Goal: Check status: Check status

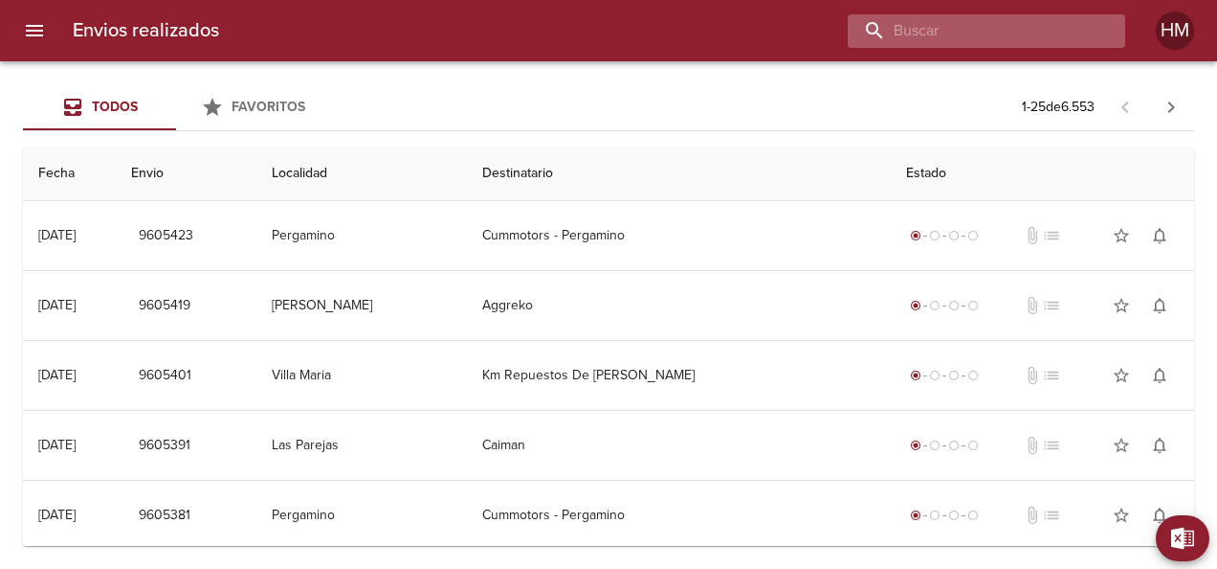
click at [1003, 17] on input "buscar" at bounding box center [970, 30] width 245 height 33
paste input "66314"
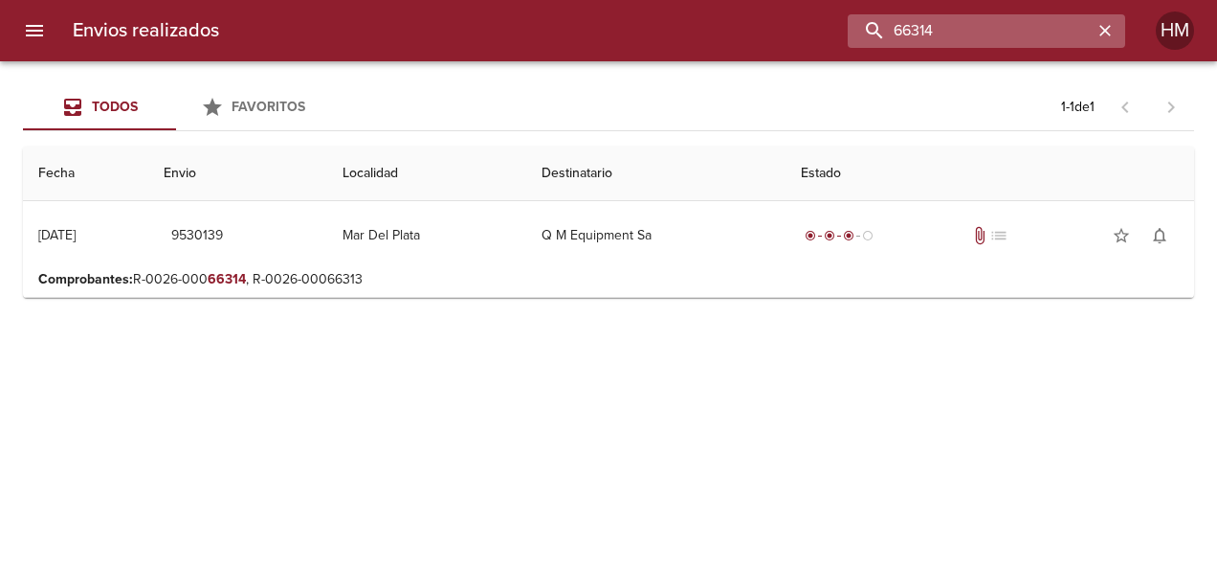
click at [1033, 17] on input "66314" at bounding box center [970, 30] width 245 height 33
click at [1037, 27] on input "66314" at bounding box center [970, 30] width 245 height 33
paste input "450"
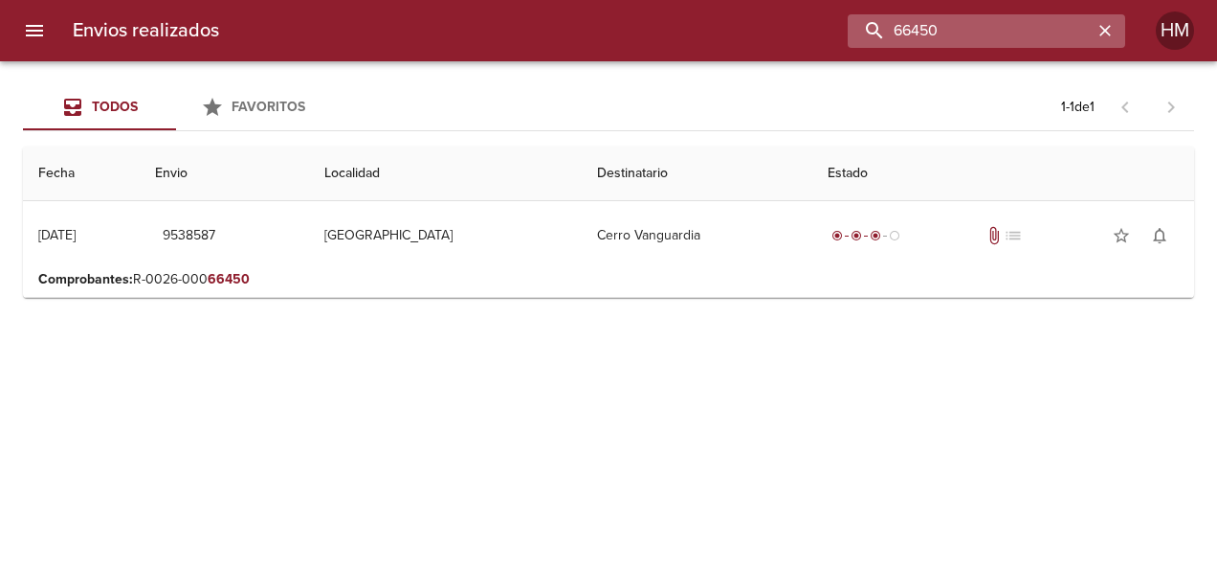
click at [936, 38] on input "66450" at bounding box center [970, 30] width 245 height 33
paste input "3317"
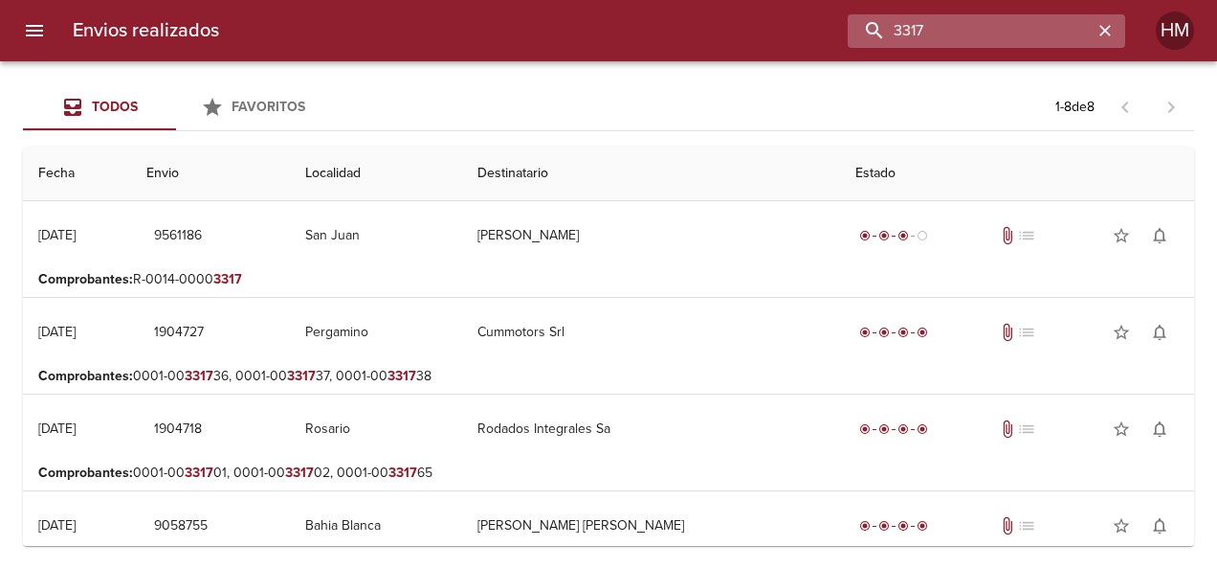
click at [1021, 46] on input "3317" at bounding box center [970, 30] width 245 height 33
click at [1011, 27] on input "3317" at bounding box center [970, 30] width 245 height 33
click at [1009, 27] on input "3317" at bounding box center [970, 30] width 245 height 33
click at [991, 41] on input "3317" at bounding box center [970, 30] width 245 height 33
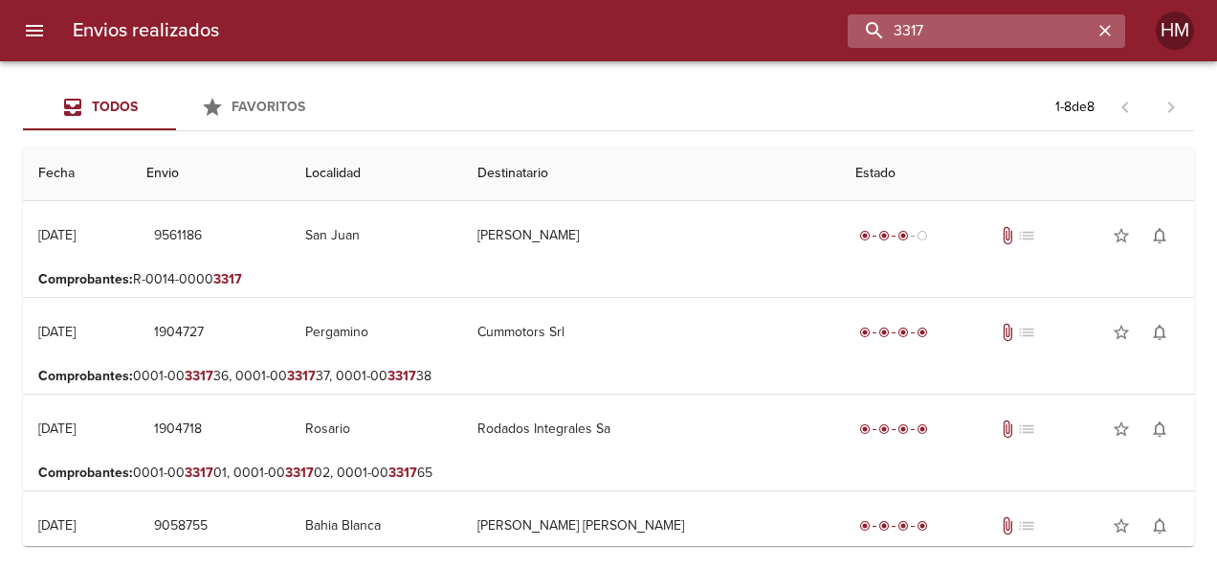
click at [991, 41] on input "3317" at bounding box center [970, 30] width 245 height 33
click at [992, 36] on input "3317" at bounding box center [970, 30] width 245 height 33
click at [1023, 29] on input "3317" at bounding box center [970, 30] width 245 height 33
paste input "66664"
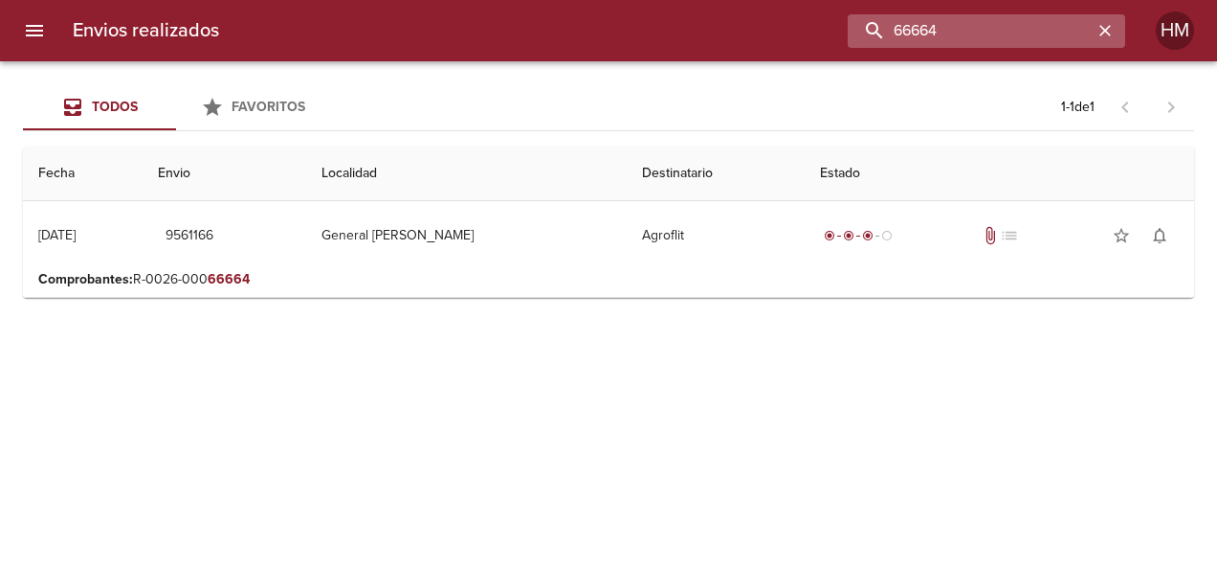
click at [950, 42] on input "66664" at bounding box center [970, 30] width 245 height 33
paste input "85"
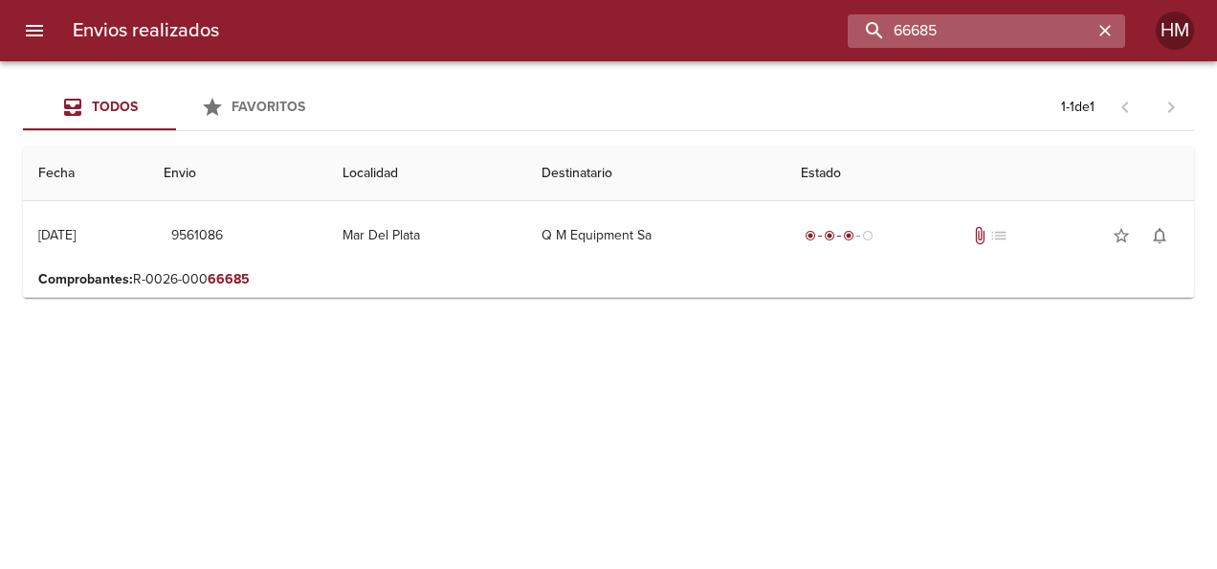
click at [976, 15] on input "66685" at bounding box center [970, 30] width 245 height 33
click at [978, 29] on input "66685" at bounding box center [970, 30] width 245 height 33
paste input "3"
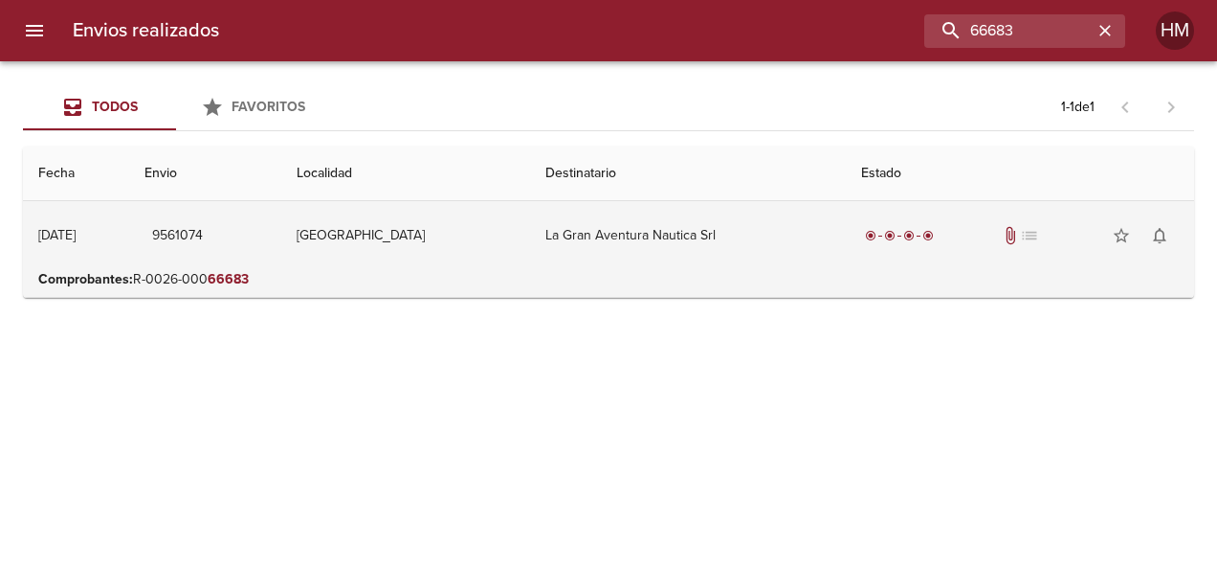
click at [611, 260] on td "La Gran Aventura Nautica Srl" at bounding box center [688, 235] width 316 height 69
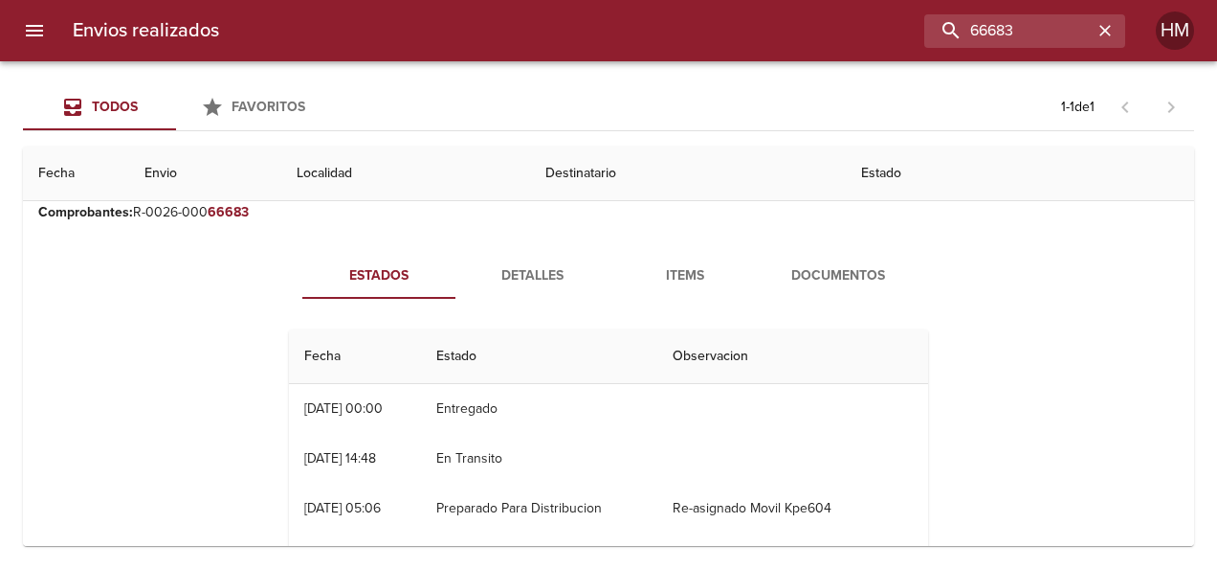
scroll to position [96, 0]
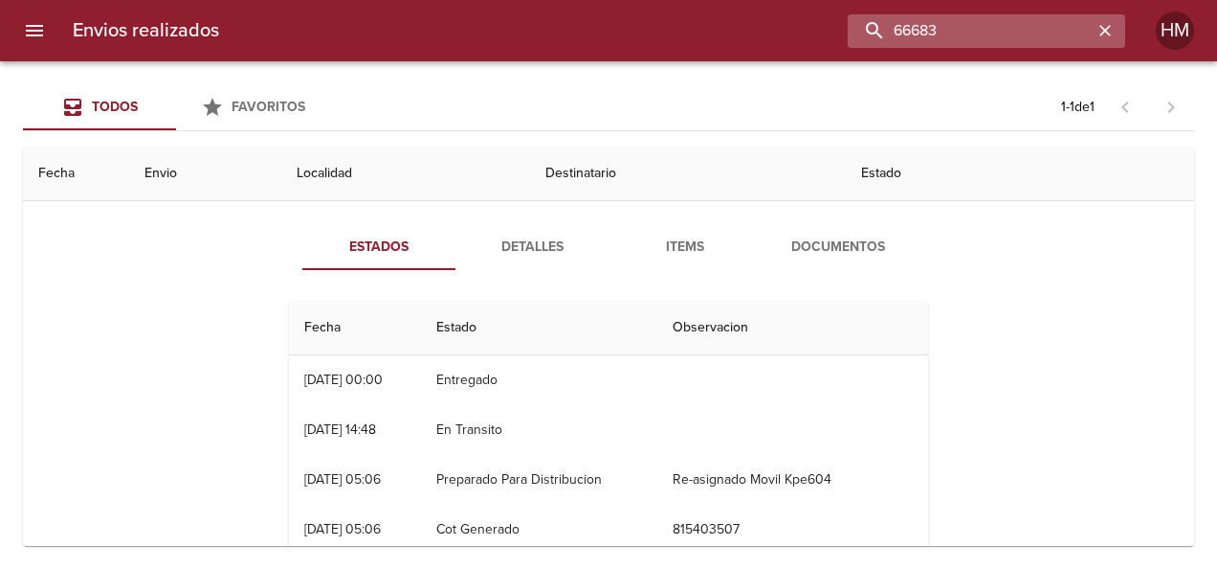
click at [1006, 34] on input "66683" at bounding box center [970, 30] width 245 height 33
click at [1007, 34] on input "66683" at bounding box center [970, 30] width 245 height 33
paste input "50"
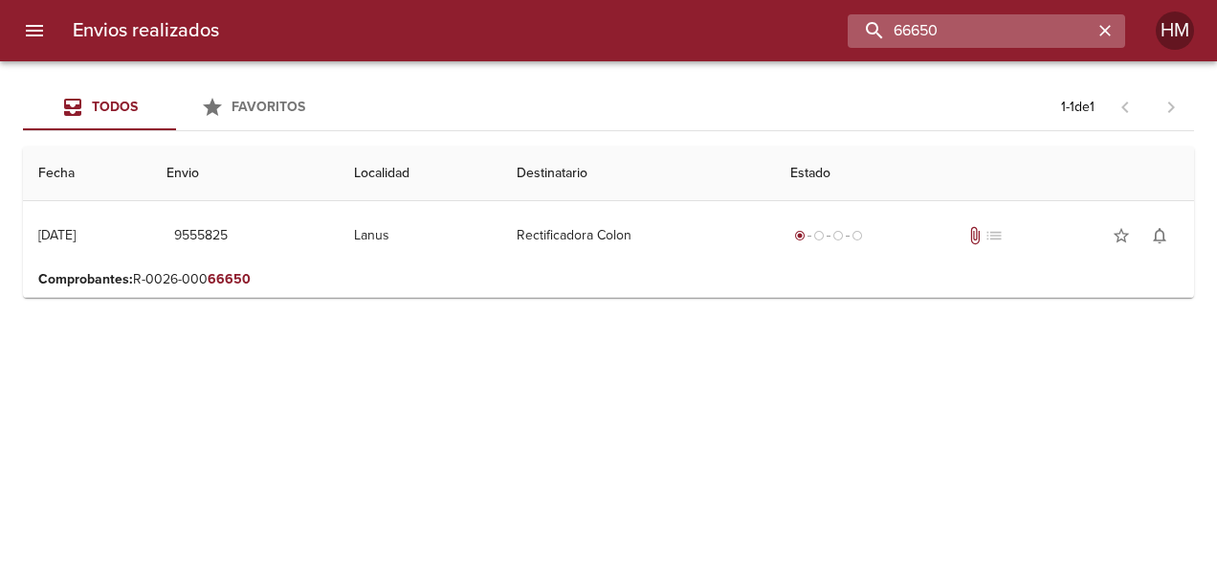
scroll to position [0, 0]
click at [1055, 44] on input "66650" at bounding box center [970, 30] width 245 height 33
click at [1055, 42] on input "66650" at bounding box center [970, 30] width 245 height 33
paste input "2"
click at [984, 35] on input "66652" at bounding box center [970, 30] width 245 height 33
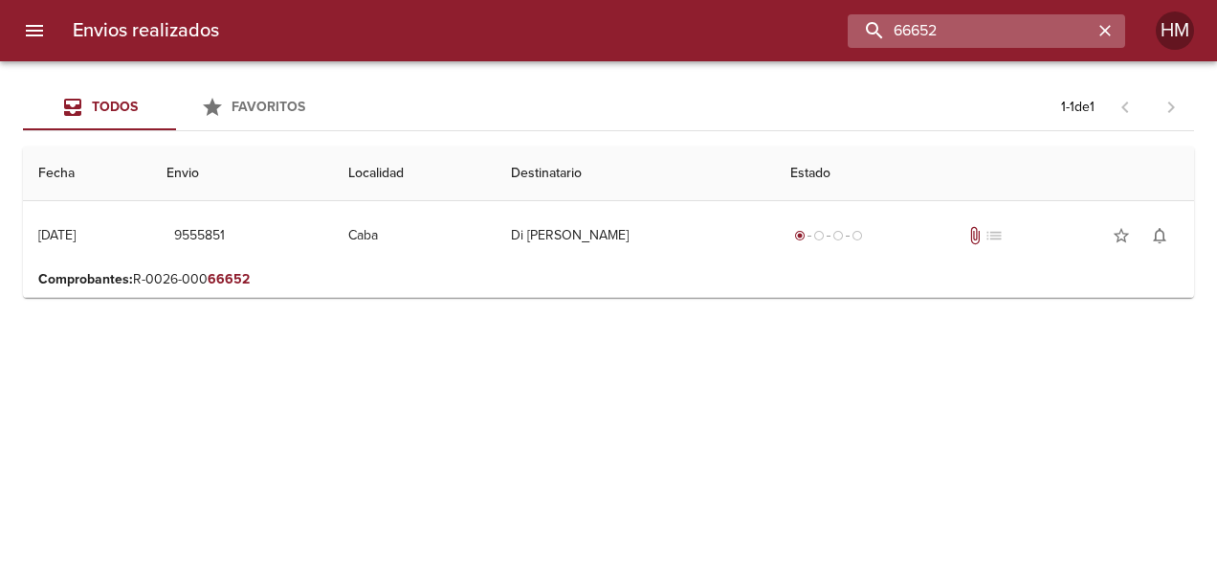
click at [984, 35] on input "66652" at bounding box center [970, 30] width 245 height 33
paste input "231"
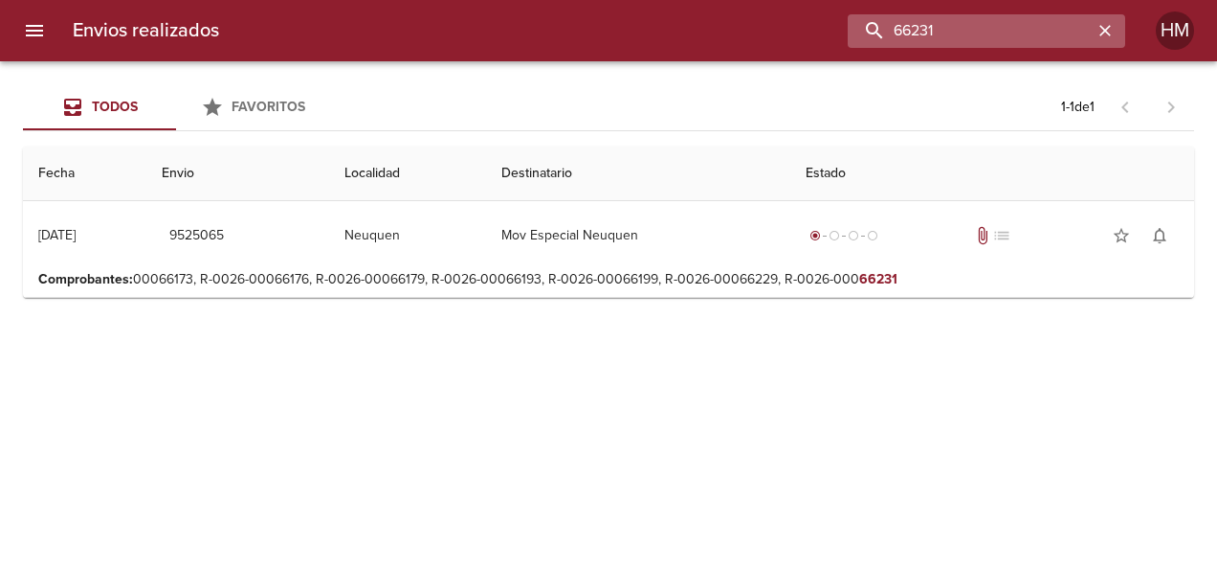
click at [957, 38] on input "66231" at bounding box center [970, 30] width 245 height 33
paste input "18"
click at [934, 21] on input "66181" at bounding box center [970, 30] width 245 height 33
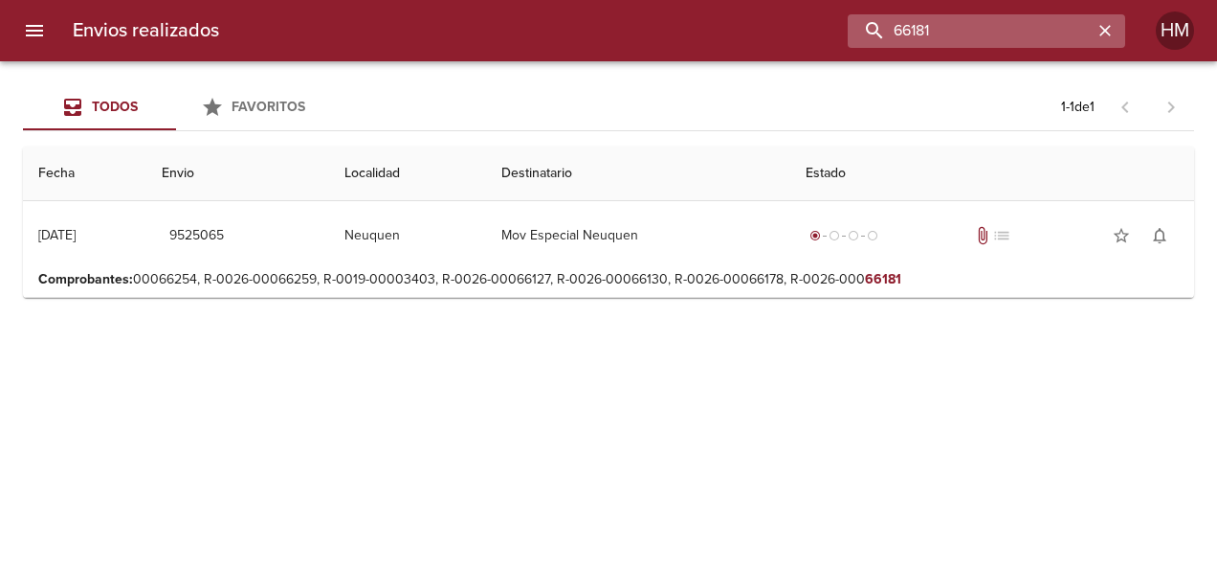
paste input "786"
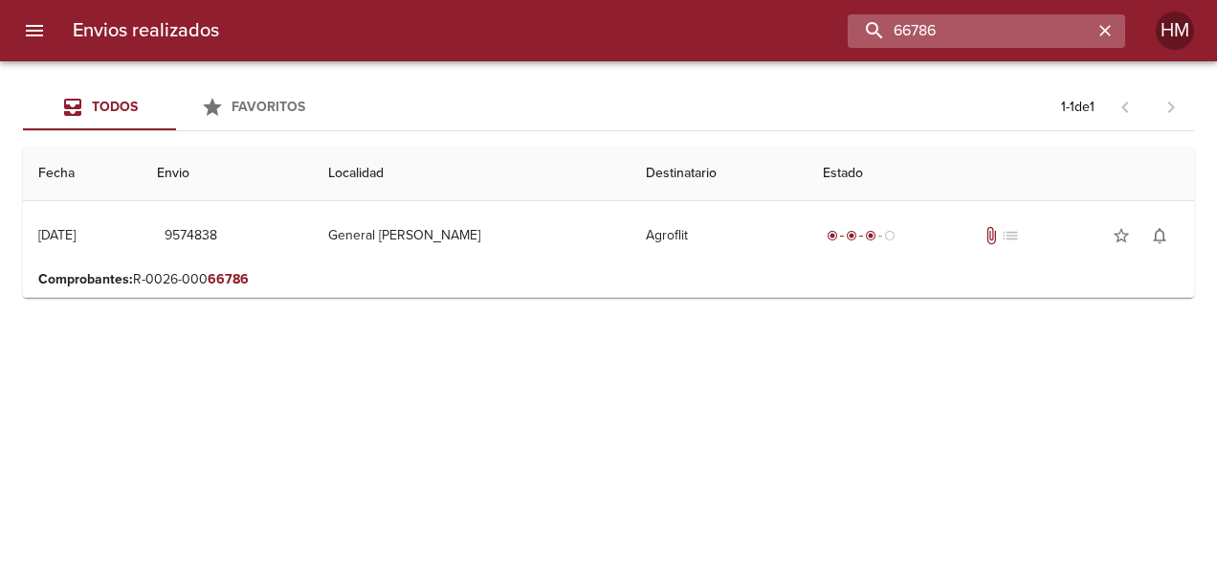
click at [1048, 21] on input "66786" at bounding box center [970, 30] width 245 height 33
paste input "805"
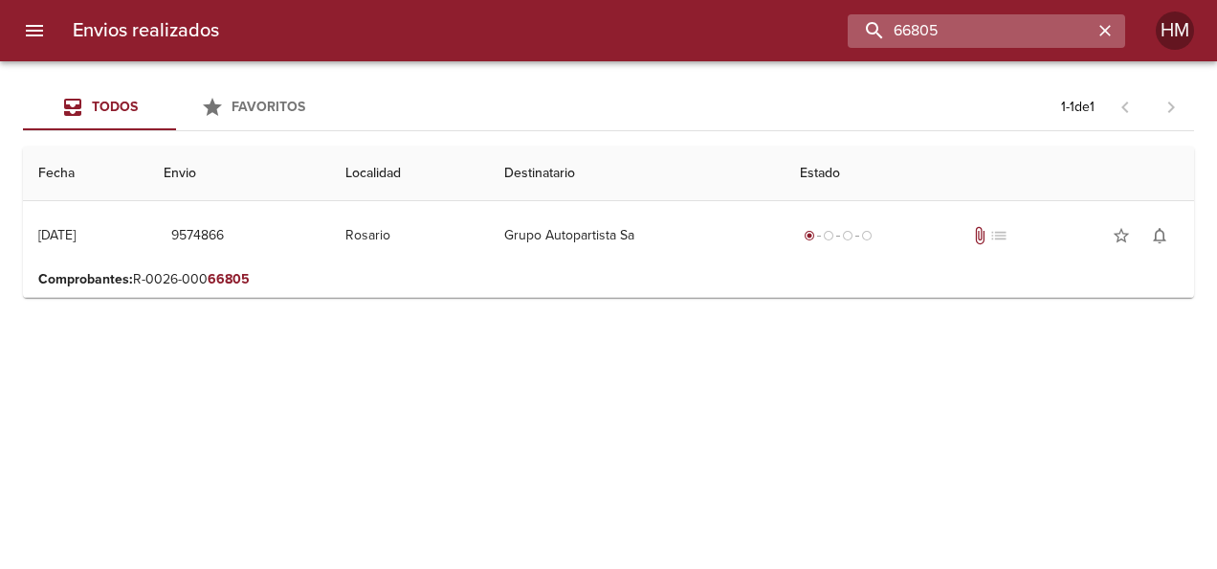
click at [1000, 26] on input "66805" at bounding box center [970, 30] width 245 height 33
paste input "59"
click at [936, 31] on input "65905" at bounding box center [970, 30] width 245 height 33
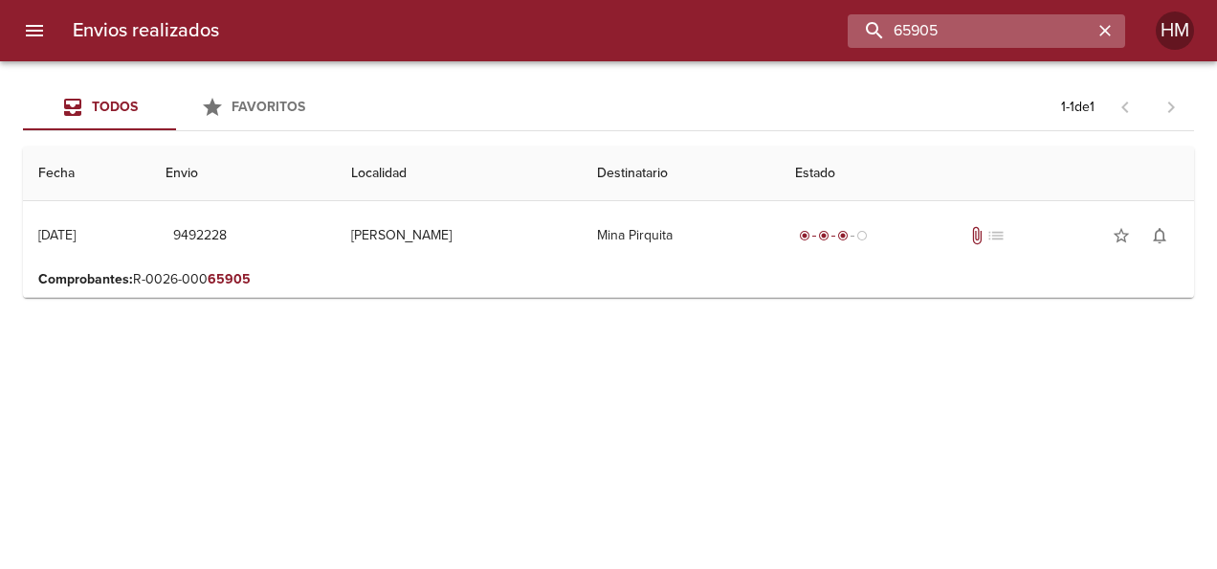
click at [936, 31] on input "65905" at bounding box center [970, 30] width 245 height 33
paste input "6860"
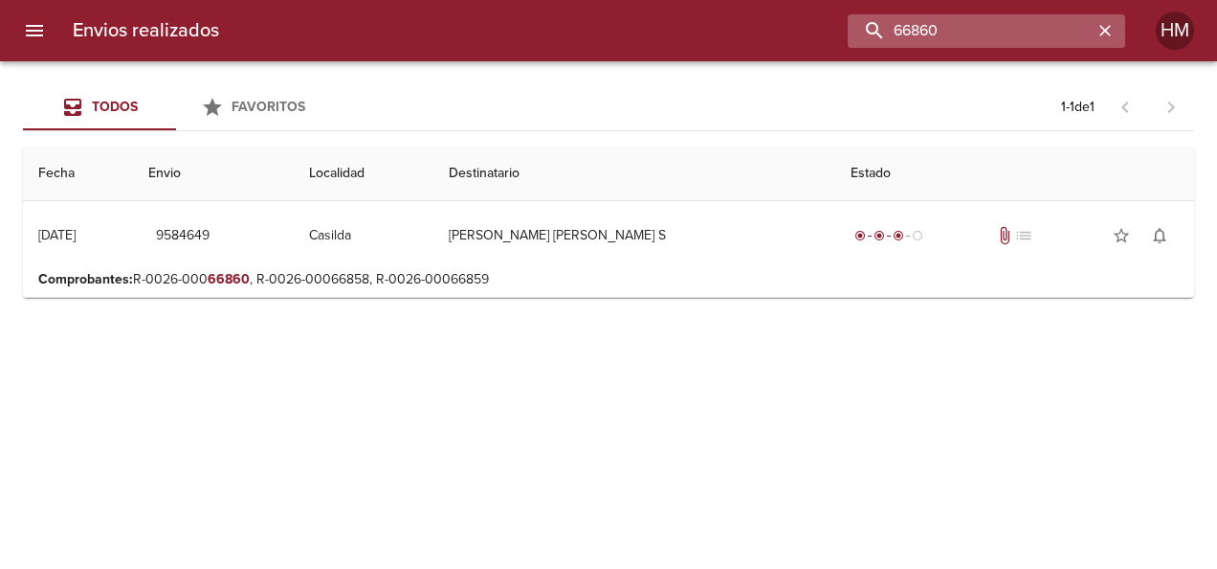
click at [928, 28] on input "66860" at bounding box center [970, 30] width 245 height 33
paste input "91"
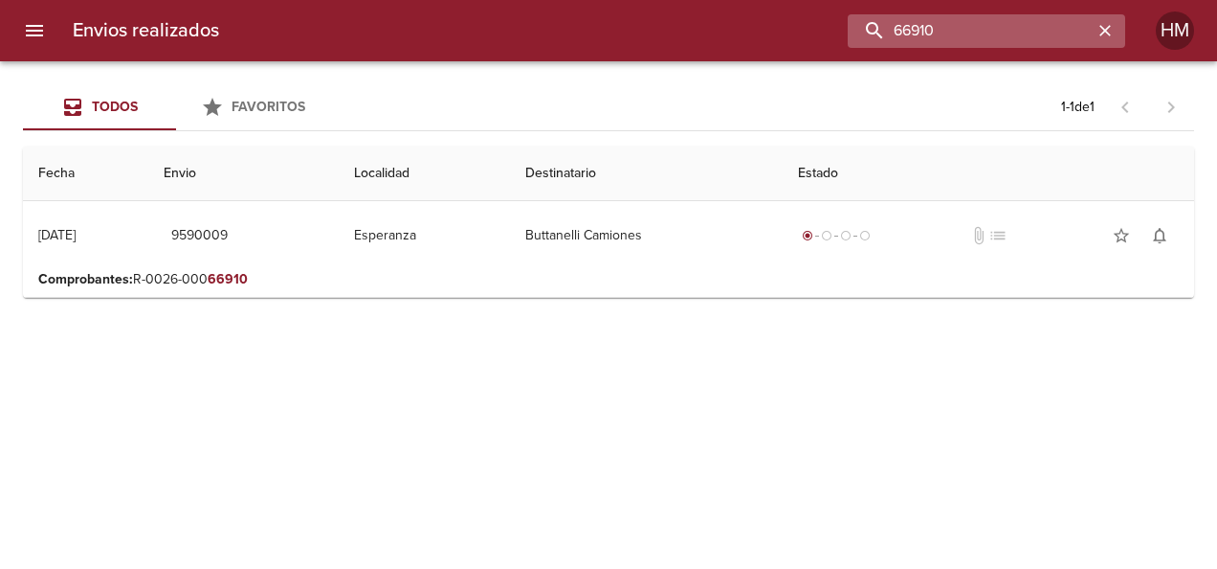
click at [975, 24] on input "66910" at bounding box center [970, 30] width 245 height 33
paste input "03"
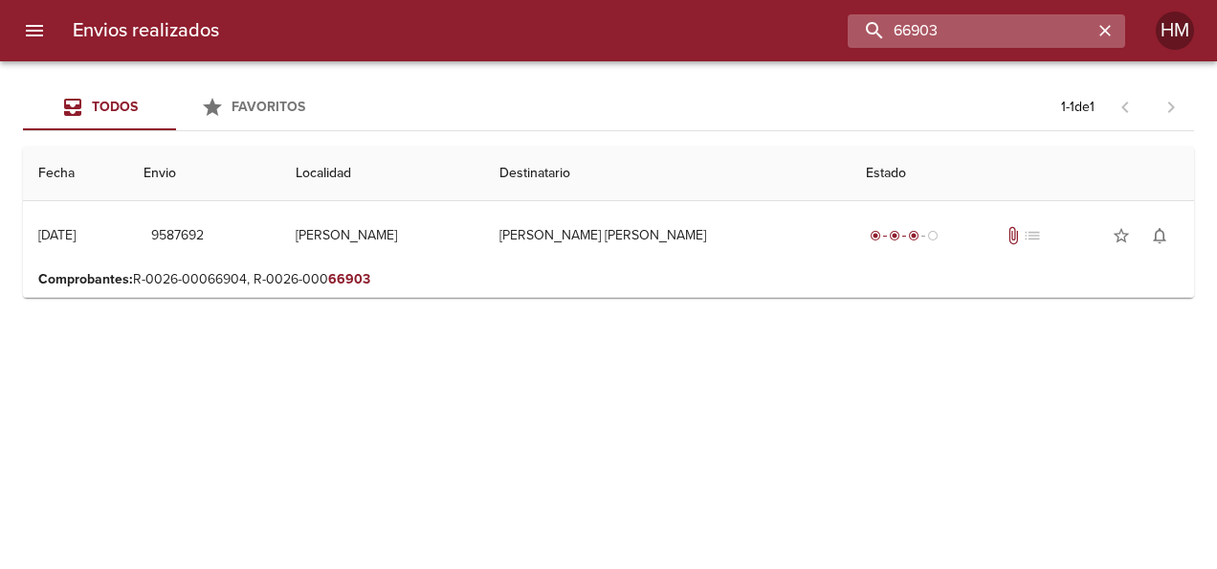
click at [1040, 33] on input "66903" at bounding box center [970, 30] width 245 height 33
paste input "3332"
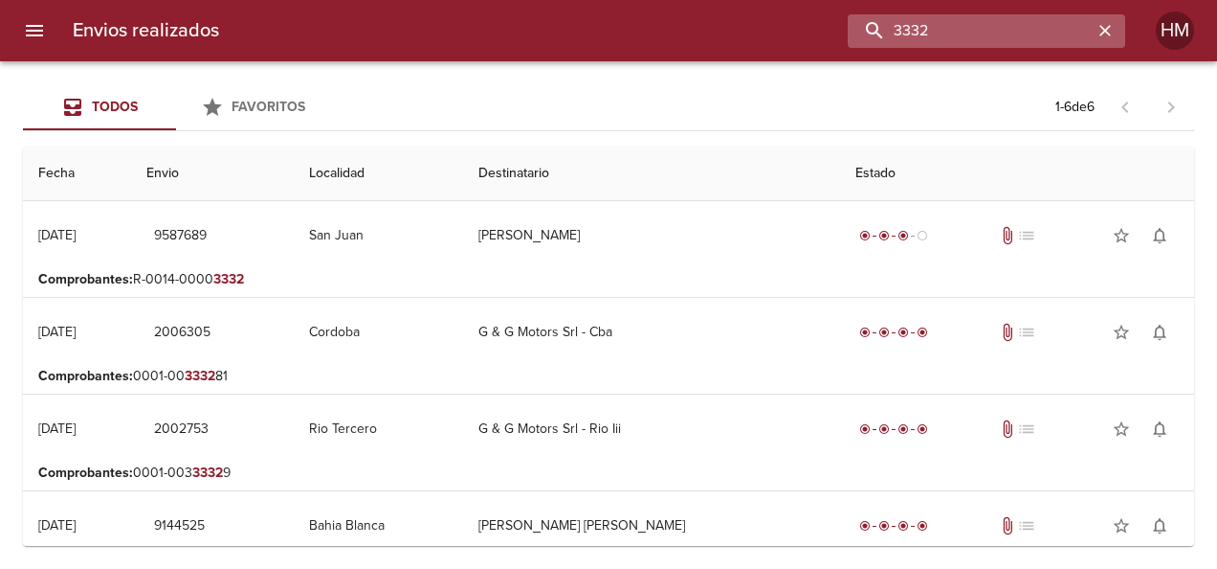
click at [946, 30] on input "3332" at bounding box center [970, 30] width 245 height 33
paste input "66898"
type input "66898"
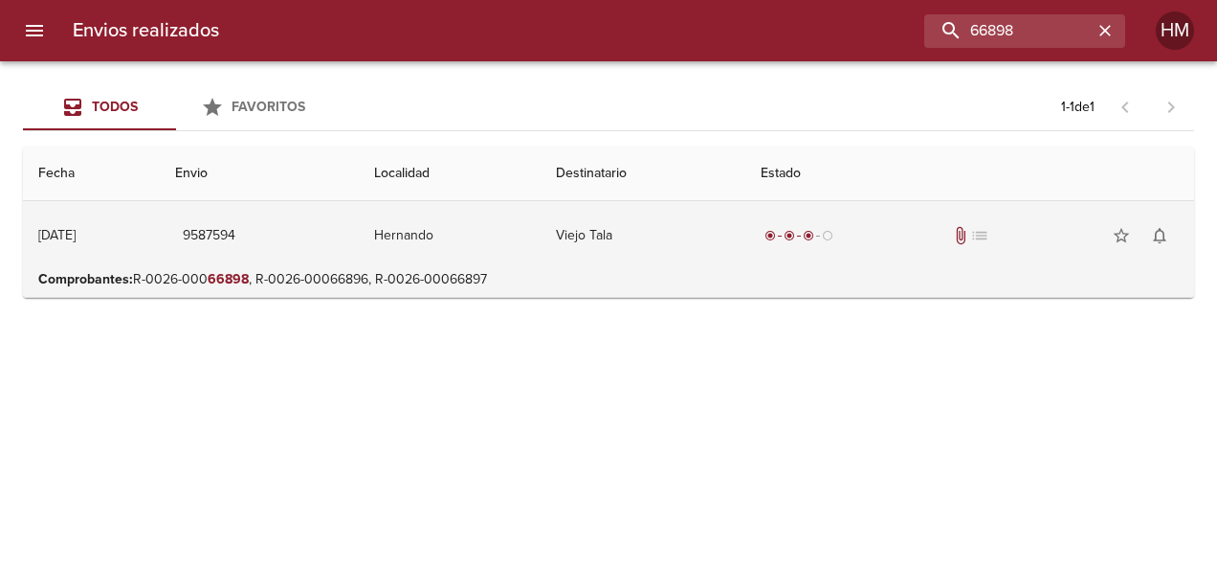
click at [541, 225] on td "Hernando" at bounding box center [450, 235] width 182 height 69
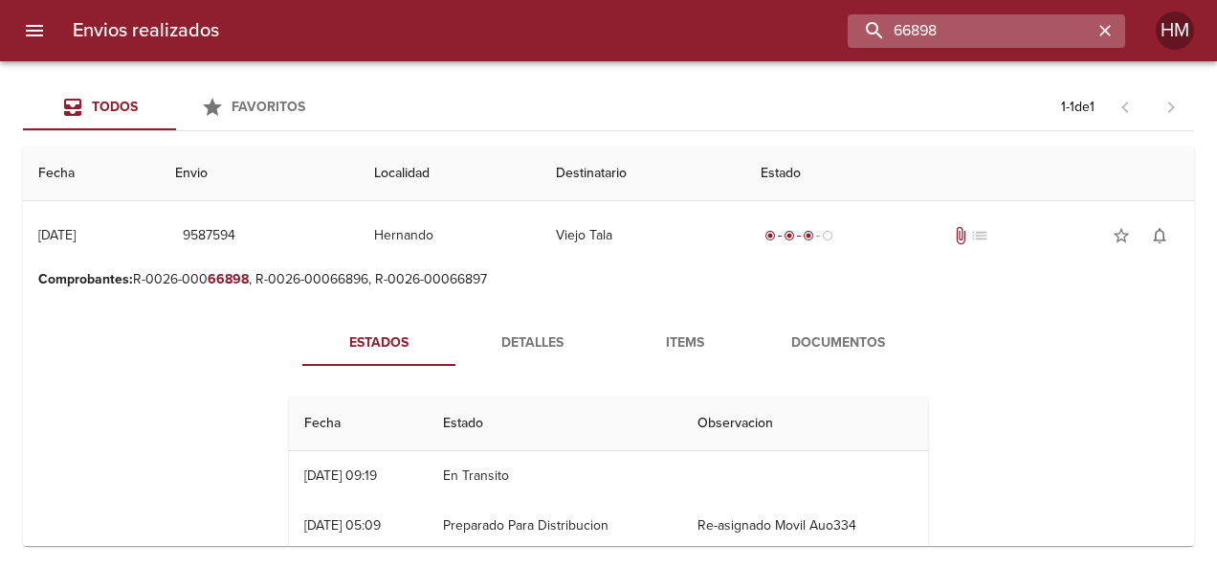
click at [1013, 24] on input "66898" at bounding box center [970, 30] width 245 height 33
click at [1106, 25] on icon "button" at bounding box center [1105, 30] width 19 height 19
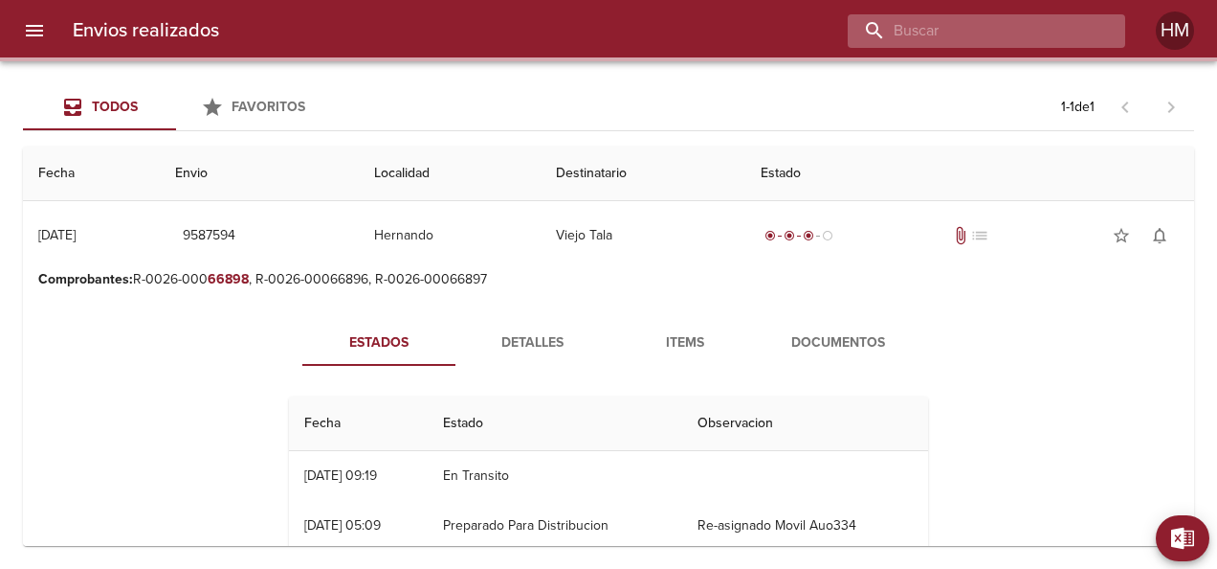
paste input "66931"
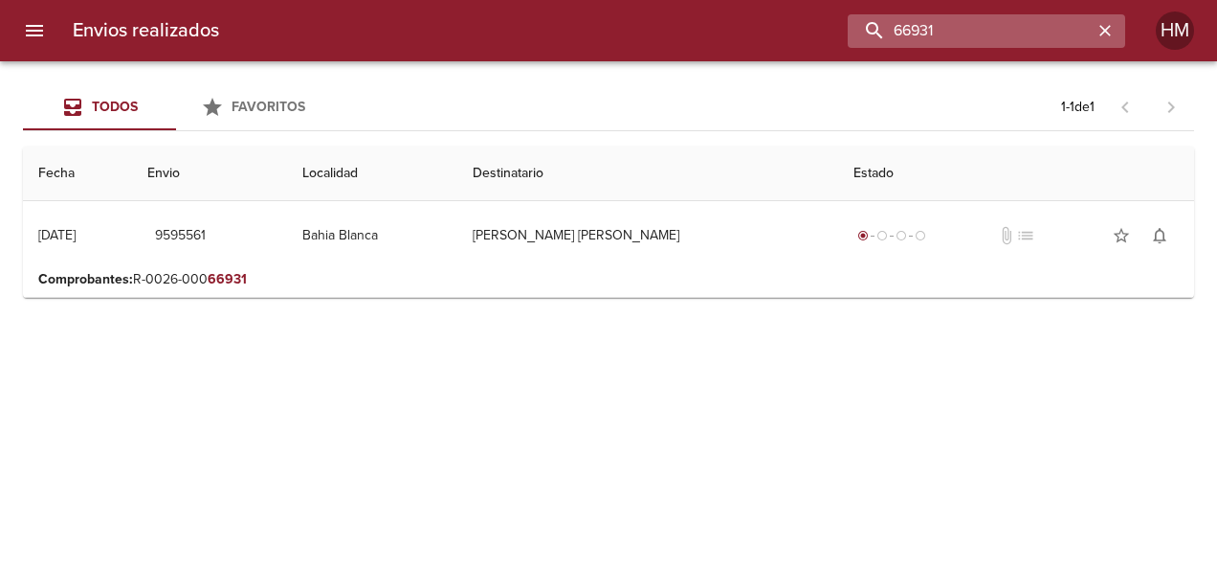
click at [995, 29] on input "66931" at bounding box center [970, 30] width 245 height 33
paste input "22"
click at [1030, 30] on input "66922" at bounding box center [970, 30] width 245 height 33
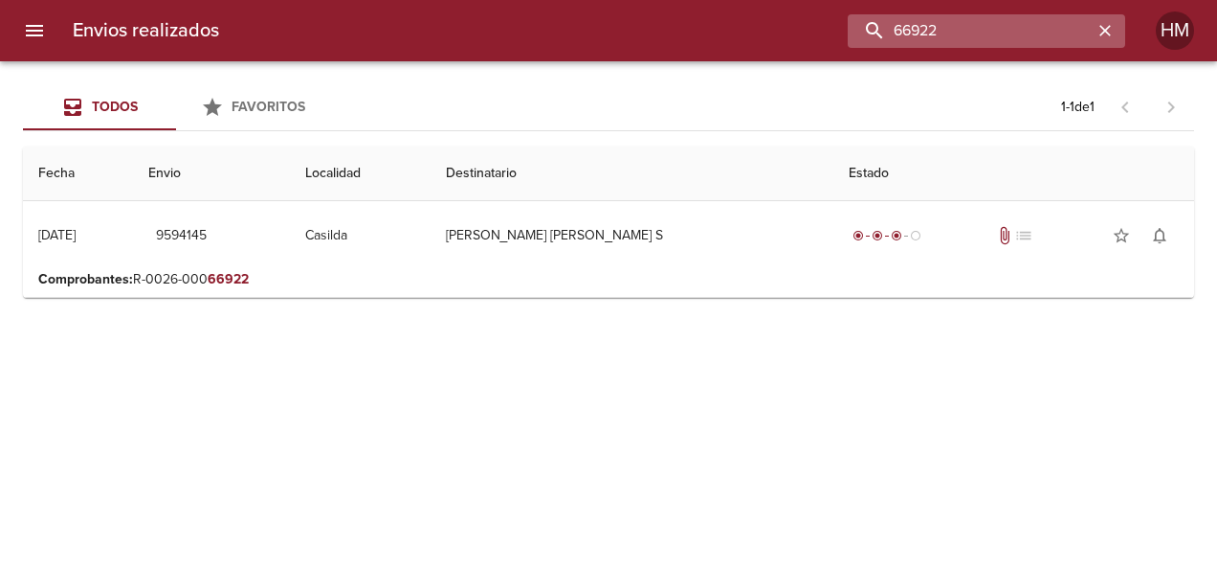
paste input "74"
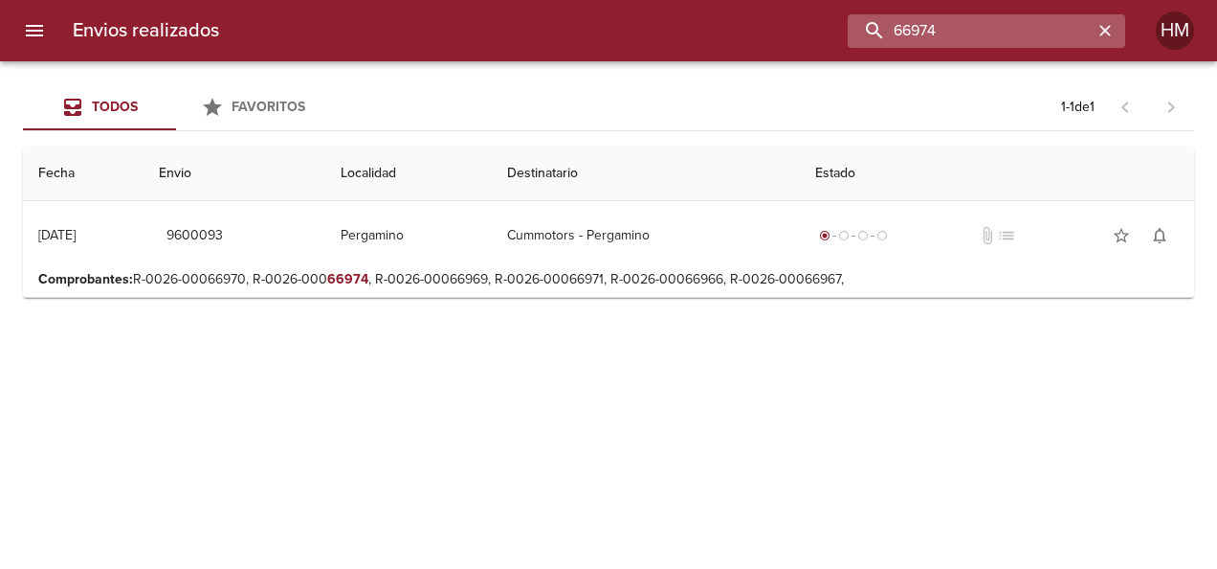
click at [976, 33] on input "66974" at bounding box center [970, 30] width 245 height 33
paste input "3336"
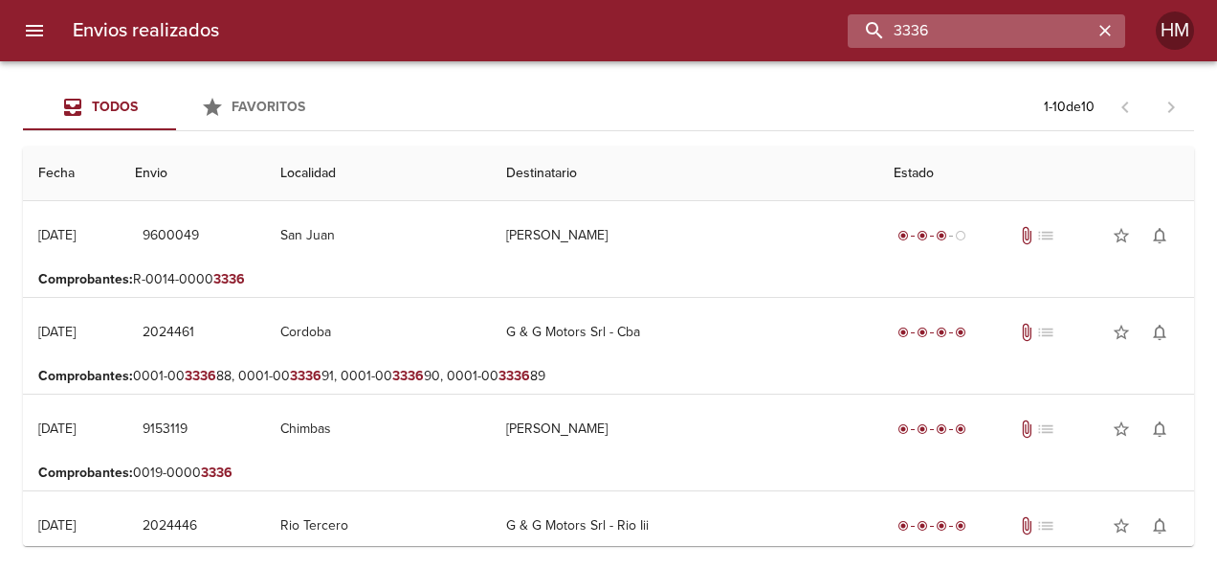
click at [975, 21] on input "3336" at bounding box center [970, 30] width 245 height 33
paste input "66964"
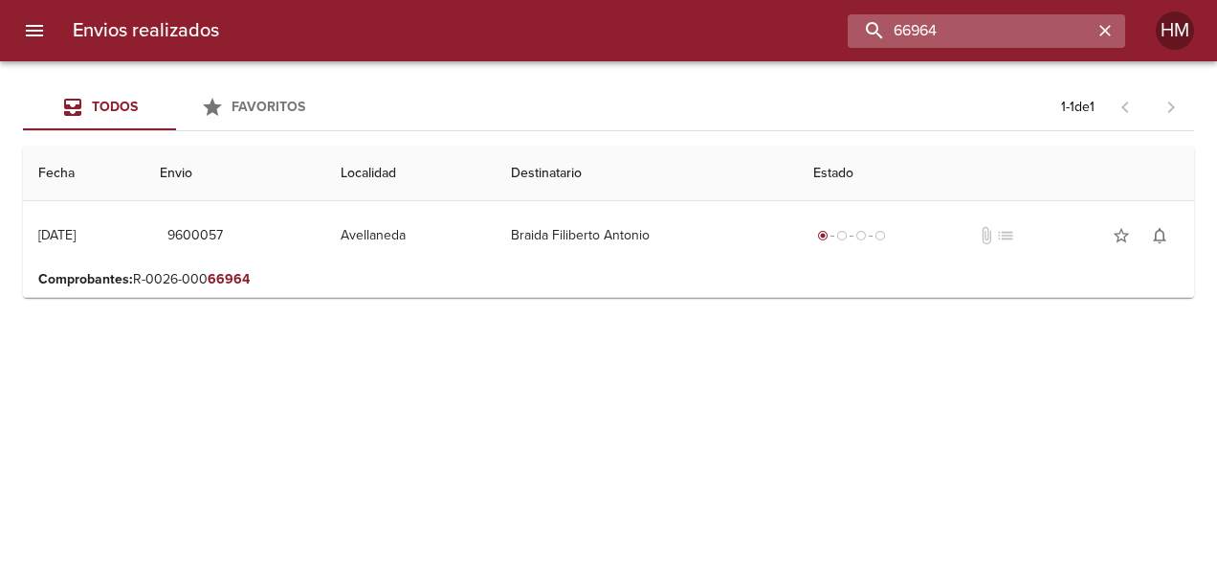
click at [934, 44] on input "66964" at bounding box center [970, 30] width 245 height 33
paste input "3"
click at [948, 38] on input "66963" at bounding box center [970, 30] width 245 height 33
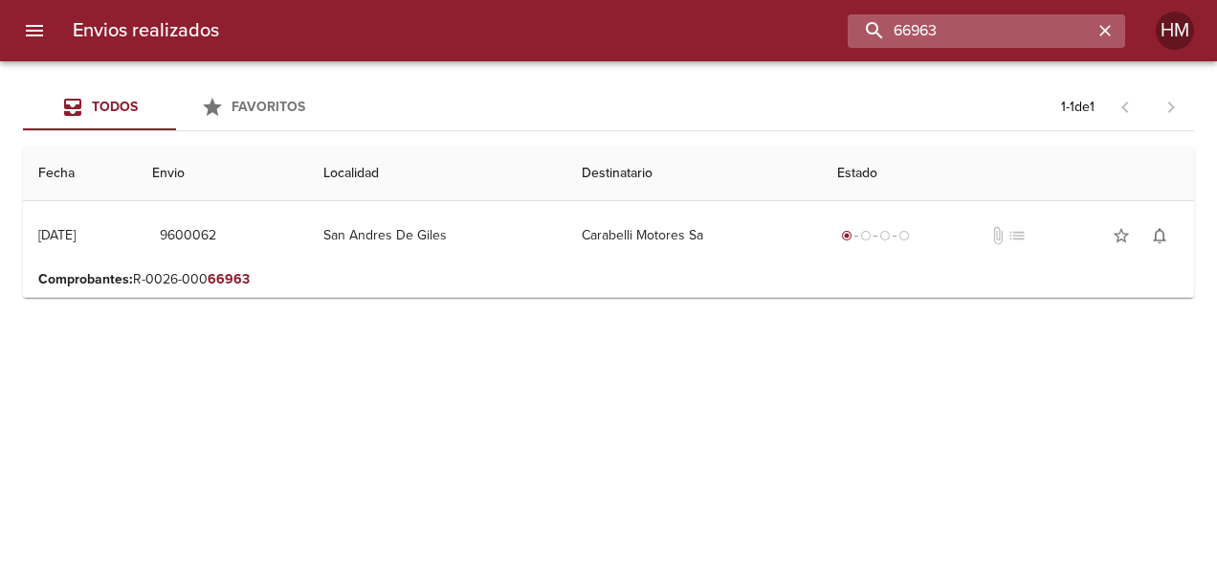
paste input "5"
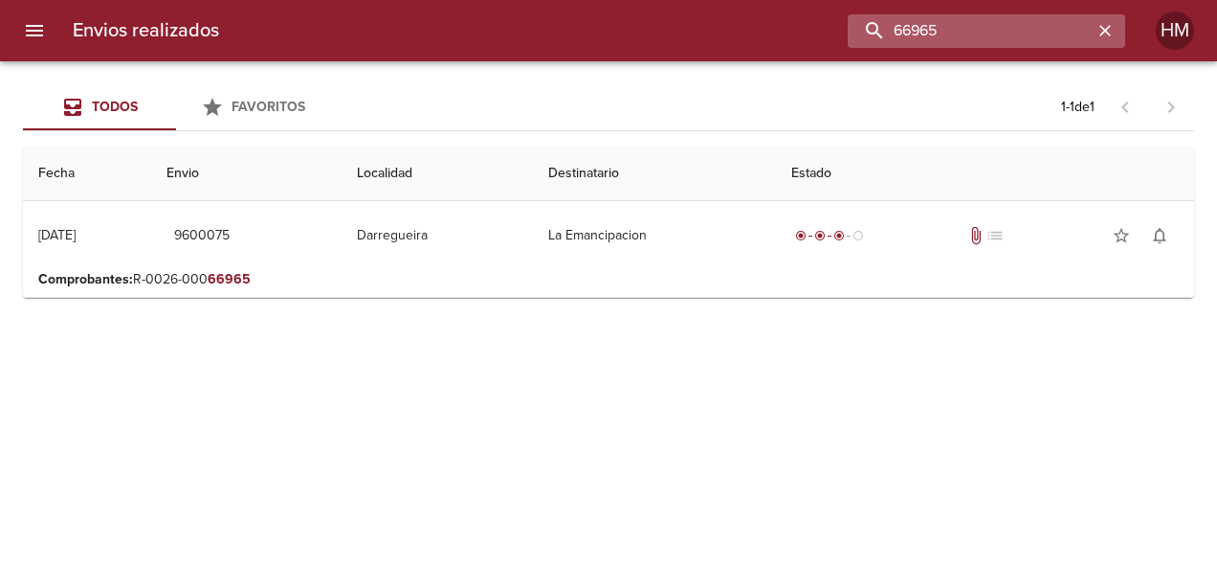
click at [948, 33] on input "66965" at bounding box center [970, 30] width 245 height 33
paste input "41"
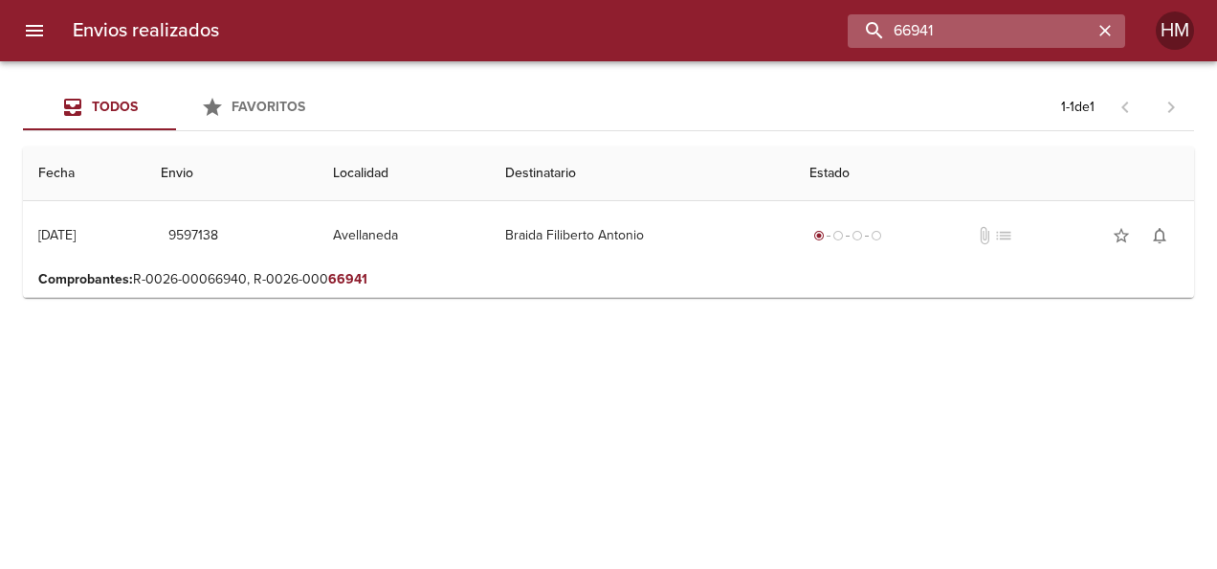
click at [974, 39] on input "66941" at bounding box center [970, 30] width 245 height 33
paste input "59"
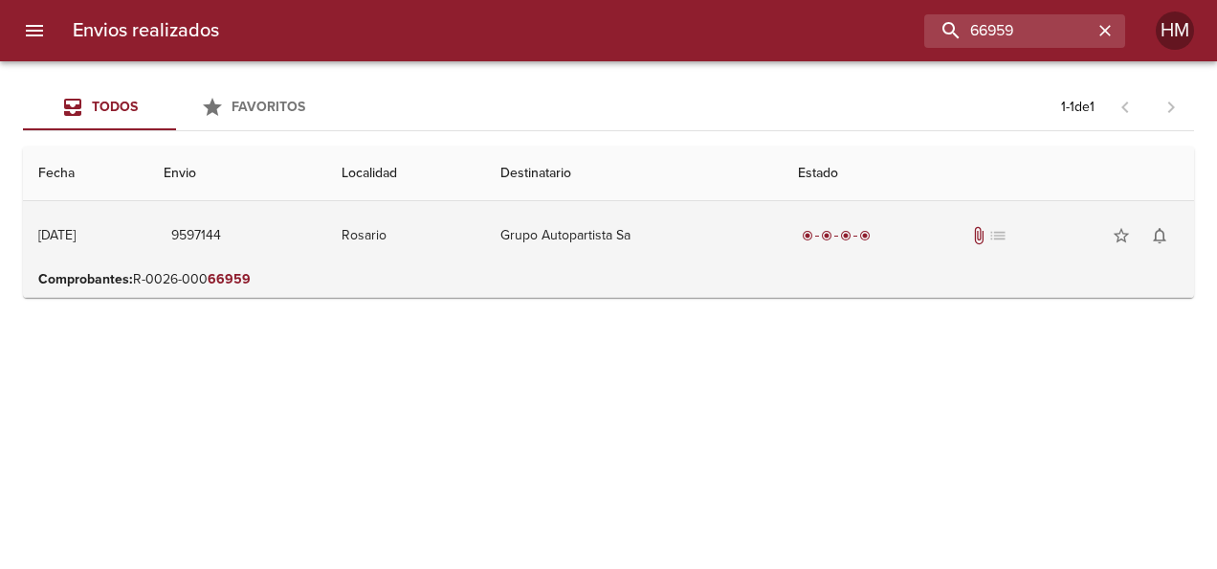
click at [701, 219] on td "Grupo Autopartista Sa" at bounding box center [634, 235] width 298 height 69
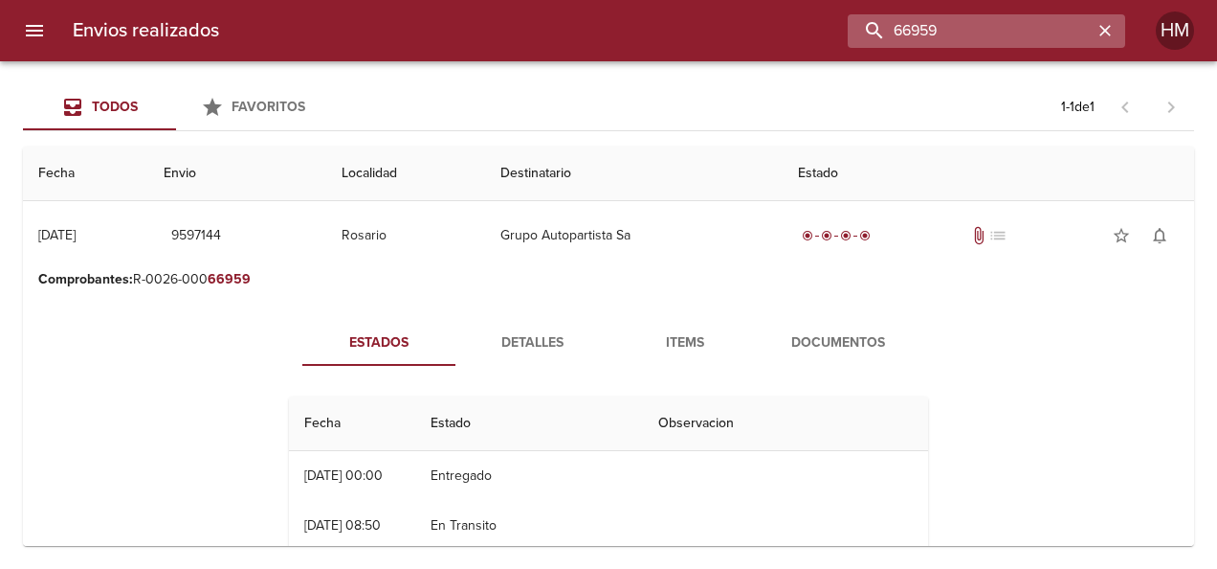
click at [982, 23] on input "66959" at bounding box center [970, 30] width 245 height 33
paste input "3333"
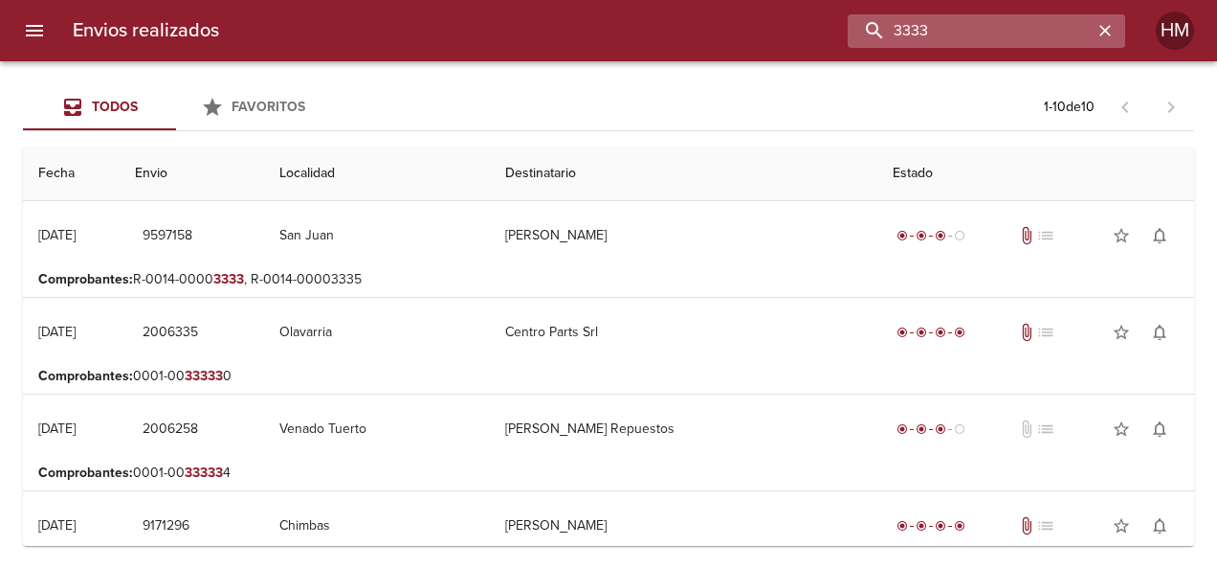
click at [976, 21] on input "3333" at bounding box center [970, 30] width 245 height 33
paste input "66939"
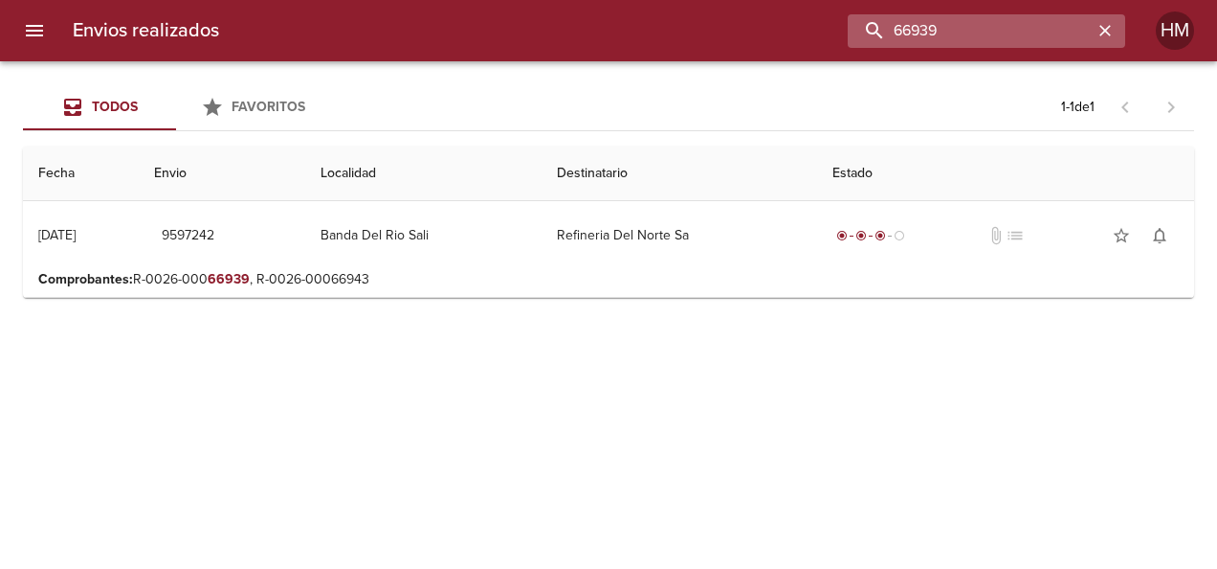
click at [955, 33] on input "66939" at bounding box center [970, 30] width 245 height 33
paste input "52"
click at [957, 31] on input "66952" at bounding box center [970, 30] width 245 height 33
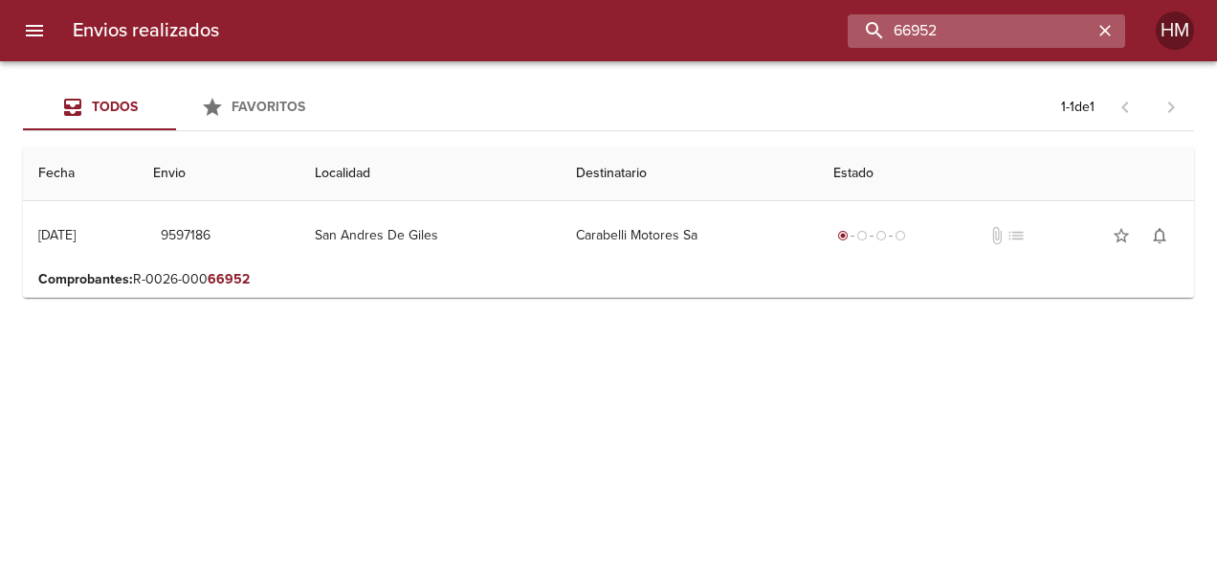
paste input "3"
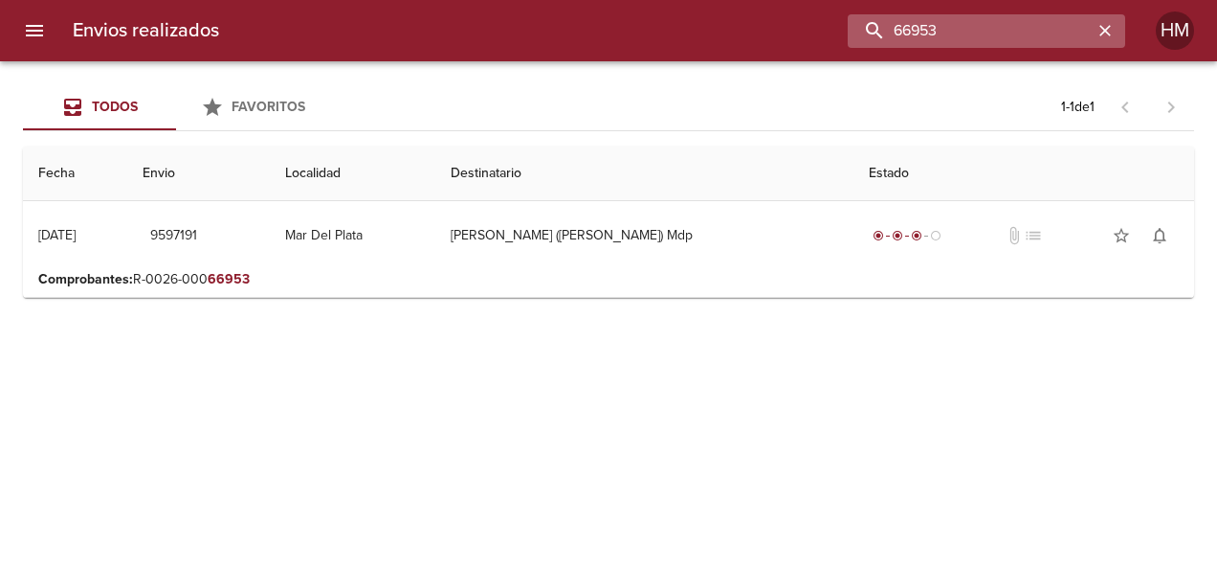
click at [950, 34] on input "66953" at bounding box center [970, 30] width 245 height 33
paste input "5"
click at [939, 31] on input "66955" at bounding box center [970, 30] width 245 height 33
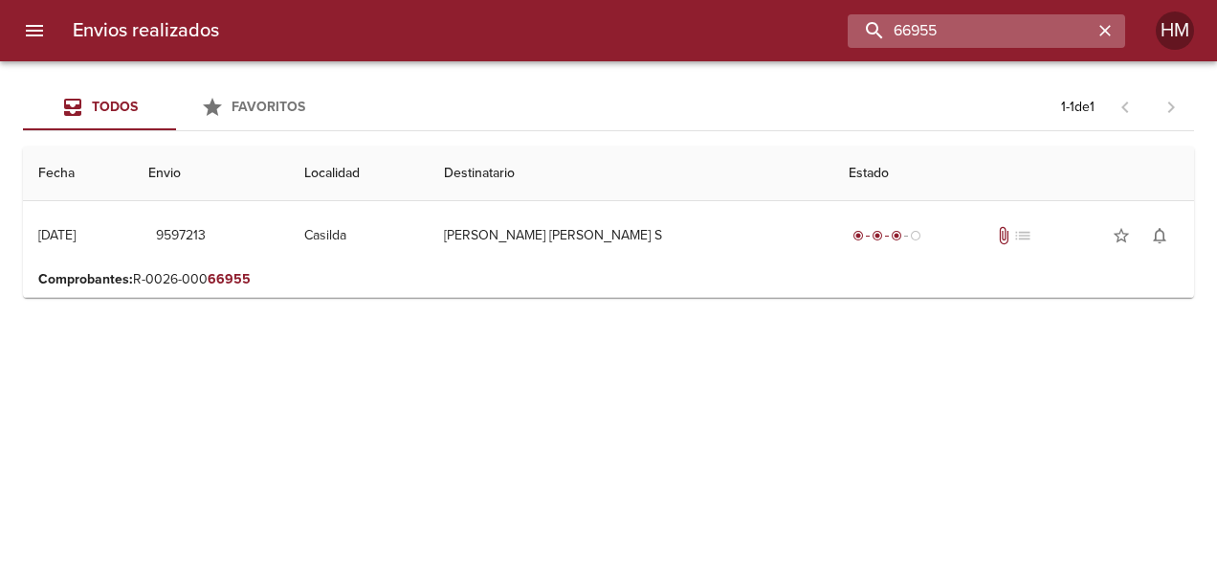
paste input "43"
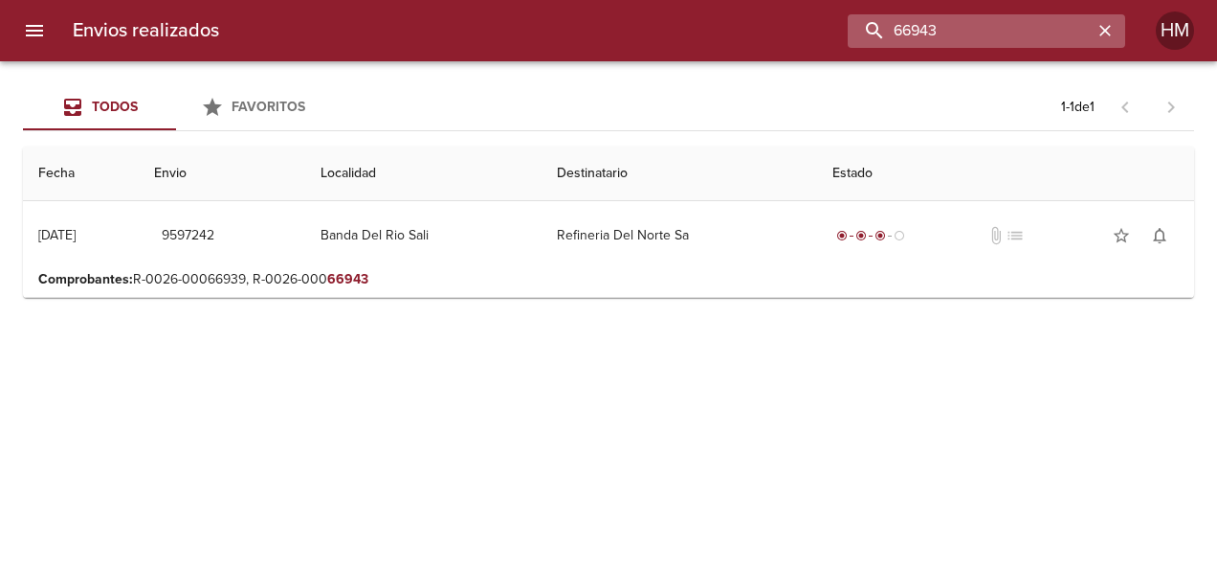
click at [950, 35] on input "66943" at bounding box center [970, 30] width 245 height 33
paste input "5908"
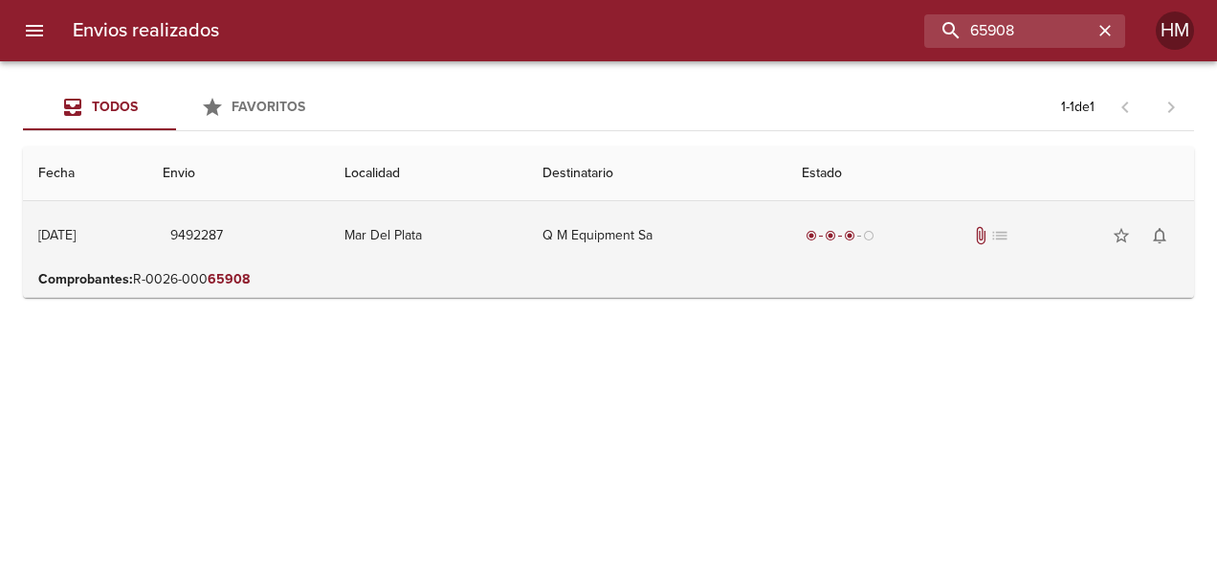
click at [735, 251] on td "Q M Equipment Sa" at bounding box center [656, 235] width 258 height 69
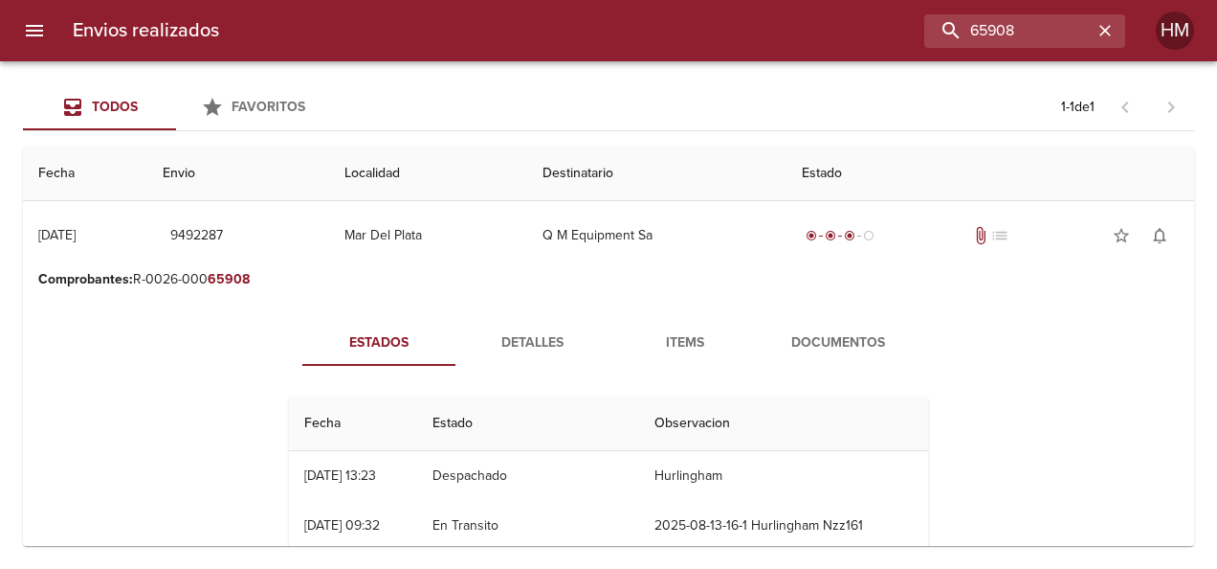
click at [536, 337] on span "Detalles" at bounding box center [532, 343] width 130 height 24
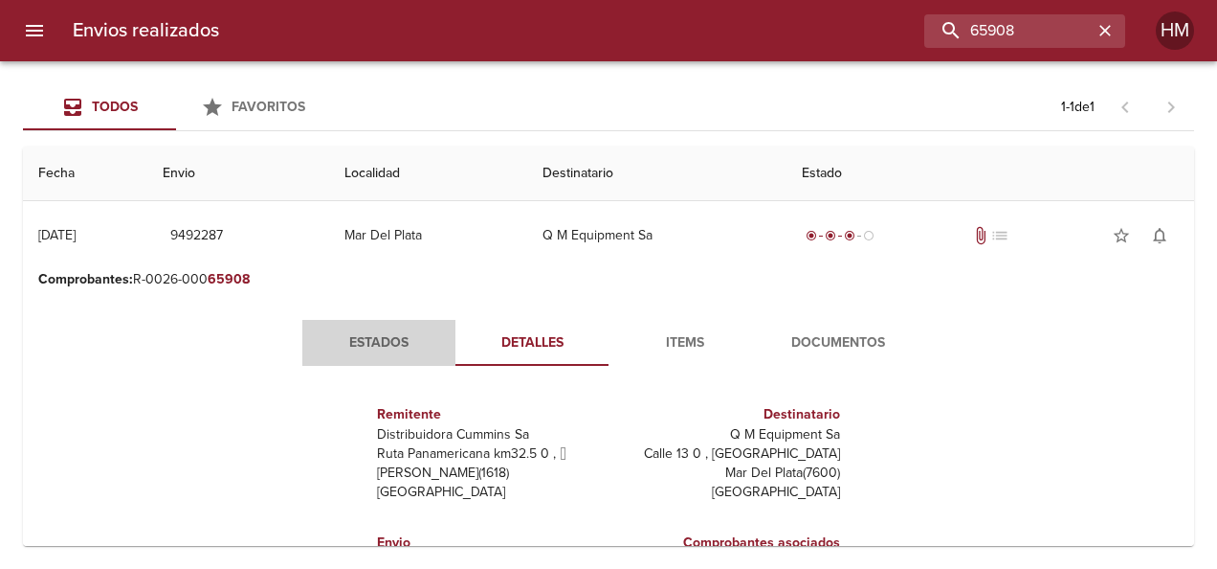
click at [399, 337] on span "Estados" at bounding box center [379, 343] width 130 height 24
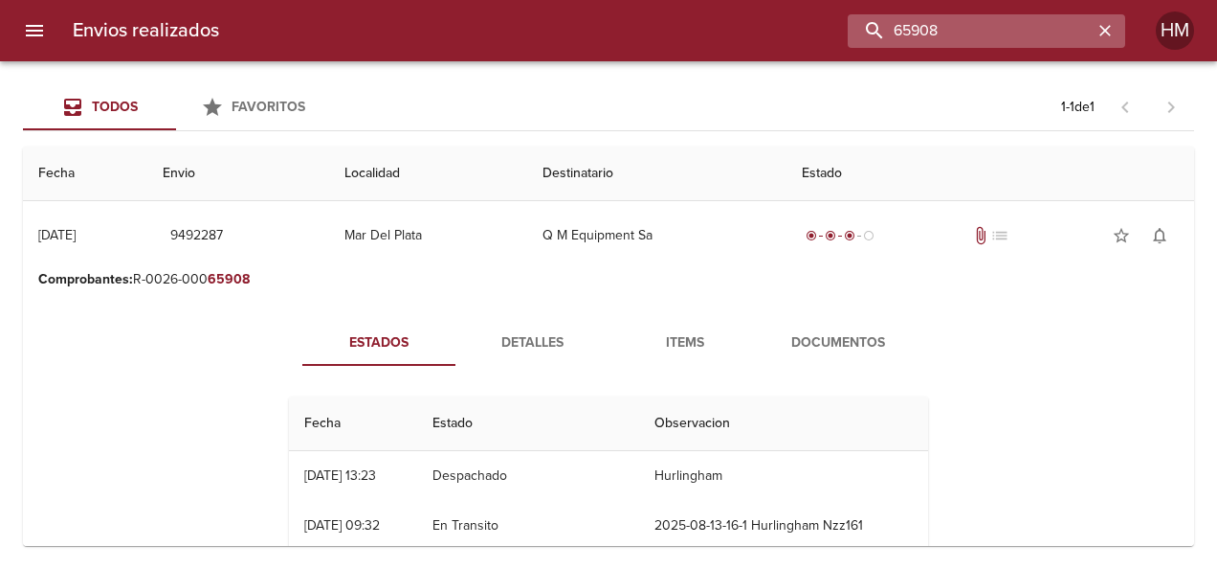
click at [1021, 17] on input "65908" at bounding box center [970, 30] width 245 height 33
paste input "6454"
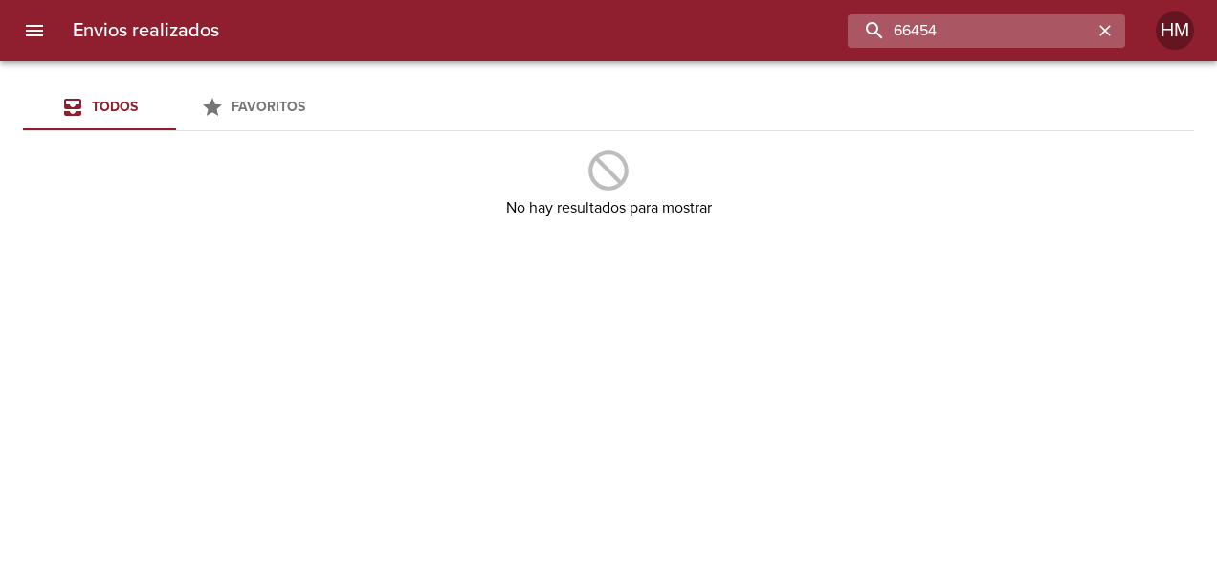
click at [900, 29] on input "66454" at bounding box center [970, 30] width 245 height 33
click at [902, 30] on input "66454" at bounding box center [970, 30] width 245 height 33
paste input "53"
drag, startPoint x: 951, startPoint y: 31, endPoint x: 885, endPoint y: 23, distance: 66.5
click at [885, 23] on input "66534" at bounding box center [970, 30] width 245 height 33
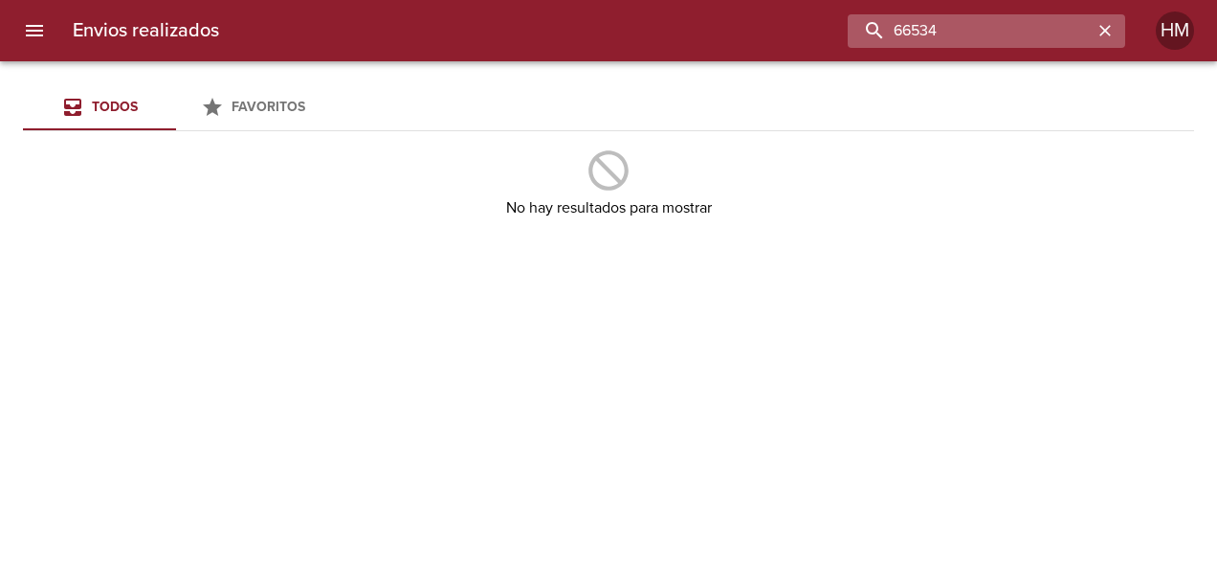
click at [885, 23] on input "66534" at bounding box center [970, 30] width 245 height 33
drag, startPoint x: 996, startPoint y: 27, endPoint x: 939, endPoint y: 22, distance: 57.6
click at [939, 22] on input "6702966534" at bounding box center [970, 30] width 245 height 33
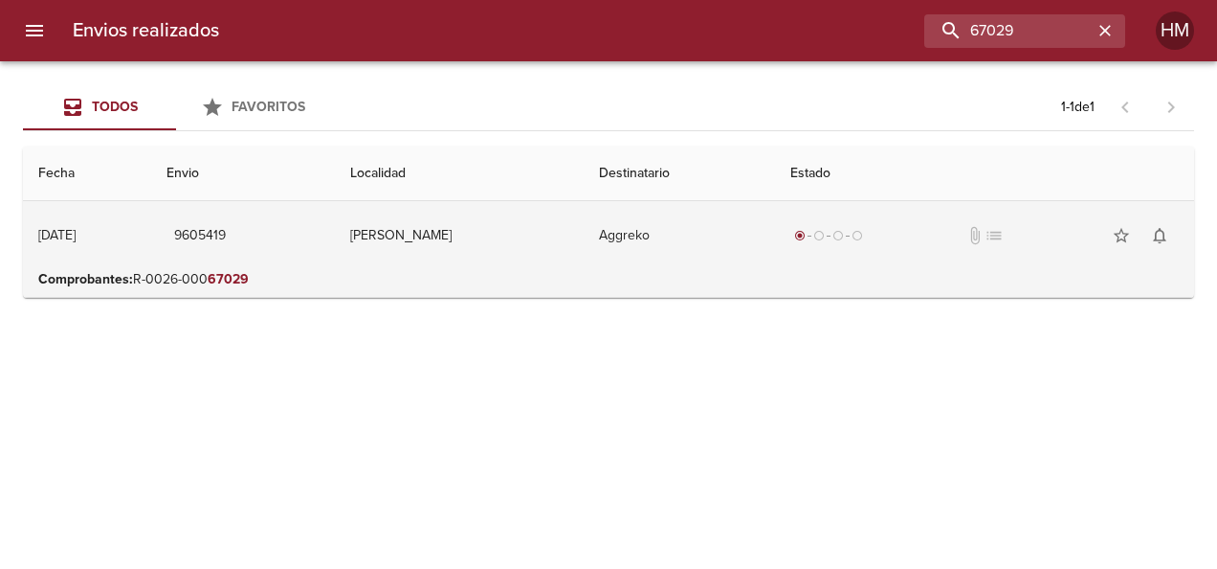
click at [653, 241] on td "Aggreko" at bounding box center [679, 235] width 191 height 69
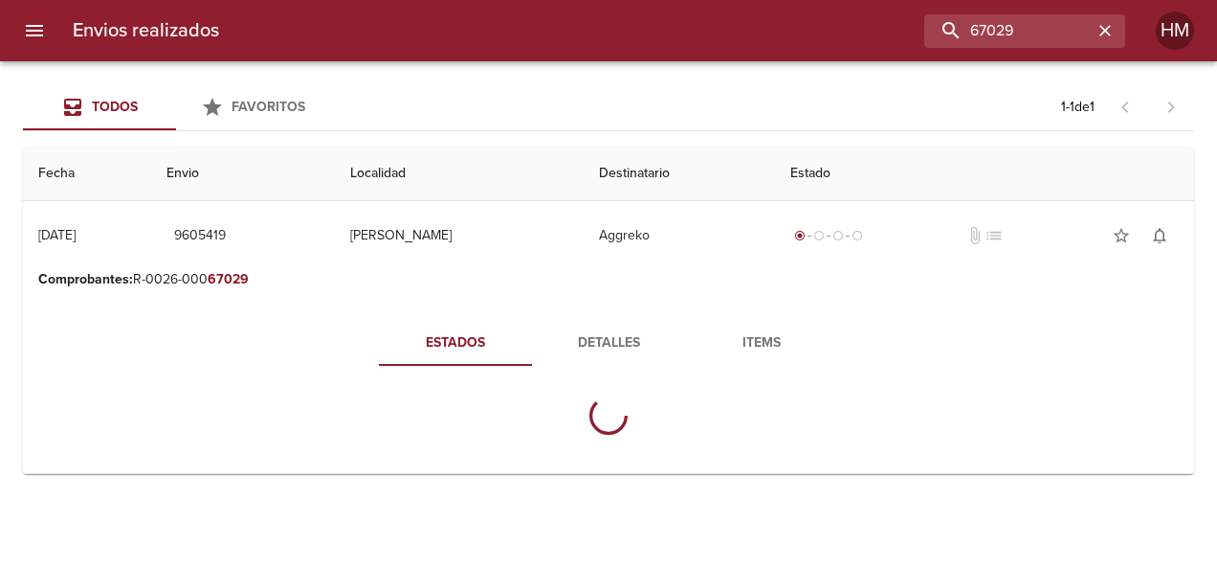
click at [610, 345] on span "Detalles" at bounding box center [609, 343] width 130 height 24
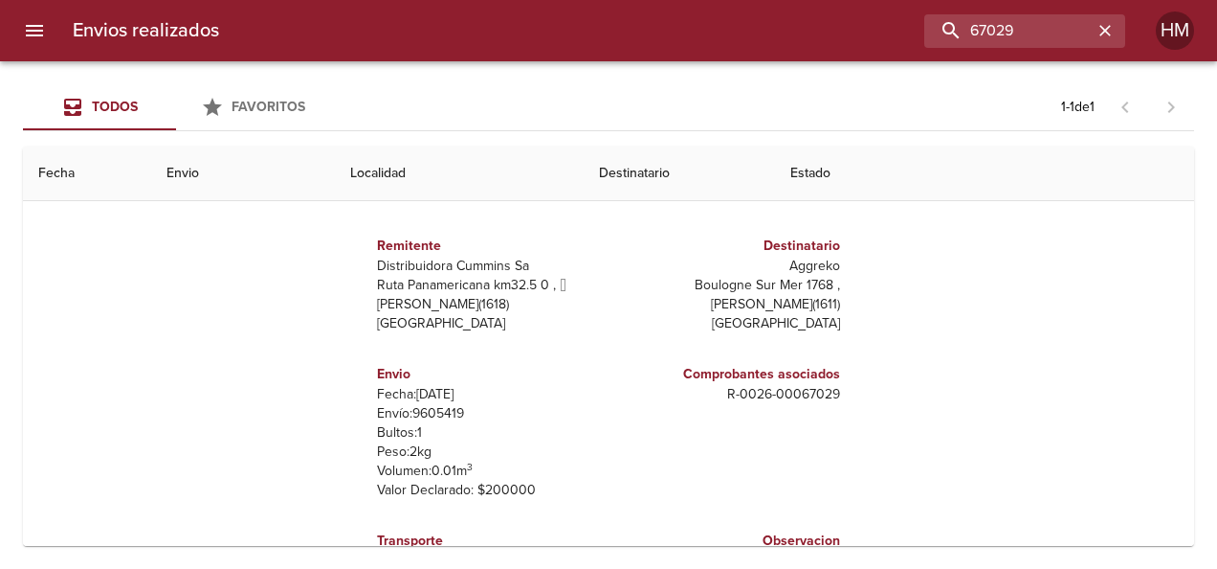
scroll to position [191, 0]
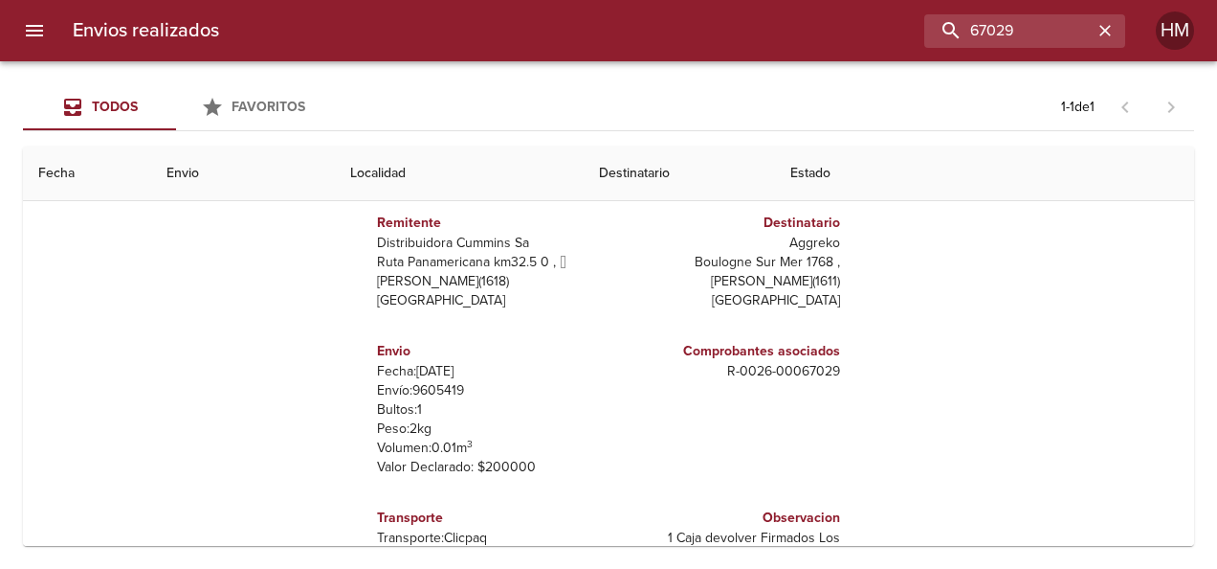
click at [427, 388] on p "Envío: 9605419" at bounding box center [489, 390] width 224 height 19
copy p "9605419"
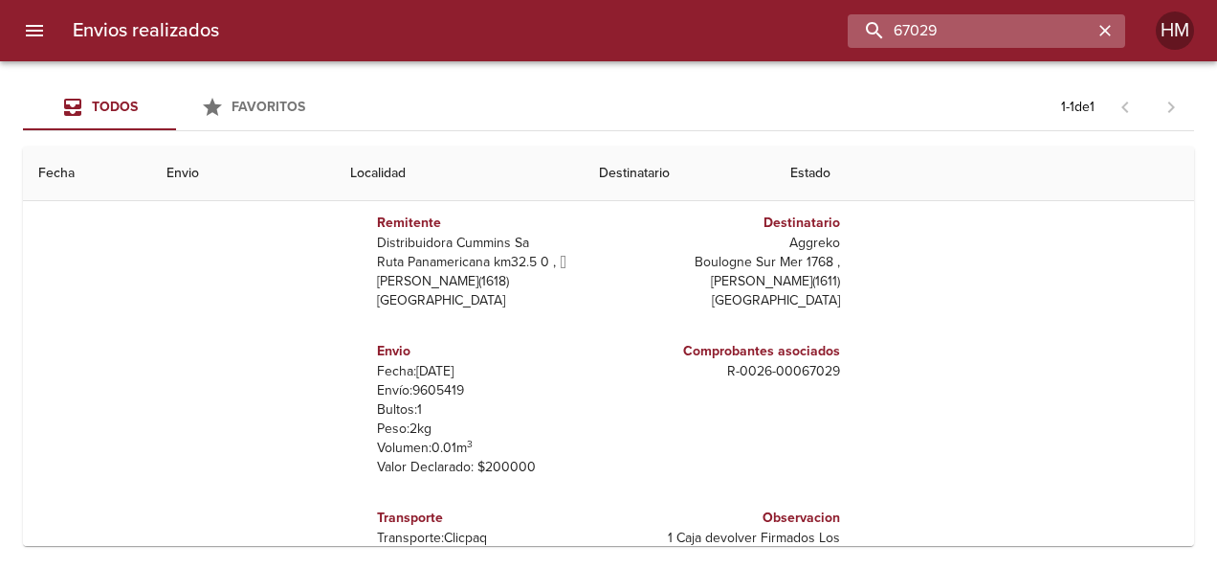
click at [1048, 21] on input "67029" at bounding box center [970, 30] width 245 height 33
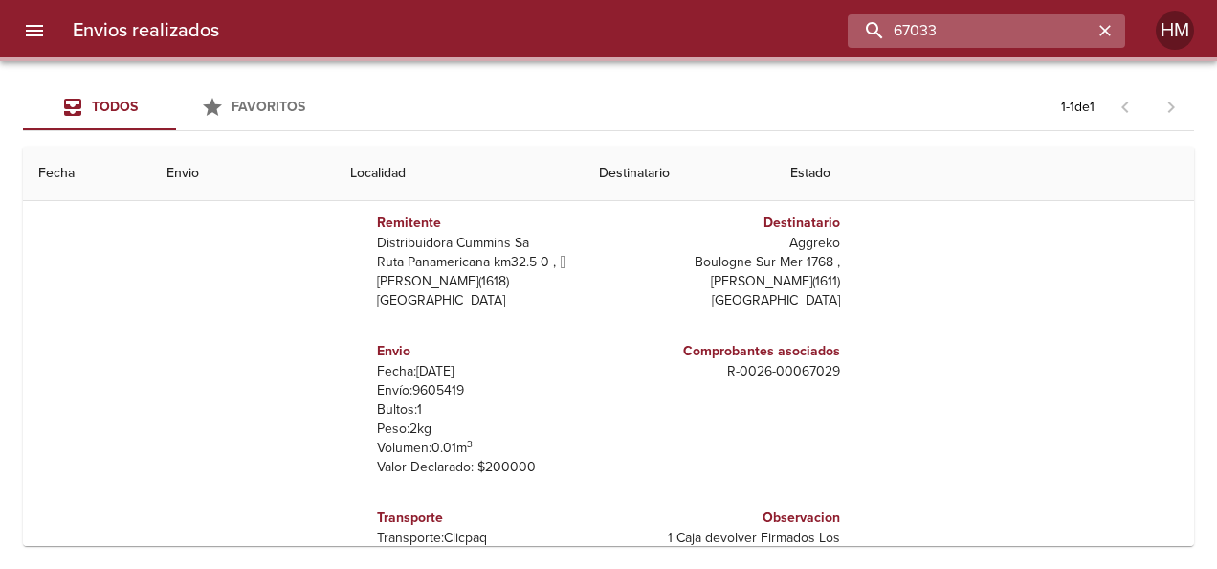
scroll to position [0, 0]
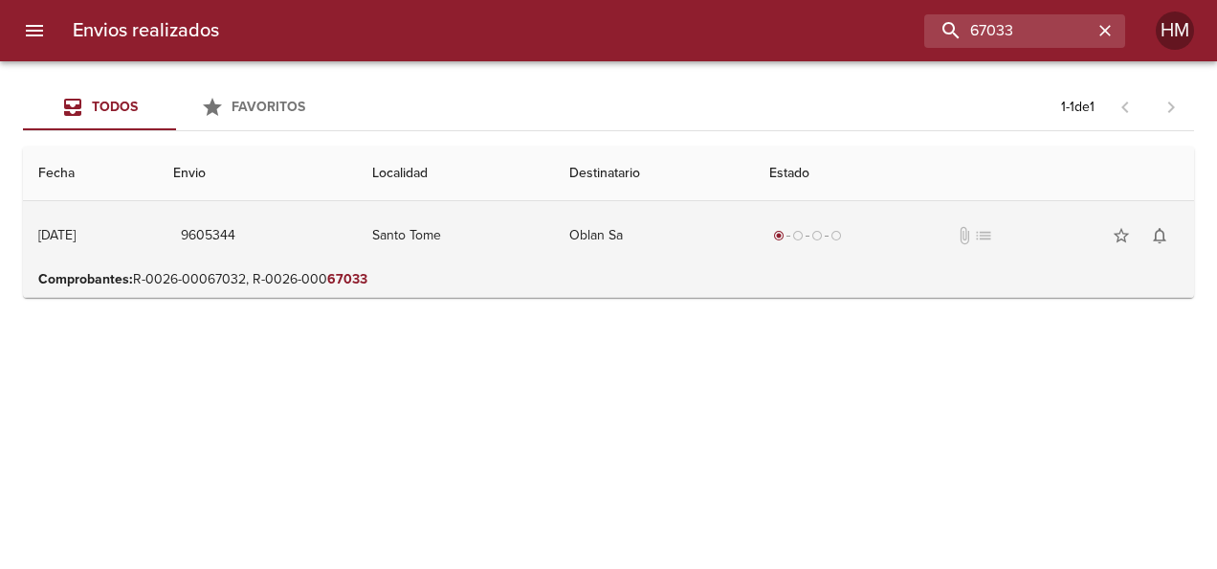
click at [507, 251] on td "Santo Tome" at bounding box center [455, 235] width 197 height 69
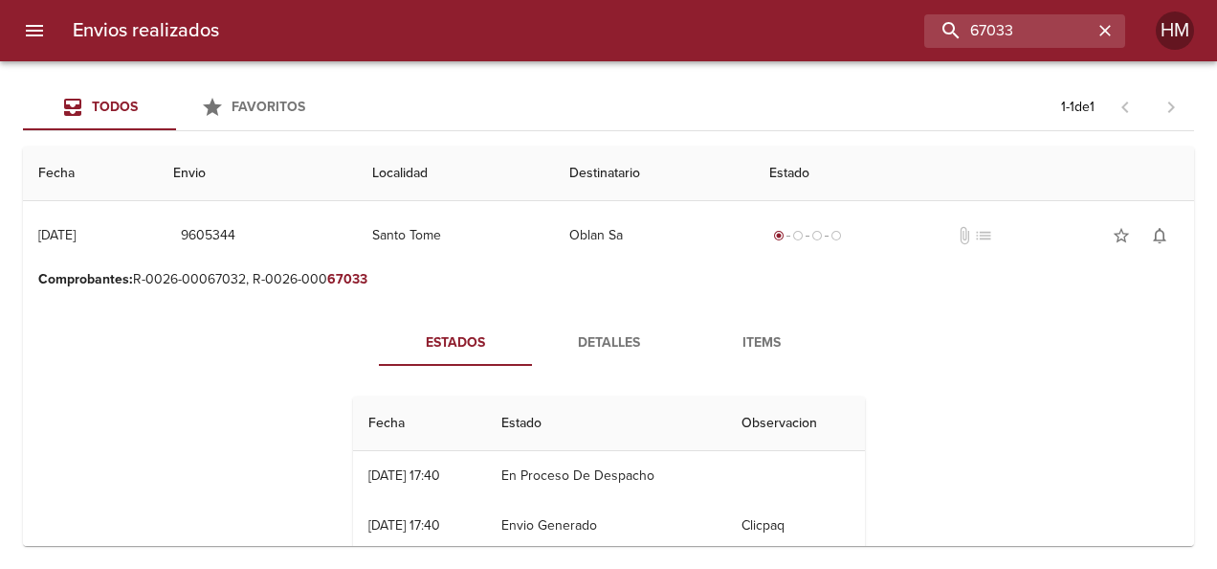
click at [597, 339] on span "Detalles" at bounding box center [609, 343] width 130 height 24
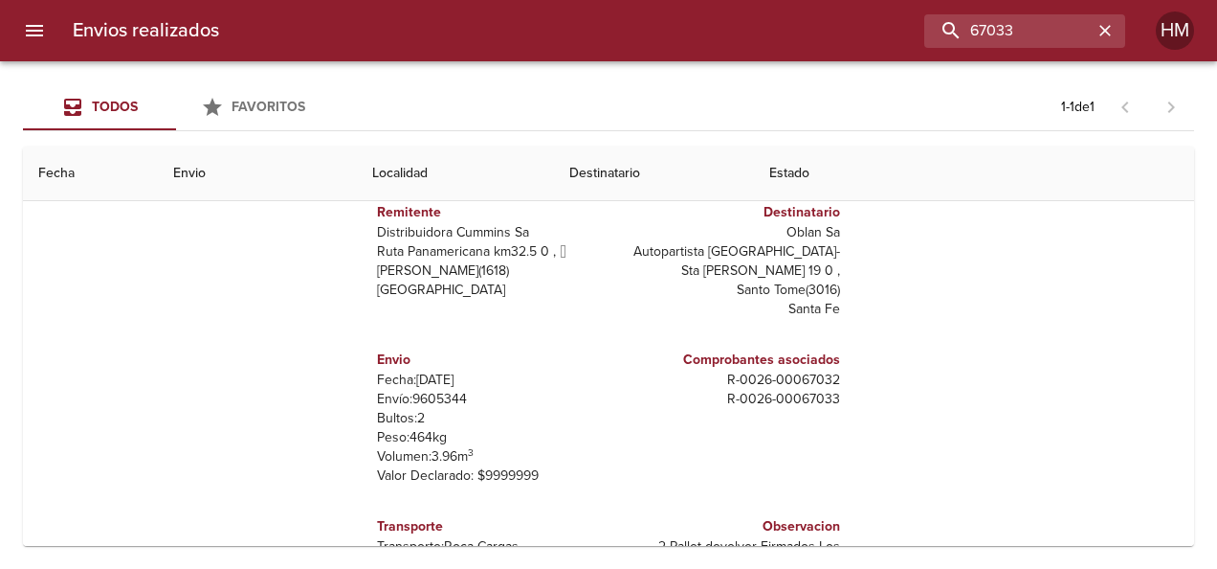
scroll to position [241, 0]
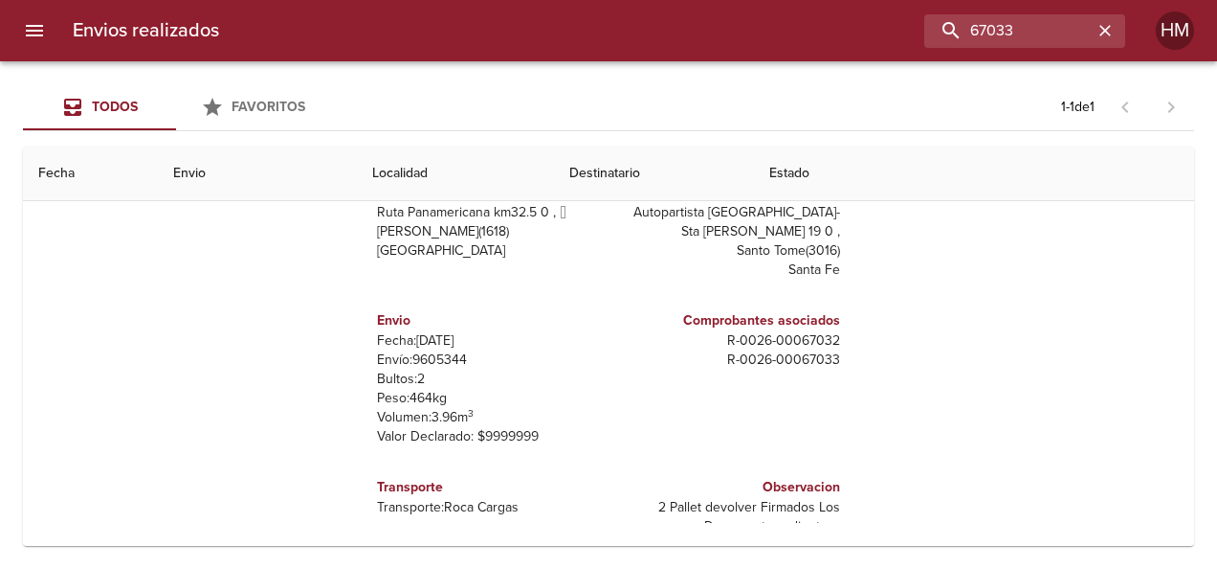
click at [435, 355] on p "Envío: 9605344" at bounding box center [489, 359] width 224 height 19
copy p "9605344"
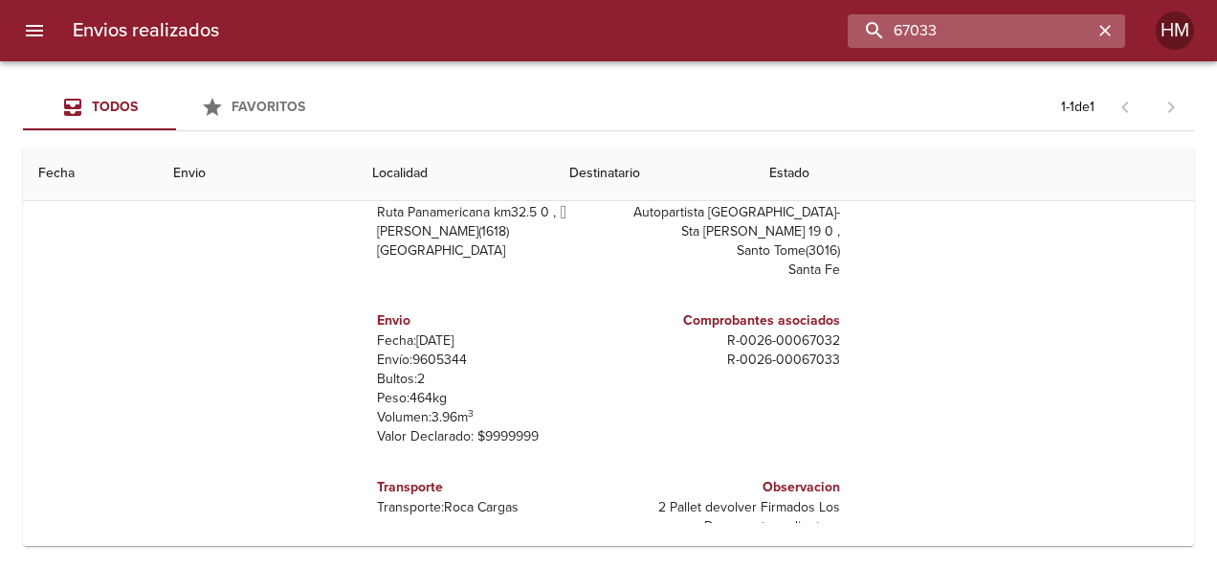
click at [1055, 23] on input "67033" at bounding box center [970, 30] width 245 height 33
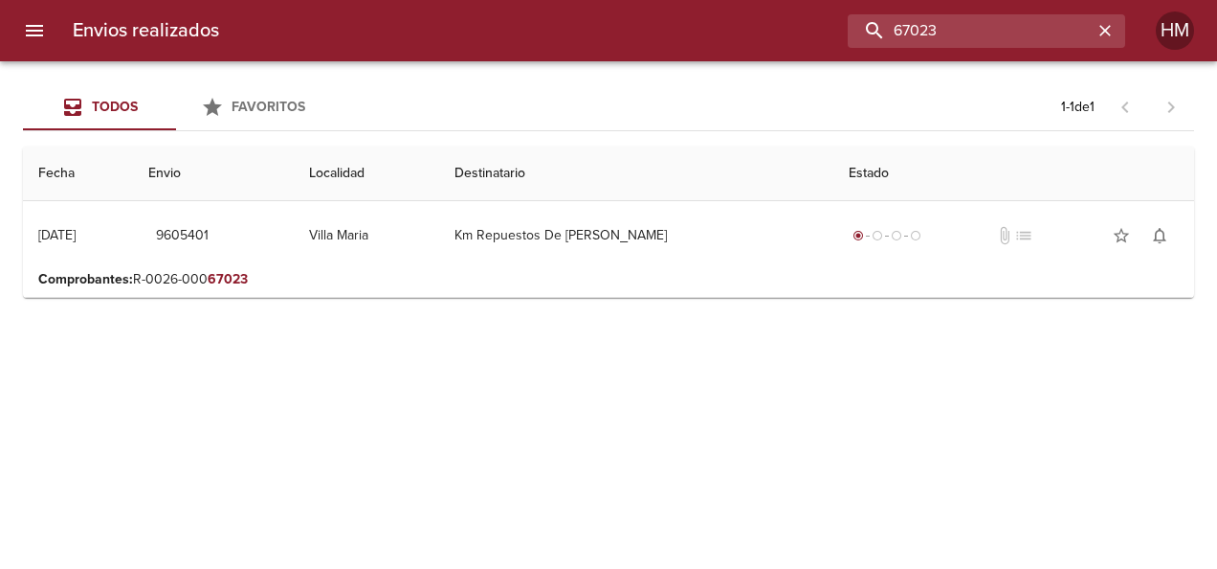
scroll to position [0, 0]
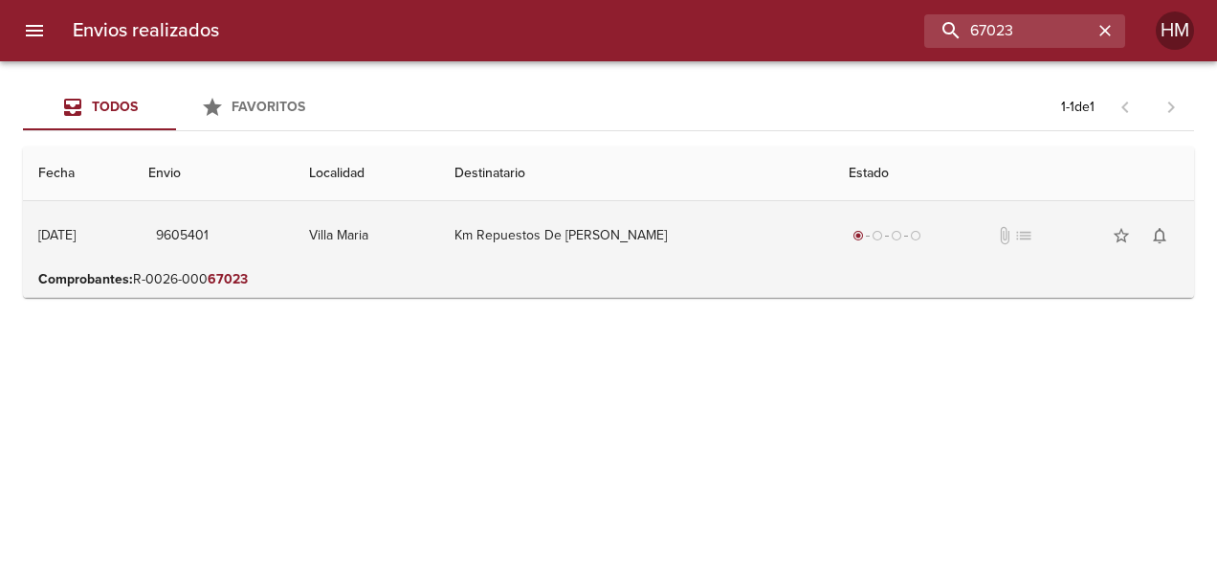
click at [534, 229] on td "Km Repuestos De [PERSON_NAME]" at bounding box center [636, 235] width 394 height 69
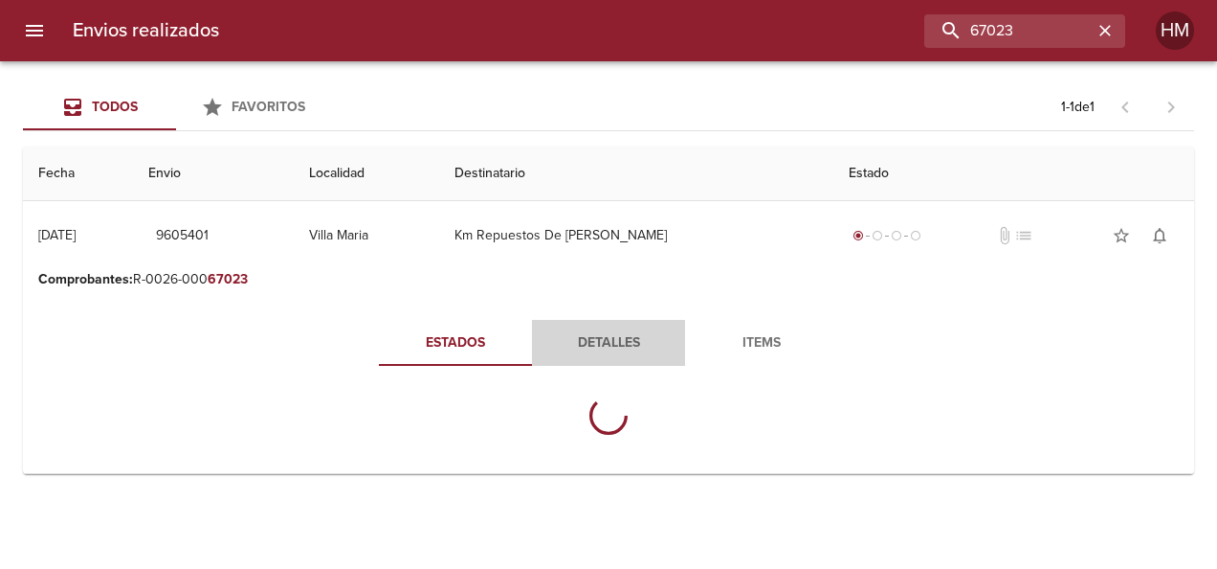
drag, startPoint x: 604, startPoint y: 335, endPoint x: 540, endPoint y: 335, distance: 64.1
click at [605, 335] on span "Detalles" at bounding box center [609, 343] width 130 height 24
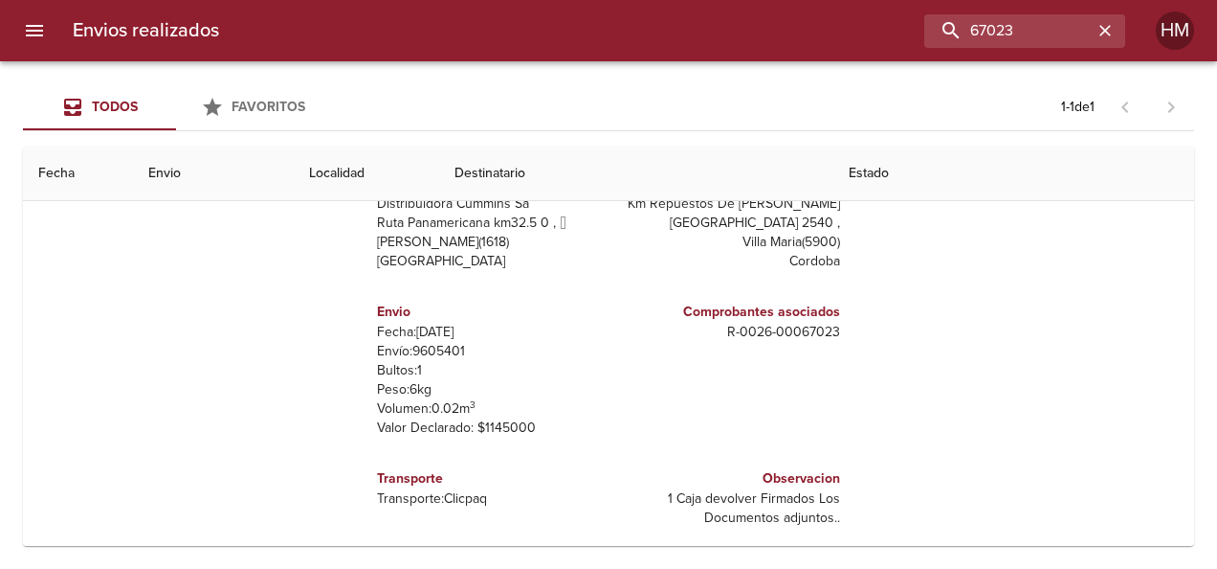
scroll to position [241, 0]
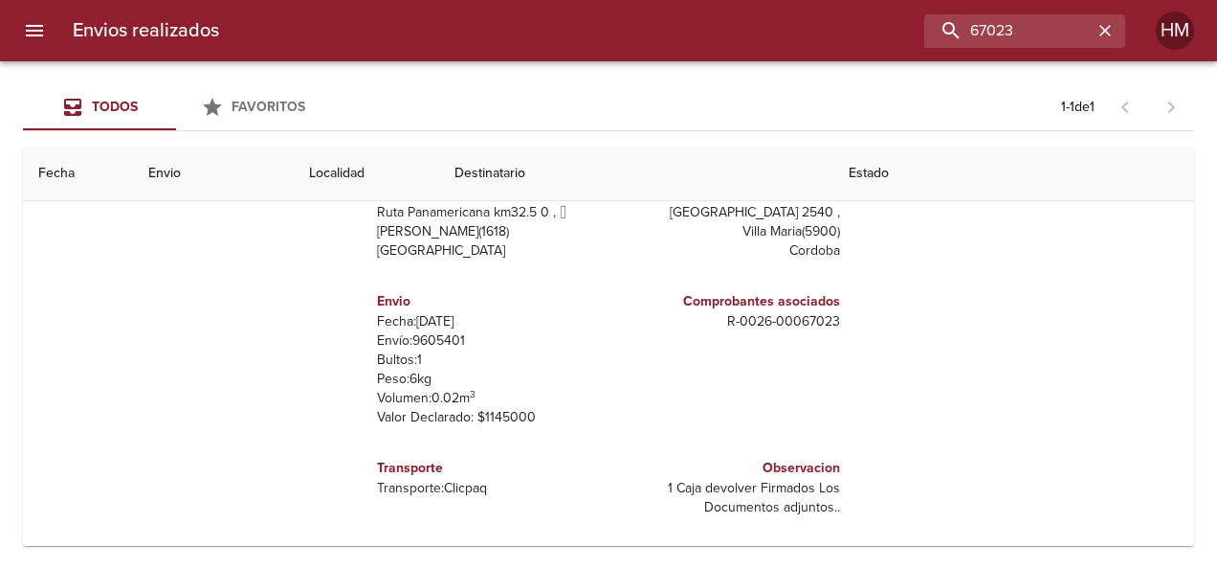
click at [445, 337] on p "Envío: 9605401" at bounding box center [489, 340] width 224 height 19
copy p "9605401"
click at [1055, 26] on input "67023" at bounding box center [970, 30] width 245 height 33
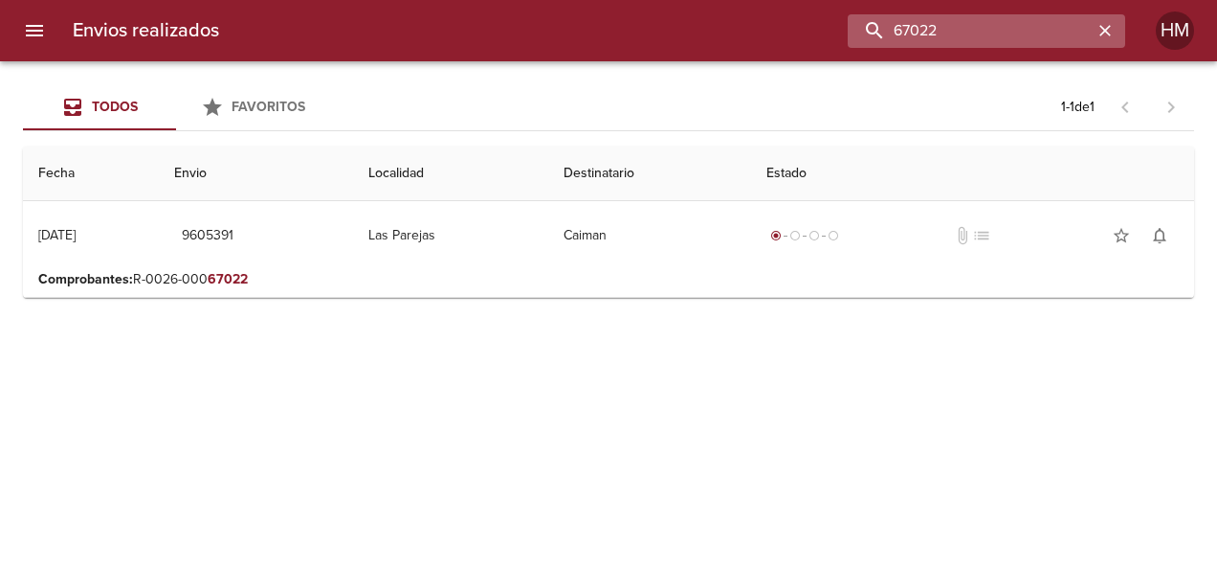
scroll to position [0, 0]
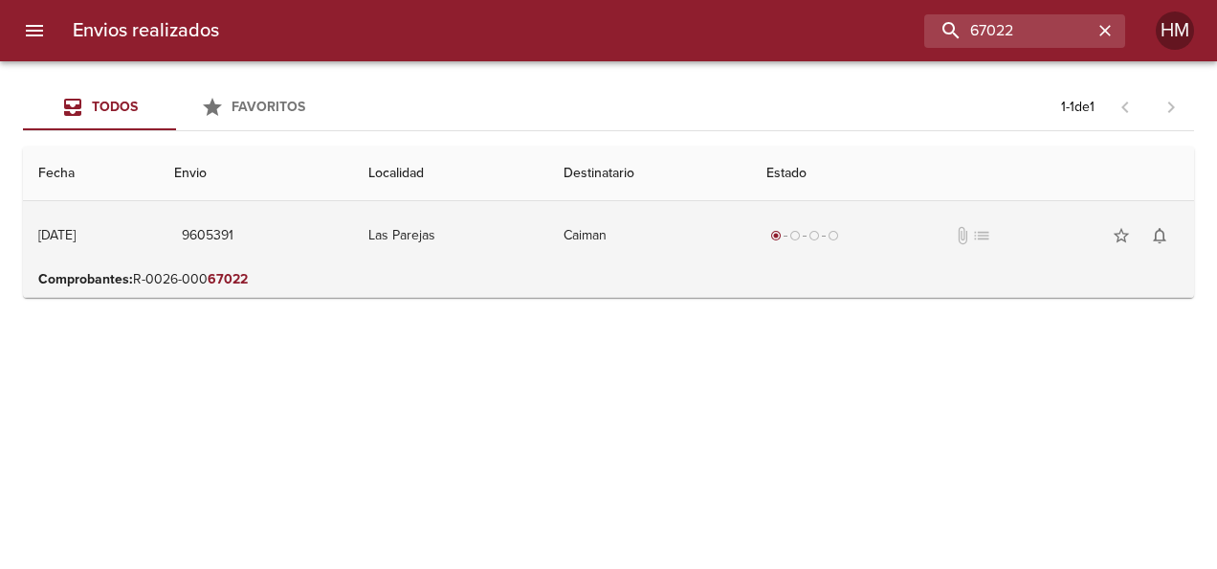
click at [623, 233] on td "Caiman" at bounding box center [649, 235] width 203 height 69
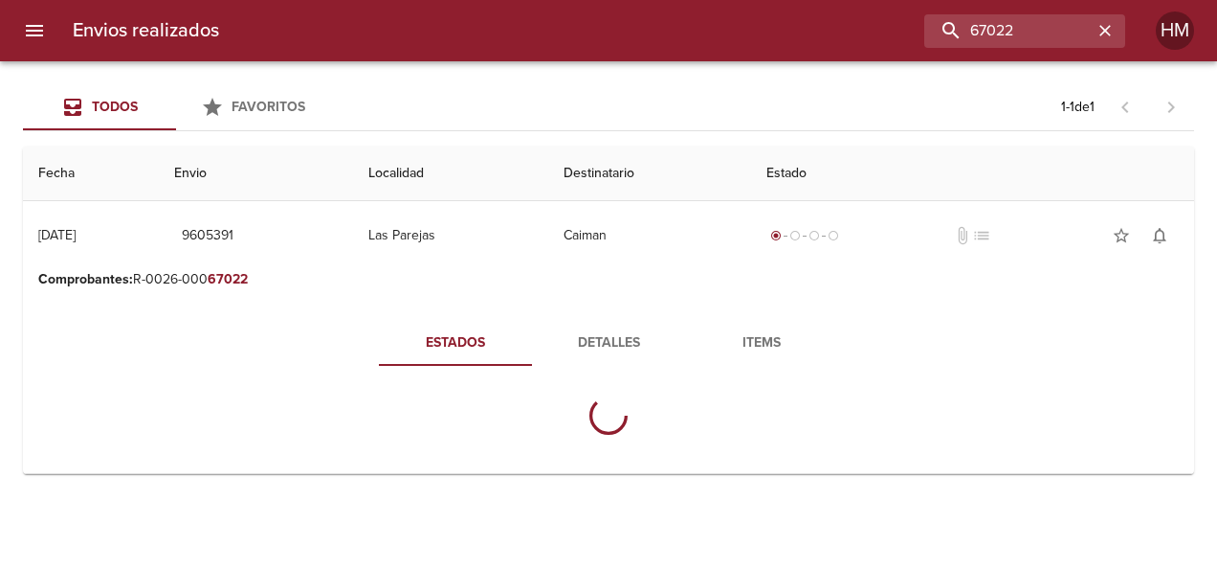
click at [613, 333] on span "Detalles" at bounding box center [609, 343] width 130 height 24
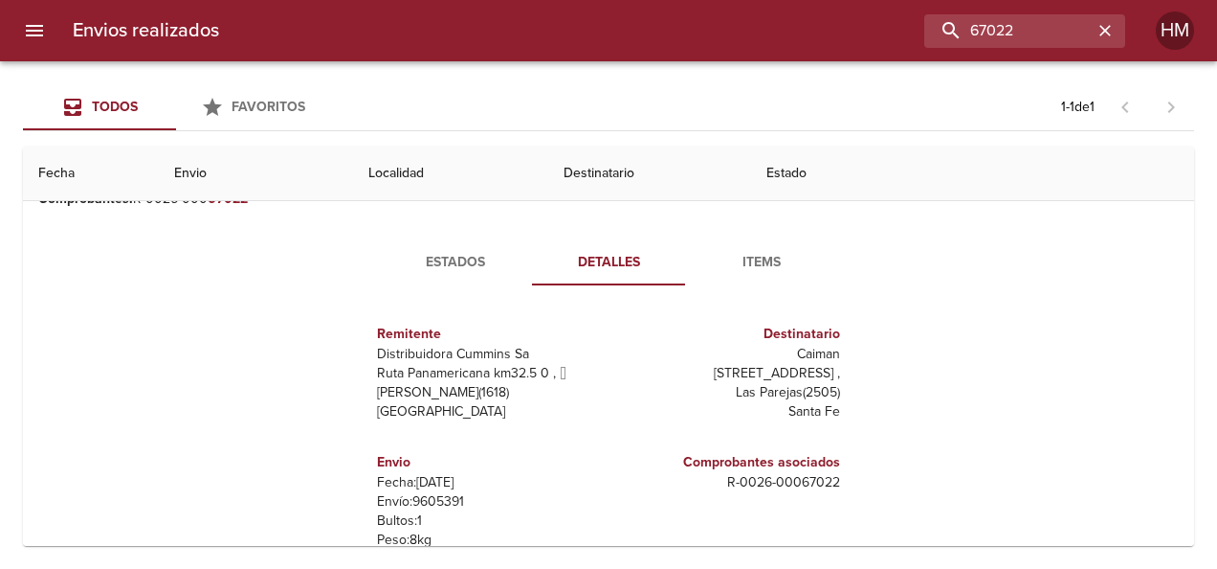
scroll to position [191, 0]
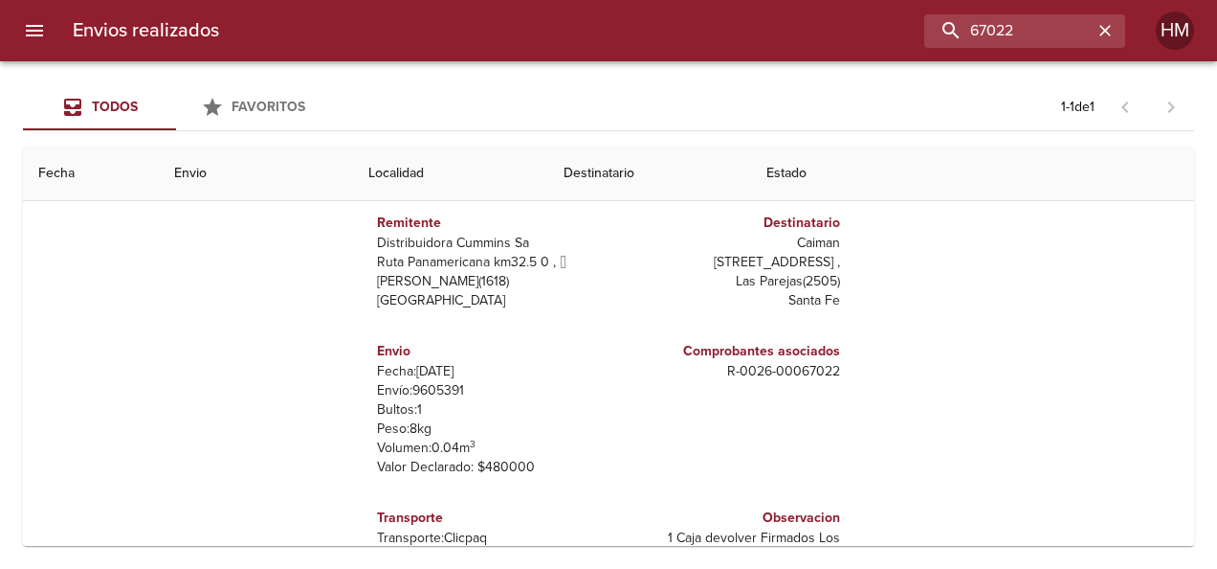
click at [430, 387] on p "Envío: 9605391" at bounding box center [489, 390] width 224 height 19
copy p "9605391"
click at [990, 25] on input "67022" at bounding box center [970, 30] width 245 height 33
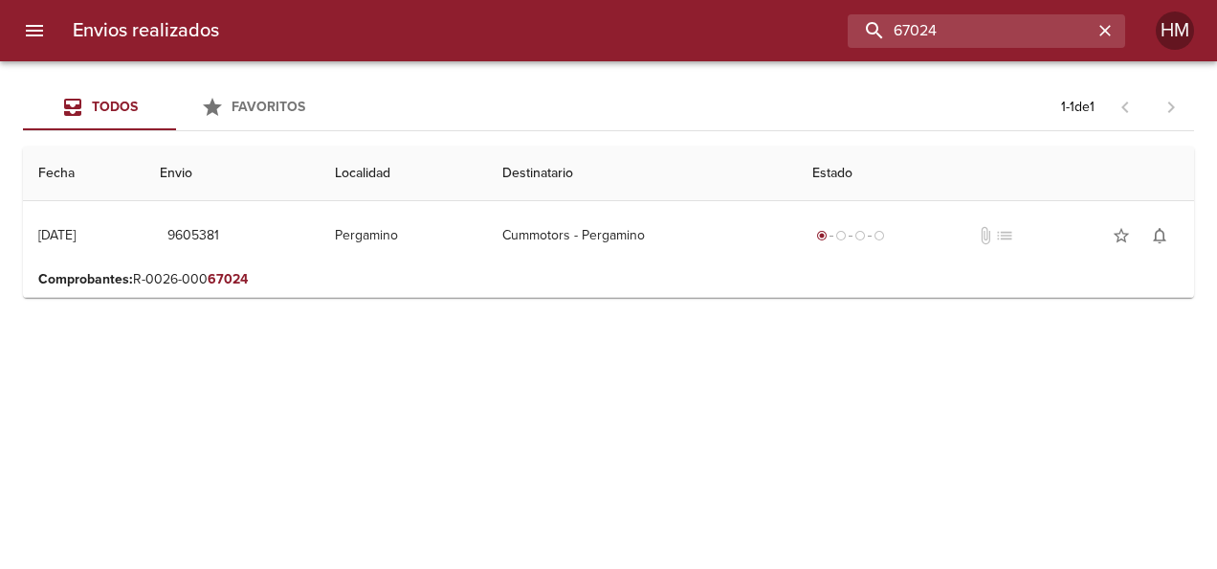
scroll to position [0, 0]
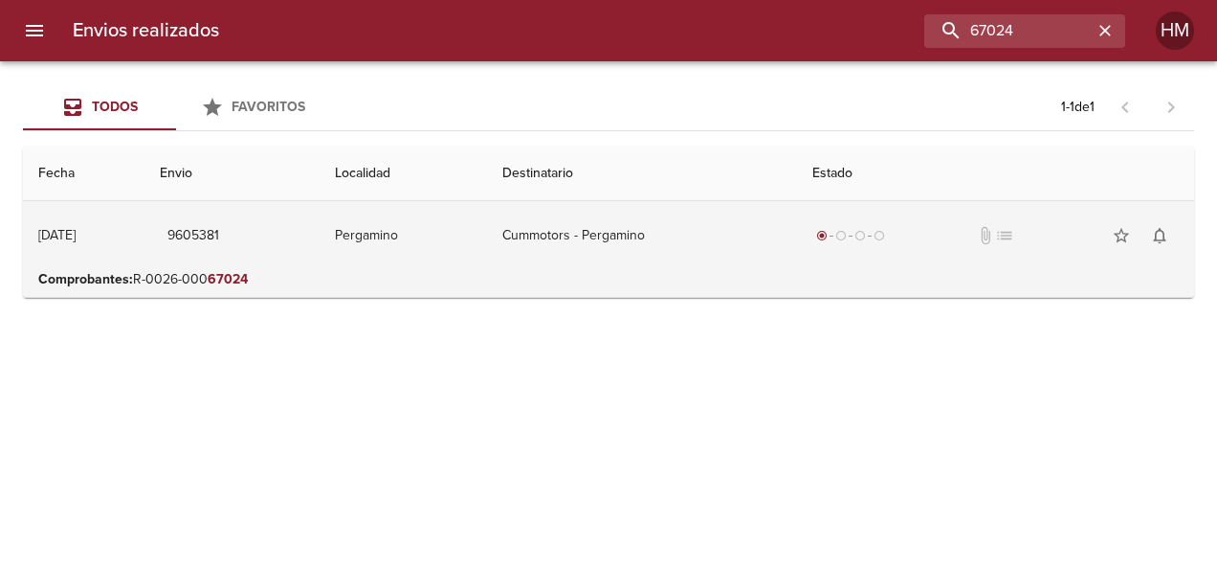
click at [744, 266] on td "Cummotors - Pergamino" at bounding box center [642, 235] width 310 height 69
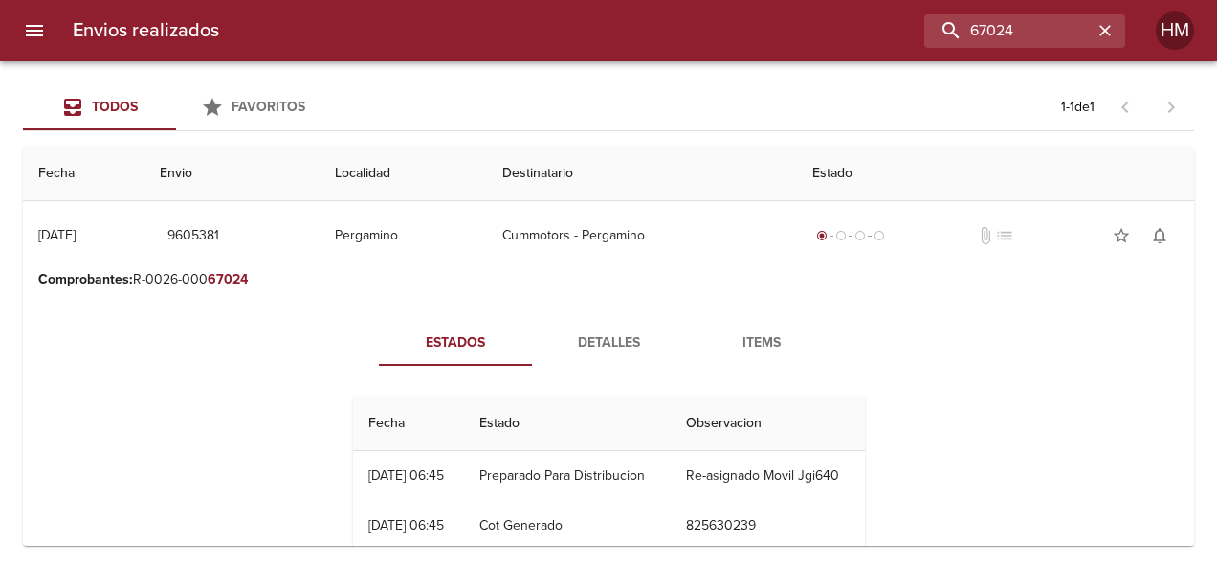
click at [603, 343] on span "Detalles" at bounding box center [609, 343] width 130 height 24
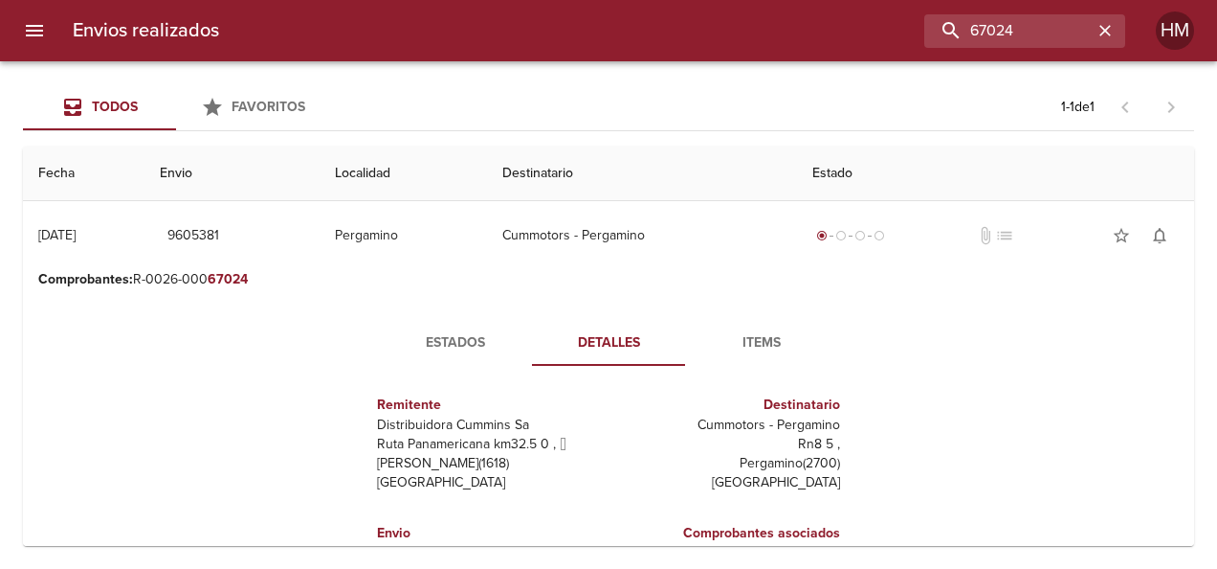
scroll to position [191, 0]
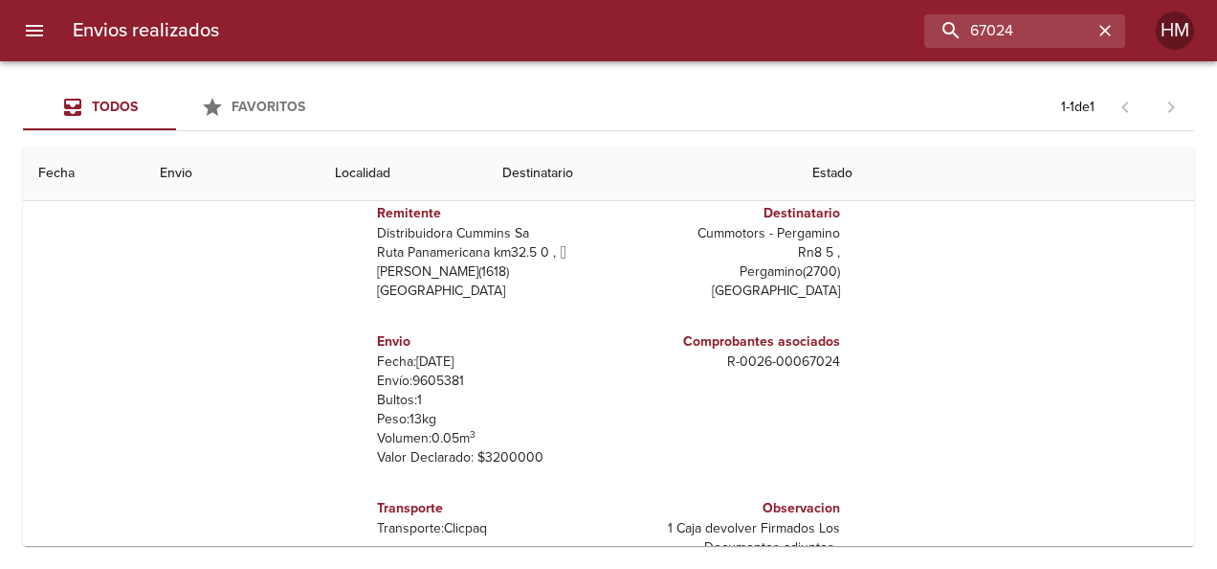
click at [431, 379] on p "Envío: 9605381" at bounding box center [489, 380] width 224 height 19
copy p "9605381"
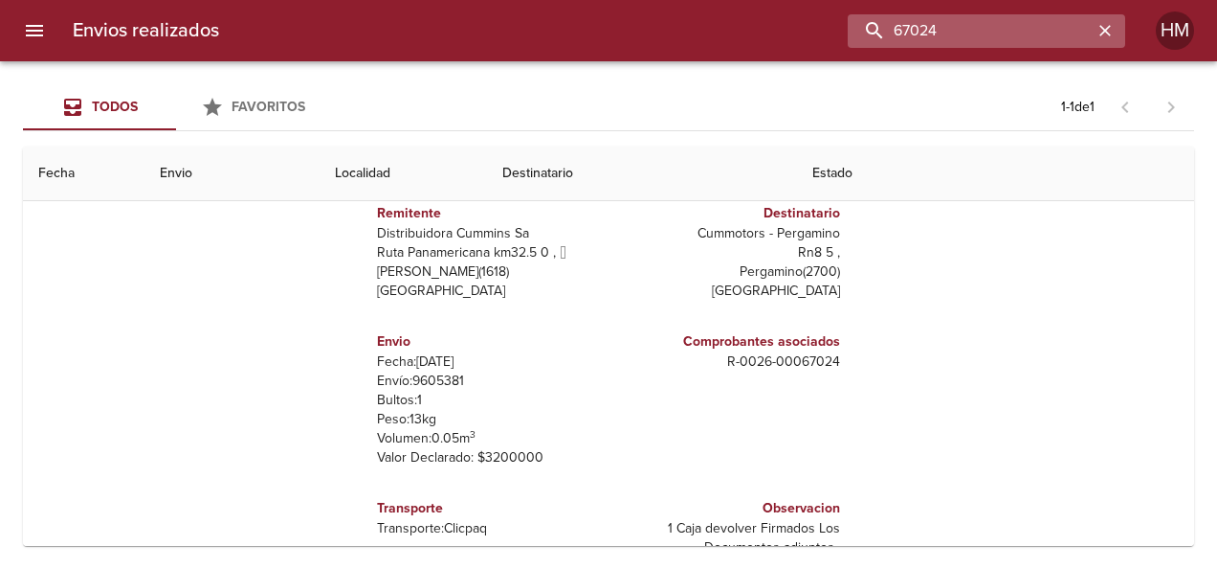
click at [1076, 35] on input "67024" at bounding box center [970, 30] width 245 height 33
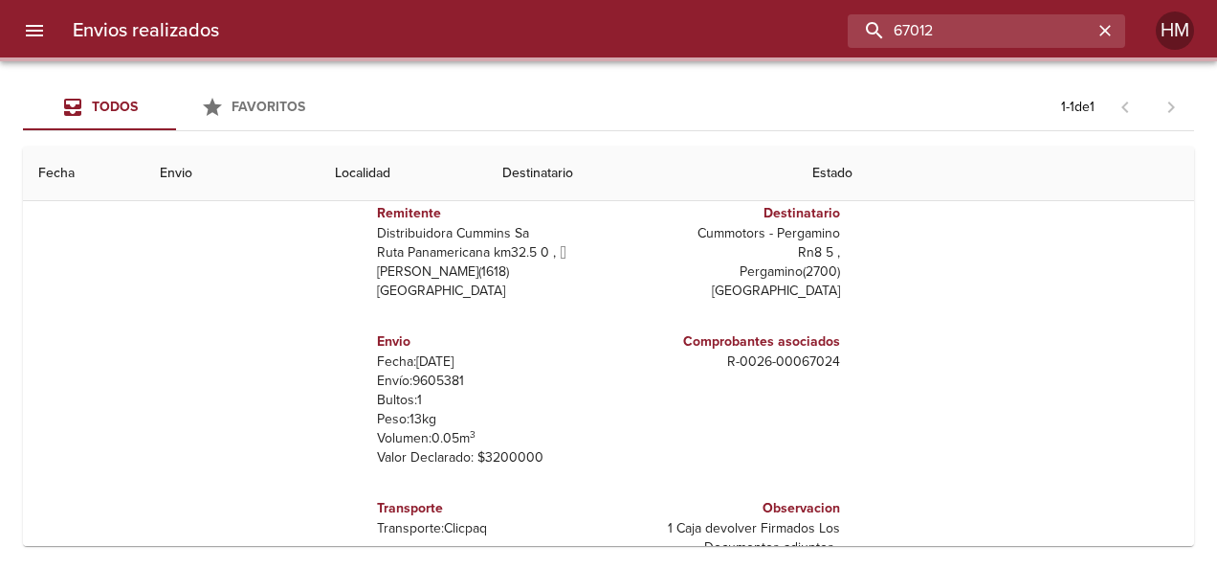
scroll to position [0, 0]
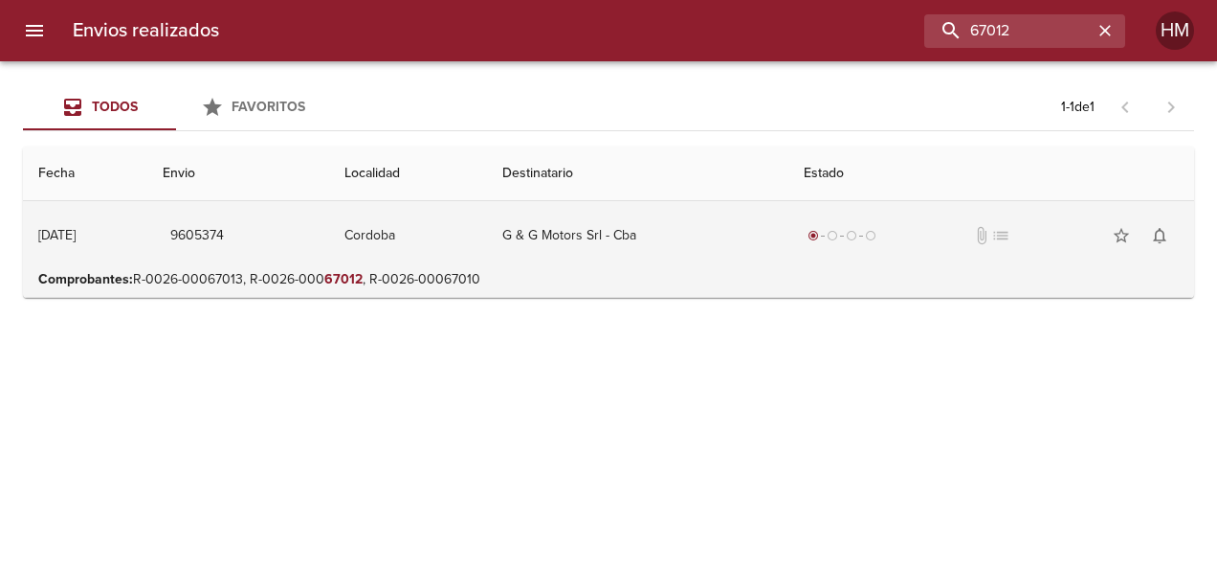
click at [706, 236] on td "G & G Motors Srl - Cba" at bounding box center [637, 235] width 301 height 69
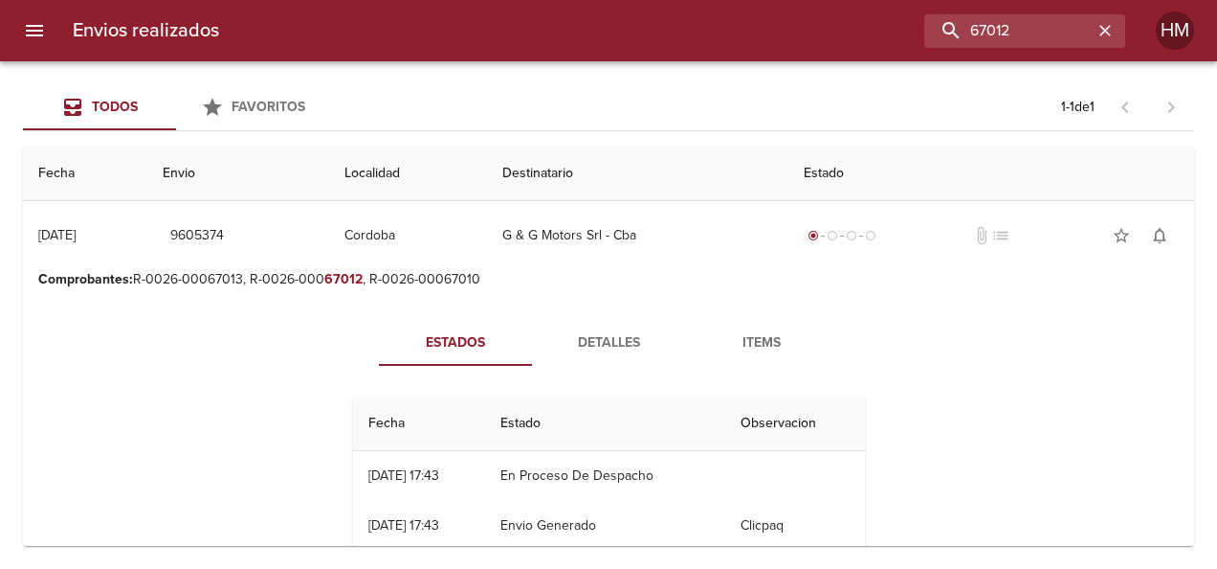
click at [610, 341] on span "Detalles" at bounding box center [609, 343] width 130 height 24
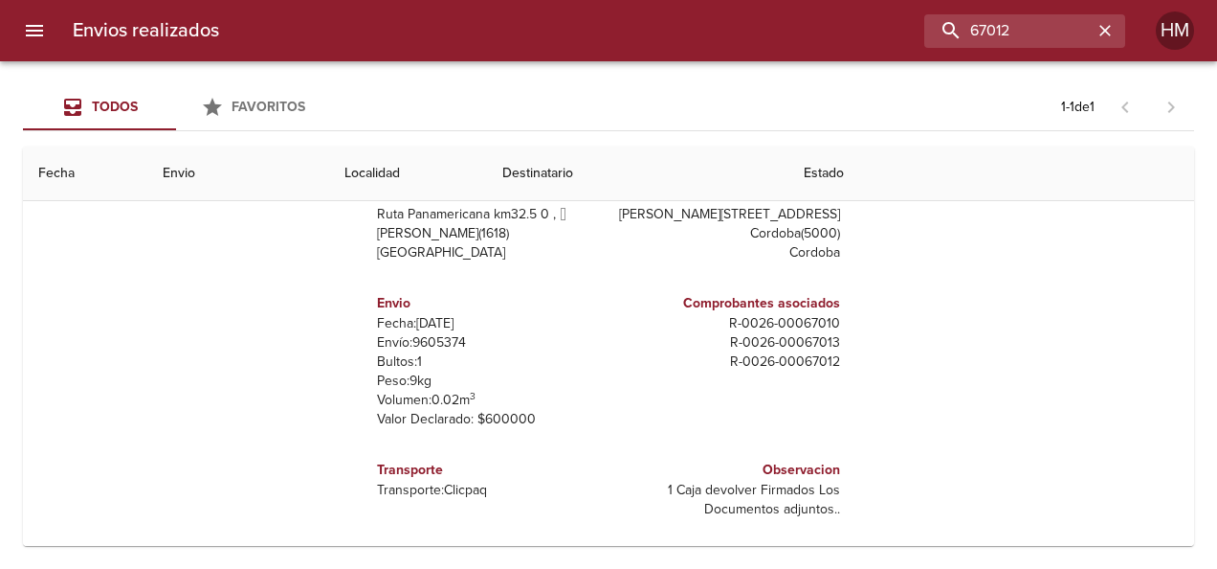
scroll to position [241, 0]
click at [442, 326] on p "Fecha: [DATE]" at bounding box center [489, 321] width 224 height 19
click at [442, 335] on p "Envío: 9605374" at bounding box center [489, 340] width 224 height 19
copy p "9605374"
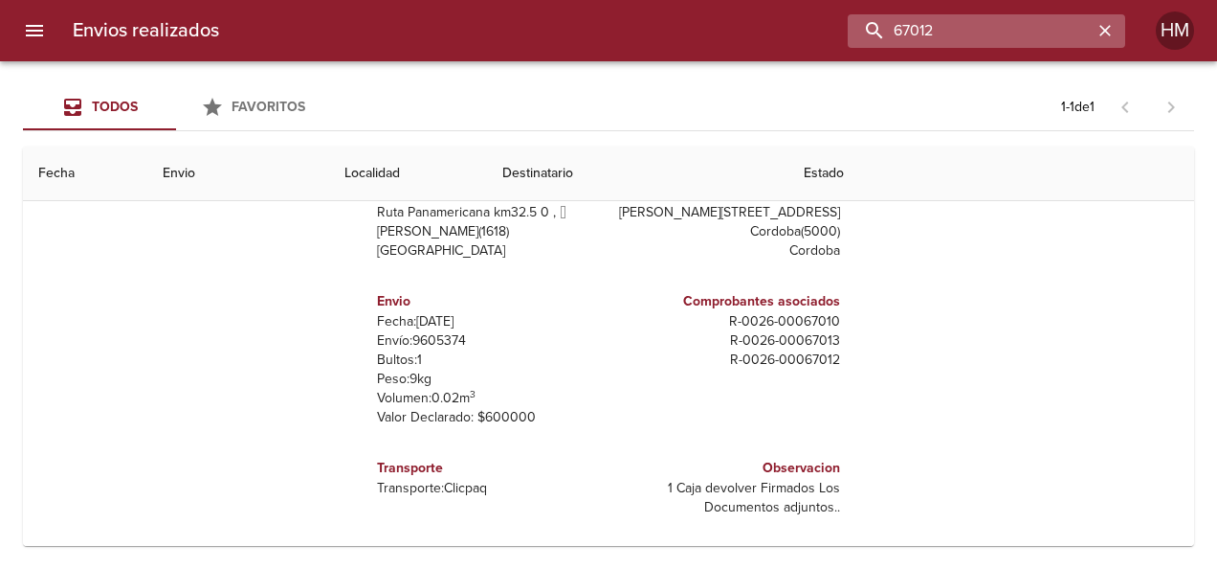
click at [1047, 25] on input "67012" at bounding box center [970, 30] width 245 height 33
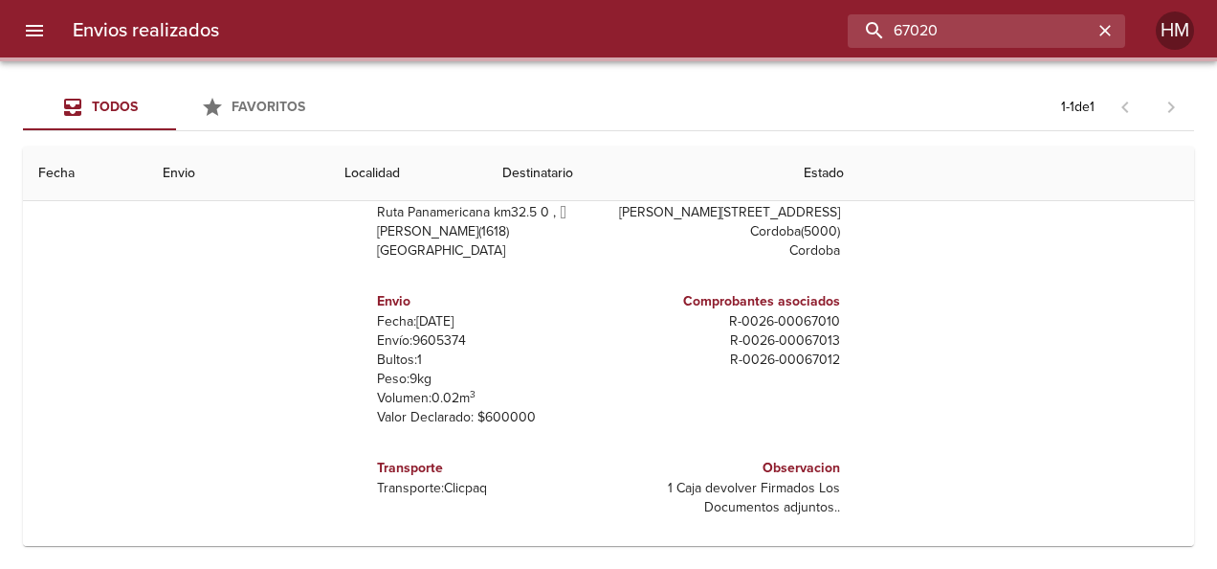
scroll to position [0, 0]
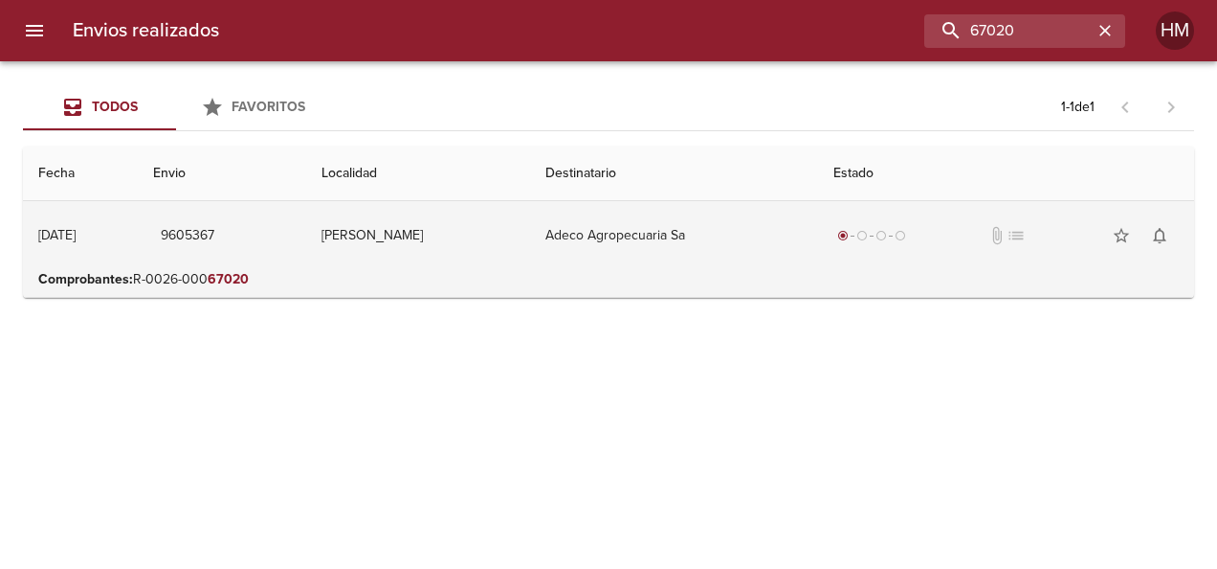
click at [797, 215] on td "Adeco Agropecuaria Sa" at bounding box center [674, 235] width 288 height 69
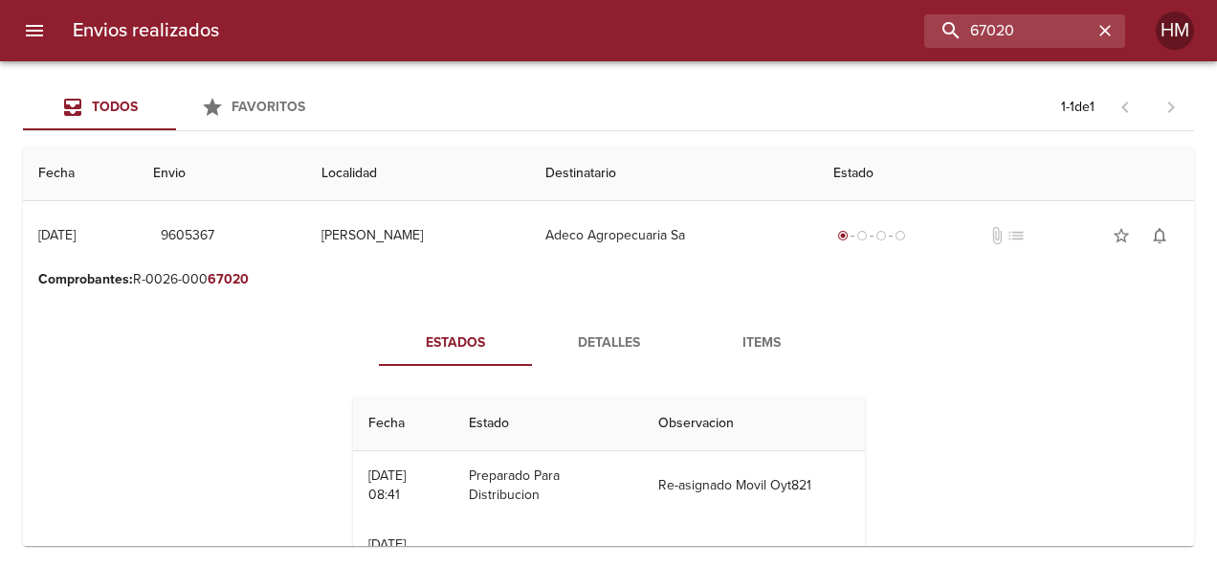
click at [599, 331] on span "Detalles" at bounding box center [609, 343] width 130 height 24
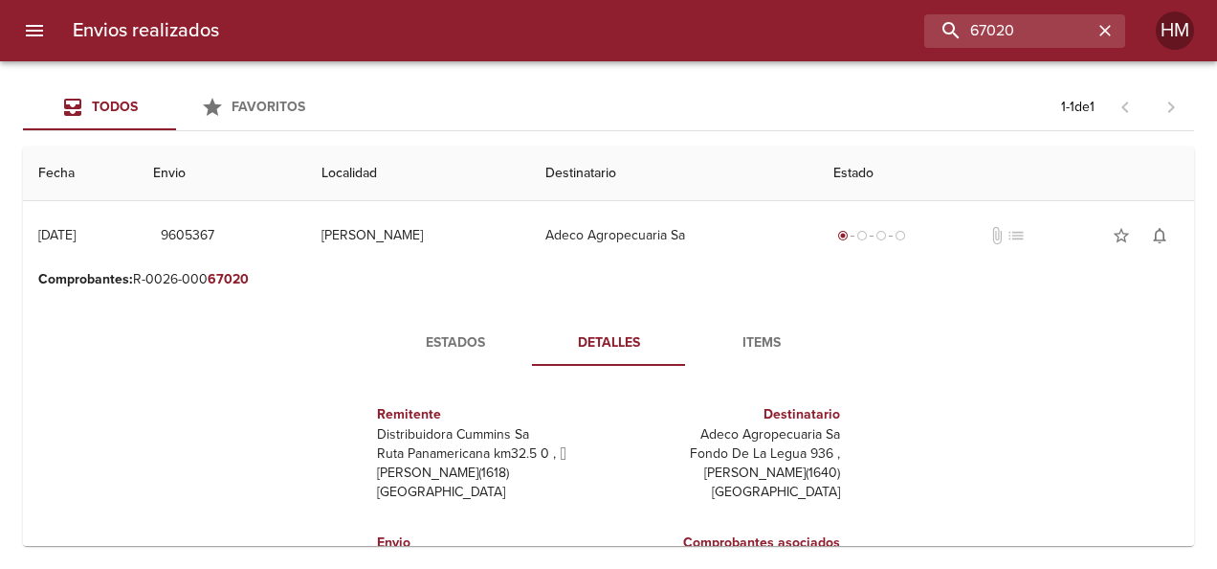
scroll to position [191, 0]
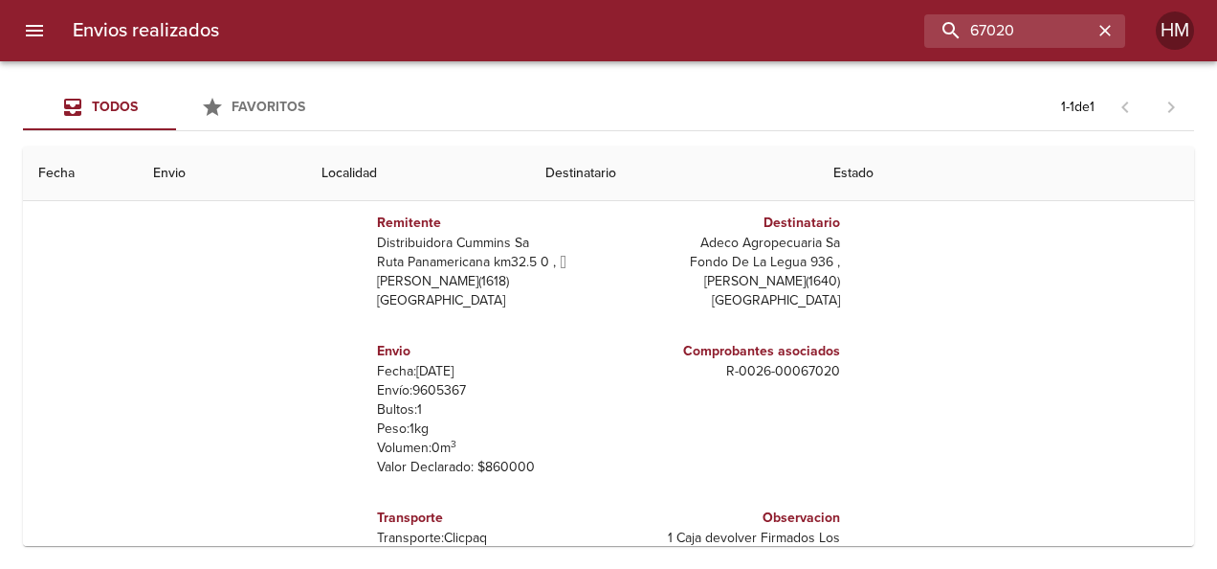
click at [435, 386] on p "Envío: 9605367" at bounding box center [489, 390] width 224 height 19
copy p "9605367"
click at [1042, 29] on input "67020" at bounding box center [970, 30] width 245 height 33
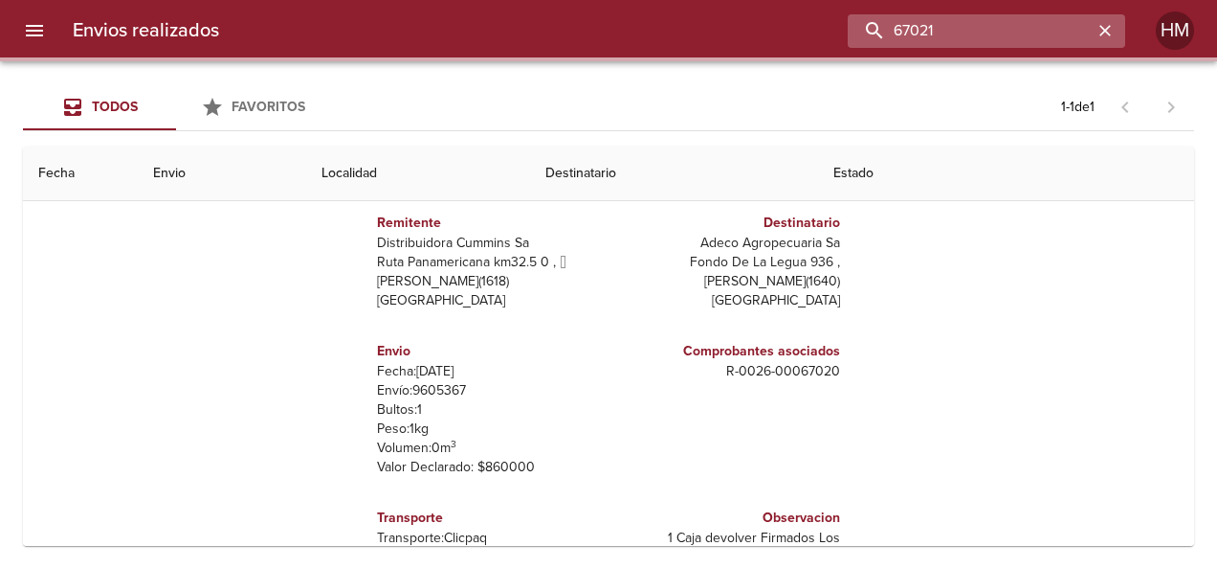
scroll to position [0, 0]
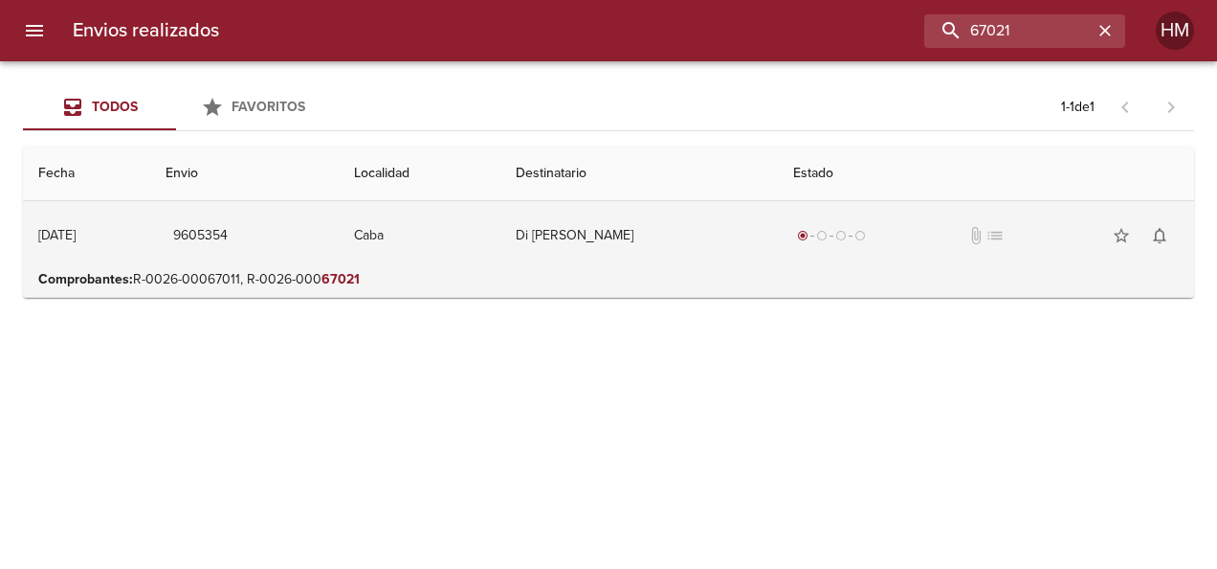
click at [572, 258] on td "Di [PERSON_NAME]" at bounding box center [640, 235] width 278 height 69
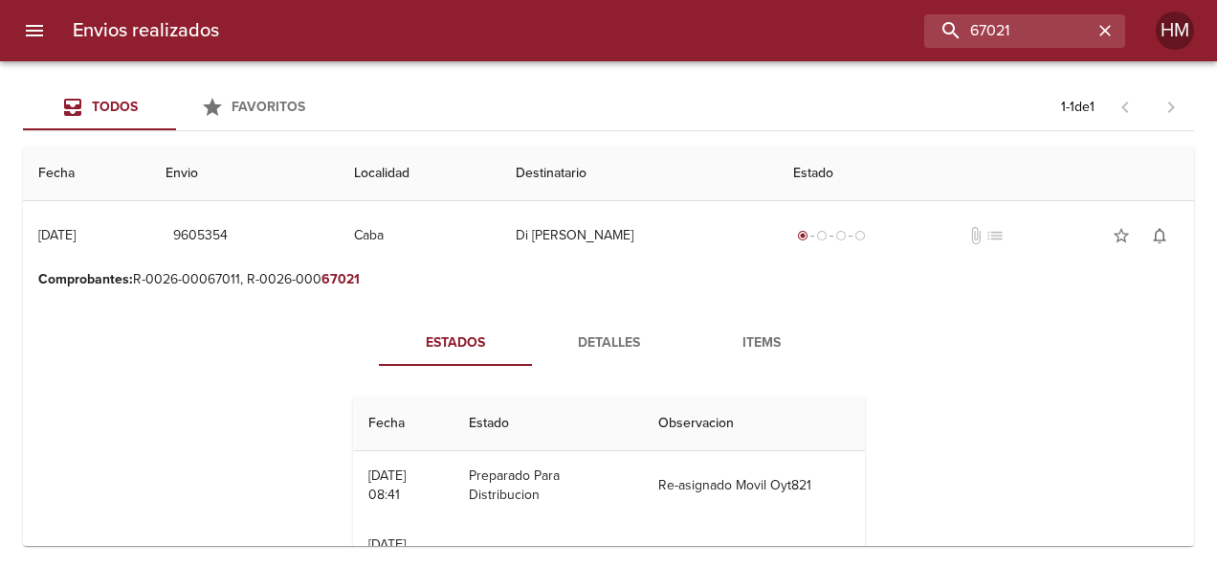
click at [603, 317] on div "Estados Detalles Items Fecha Estado Observacion 22/09 [DATE] 08:41 Preparado Pa…" at bounding box center [608, 521] width 1141 height 449
click at [620, 337] on span "Detalles" at bounding box center [609, 343] width 130 height 24
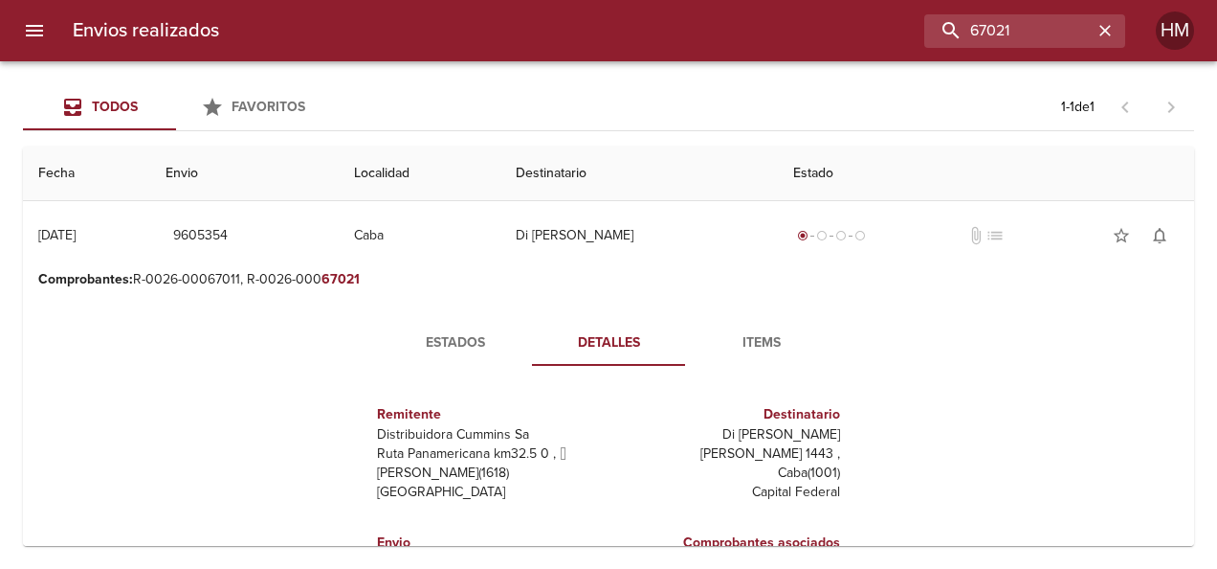
scroll to position [96, 0]
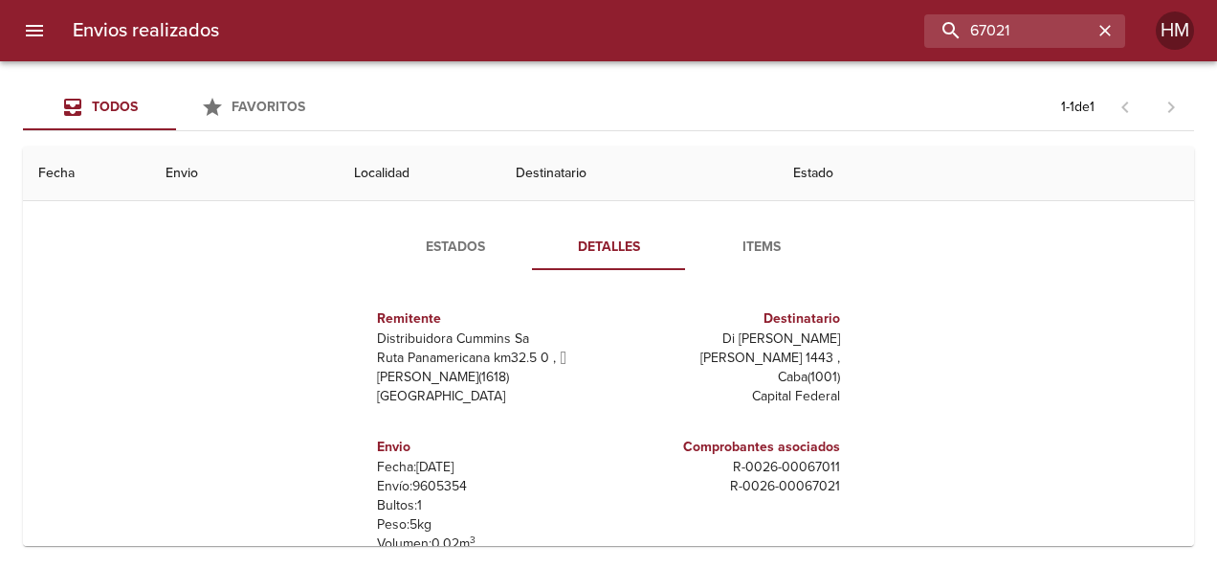
click at [433, 484] on p "Envío: 9605354" at bounding box center [489, 486] width 224 height 19
copy p "9605354"
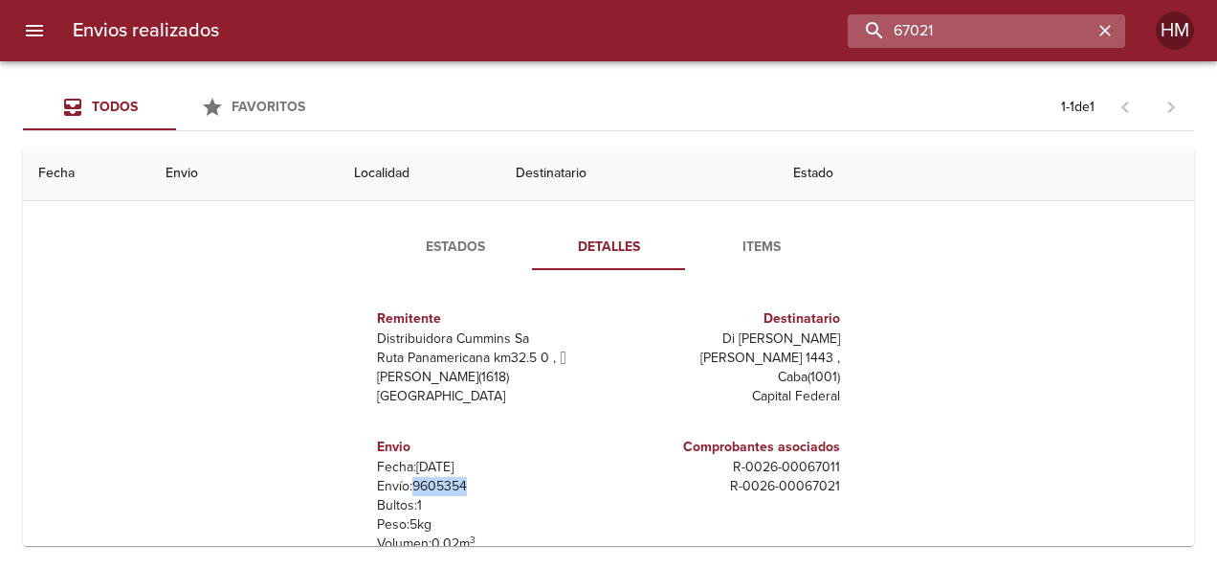
click at [1029, 28] on input "67021" at bounding box center [970, 30] width 245 height 33
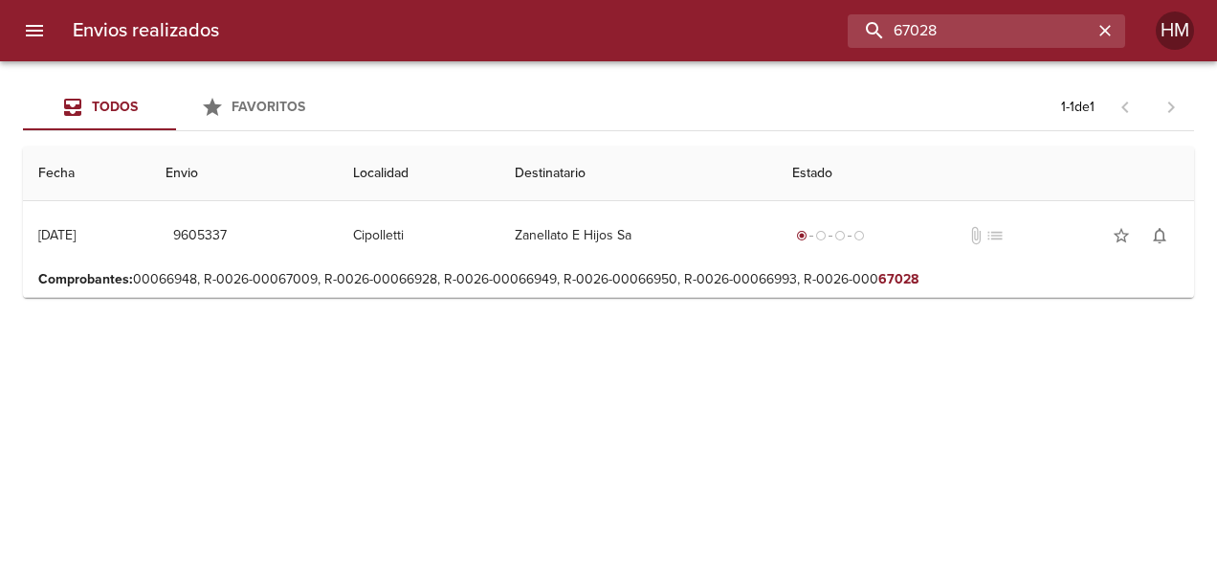
scroll to position [0, 0]
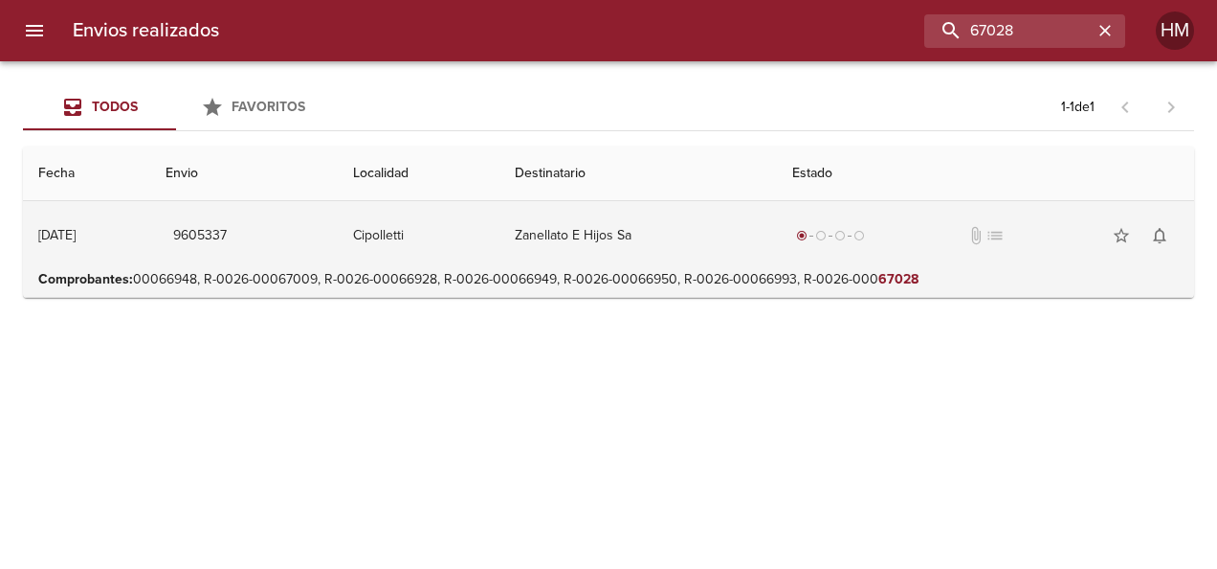
click at [747, 247] on td "Zanellato E Hijos Sa" at bounding box center [639, 235] width 278 height 69
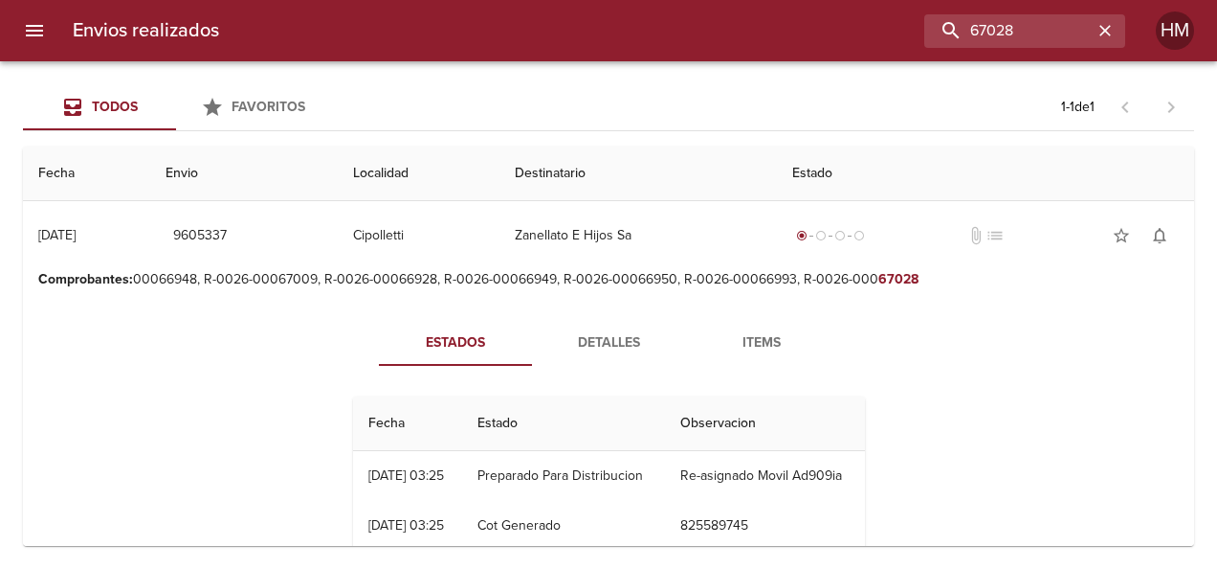
drag, startPoint x: 580, startPoint y: 331, endPoint x: 488, endPoint y: 333, distance: 91.9
click at [581, 331] on span "Detalles" at bounding box center [609, 343] width 130 height 24
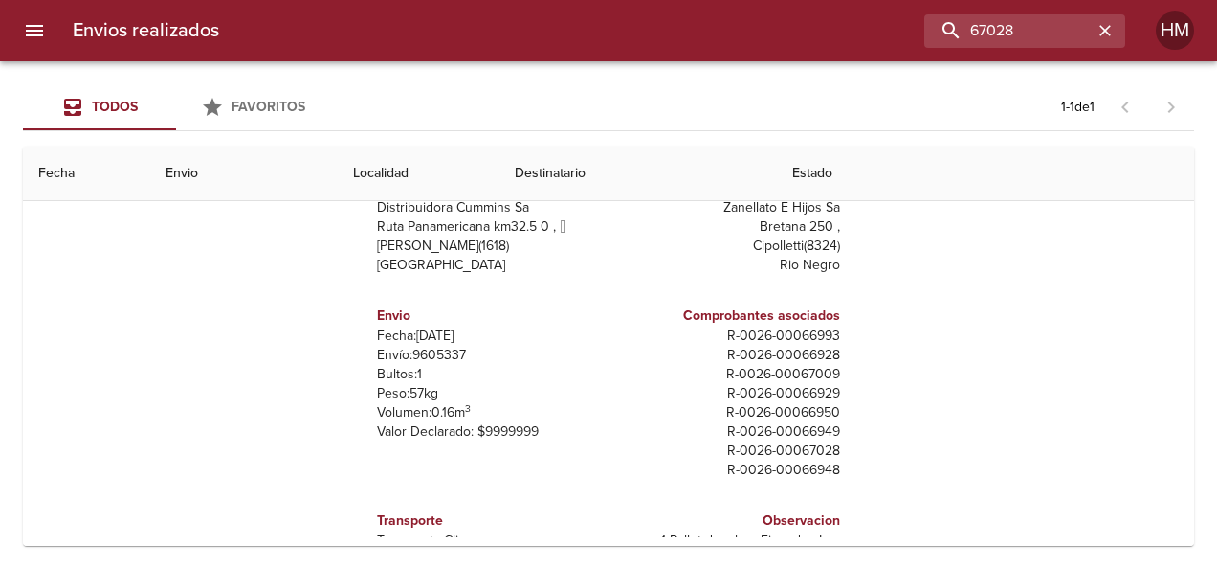
scroll to position [241, 0]
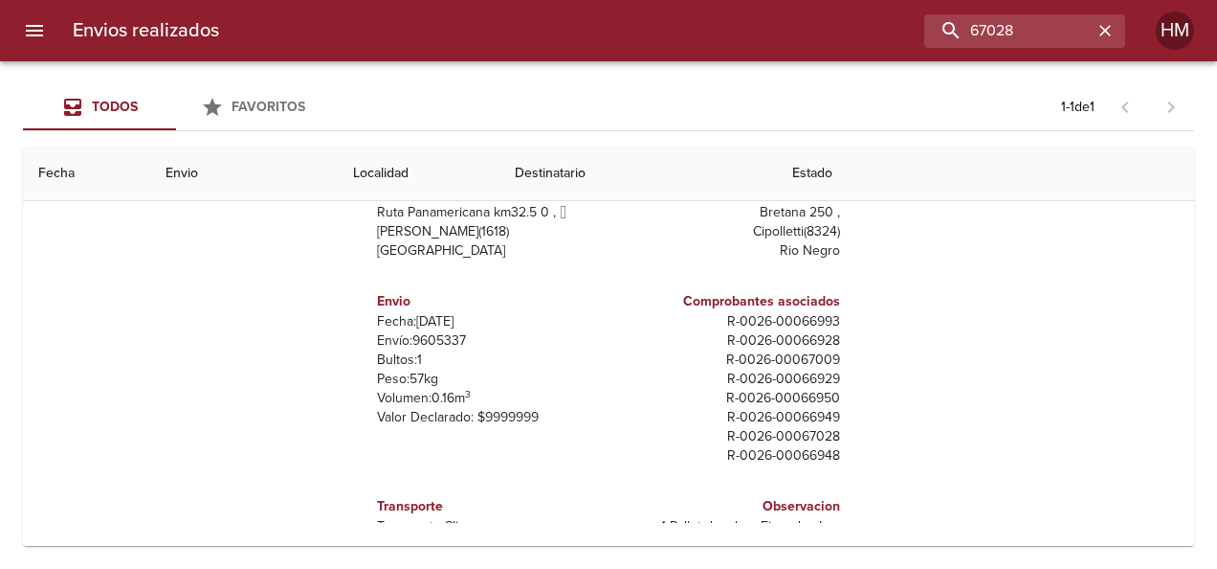
click at [438, 338] on p "Envío: 9605337" at bounding box center [489, 340] width 224 height 19
copy p "9605337"
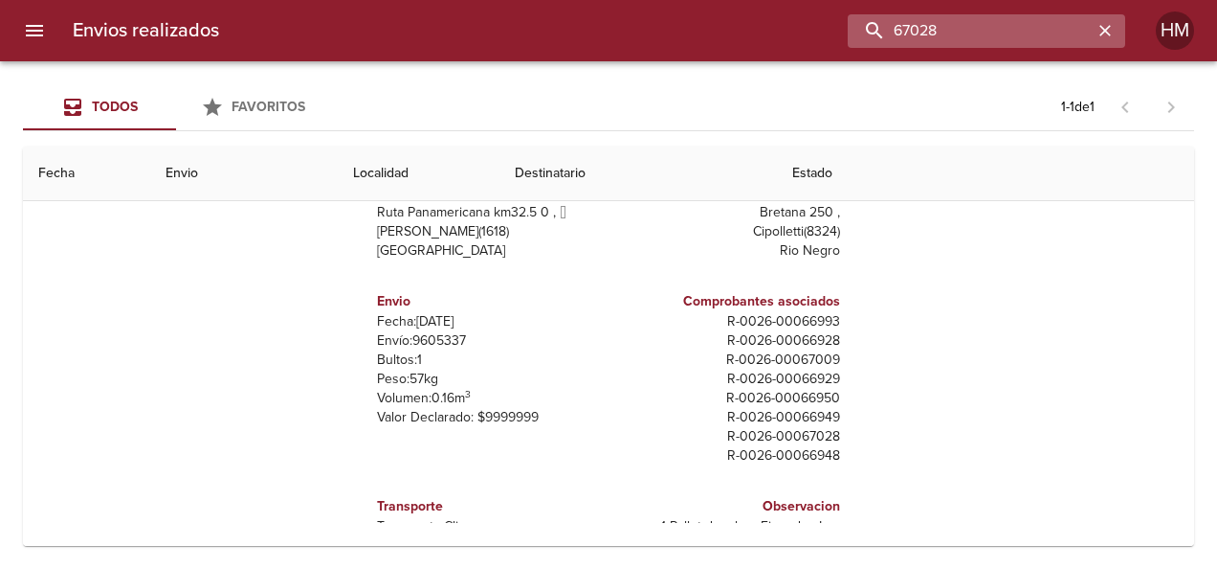
click at [1022, 33] on input "67028" at bounding box center [970, 30] width 245 height 33
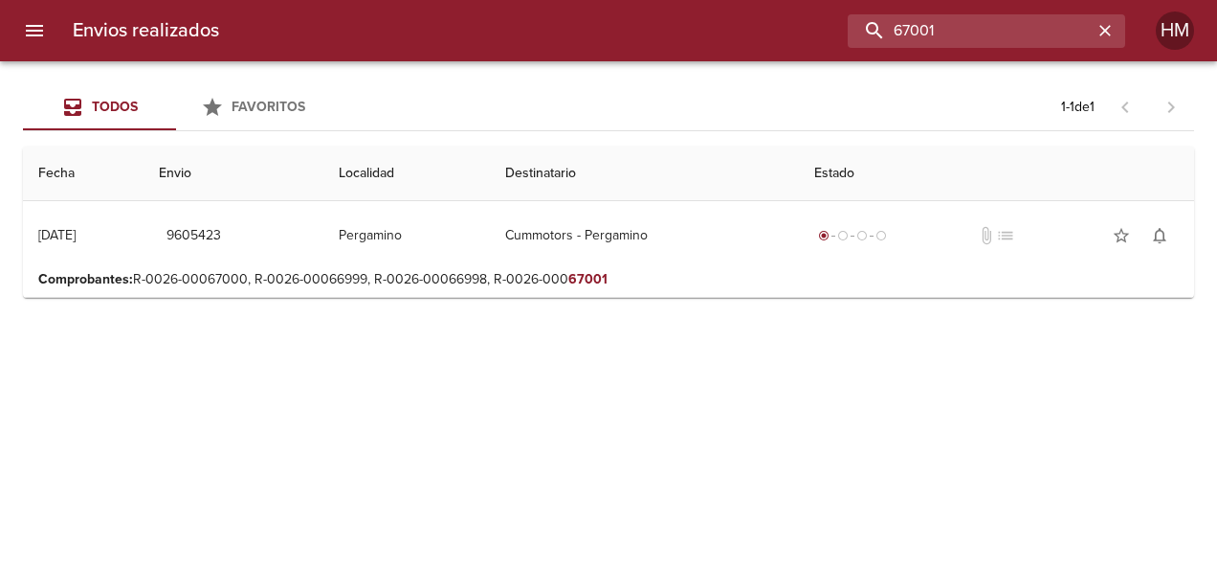
scroll to position [0, 0]
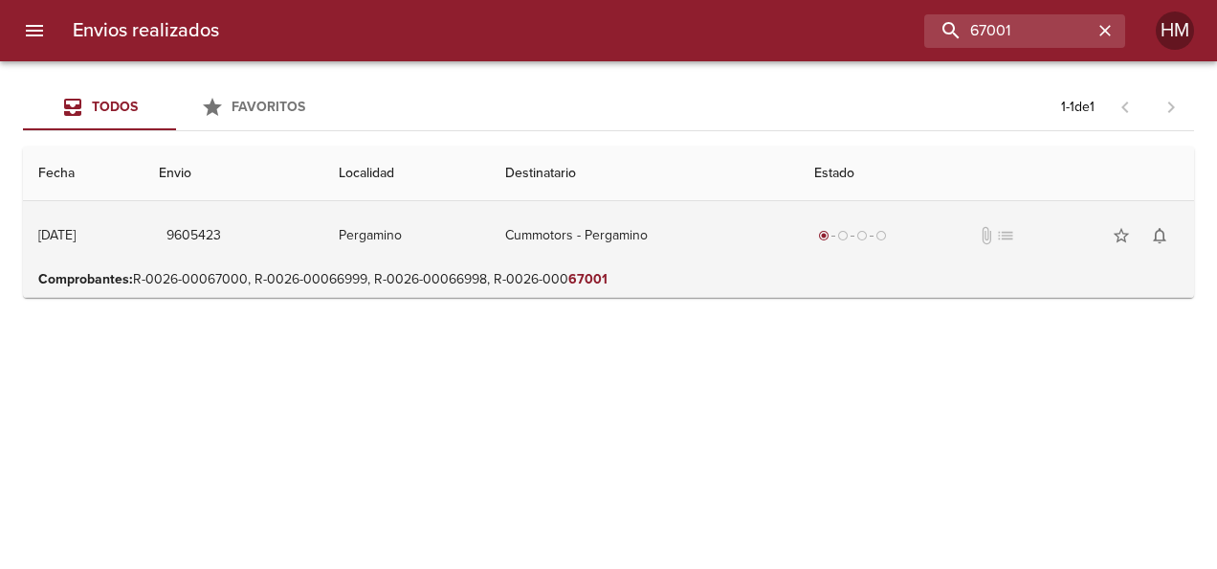
click at [766, 216] on td "Cummotors - Pergamino" at bounding box center [644, 235] width 308 height 69
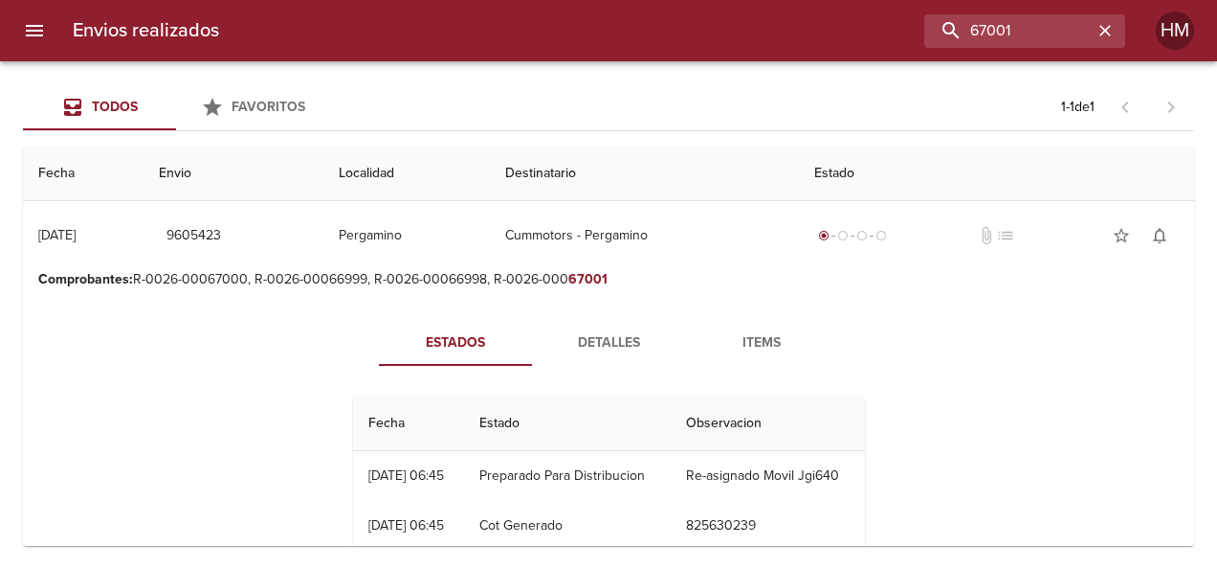
click at [598, 342] on span "Detalles" at bounding box center [609, 343] width 130 height 24
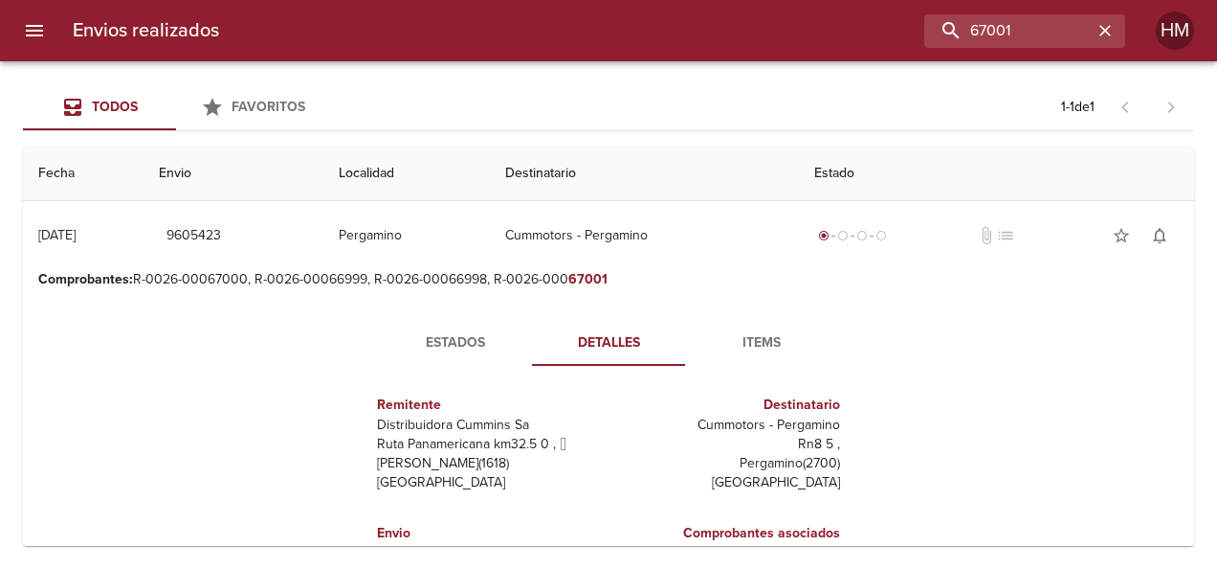
scroll to position [96, 0]
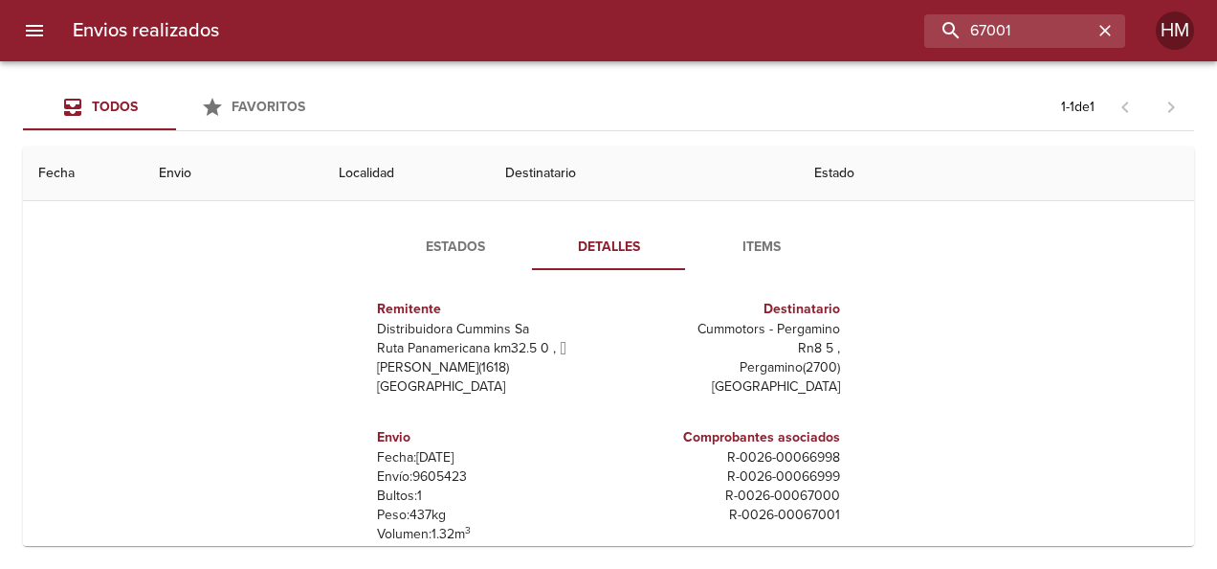
click at [452, 473] on p "Envío: 9605423" at bounding box center [489, 476] width 224 height 19
copy p "9605423"
click at [1068, 20] on input "67001" at bounding box center [970, 30] width 245 height 33
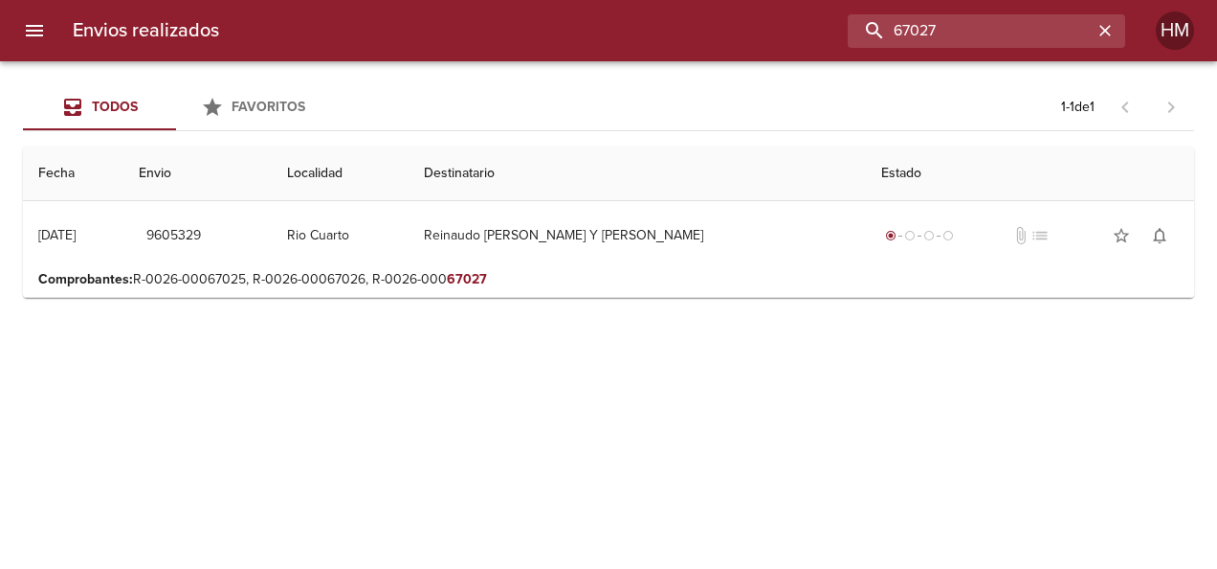
scroll to position [0, 0]
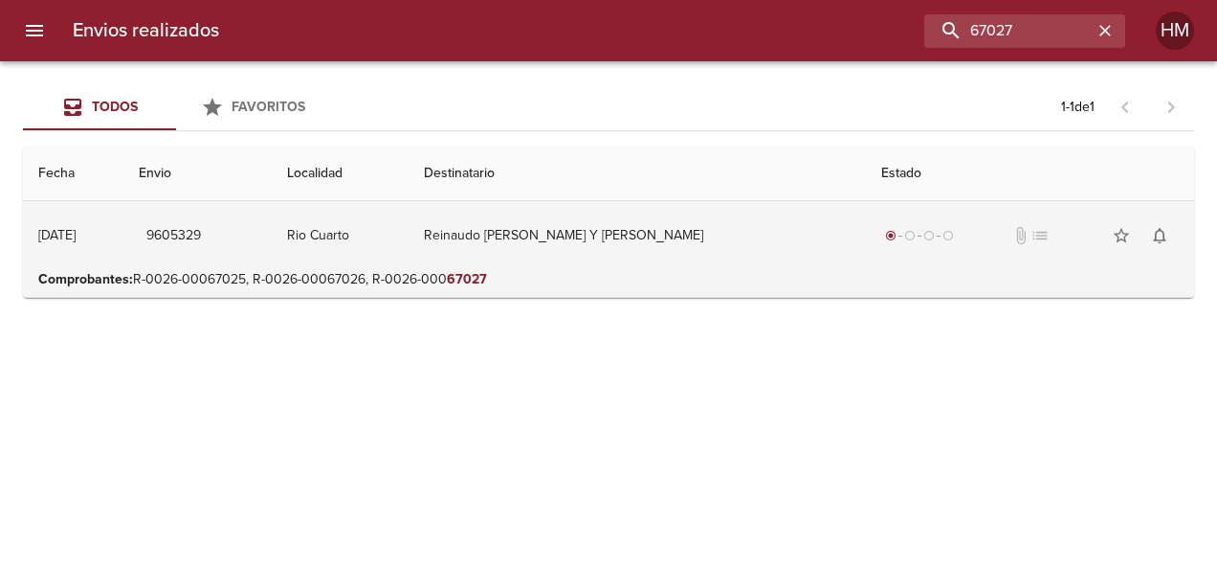
click at [756, 266] on td "Reinaudo [PERSON_NAME] Y [PERSON_NAME]" at bounding box center [637, 235] width 457 height 69
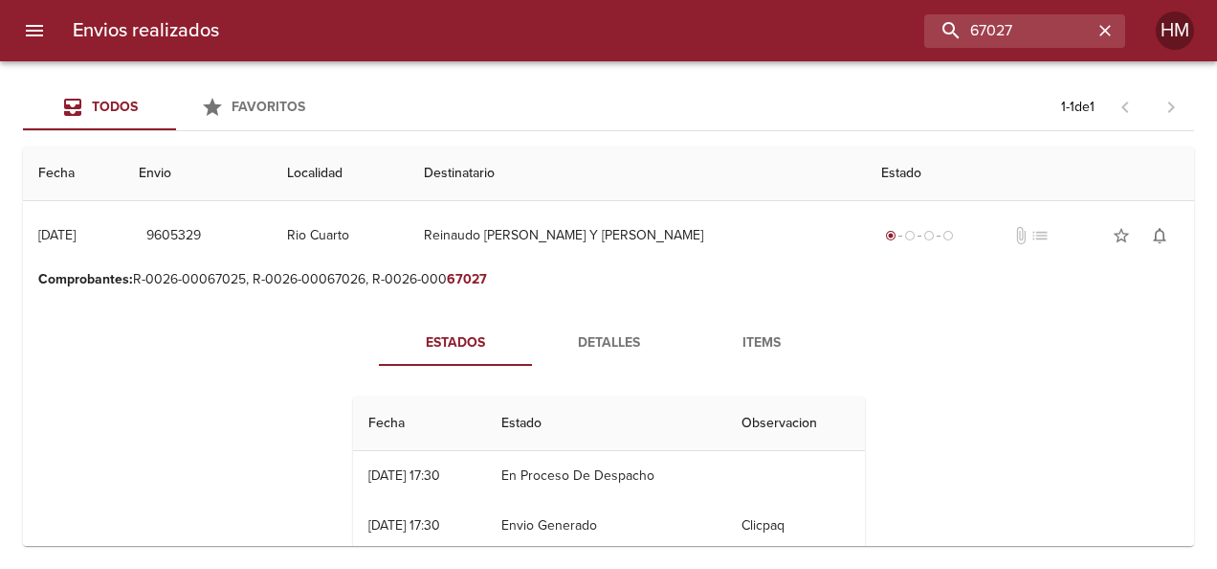
click at [582, 336] on span "Detalles" at bounding box center [609, 343] width 130 height 24
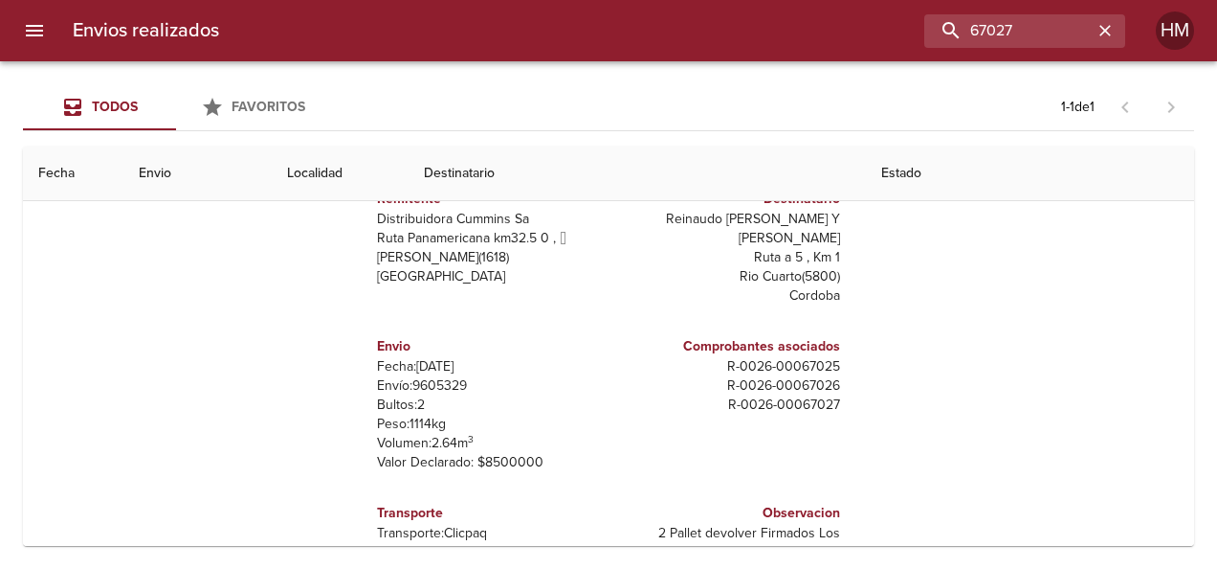
scroll to position [241, 0]
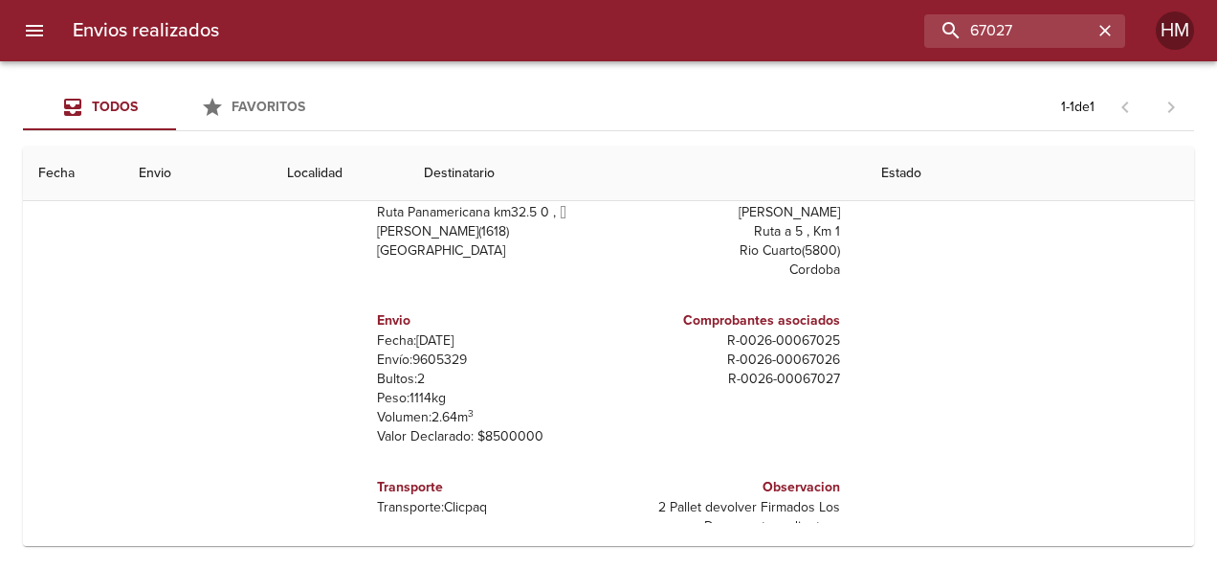
click at [417, 350] on p "Envío: 9605329" at bounding box center [489, 359] width 224 height 19
click at [425, 350] on p "Envío: 9605329" at bounding box center [489, 359] width 224 height 19
click at [1057, 24] on input "67027" at bounding box center [970, 30] width 245 height 33
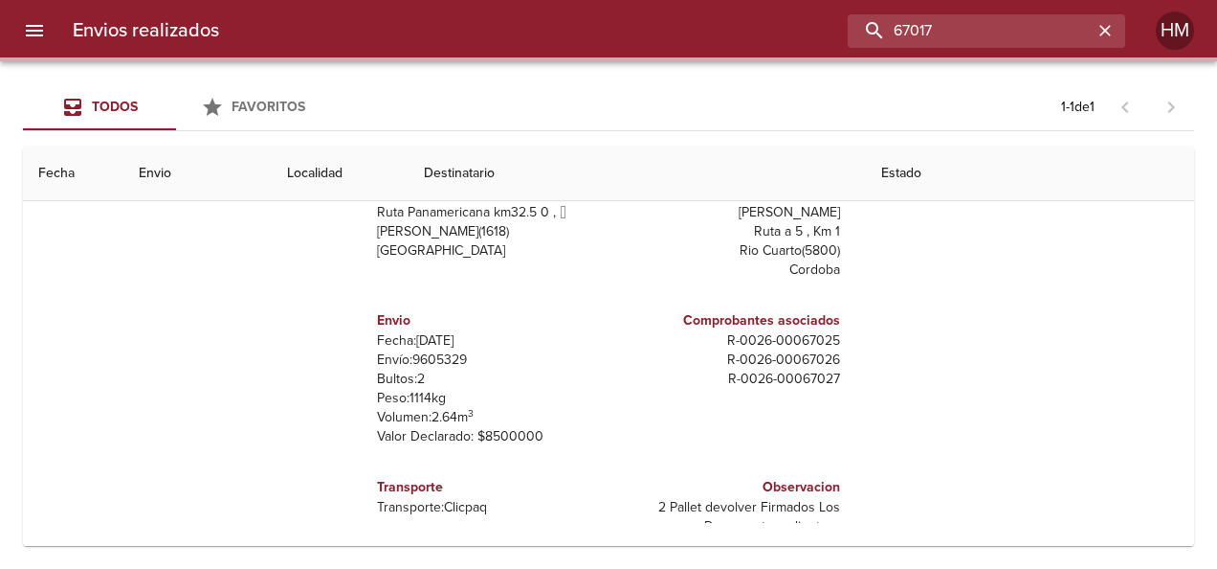
scroll to position [0, 0]
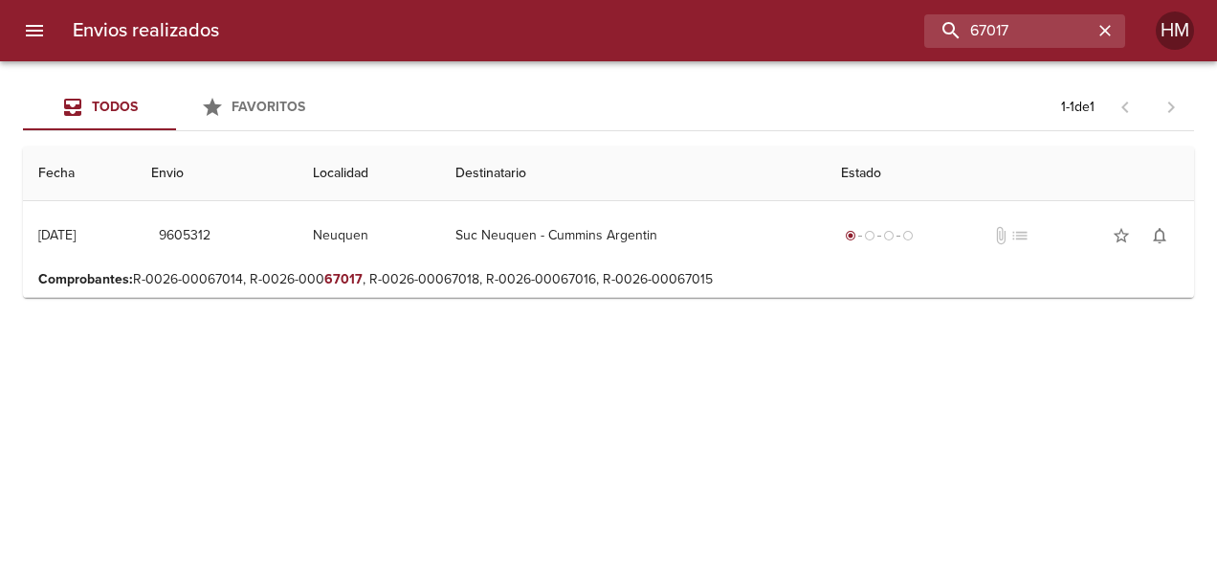
click at [725, 271] on p "Comprobantes : R-0026-00067014, R-0026-000 67017 , R-0026-00067018, R-0026-0006…" at bounding box center [608, 279] width 1141 height 19
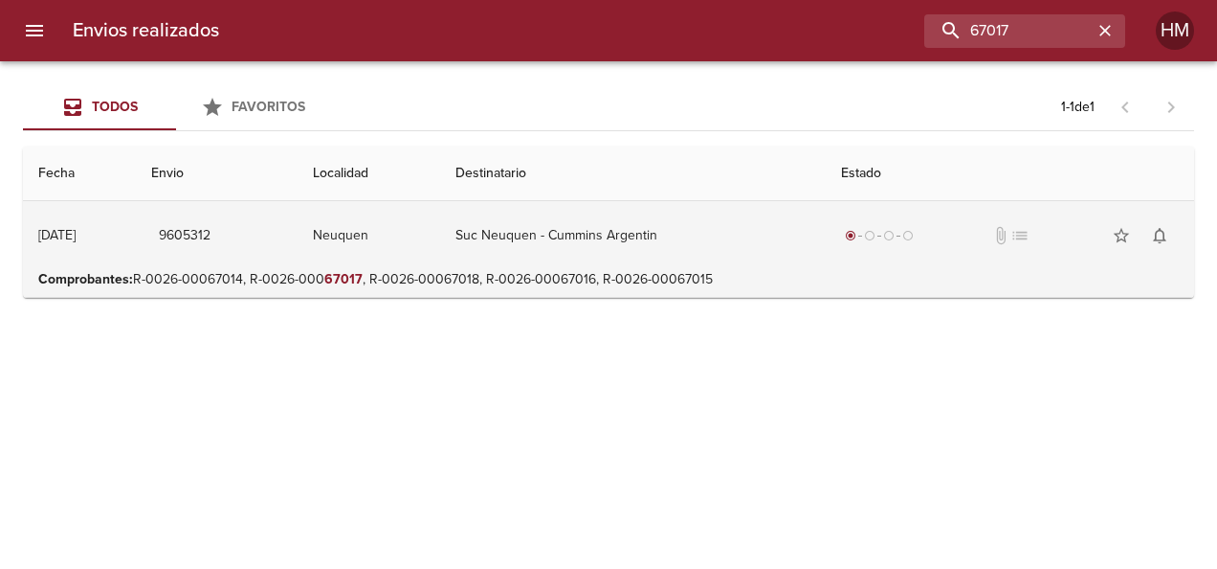
click at [665, 235] on td "Suc Neuquen - Cummins Argentin" at bounding box center [633, 235] width 386 height 69
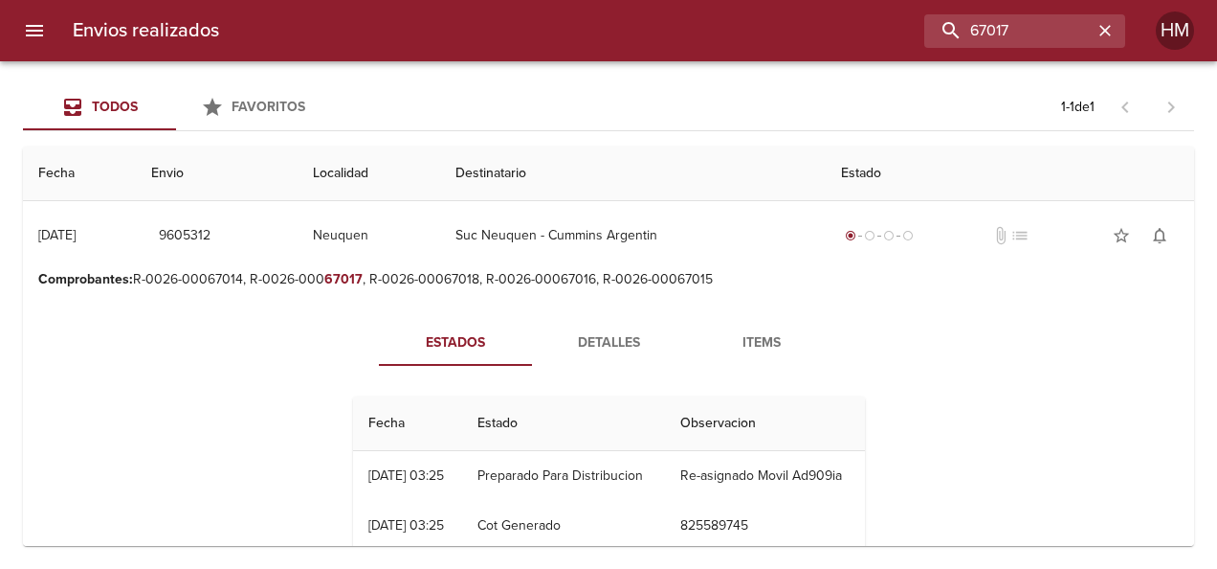
click at [612, 346] on span "Detalles" at bounding box center [609, 343] width 130 height 24
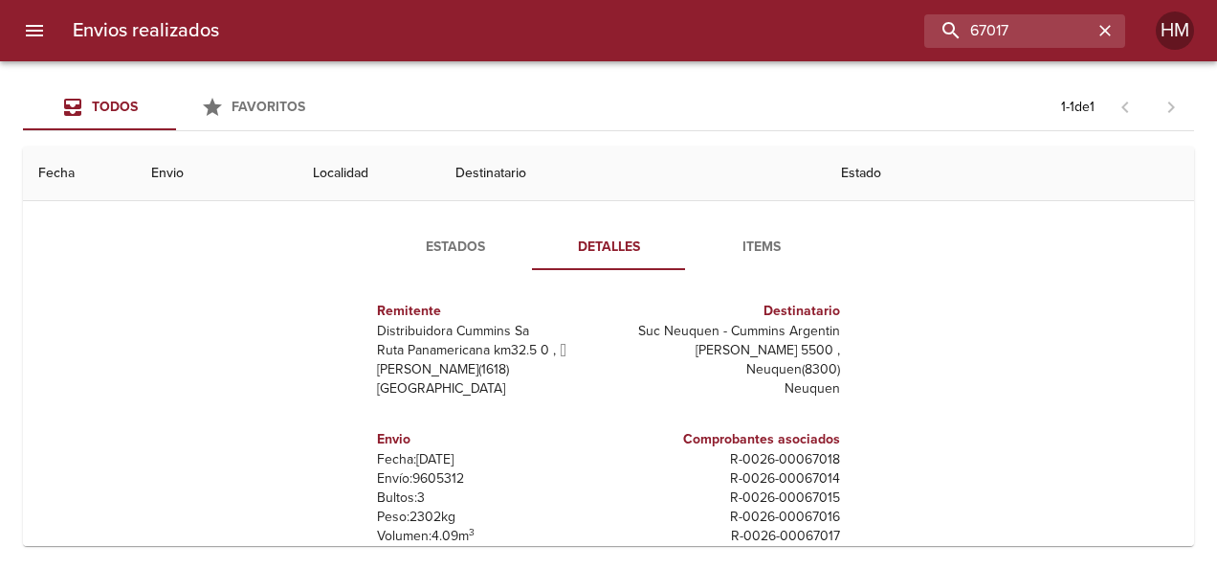
scroll to position [10, 0]
click at [449, 235] on span "Estados" at bounding box center [455, 247] width 130 height 24
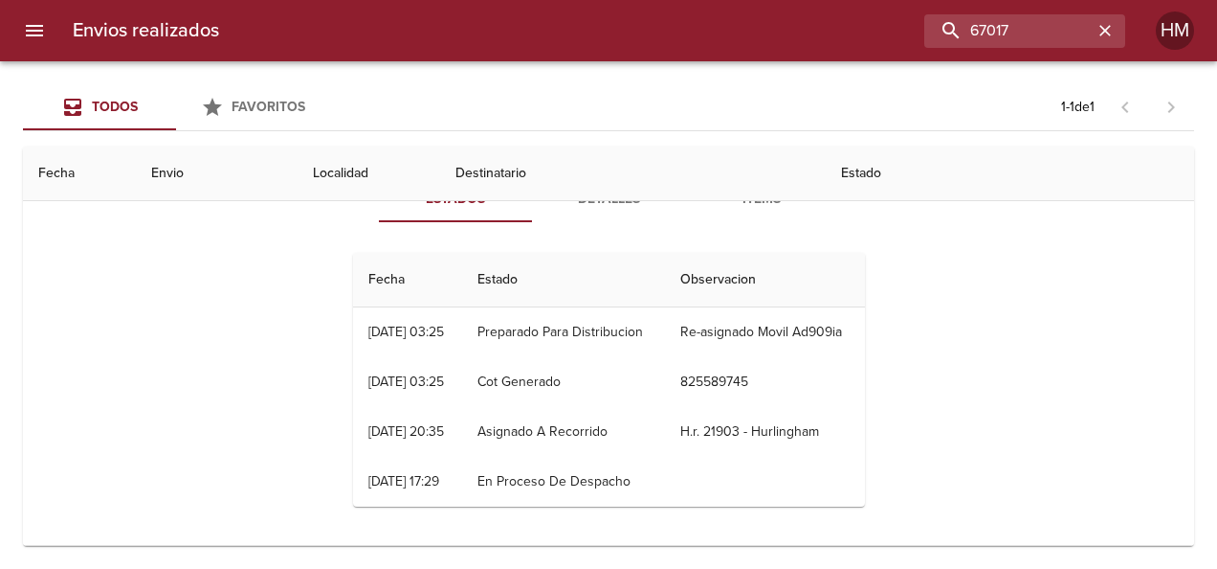
scroll to position [0, 0]
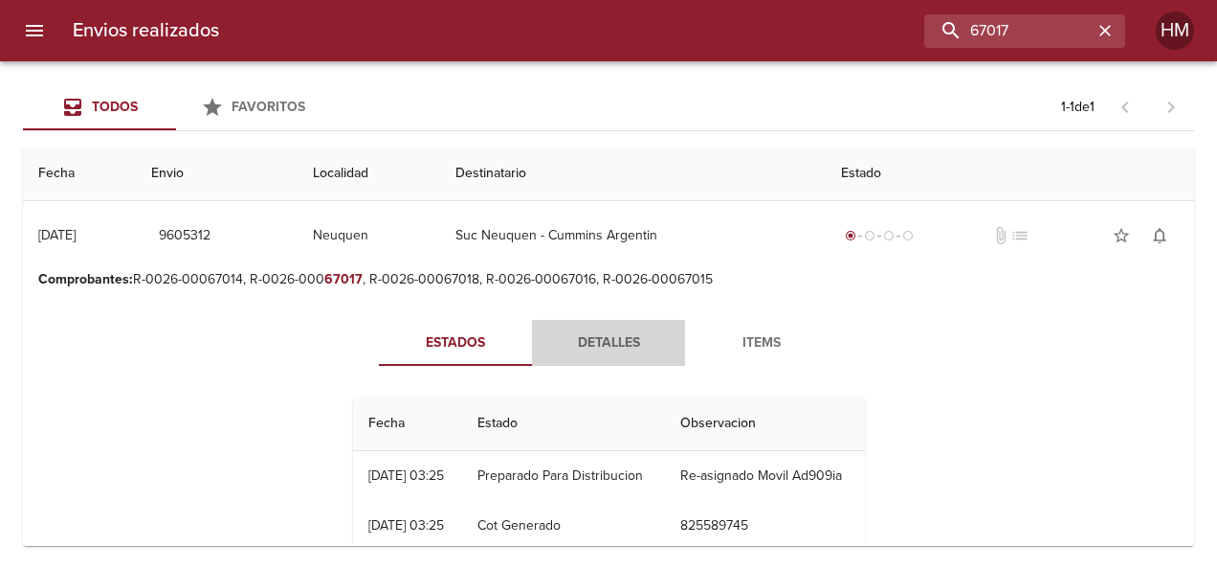
click at [614, 345] on span "Detalles" at bounding box center [609, 343] width 130 height 24
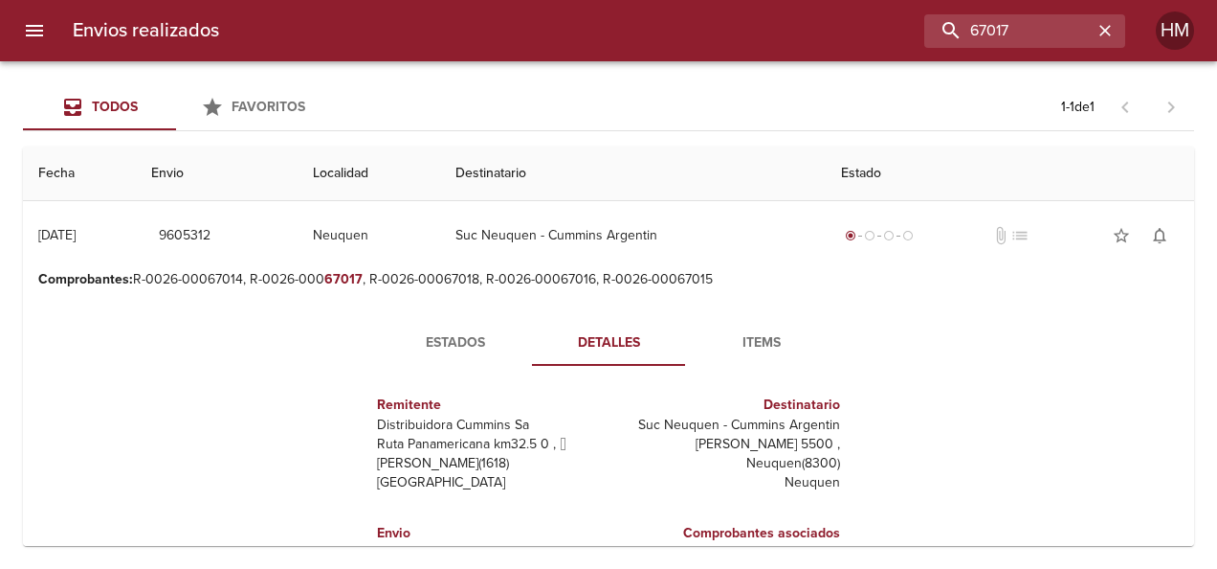
scroll to position [191, 0]
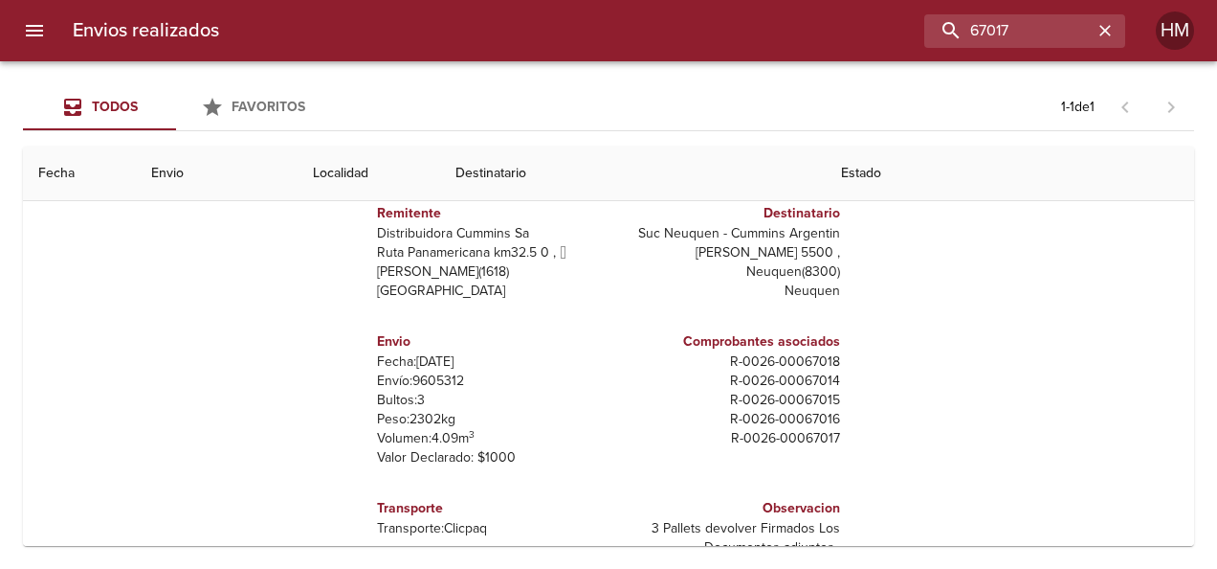
click at [433, 378] on p "Envío: 9605312" at bounding box center [489, 380] width 224 height 19
drag, startPoint x: 433, startPoint y: 378, endPoint x: 550, endPoint y: 119, distance: 284.8
click at [550, 119] on div "Todos Favoritos 1 - 1 de 1" at bounding box center [608, 107] width 1171 height 46
click at [432, 373] on p "Envío: 9605312" at bounding box center [489, 380] width 224 height 19
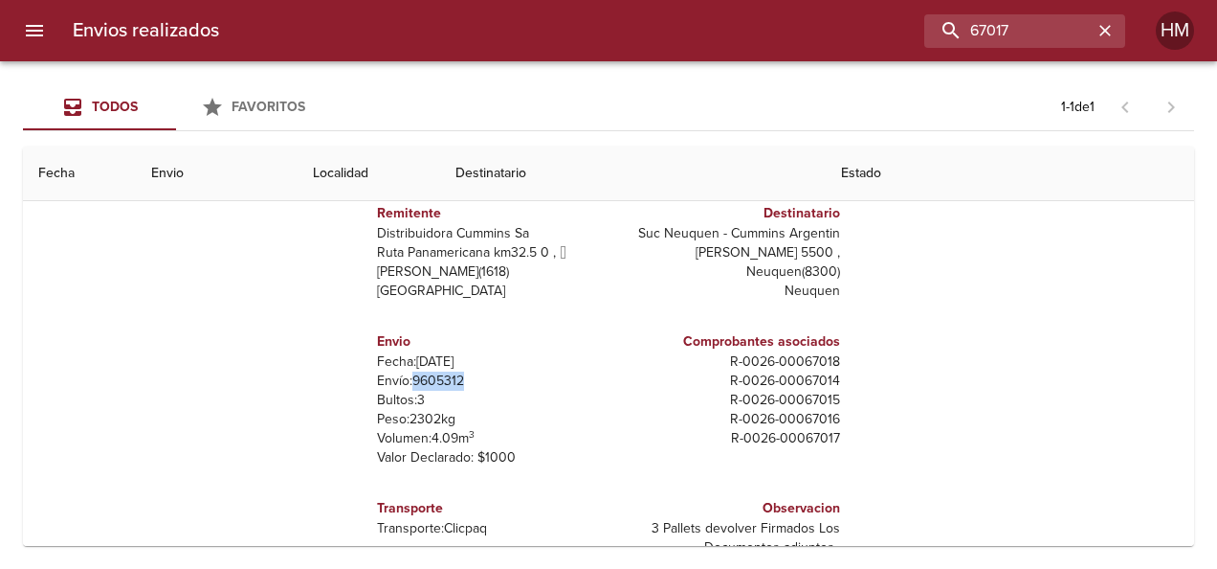
click at [432, 373] on p "Envío: 9605312" at bounding box center [489, 380] width 224 height 19
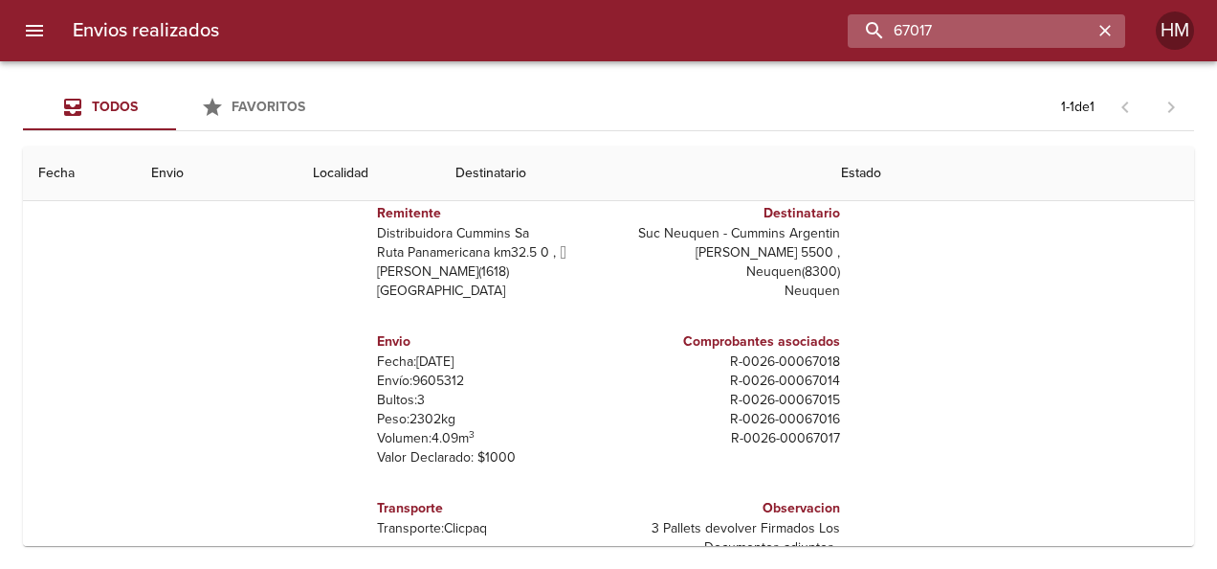
click at [1041, 17] on input "67017" at bounding box center [970, 30] width 245 height 33
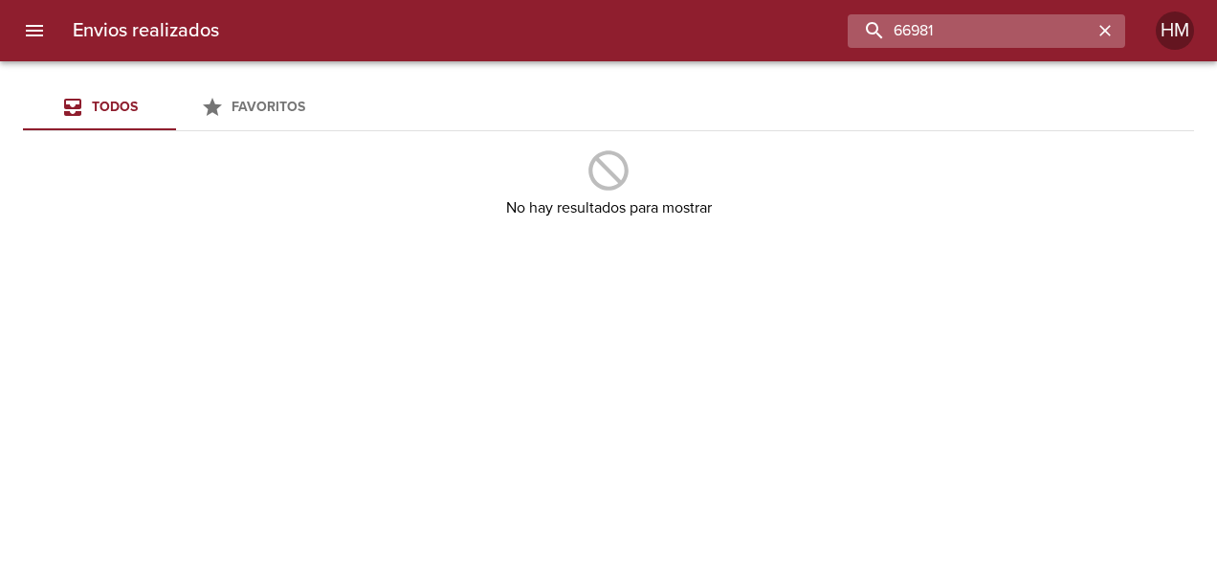
click at [1041, 23] on input "66981" at bounding box center [970, 30] width 245 height 33
click at [1005, 33] on input "66888" at bounding box center [970, 30] width 245 height 33
paste input "599"
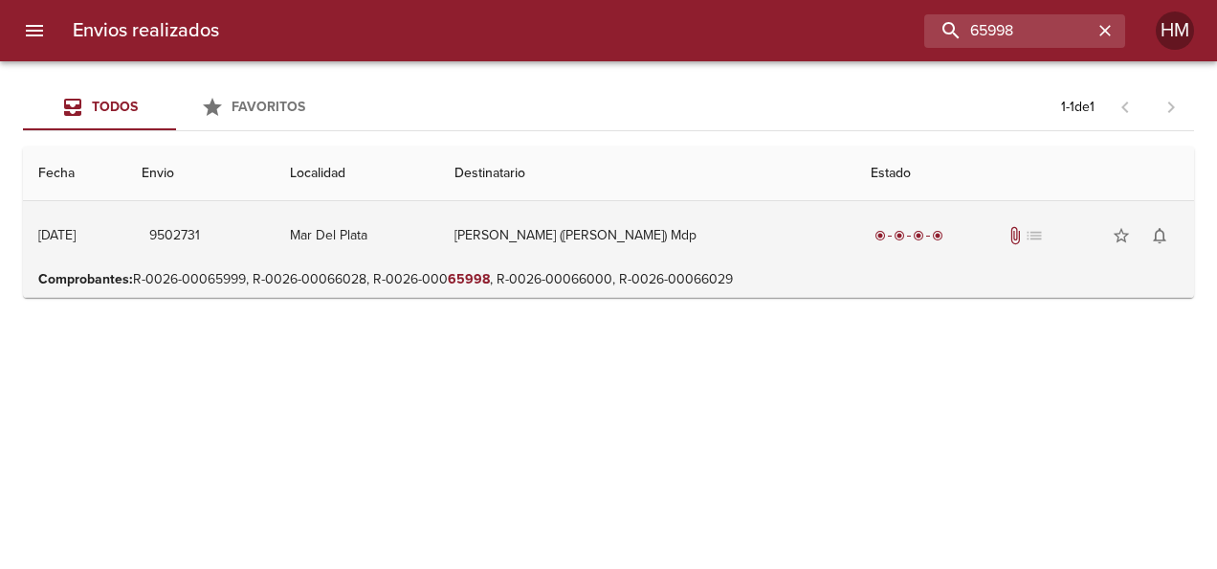
click at [751, 257] on td "[PERSON_NAME] ([PERSON_NAME]) Mdp" at bounding box center [647, 235] width 416 height 69
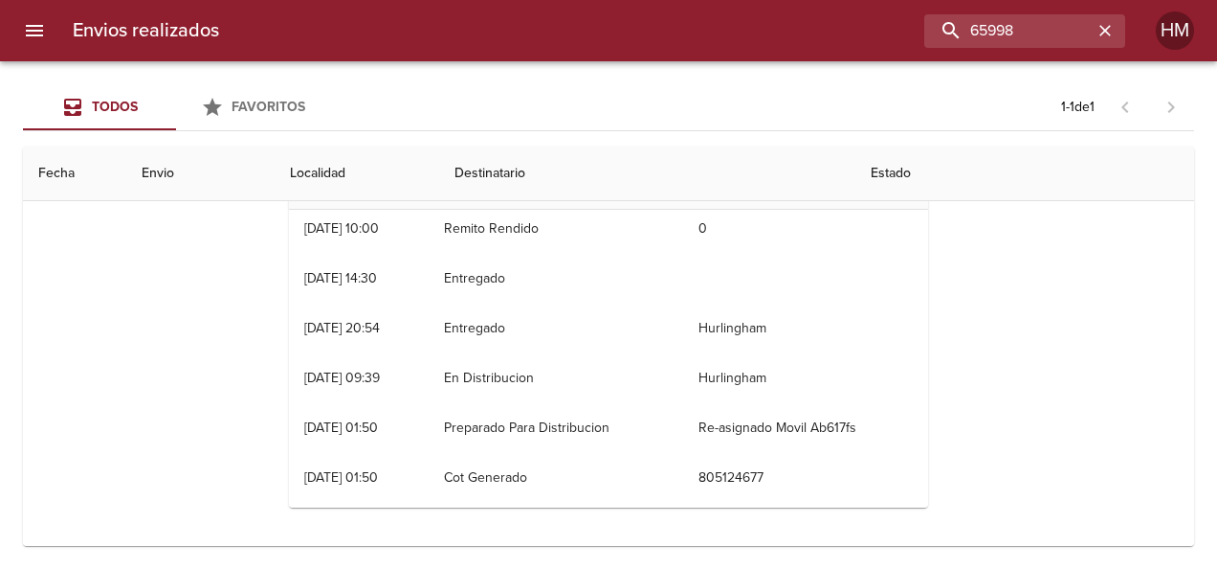
scroll to position [0, 0]
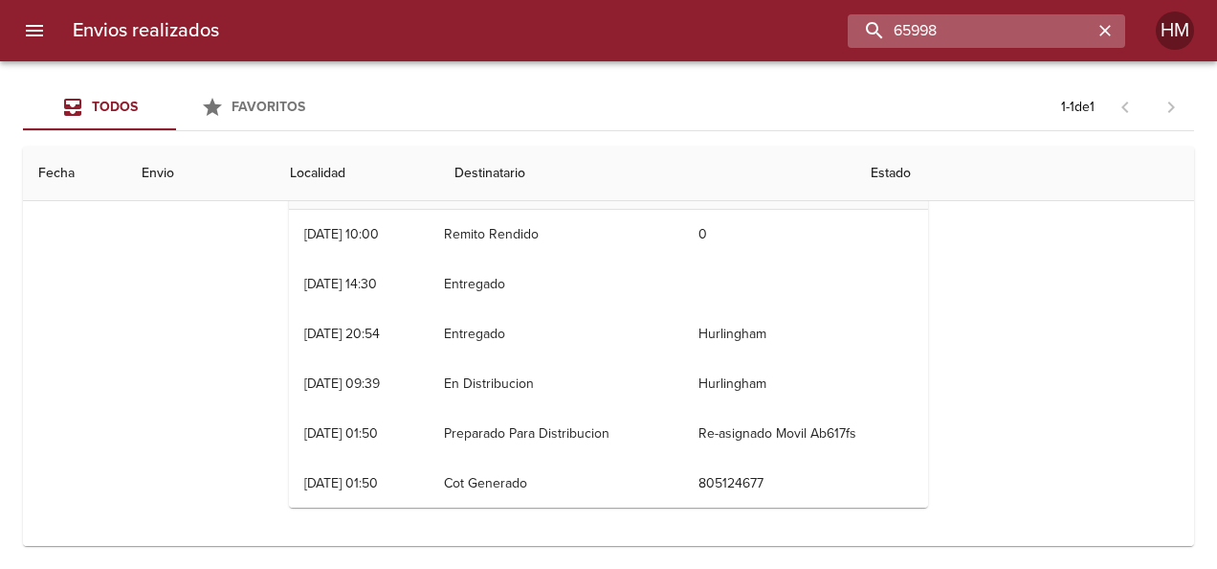
click at [1003, 32] on input "65998" at bounding box center [970, 30] width 245 height 33
click at [1003, 31] on input "65998" at bounding box center [970, 30] width 245 height 33
paste input "88"
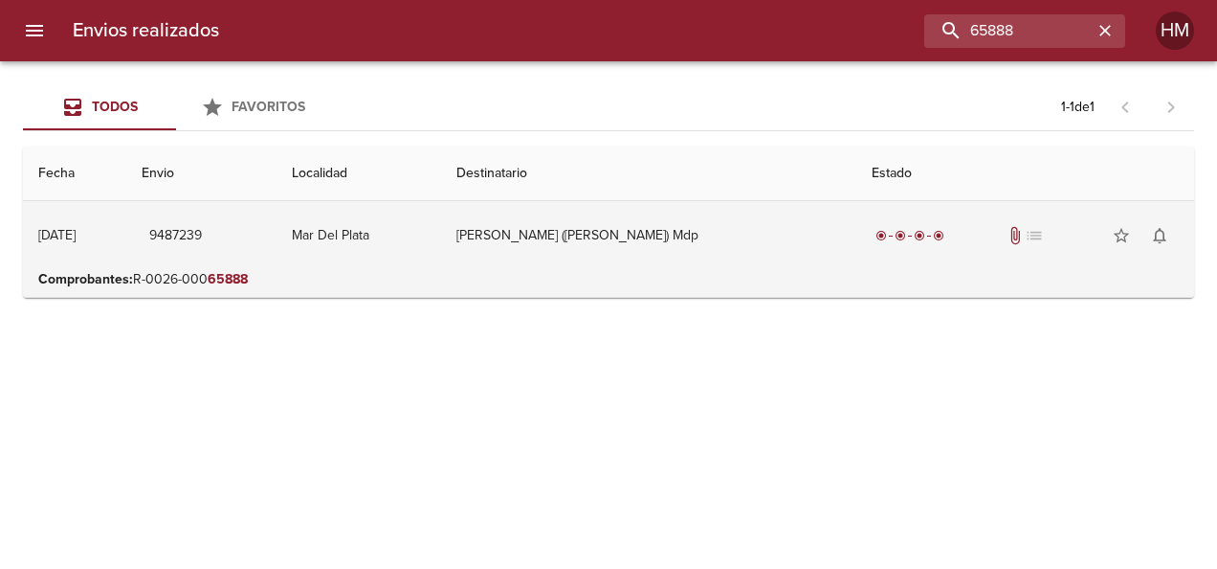
click at [698, 238] on td "[PERSON_NAME] ([PERSON_NAME]) Mdp" at bounding box center [648, 235] width 414 height 69
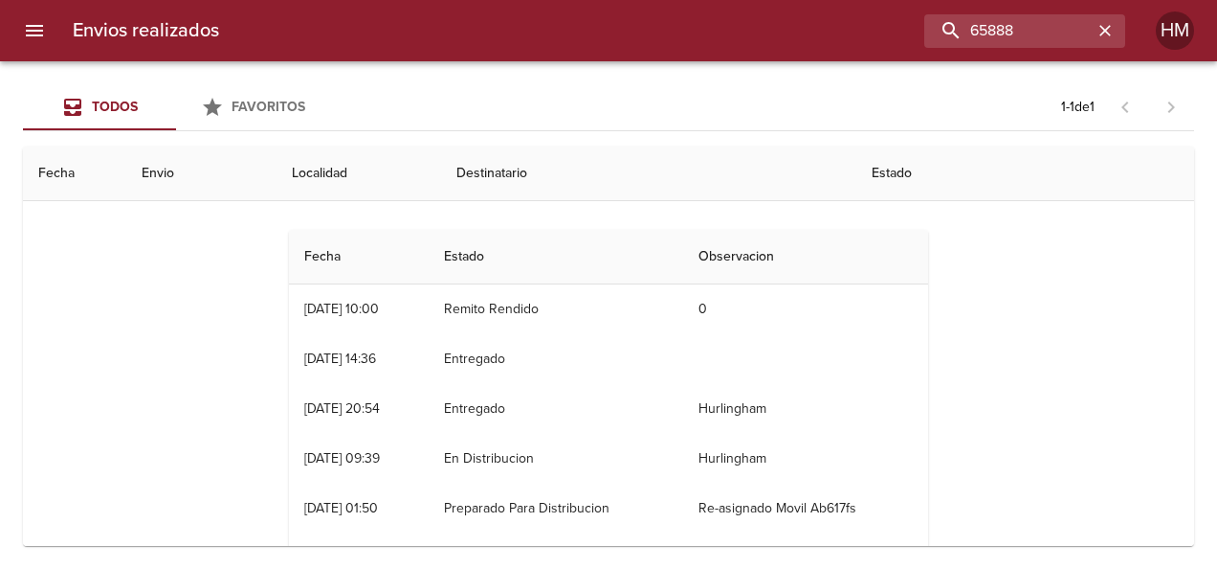
scroll to position [191, 0]
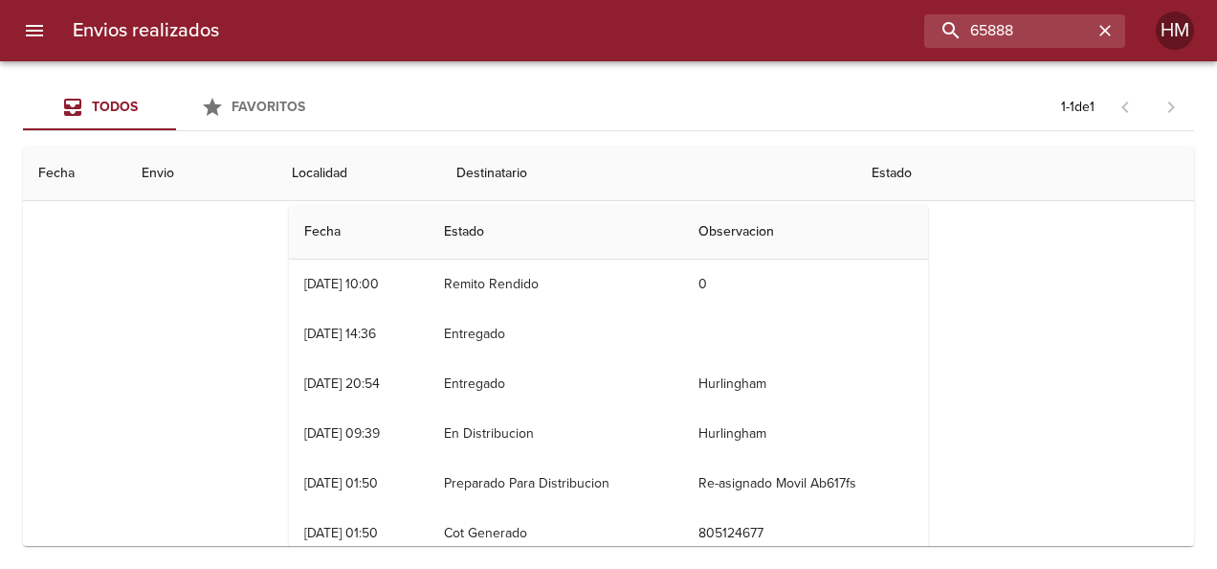
click at [429, 329] on td "19/08 [DATE] 14:36" at bounding box center [359, 334] width 140 height 50
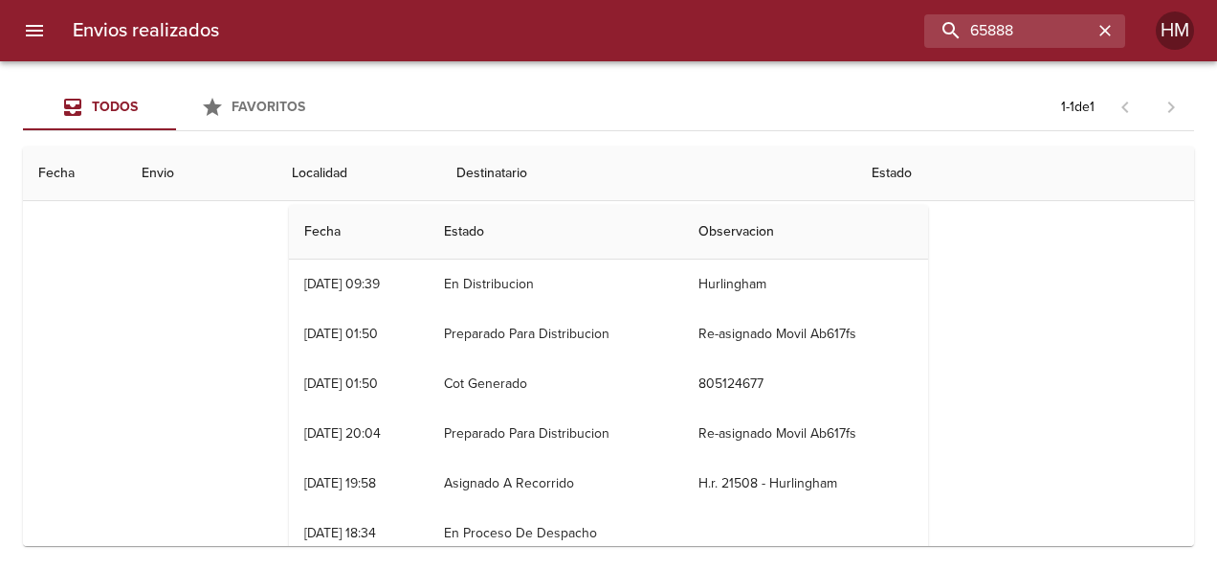
scroll to position [241, 0]
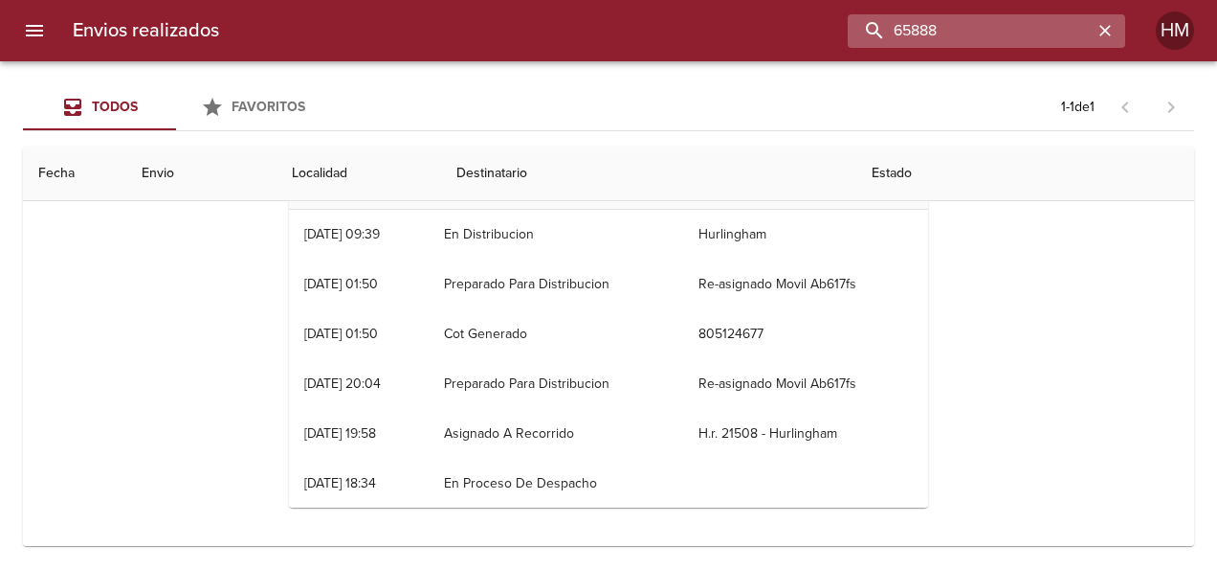
click at [1012, 21] on input "65888" at bounding box center [970, 30] width 245 height 33
paste input "787"
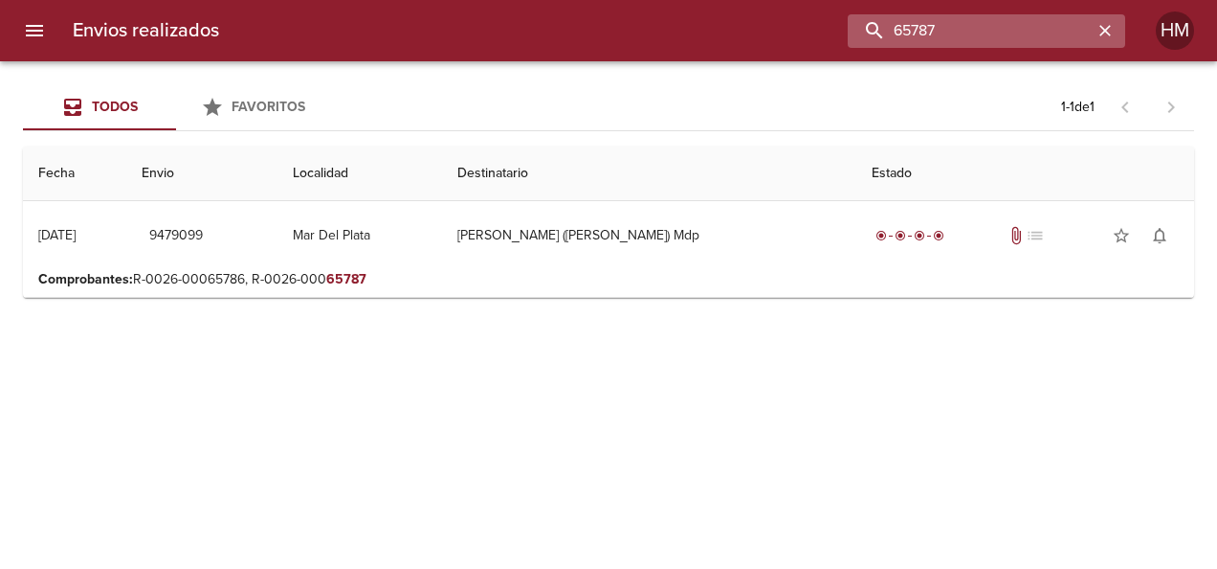
scroll to position [0, 0]
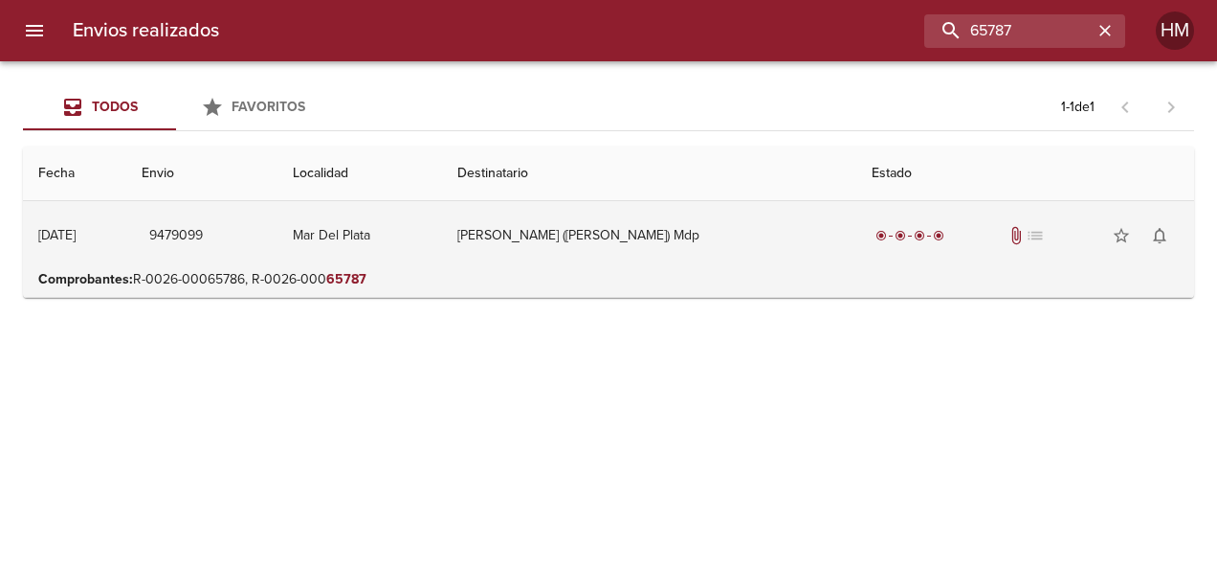
click at [423, 236] on td "Mar Del Plata" at bounding box center [360, 235] width 165 height 69
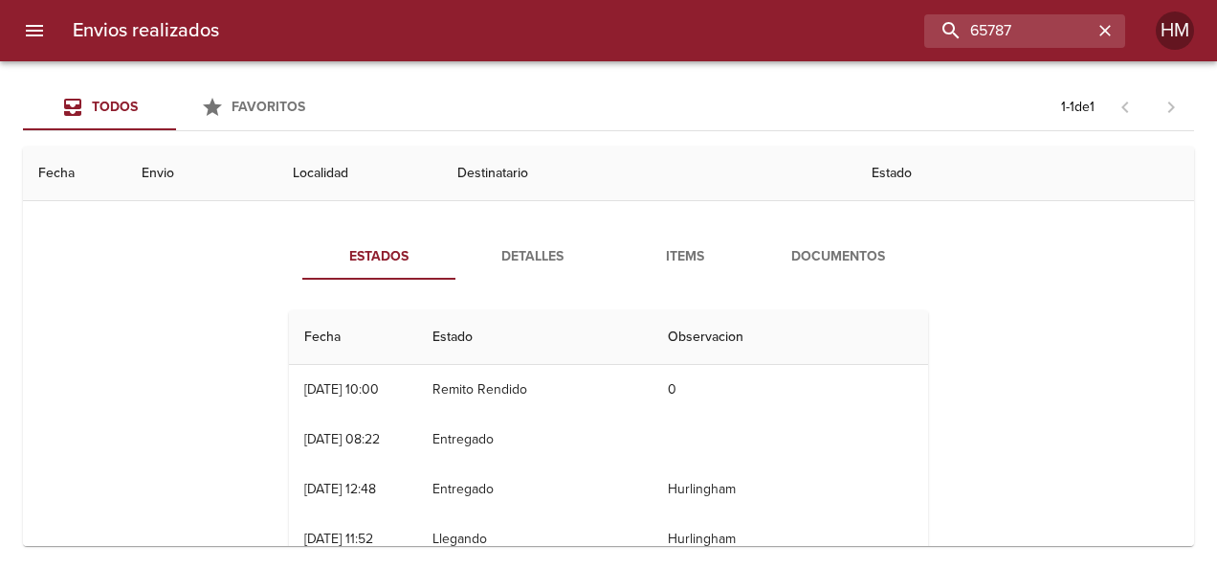
scroll to position [50, 0]
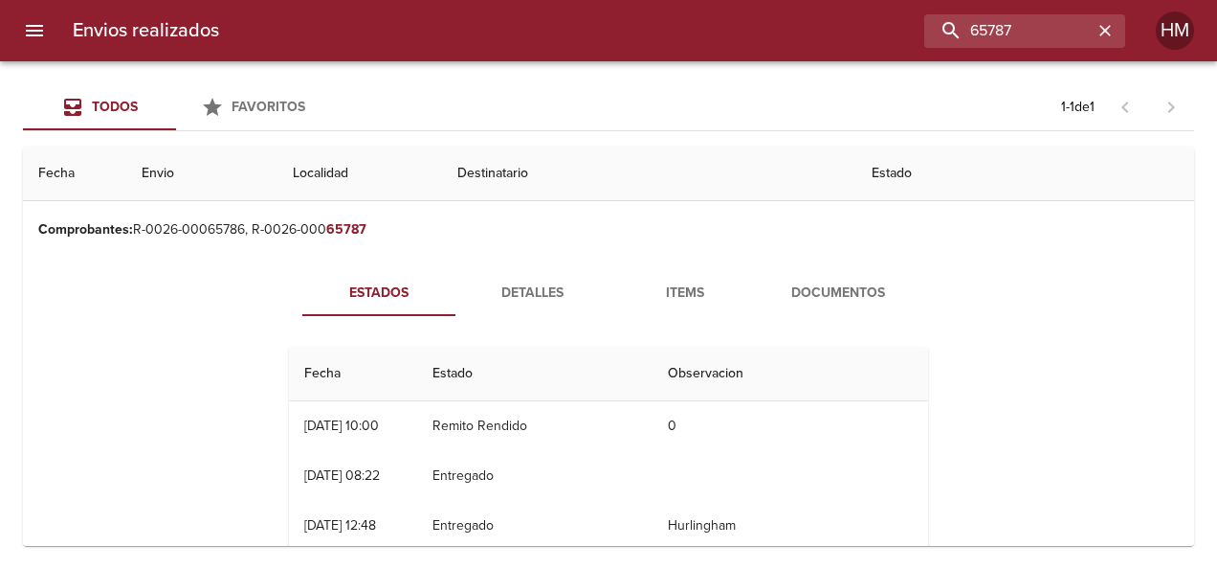
click at [405, 467] on td "13/08 [DATE] 08:22" at bounding box center [353, 476] width 128 height 50
click at [1062, 38] on input "65787" at bounding box center [970, 30] width 245 height 33
paste input "14"
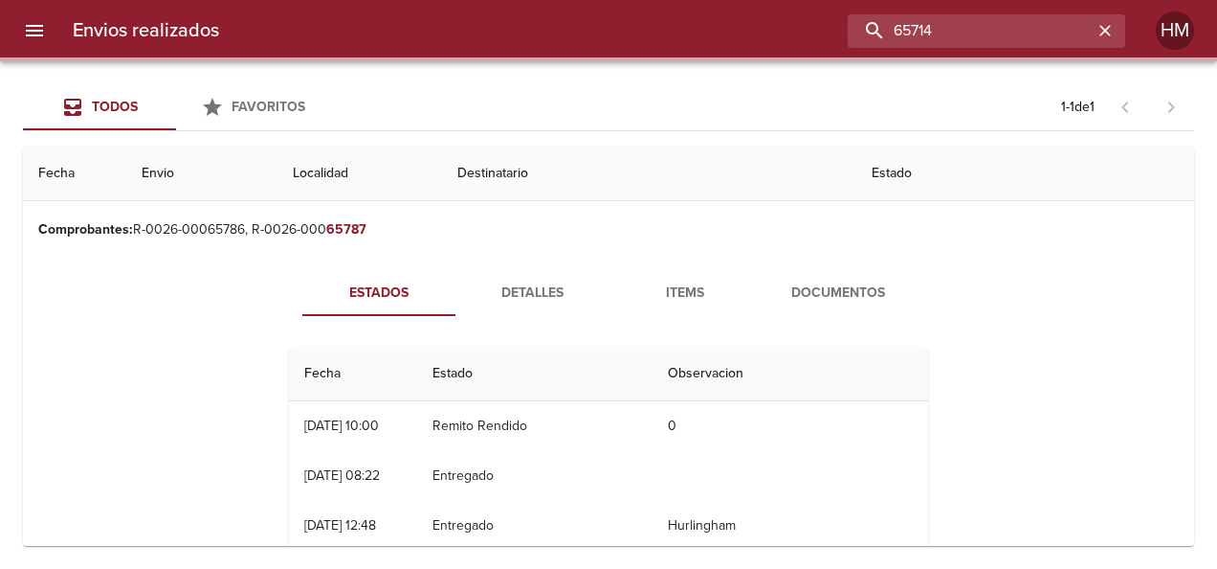
scroll to position [0, 0]
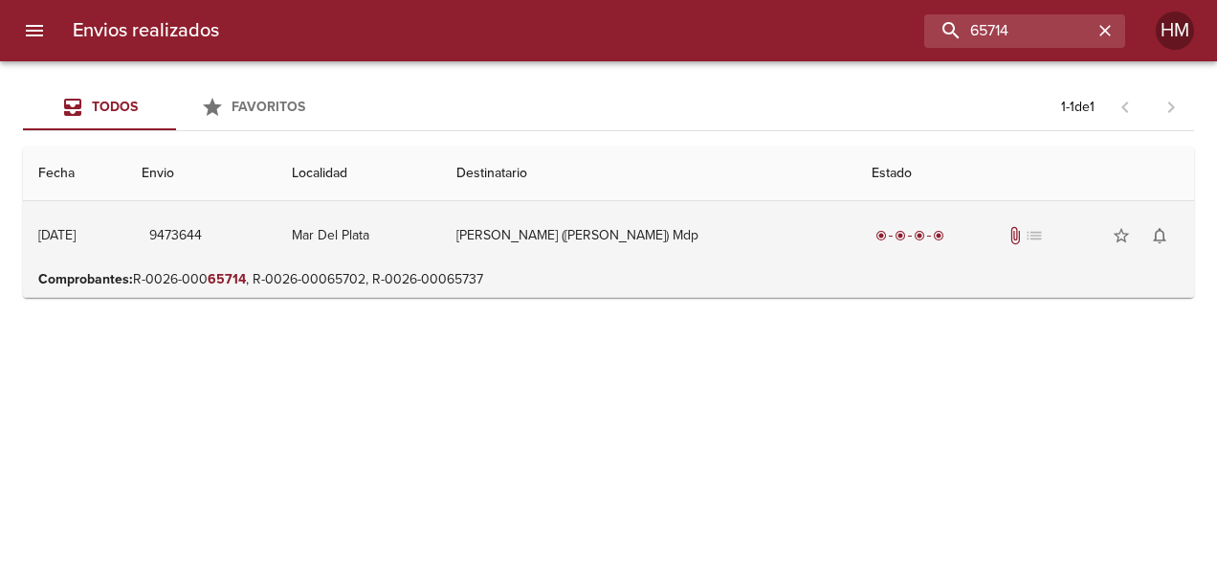
click at [569, 243] on td "[PERSON_NAME] ([PERSON_NAME]) Mdp" at bounding box center [648, 235] width 414 height 69
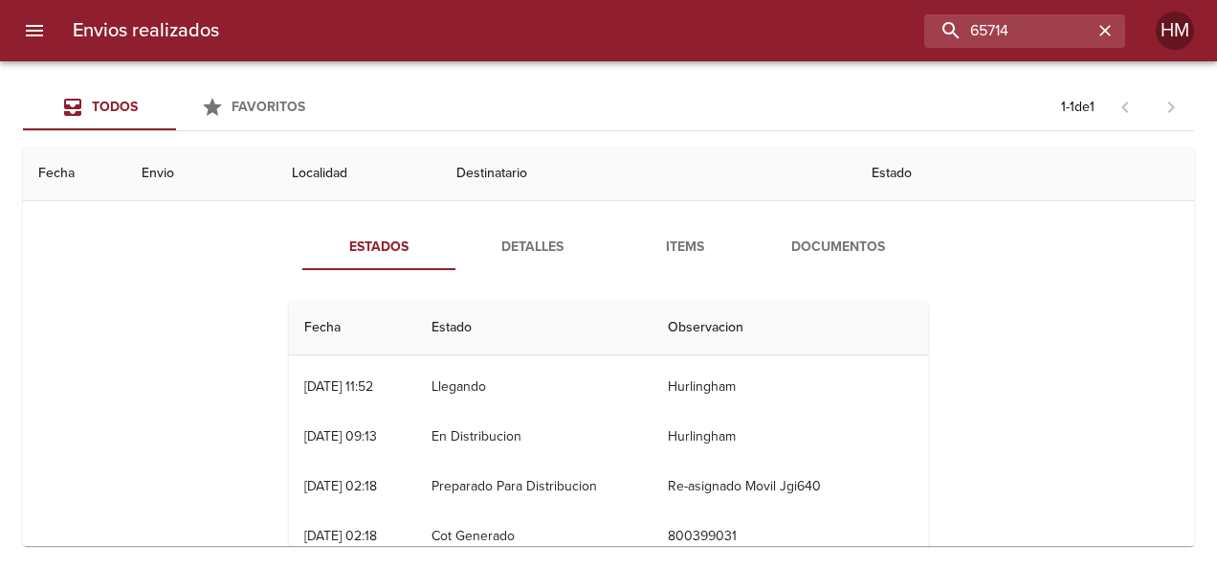
scroll to position [149, 0]
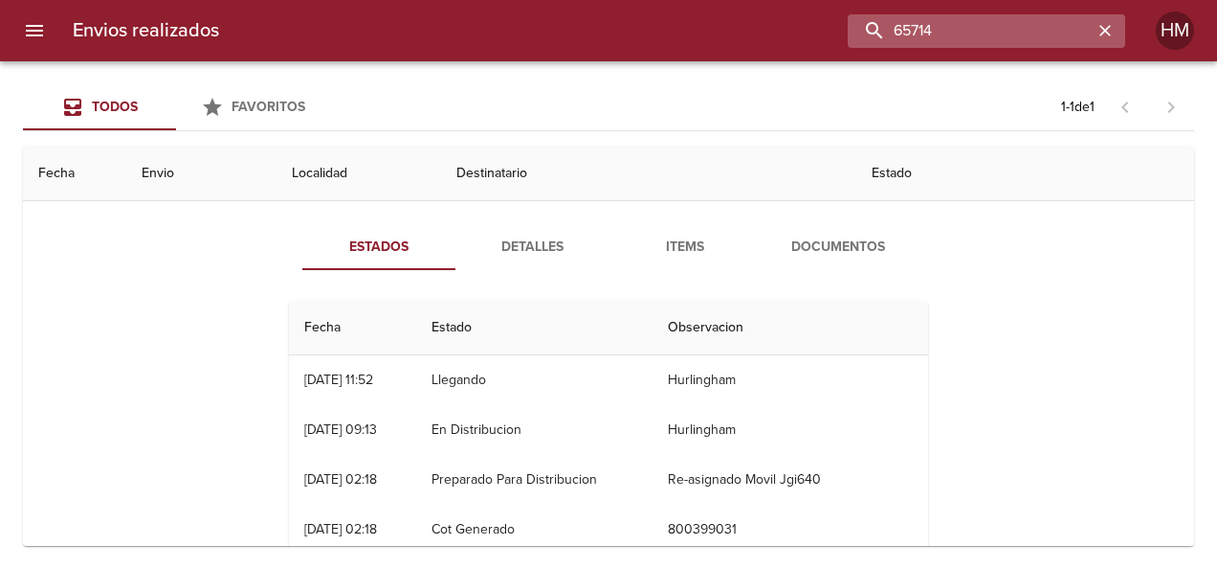
click at [1056, 28] on input "65714" at bounding box center [970, 30] width 245 height 33
paste input "6667"
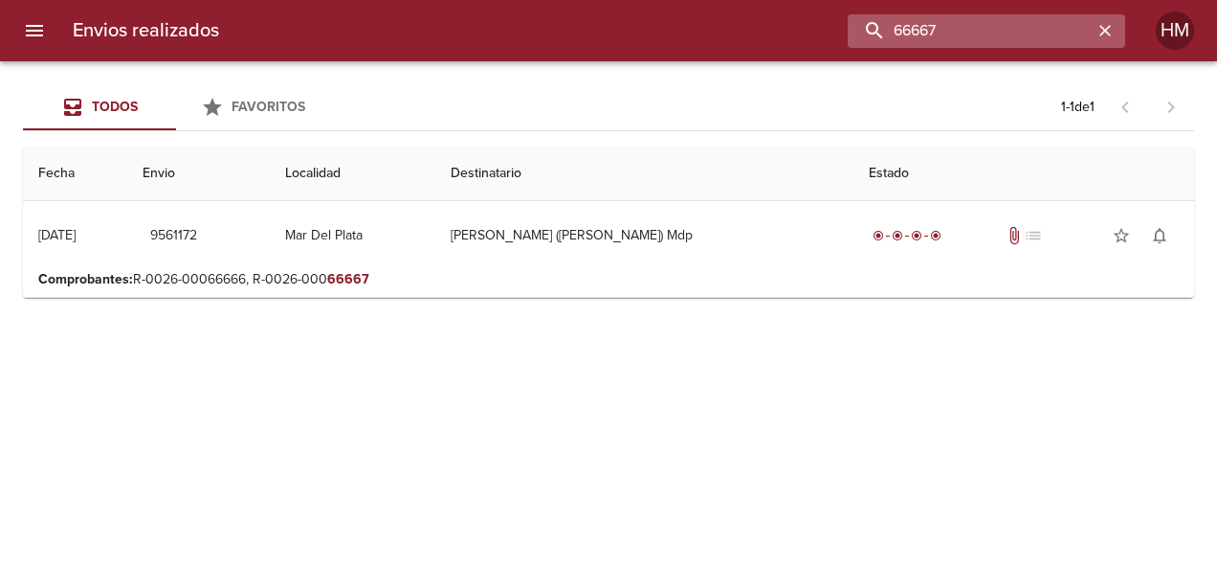
scroll to position [0, 0]
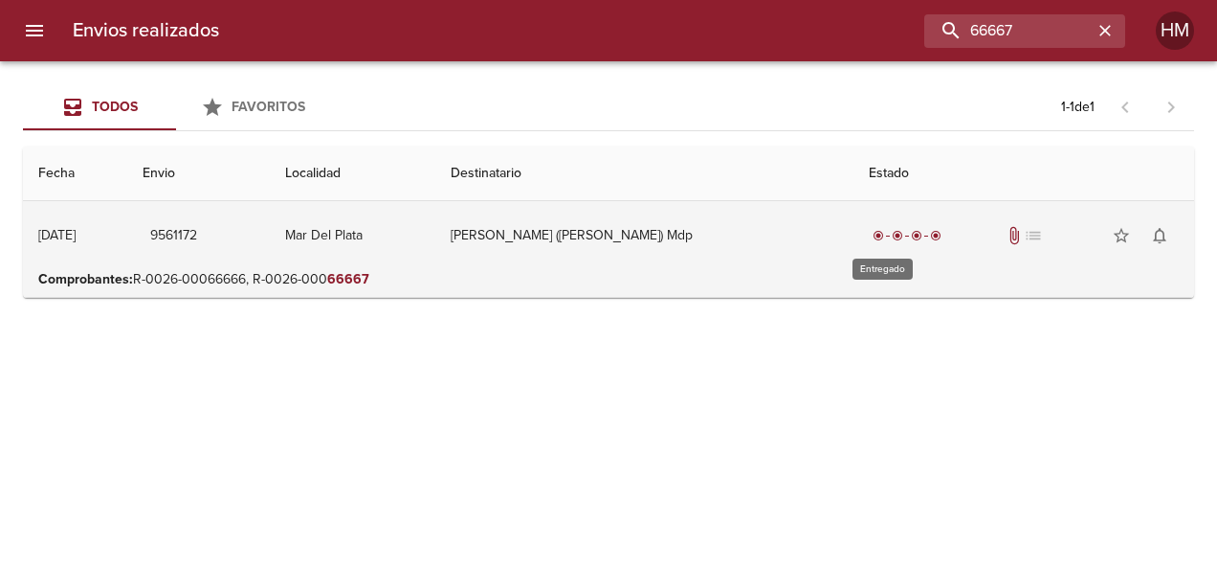
click at [899, 226] on div "radio_button_checked radio_button_checked radio_button_checked radio_button_che…" at bounding box center [907, 235] width 77 height 19
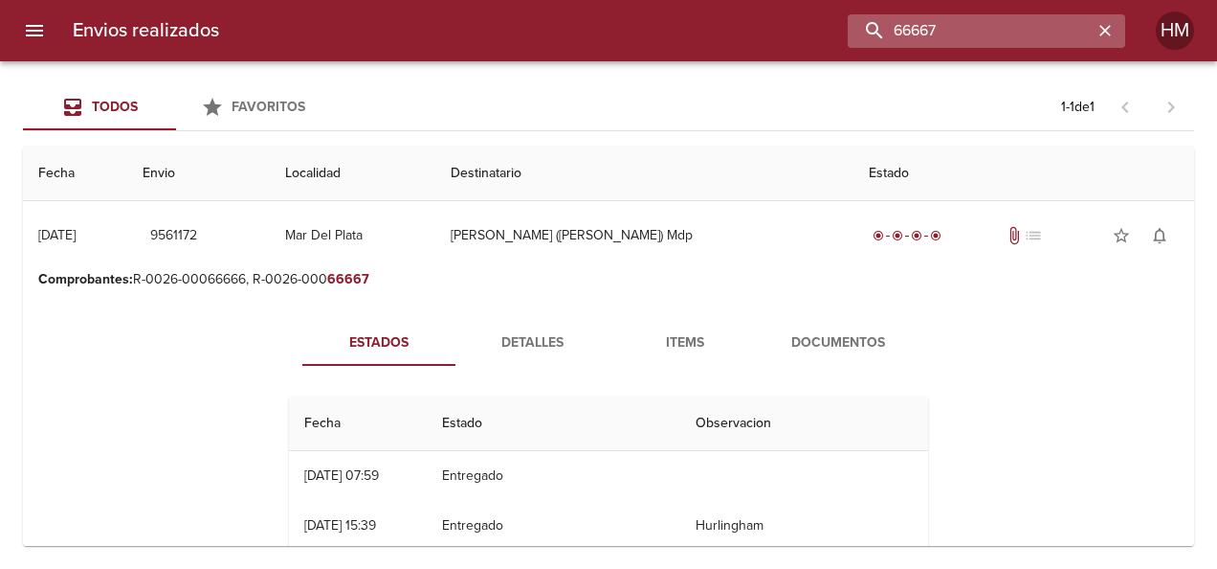
click at [1069, 22] on input "66667" at bounding box center [970, 30] width 245 height 33
paste input "105"
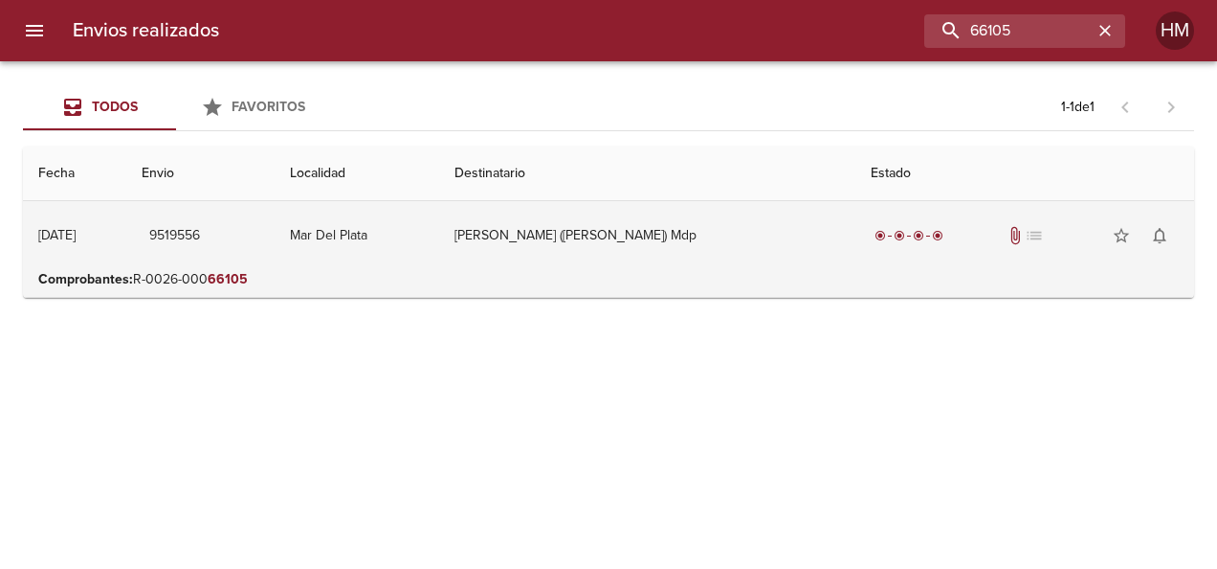
click at [274, 252] on td "9519556" at bounding box center [199, 235] width 147 height 69
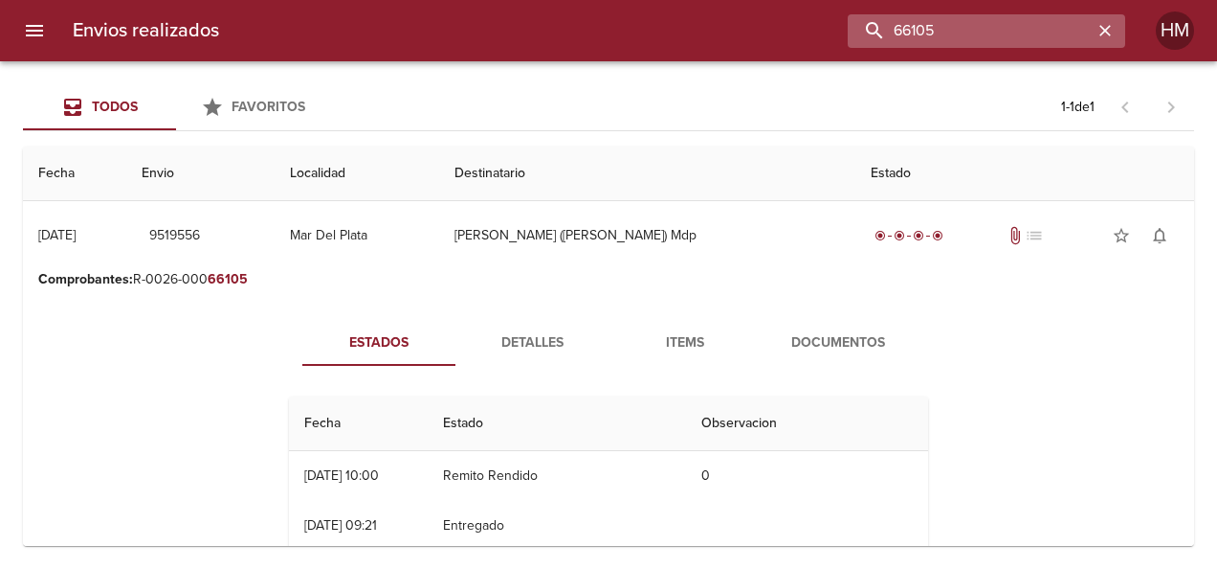
click at [1011, 24] on input "66105" at bounding box center [970, 30] width 245 height 33
paste input "5999"
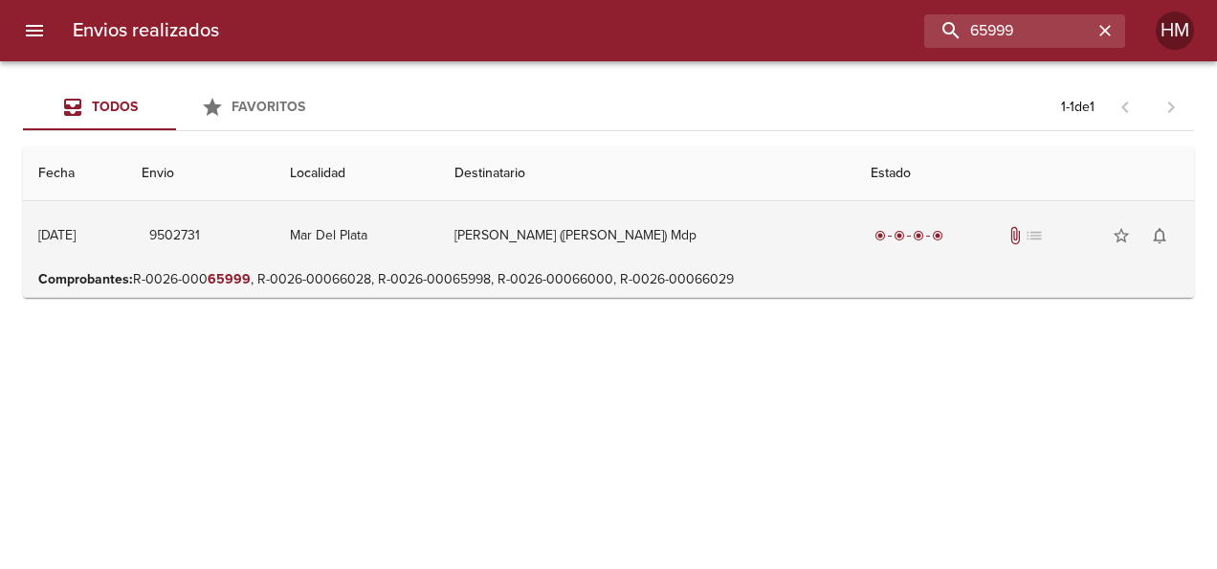
click at [783, 257] on td "[PERSON_NAME] ([PERSON_NAME]) Mdp" at bounding box center [647, 235] width 416 height 69
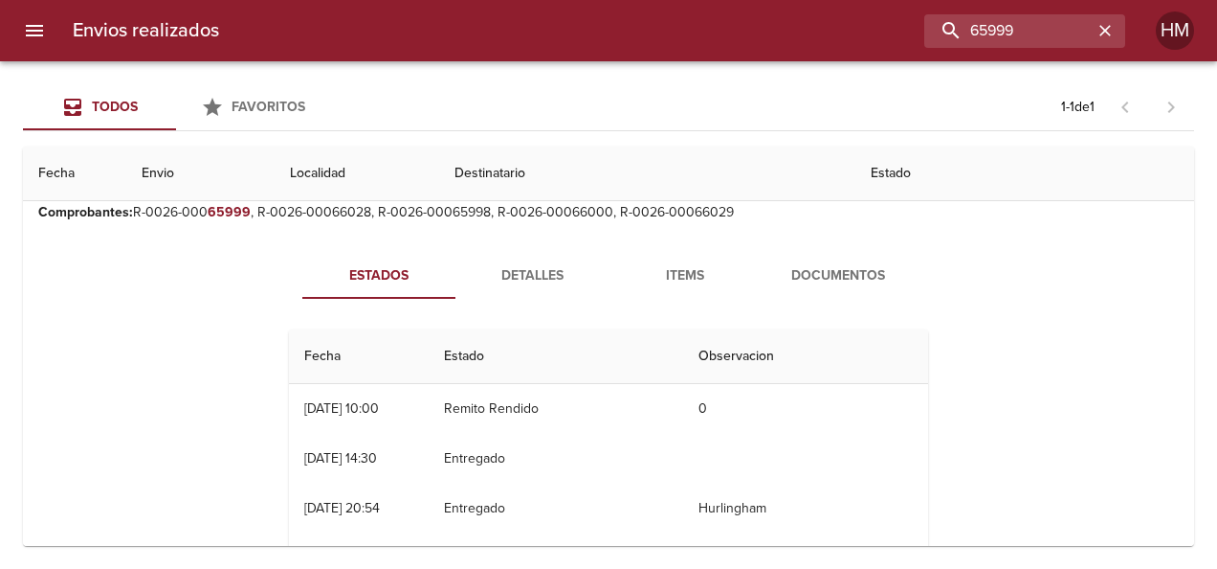
scroll to position [96, 0]
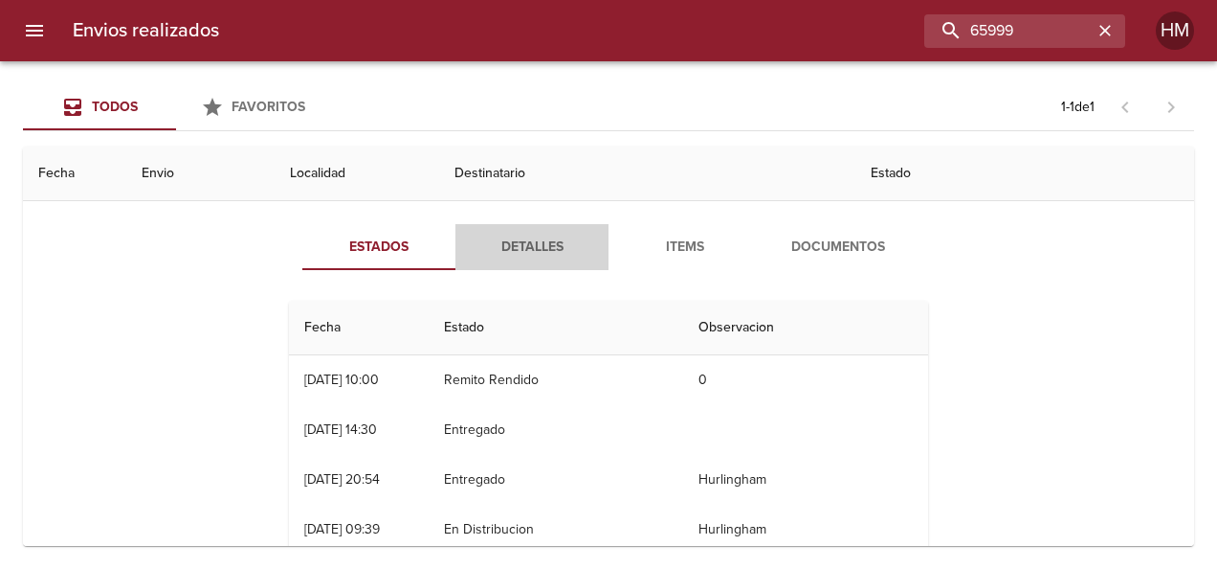
click at [535, 253] on span "Detalles" at bounding box center [532, 247] width 130 height 24
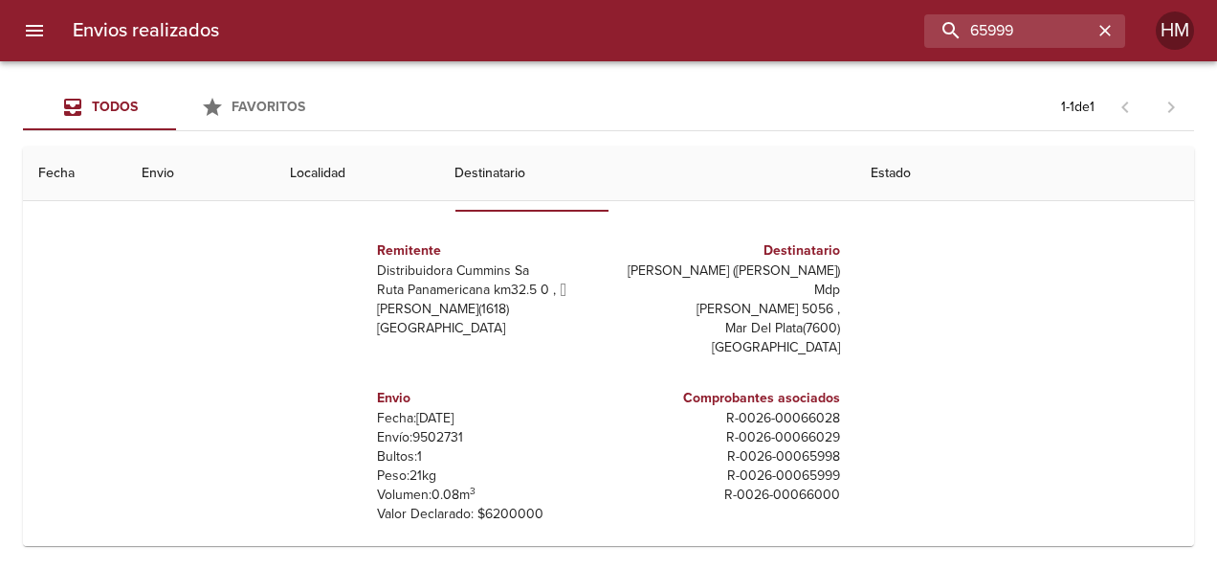
scroll to position [191, 0]
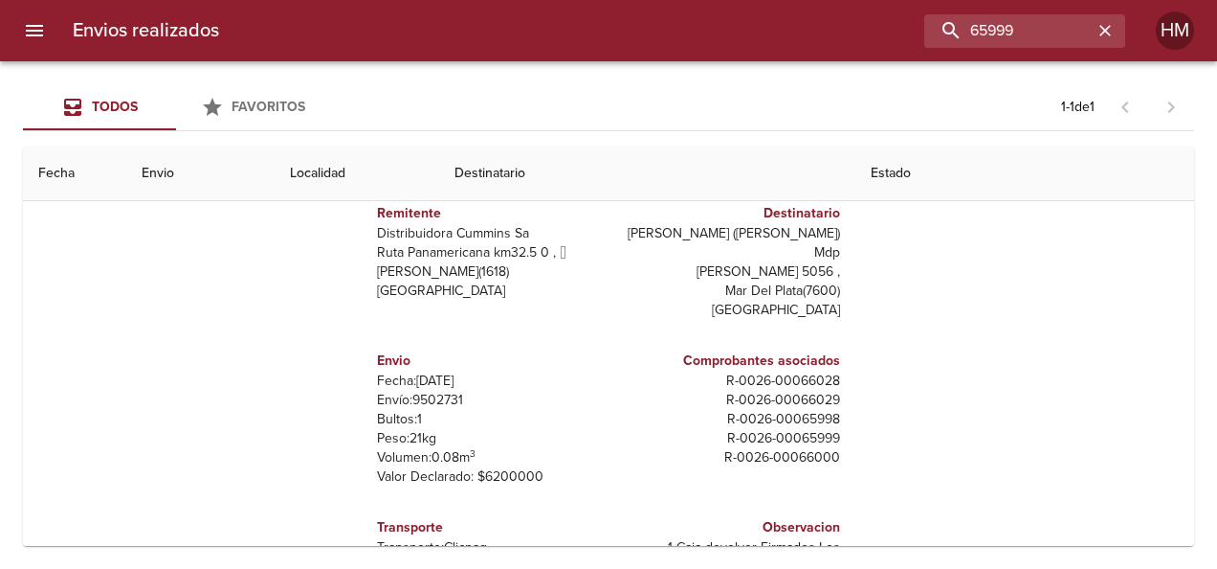
click at [427, 390] on p "Envío: 9502731" at bounding box center [489, 399] width 224 height 19
click at [426, 390] on p "Envío: 9502731" at bounding box center [489, 399] width 224 height 19
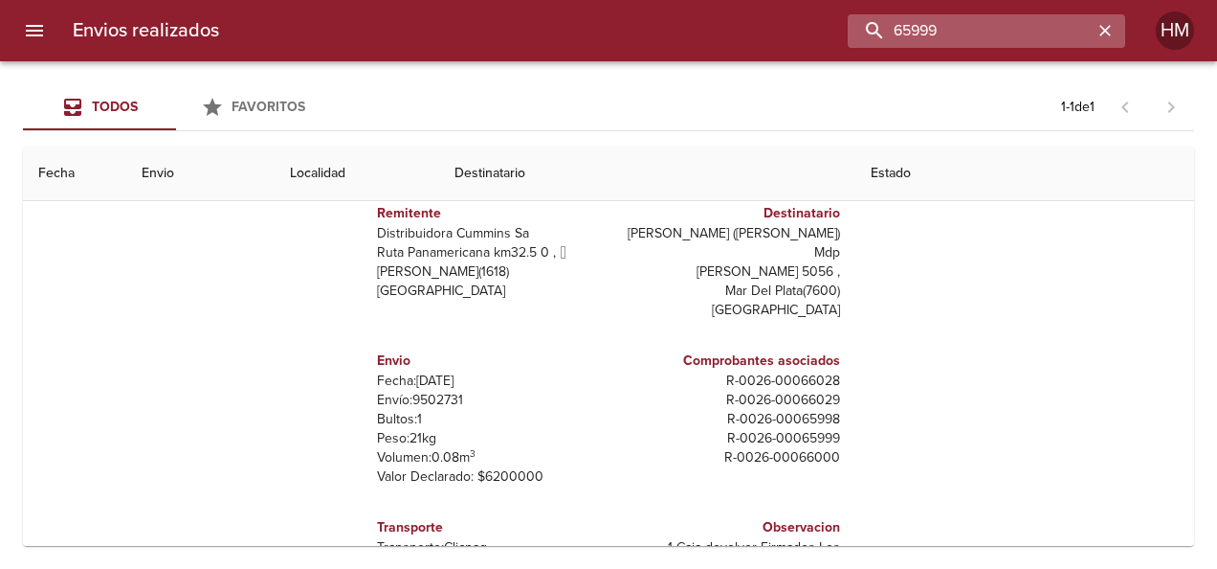
click at [956, 26] on input "65999" at bounding box center [970, 30] width 245 height 33
click at [965, 25] on input "65999" at bounding box center [970, 30] width 245 height 33
paste input "6105"
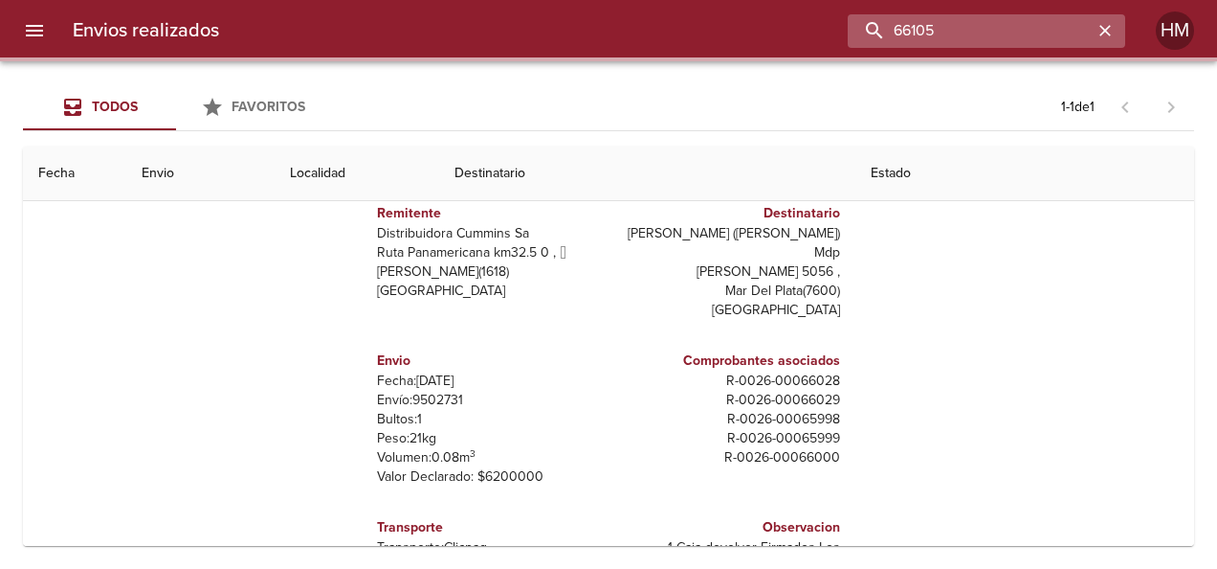
scroll to position [0, 0]
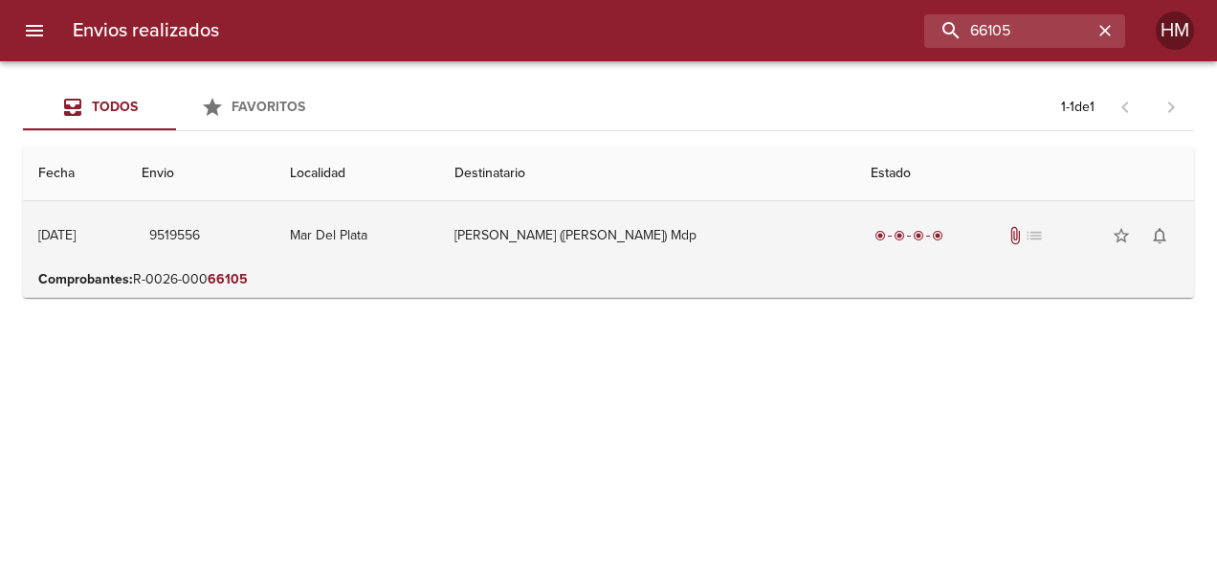
click at [659, 243] on td "[PERSON_NAME] ([PERSON_NAME]) Mdp" at bounding box center [647, 235] width 416 height 69
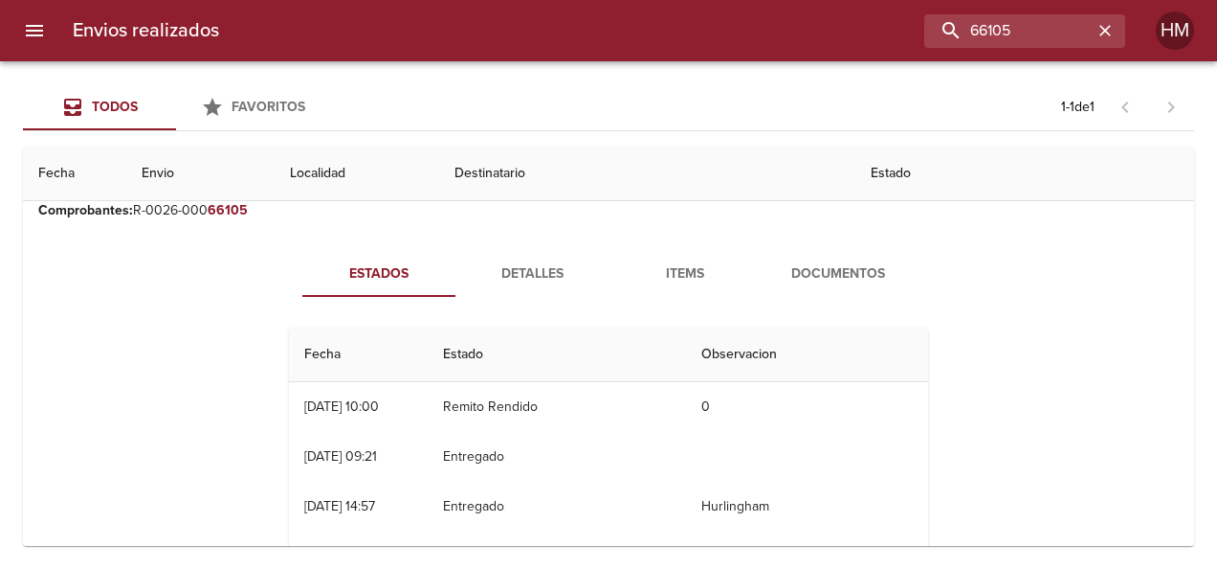
scroll to position [96, 0]
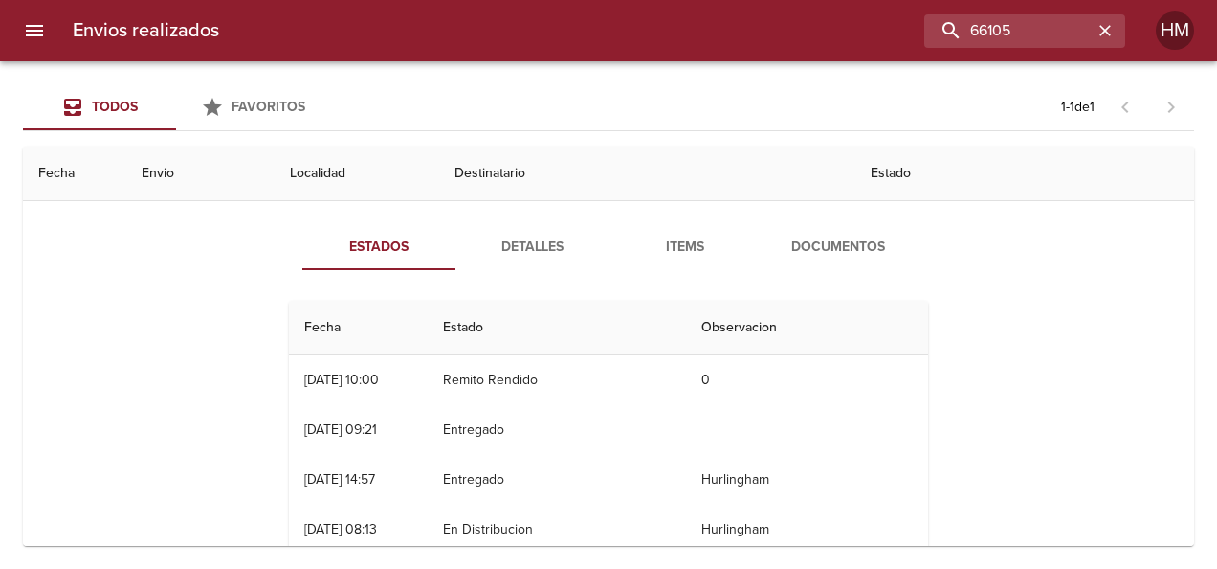
click at [523, 237] on span "Detalles" at bounding box center [532, 247] width 130 height 24
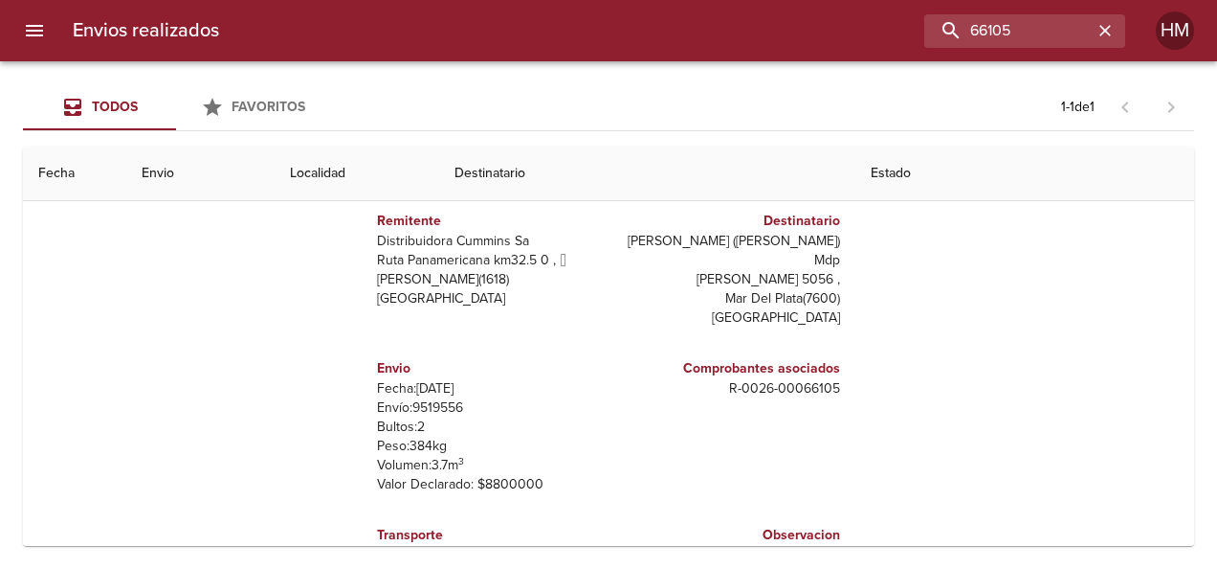
scroll to position [191, 0]
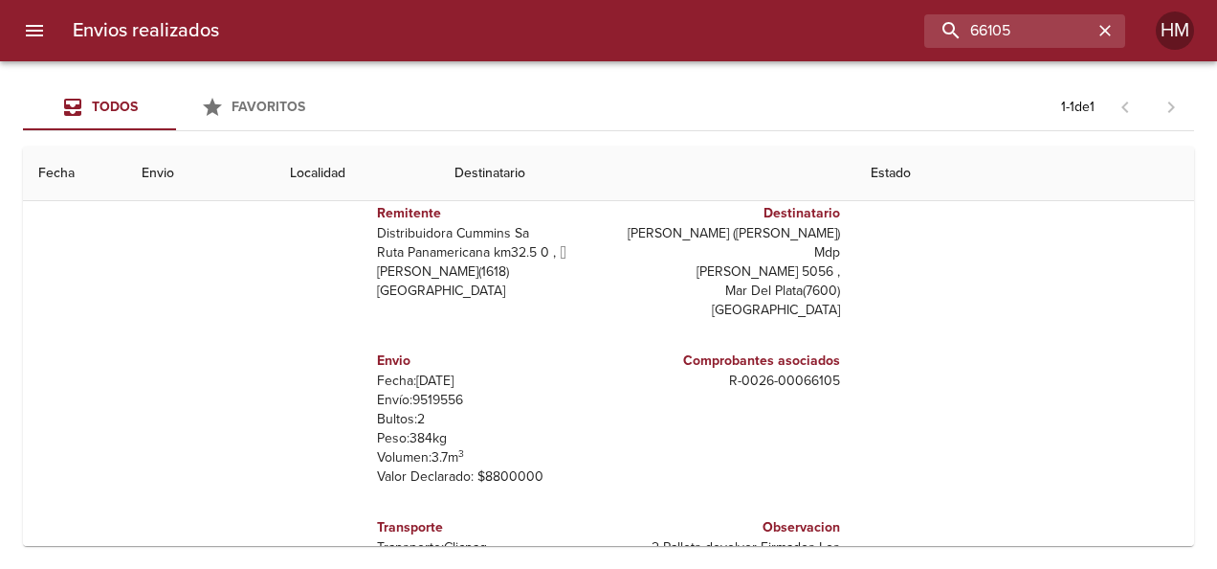
click at [418, 390] on p "Envío: 9519556" at bounding box center [489, 399] width 224 height 19
click at [1036, 33] on input "66105" at bounding box center [970, 30] width 245 height 33
paste input "000"
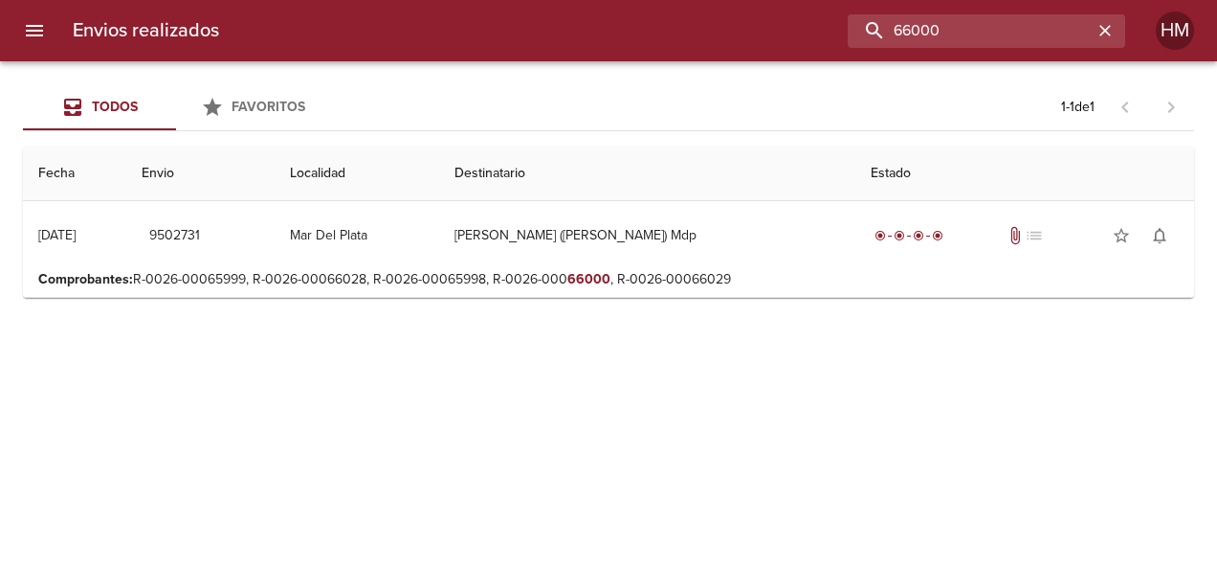
scroll to position [0, 0]
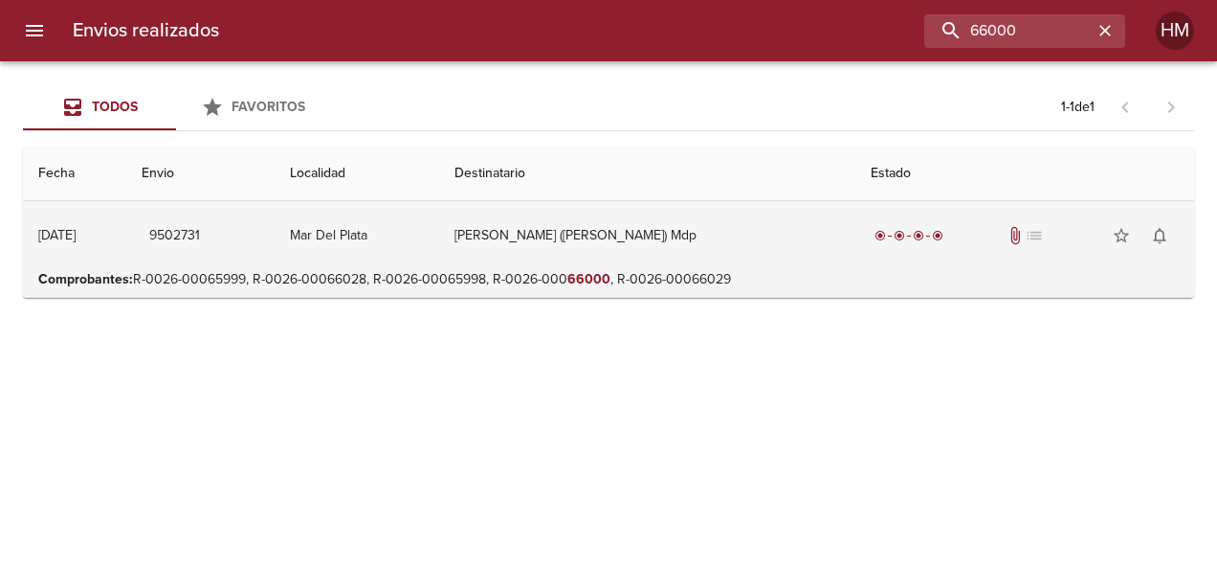
click at [766, 225] on td "[PERSON_NAME] ([PERSON_NAME]) Mdp" at bounding box center [647, 235] width 416 height 69
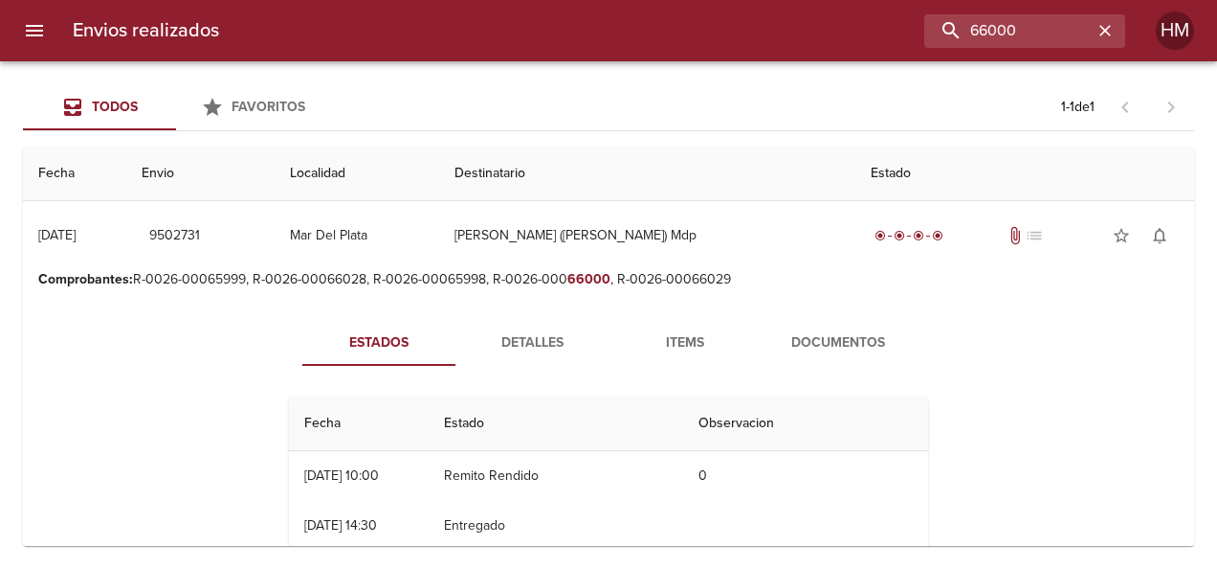
click at [542, 323] on button "Detalles" at bounding box center [532, 343] width 153 height 46
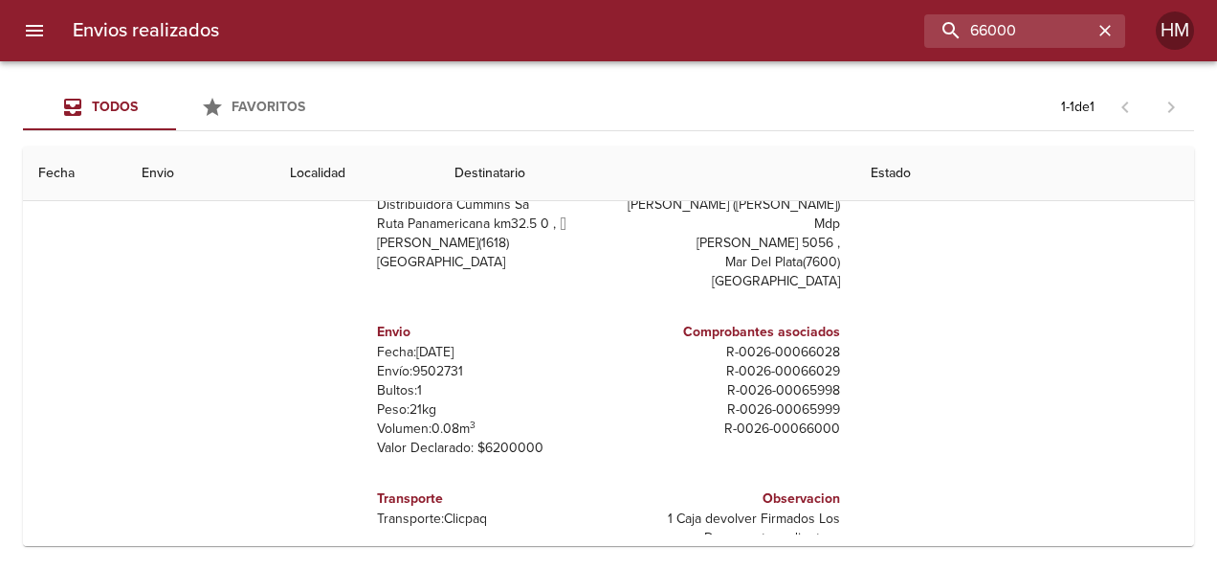
scroll to position [241, 0]
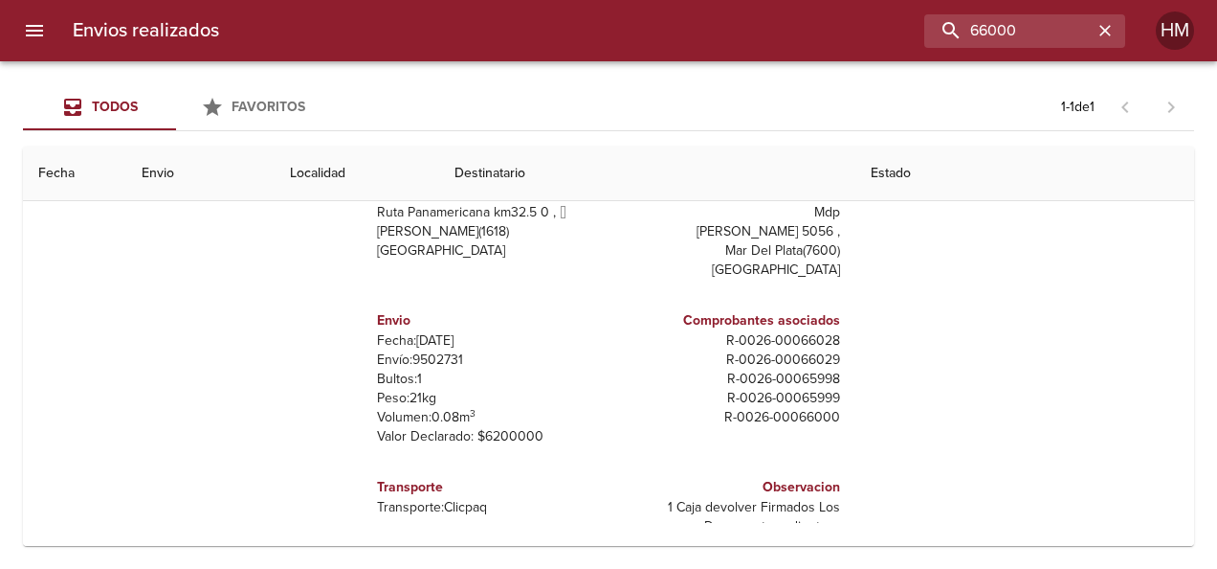
click at [427, 350] on p "Envío: 9502731" at bounding box center [489, 359] width 224 height 19
click at [1034, 24] on input "66000" at bounding box center [970, 30] width 245 height 33
paste input "9473644"
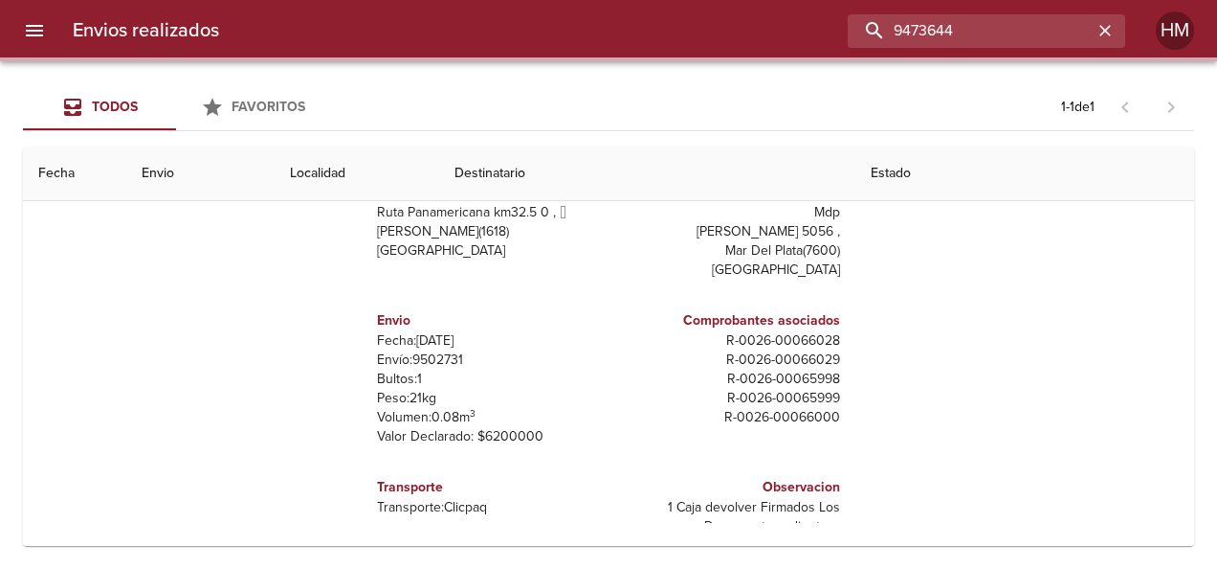
scroll to position [0, 0]
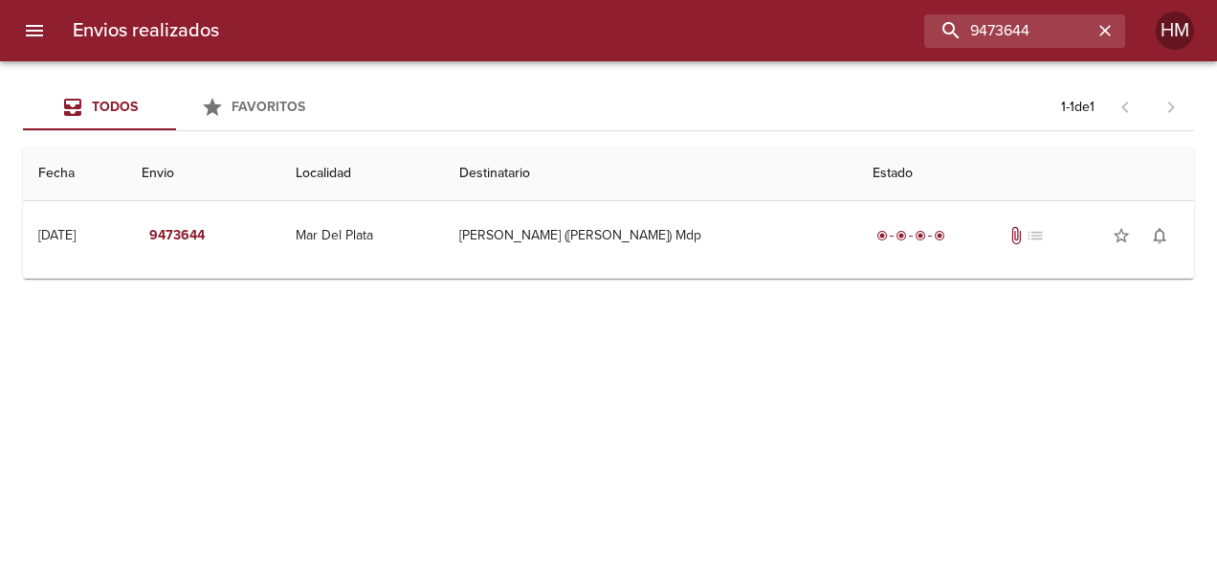
click at [693, 200] on th "Destinatario" at bounding box center [650, 173] width 413 height 55
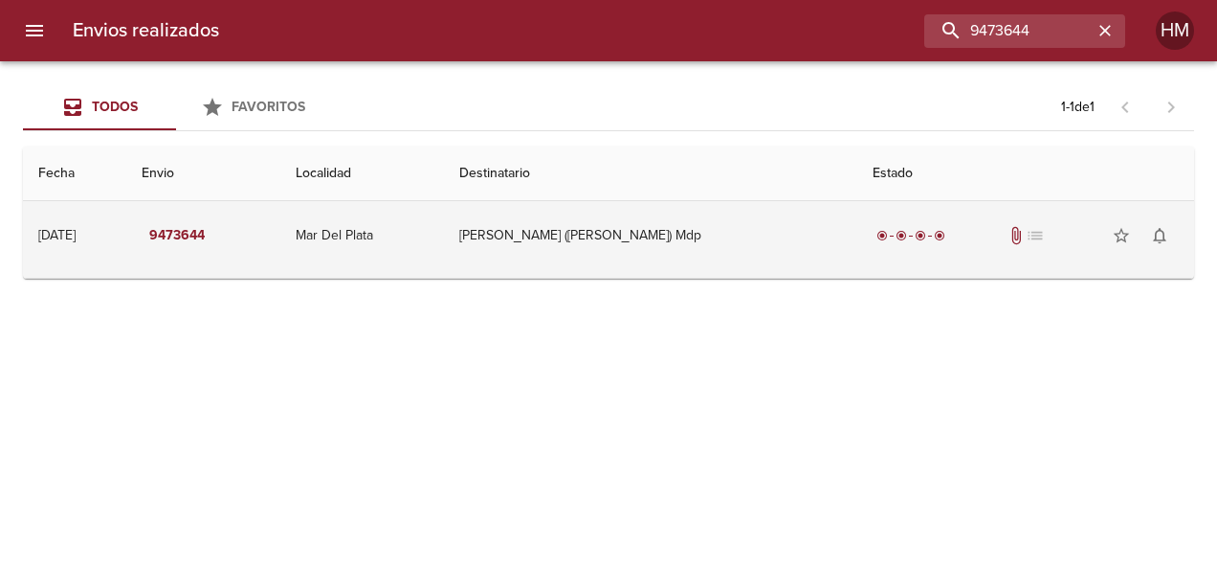
click at [702, 249] on td "[PERSON_NAME] ([PERSON_NAME]) Mdp" at bounding box center [650, 235] width 413 height 69
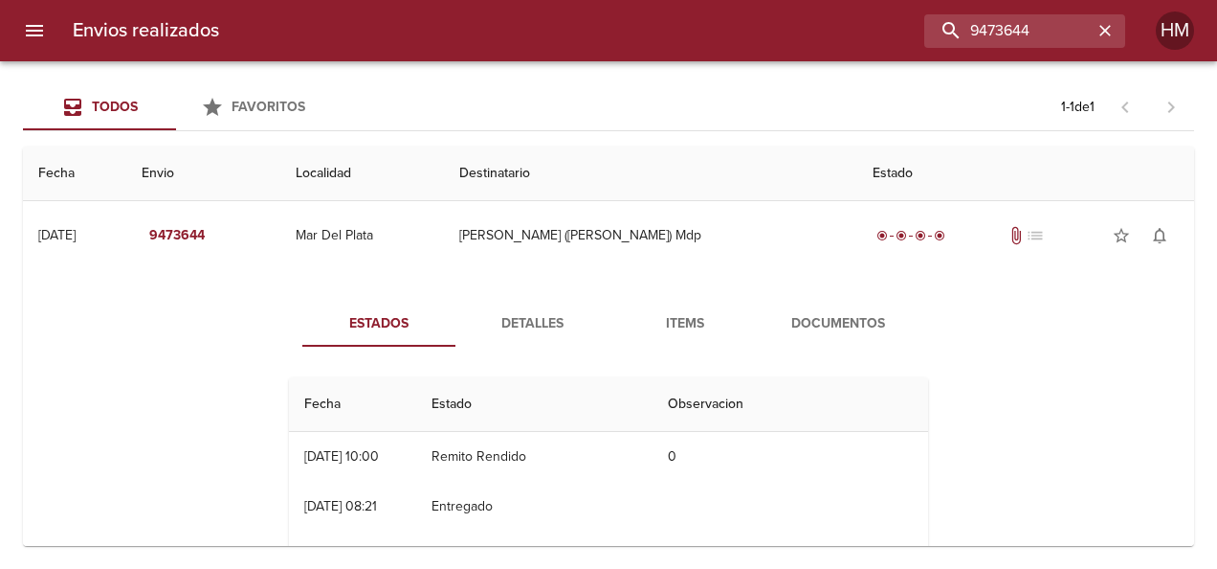
click at [552, 328] on span "Detalles" at bounding box center [532, 324] width 130 height 24
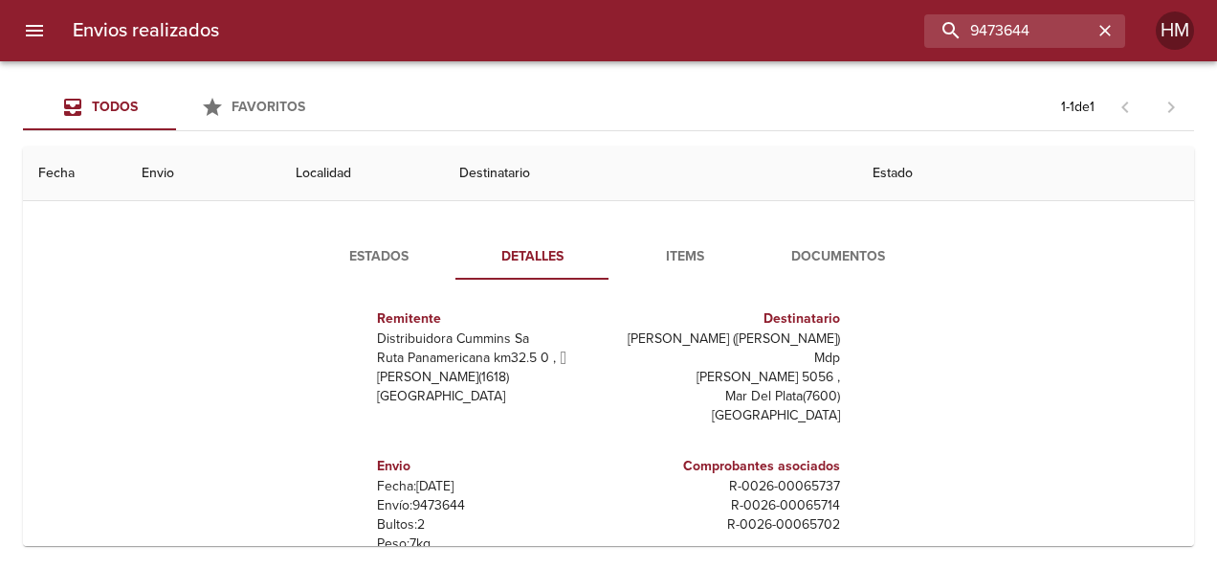
scroll to position [96, 0]
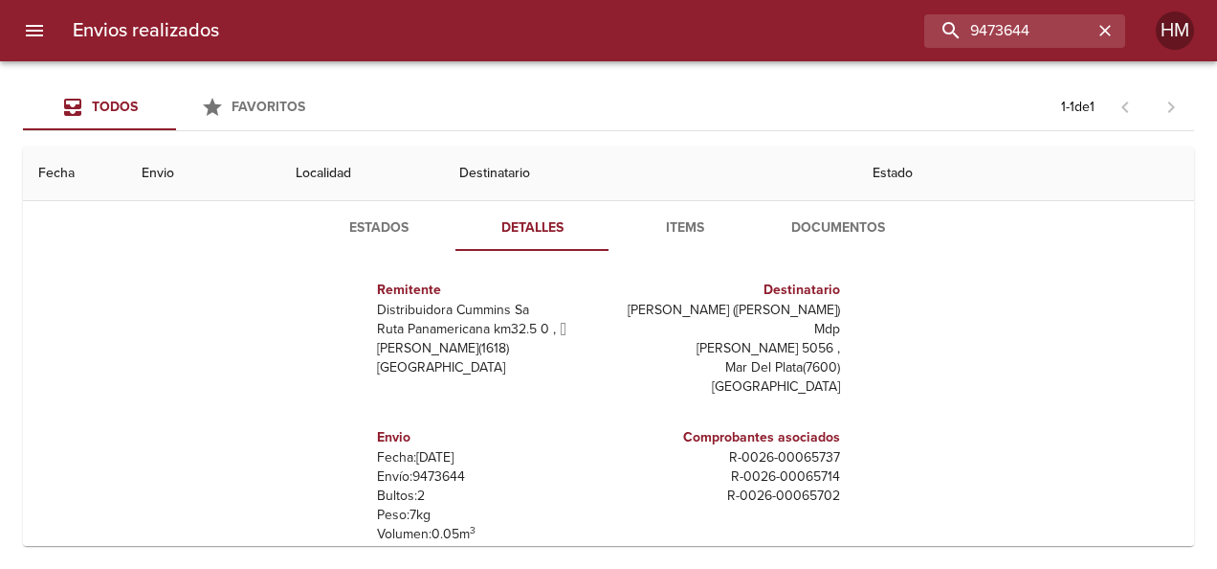
click at [381, 231] on span "Estados" at bounding box center [379, 228] width 130 height 24
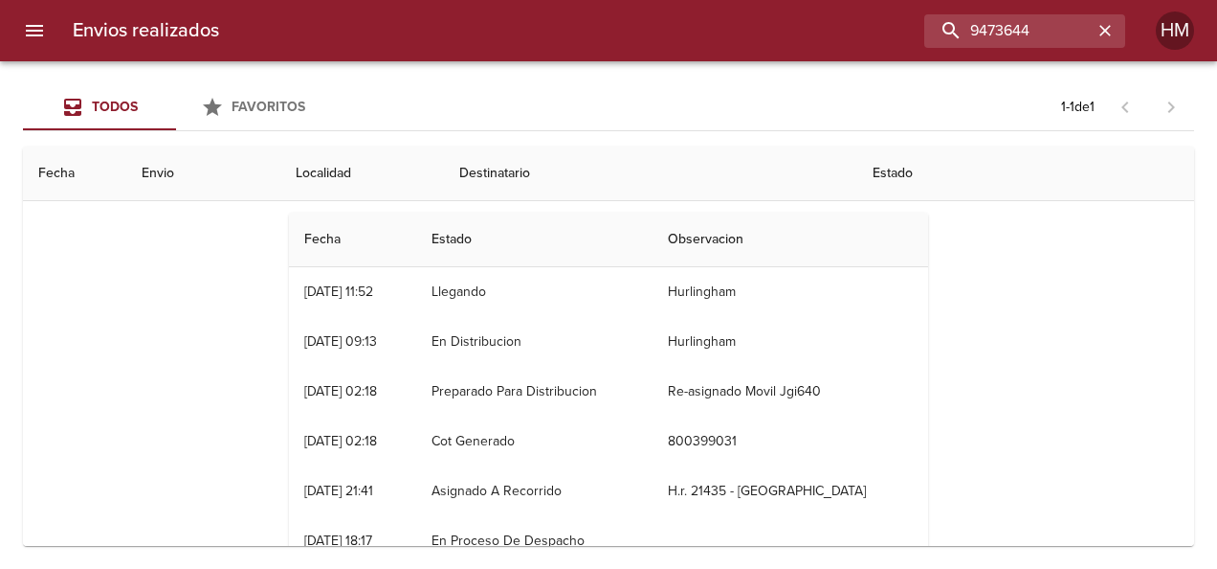
scroll to position [191, 0]
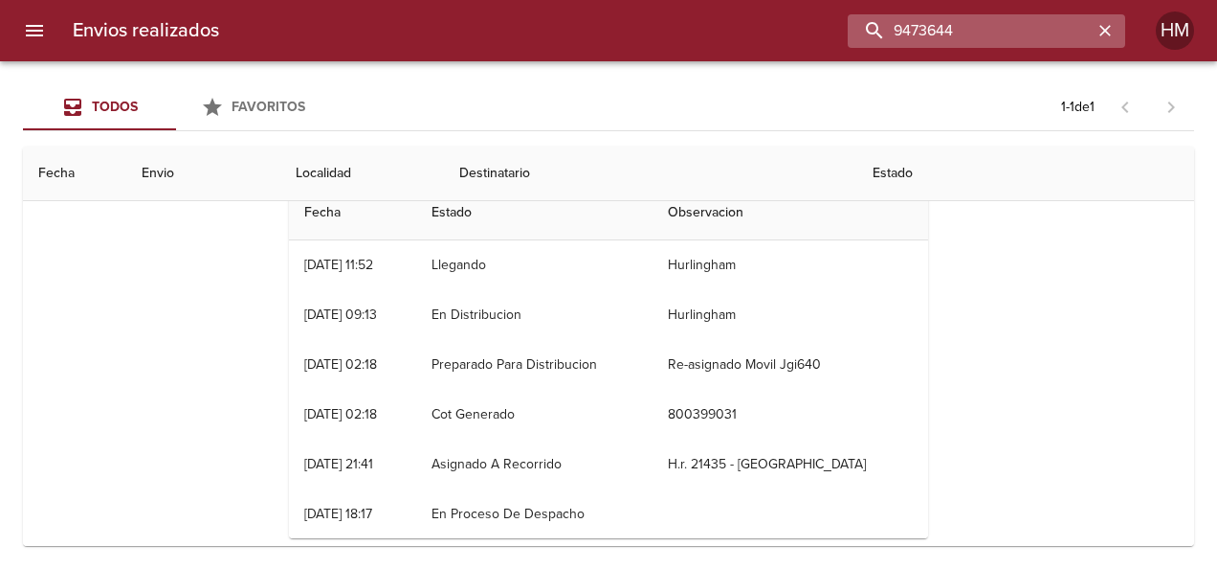
click at [1059, 26] on input "9473644" at bounding box center [970, 30] width 245 height 33
type input "9"
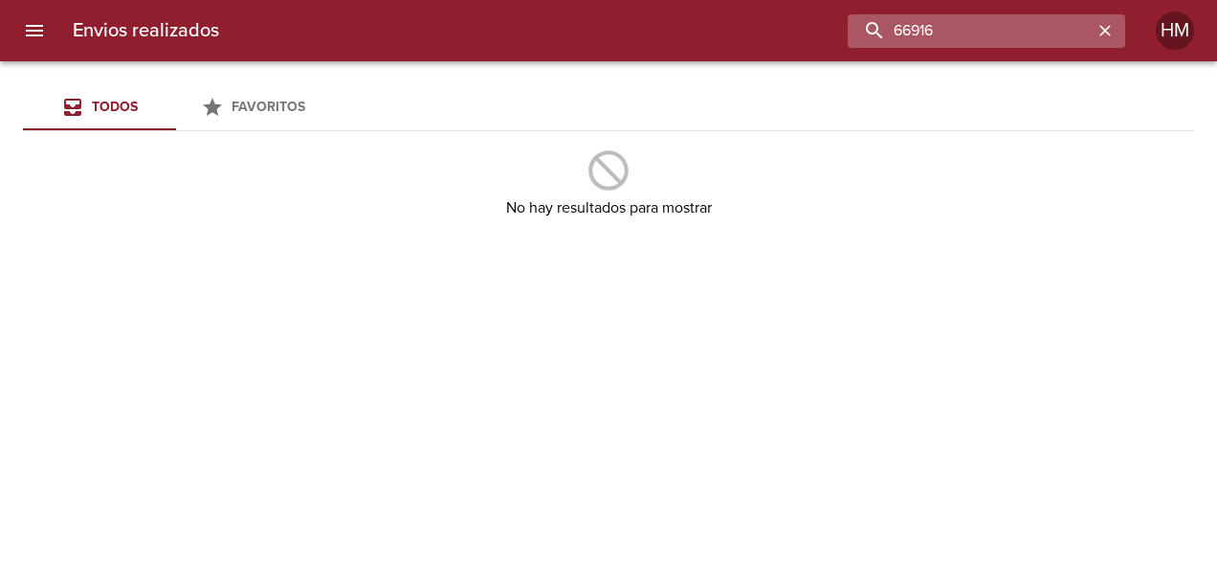
click at [952, 16] on input "66916" at bounding box center [970, 30] width 245 height 33
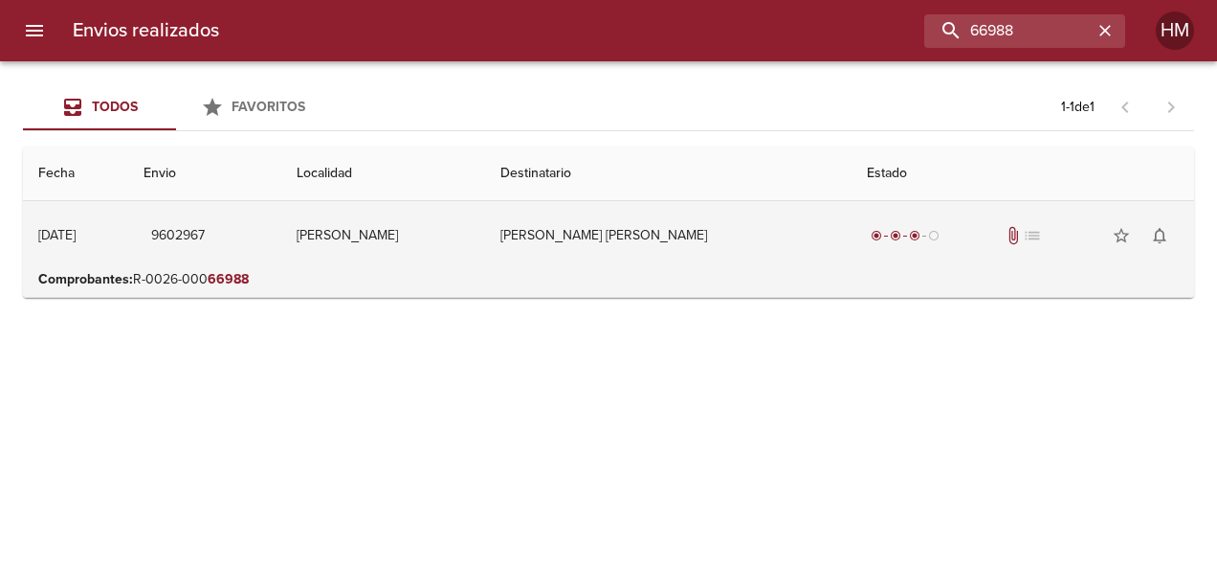
click at [746, 251] on td "[PERSON_NAME] [PERSON_NAME]" at bounding box center [668, 235] width 366 height 69
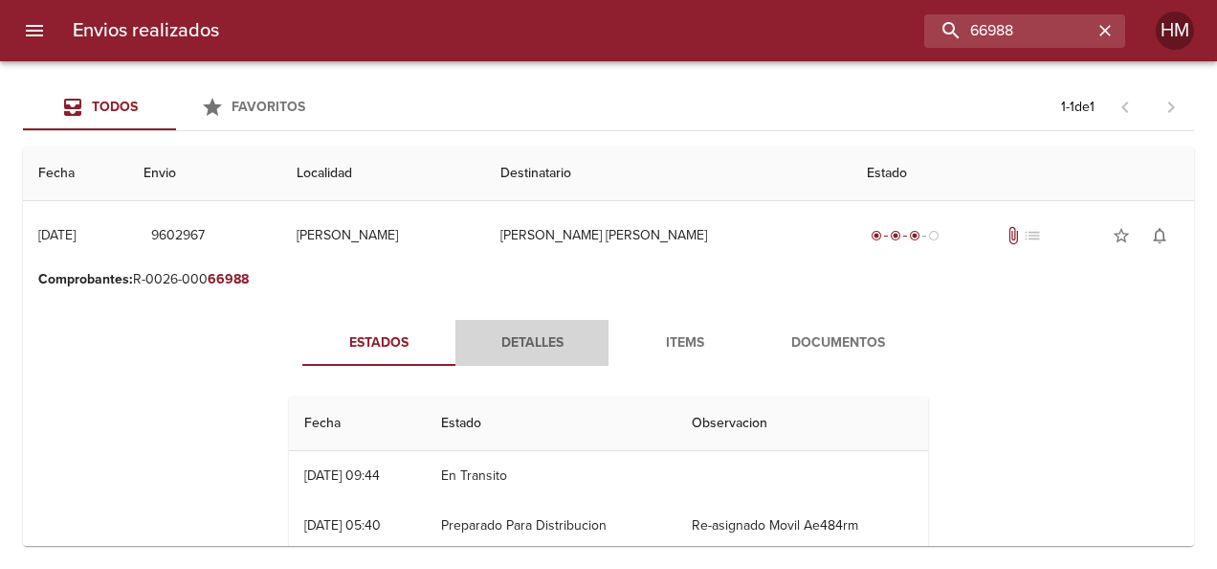
click at [509, 336] on span "Detalles" at bounding box center [532, 343] width 130 height 24
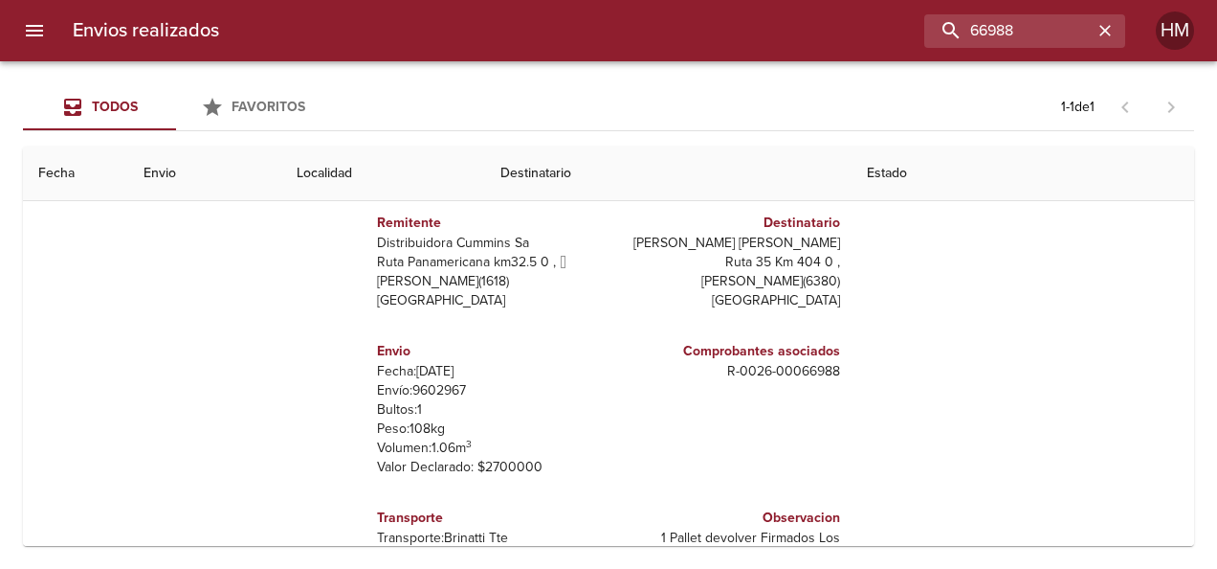
click at [416, 390] on p "Envío: 9602967" at bounding box center [489, 390] width 224 height 19
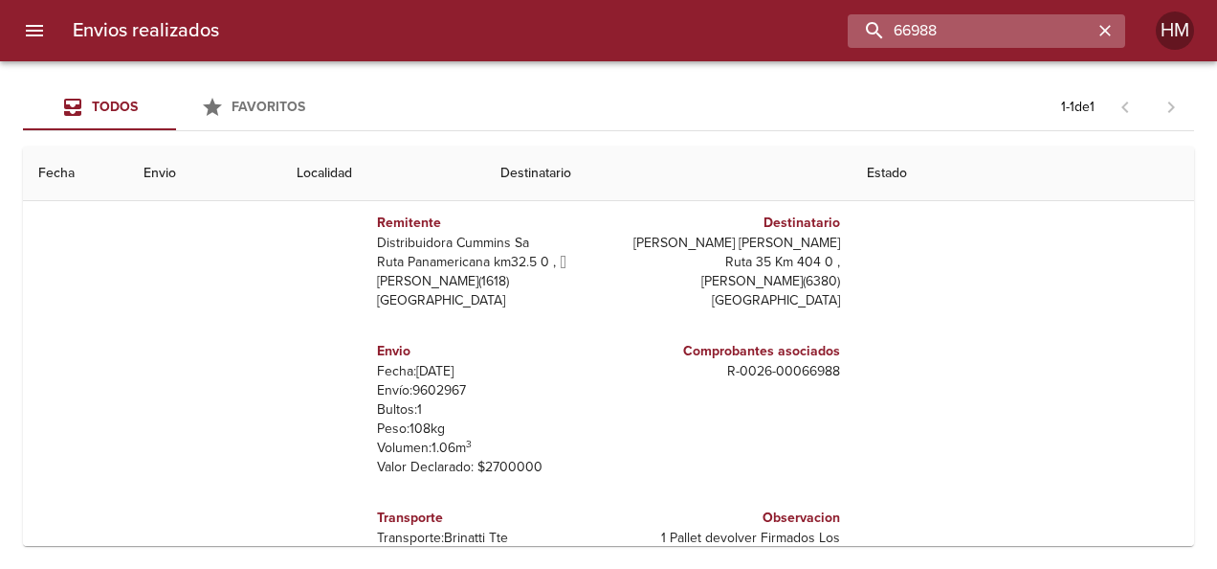
click at [1068, 29] on input "66988" at bounding box center [970, 30] width 245 height 33
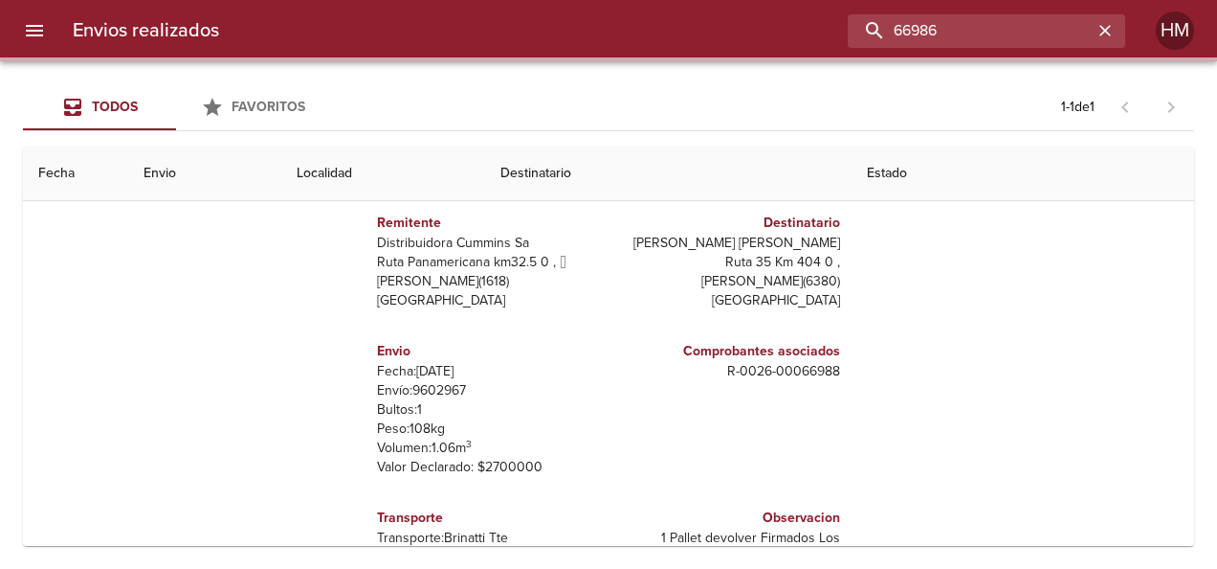
scroll to position [0, 0]
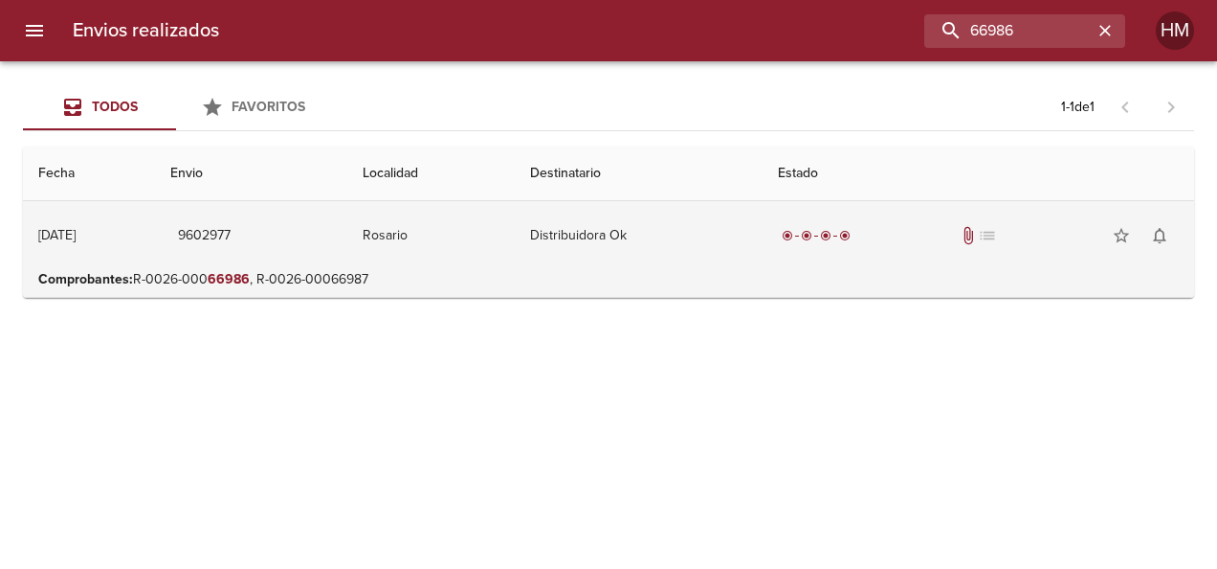
click at [733, 241] on td "Distribuidora Ok" at bounding box center [639, 235] width 248 height 69
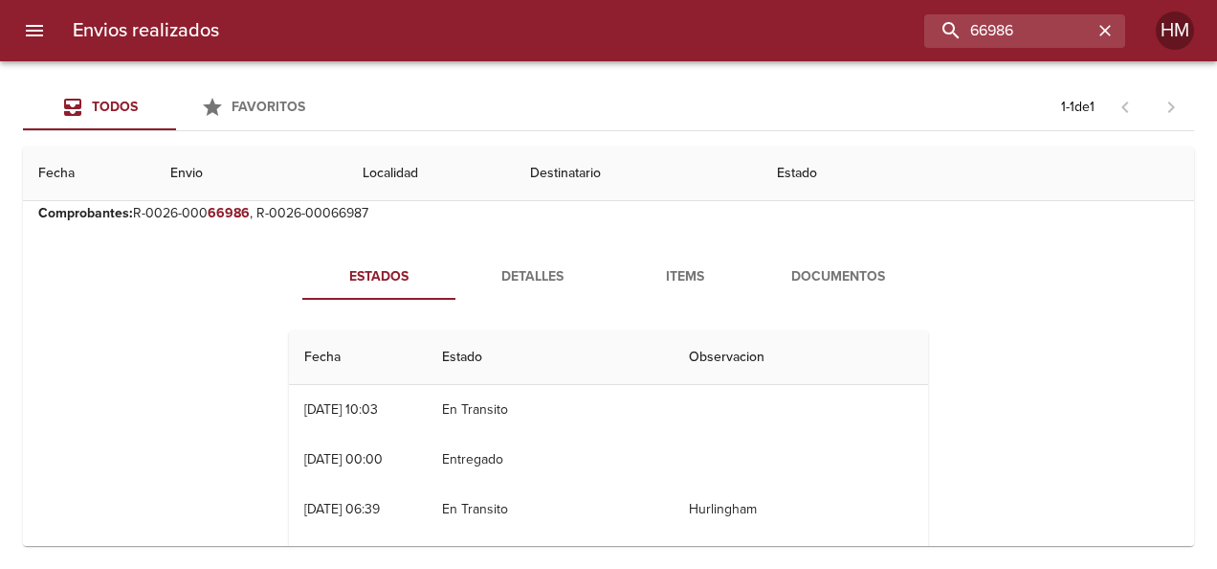
scroll to position [96, 0]
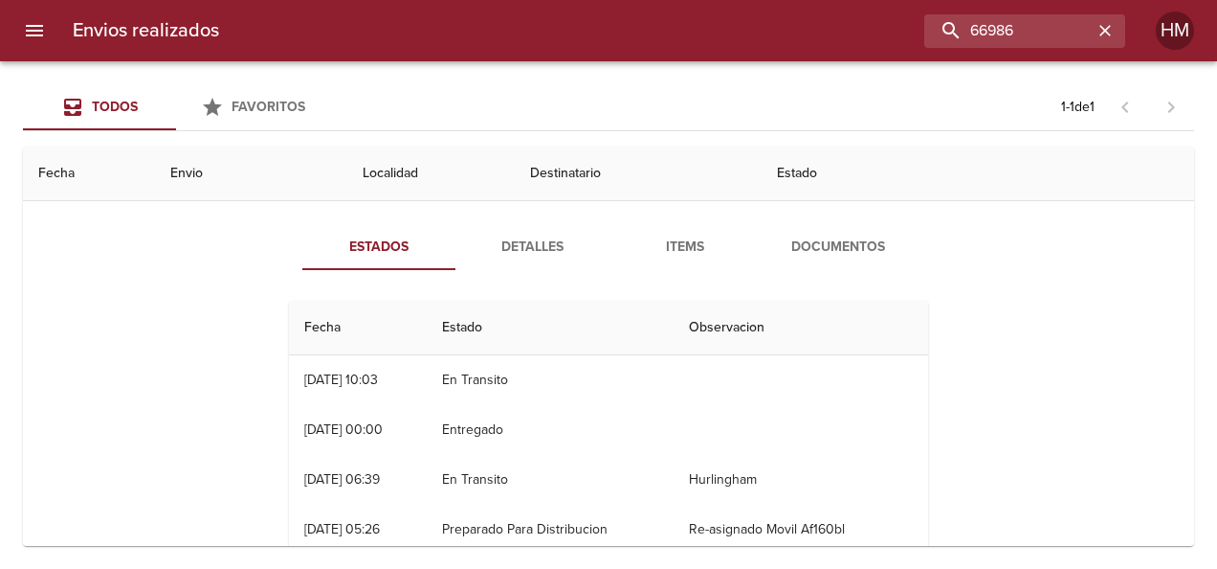
click at [523, 253] on span "Detalles" at bounding box center [532, 247] width 130 height 24
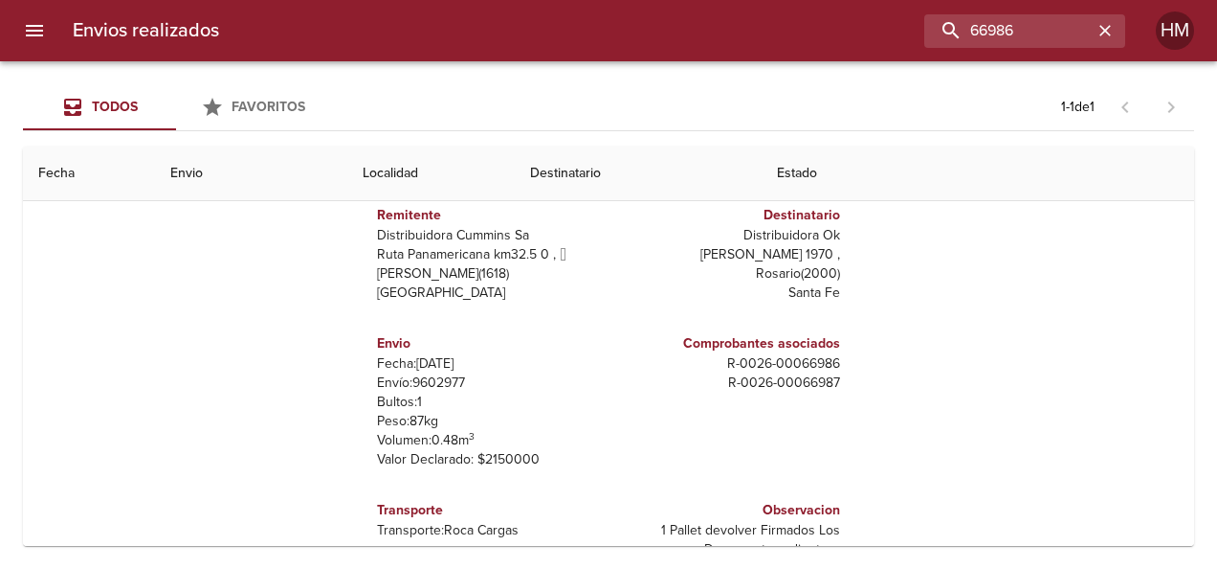
scroll to position [191, 0]
click at [415, 377] on p "Envío: 9602977" at bounding box center [489, 380] width 224 height 19
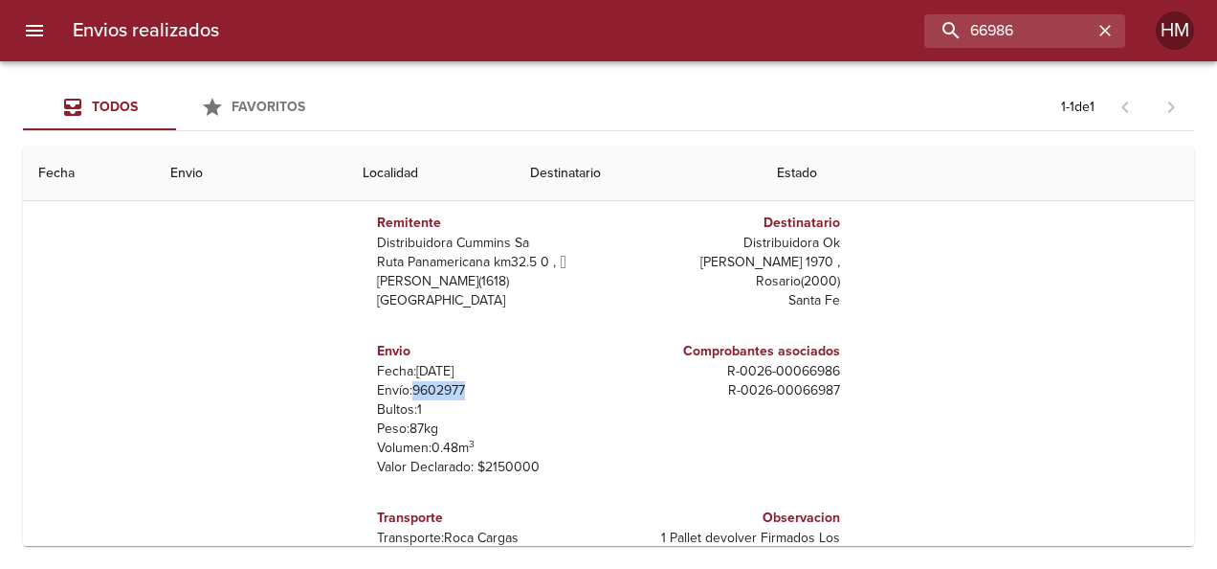
scroll to position [96, 0]
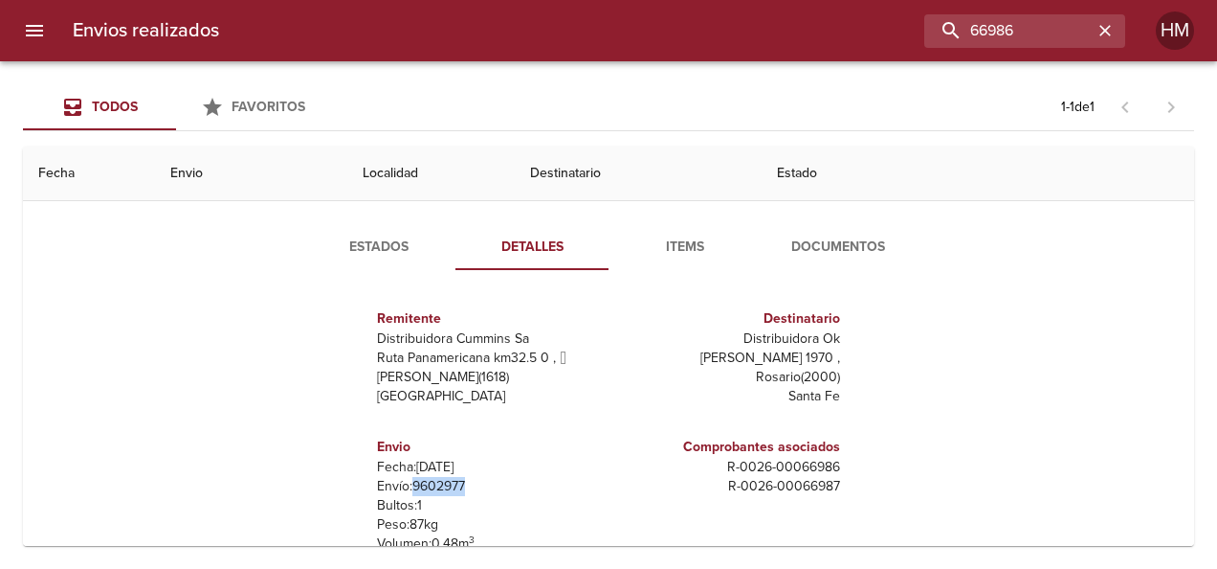
click at [381, 257] on span "Estados" at bounding box center [379, 247] width 130 height 24
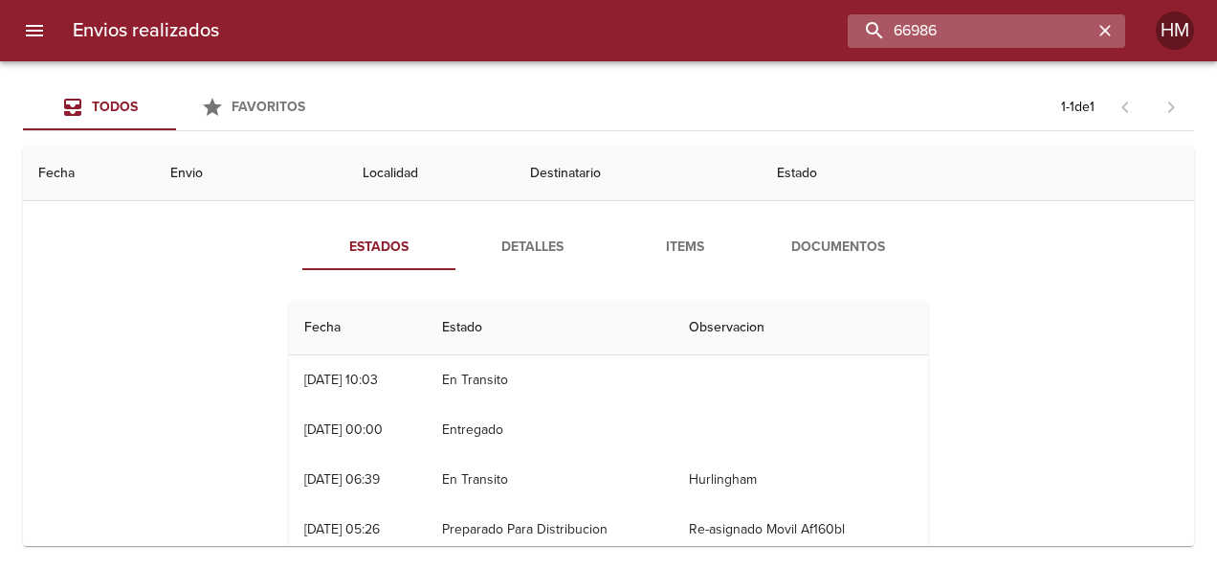
click at [1050, 30] on input "66986" at bounding box center [970, 30] width 245 height 33
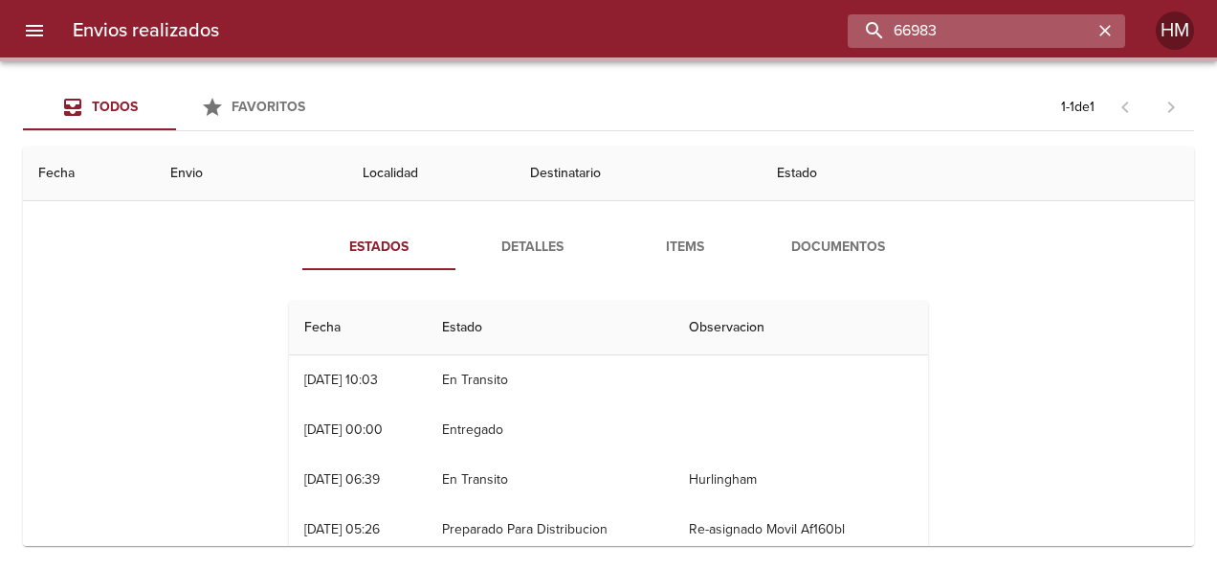
scroll to position [0, 0]
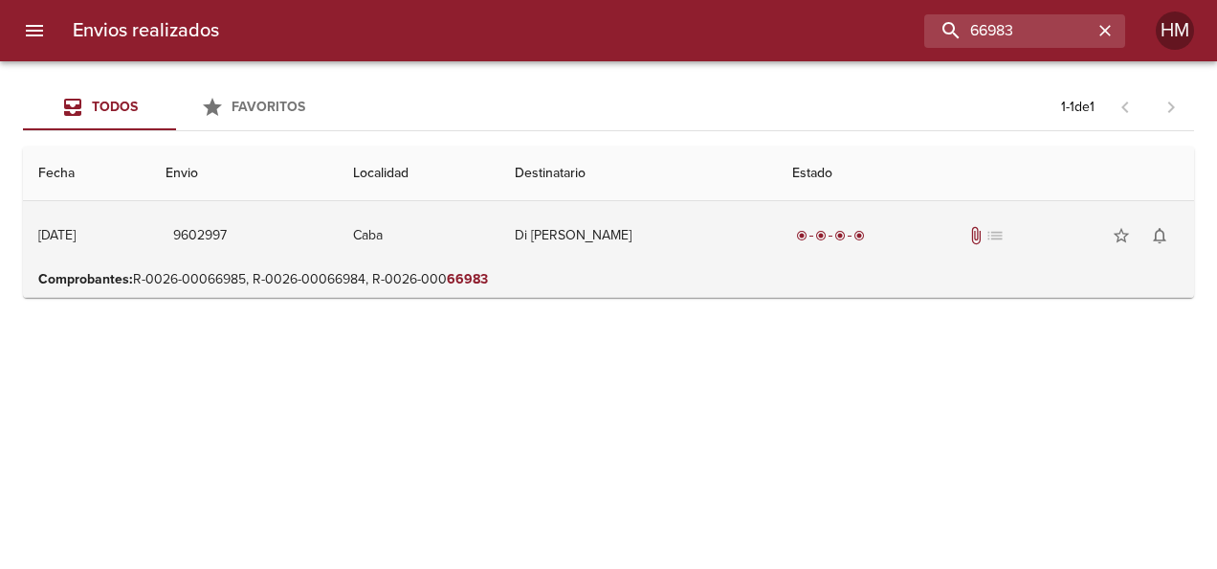
click at [562, 240] on td "Di [PERSON_NAME]" at bounding box center [639, 235] width 279 height 69
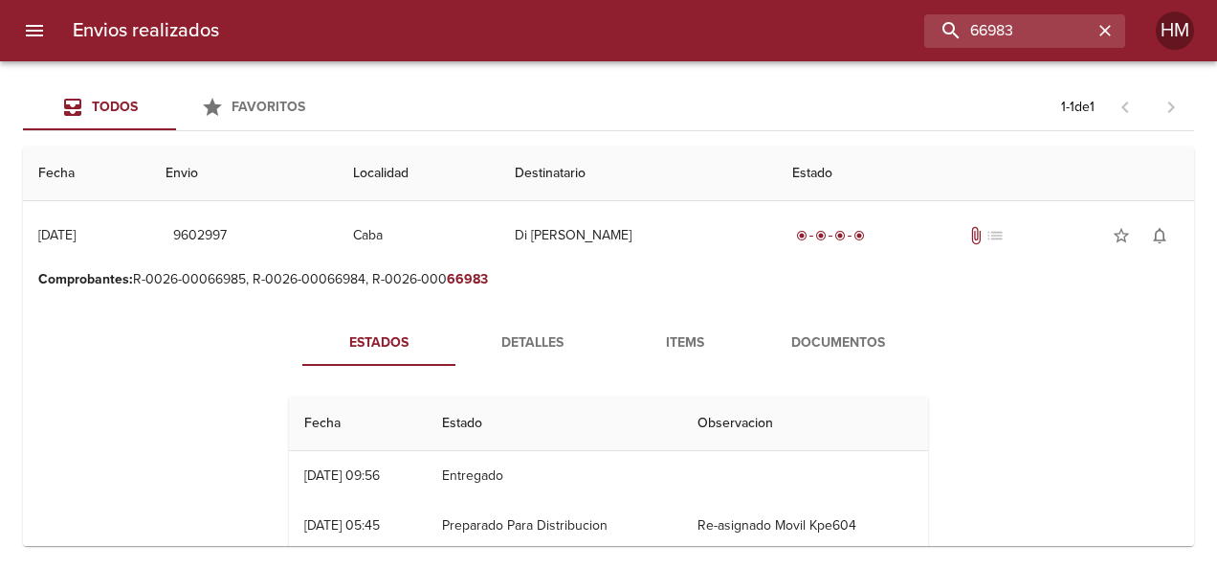
click at [528, 345] on span "Detalles" at bounding box center [532, 343] width 130 height 24
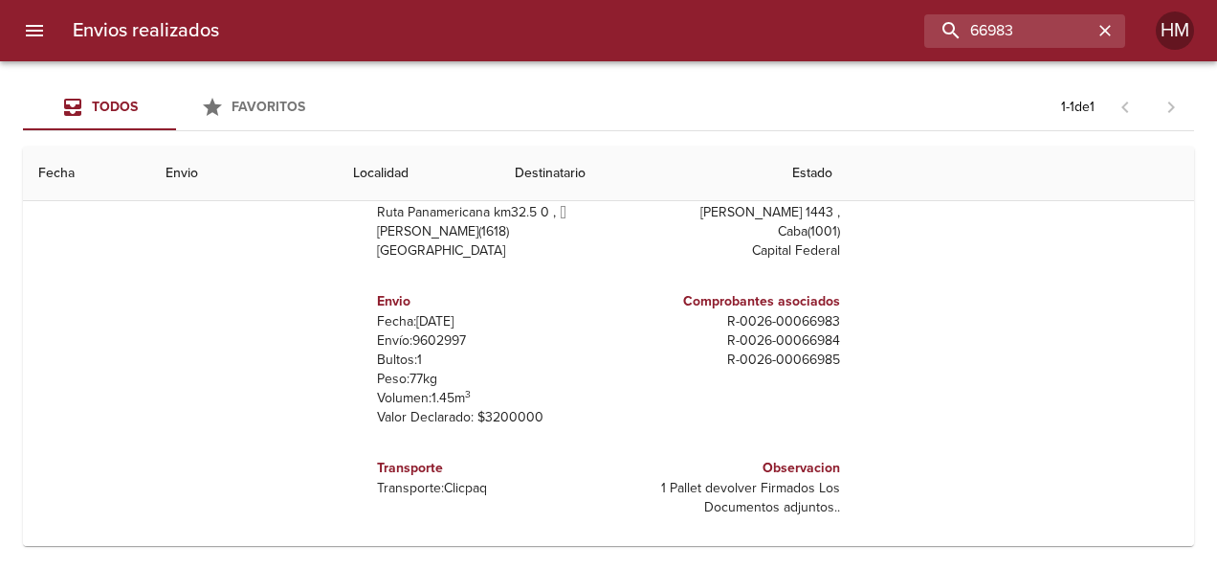
scroll to position [241, 0]
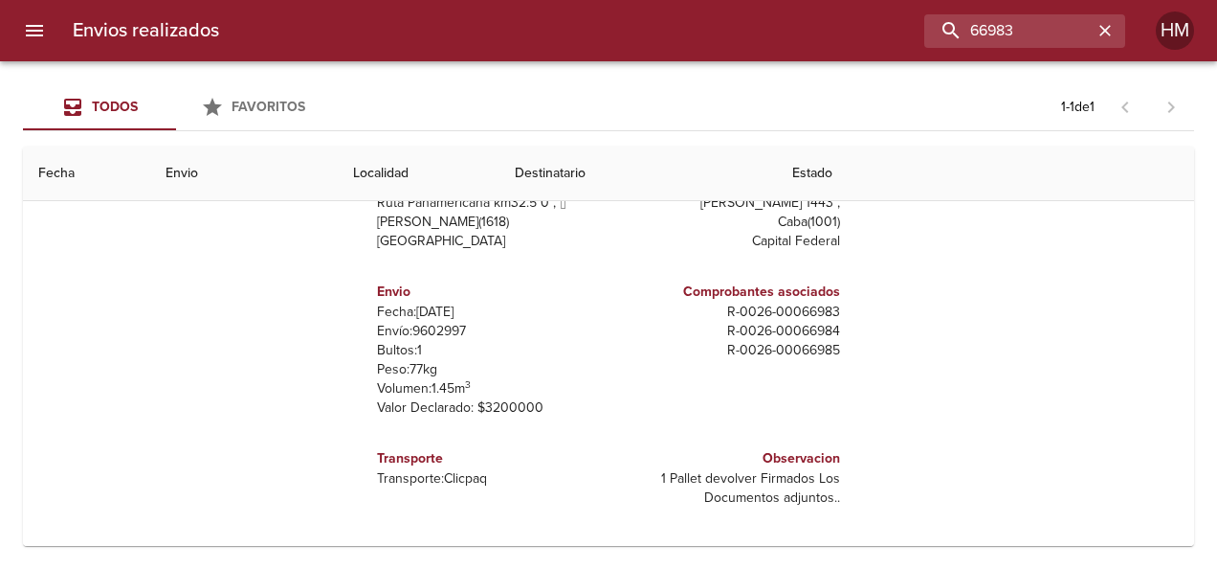
click at [448, 323] on p "Envío: 9602997" at bounding box center [489, 331] width 224 height 19
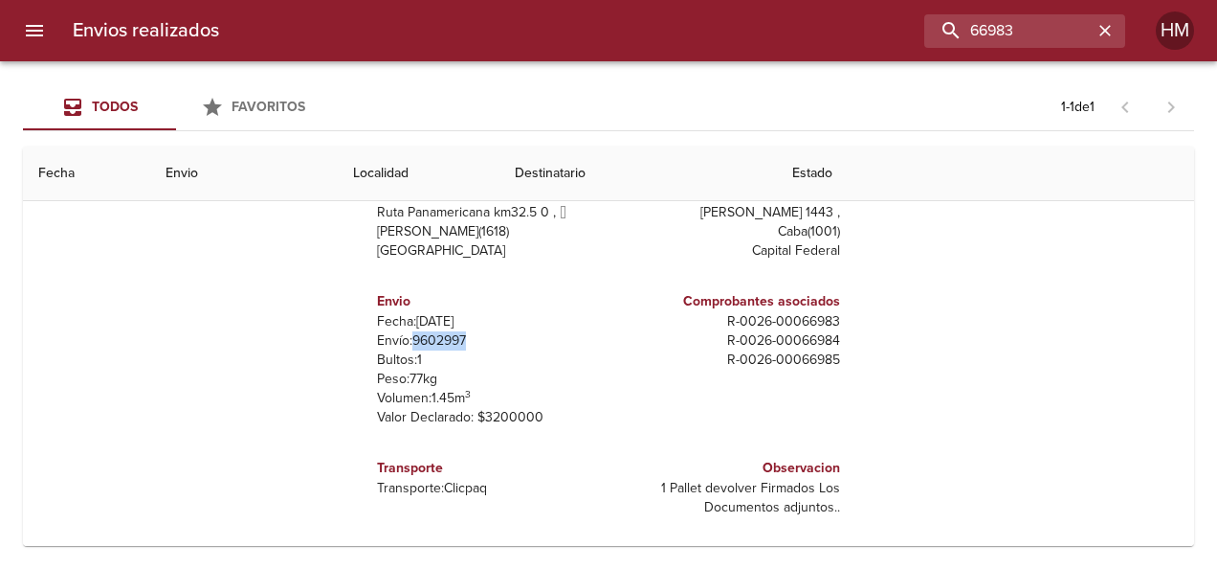
scroll to position [50, 0]
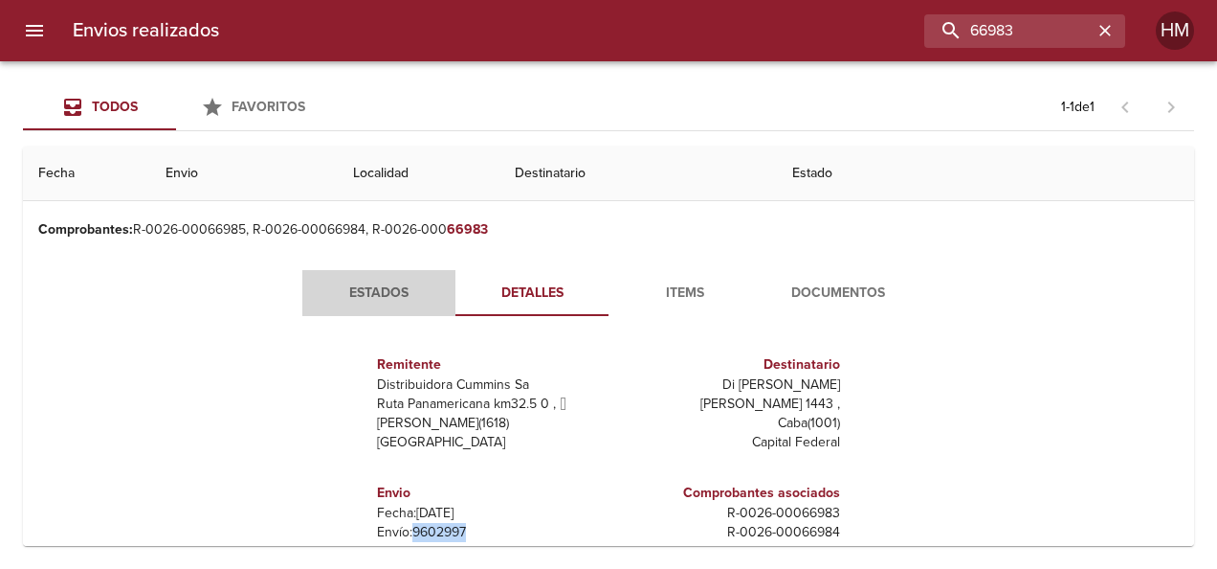
click at [391, 278] on button "Estados" at bounding box center [378, 293] width 153 height 46
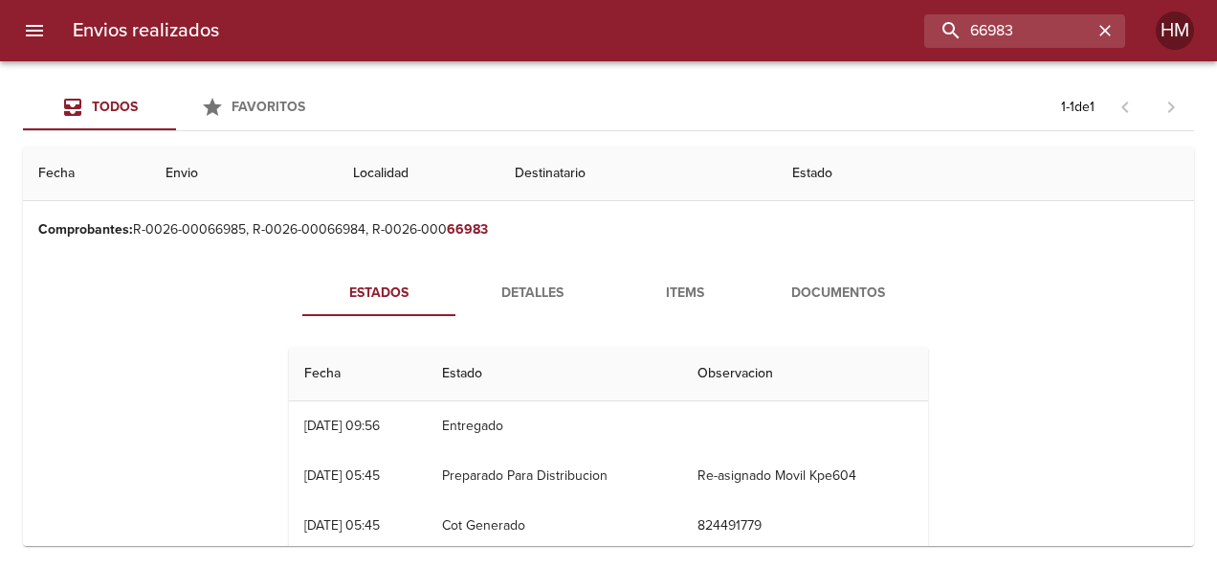
click at [513, 284] on span "Detalles" at bounding box center [532, 293] width 130 height 24
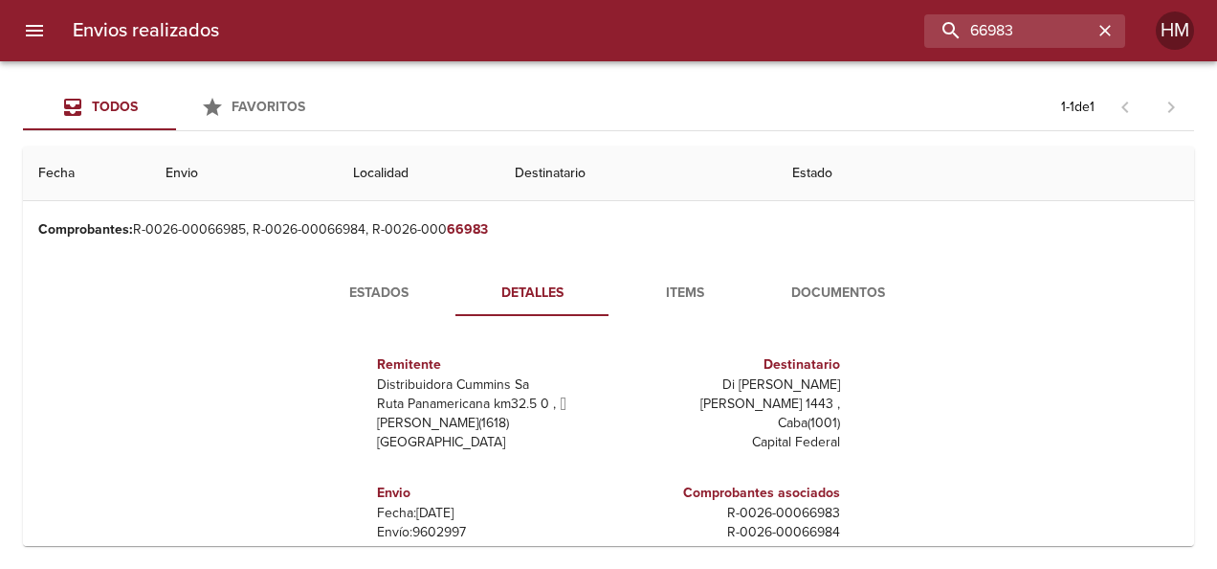
click at [422, 524] on p "Envío: 9602997" at bounding box center [489, 532] width 224 height 19
click at [386, 285] on span "Estados" at bounding box center [379, 293] width 130 height 24
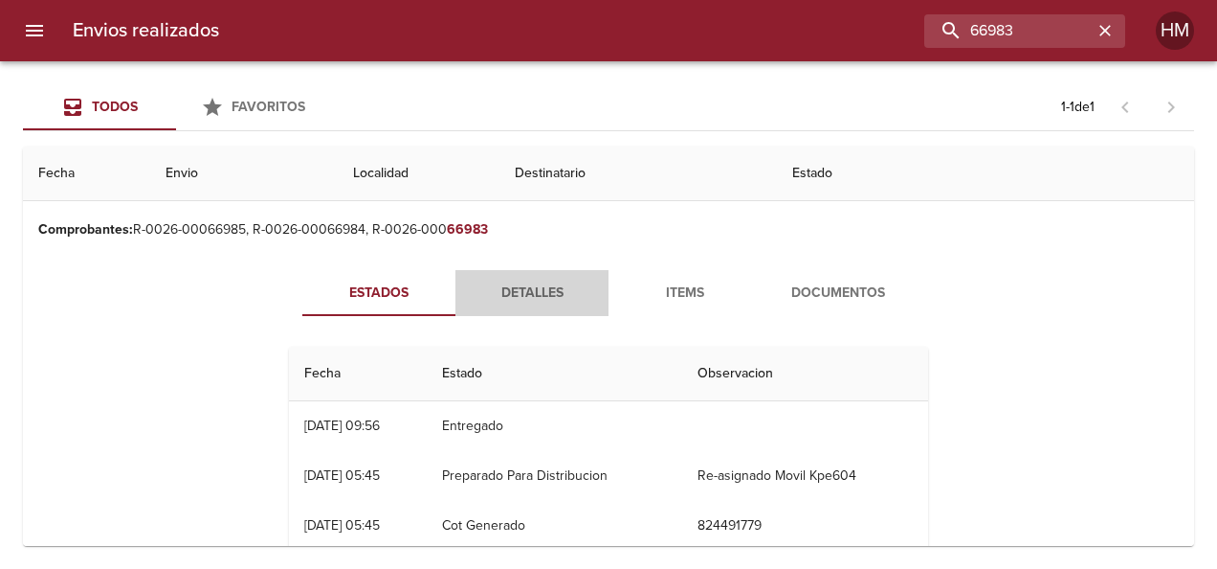
click at [546, 286] on span "Detalles" at bounding box center [532, 293] width 130 height 24
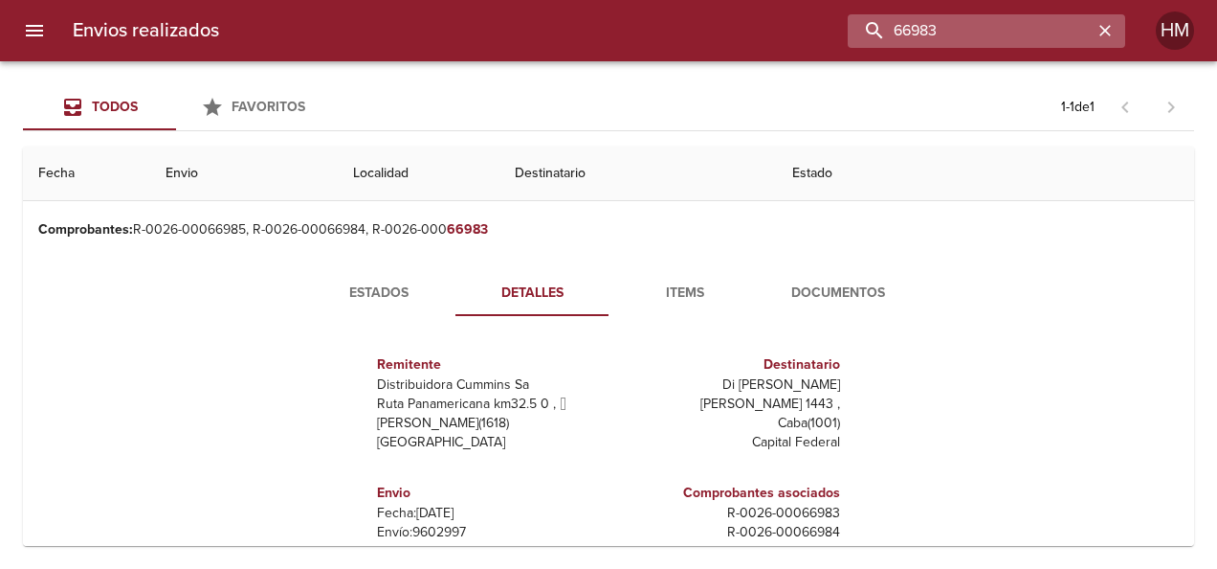
click at [1039, 39] on input "66983" at bounding box center [970, 30] width 245 height 33
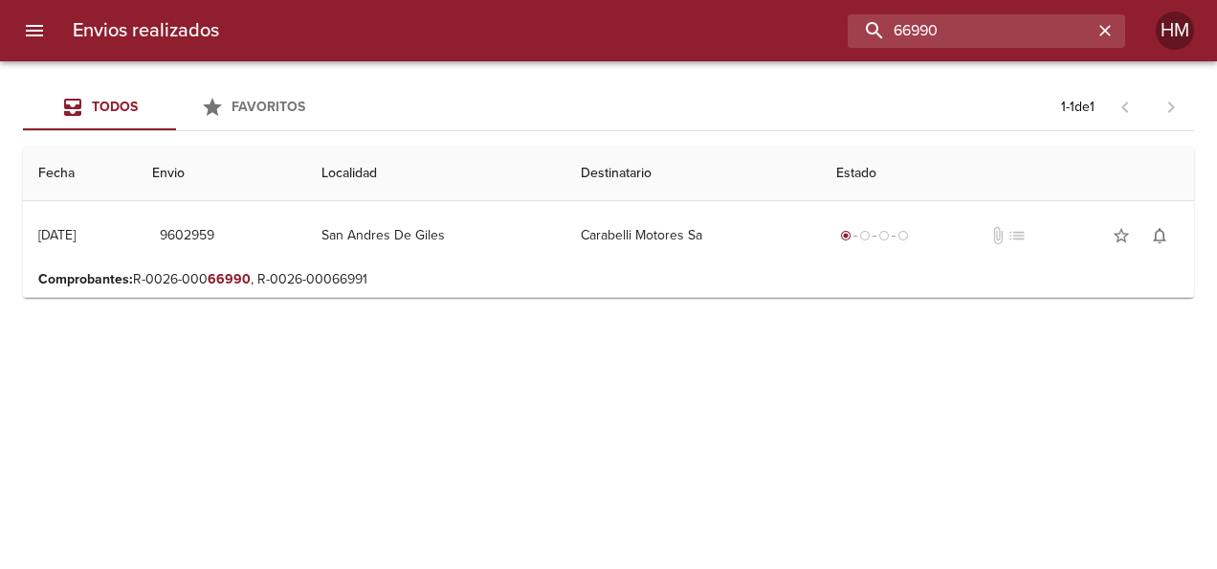
scroll to position [0, 0]
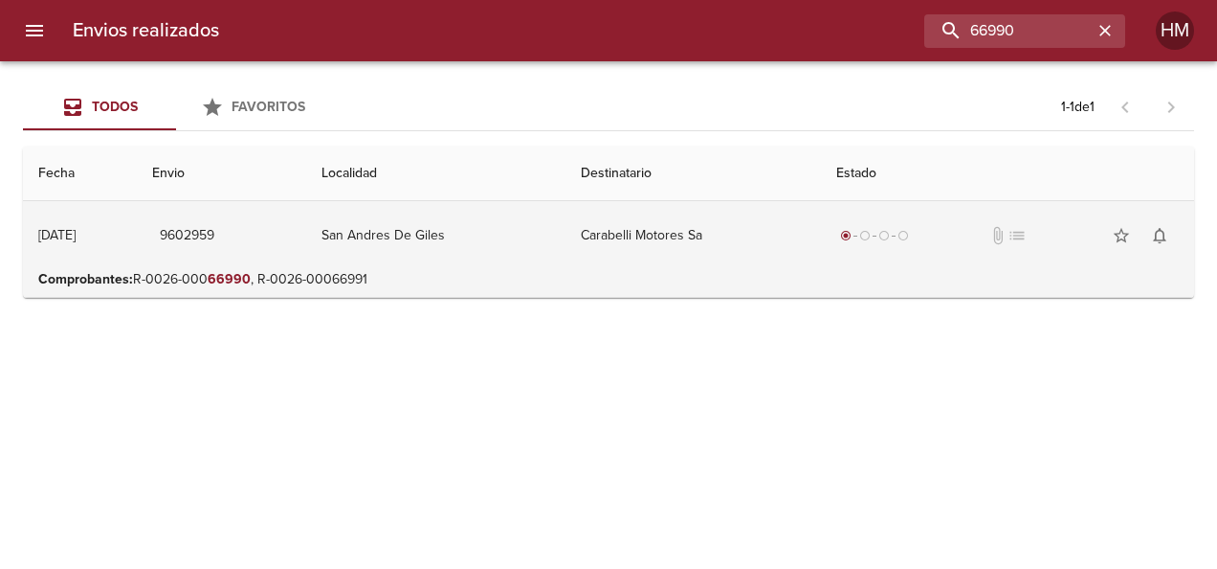
click at [720, 245] on td "Carabelli Motores Sa" at bounding box center [694, 235] width 256 height 69
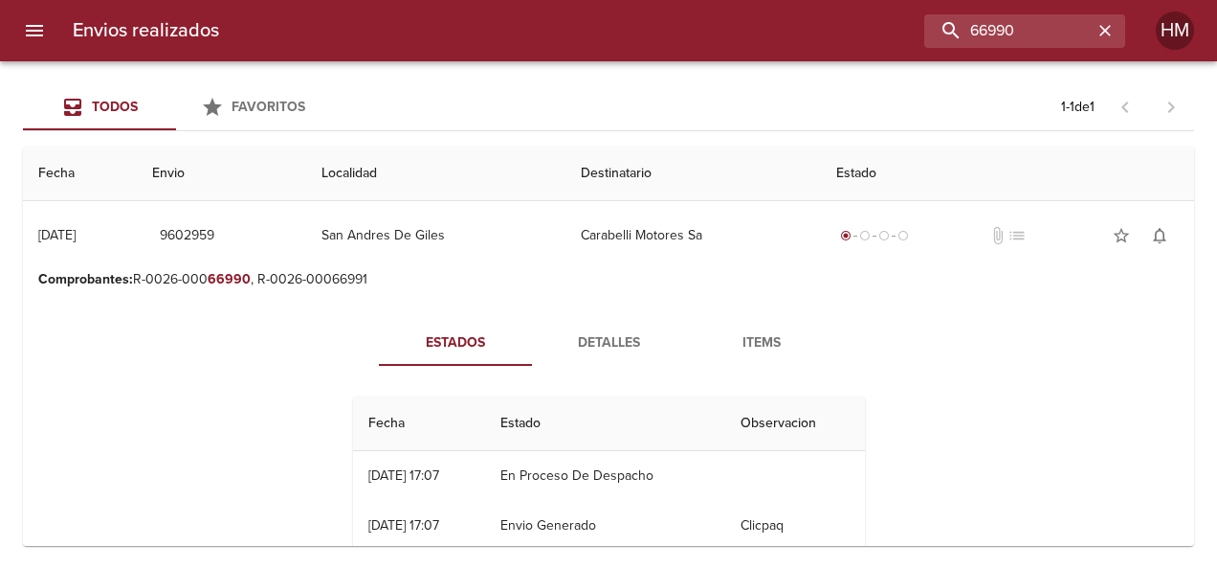
click at [570, 342] on span "Detalles" at bounding box center [609, 343] width 130 height 24
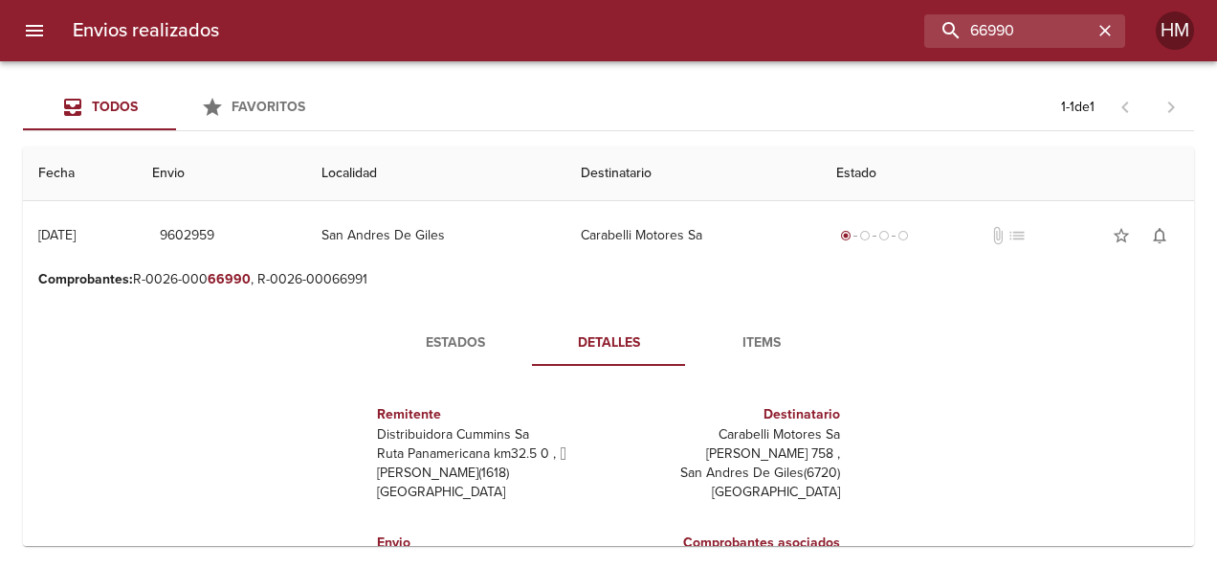
scroll to position [191, 0]
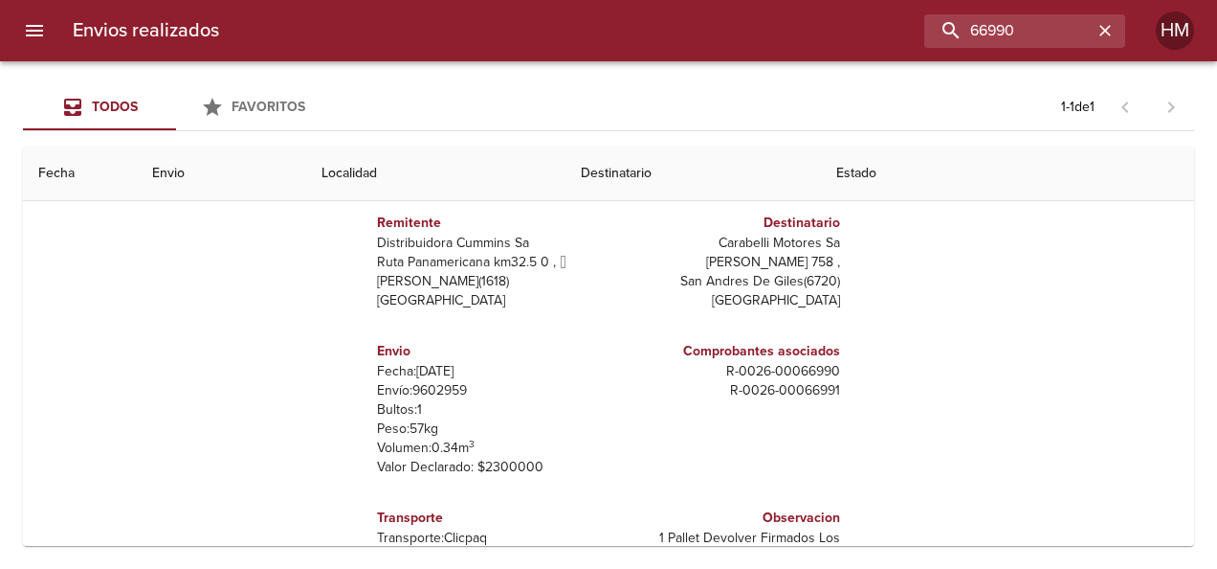
click at [427, 391] on p "Envío: 9602959" at bounding box center [489, 390] width 224 height 19
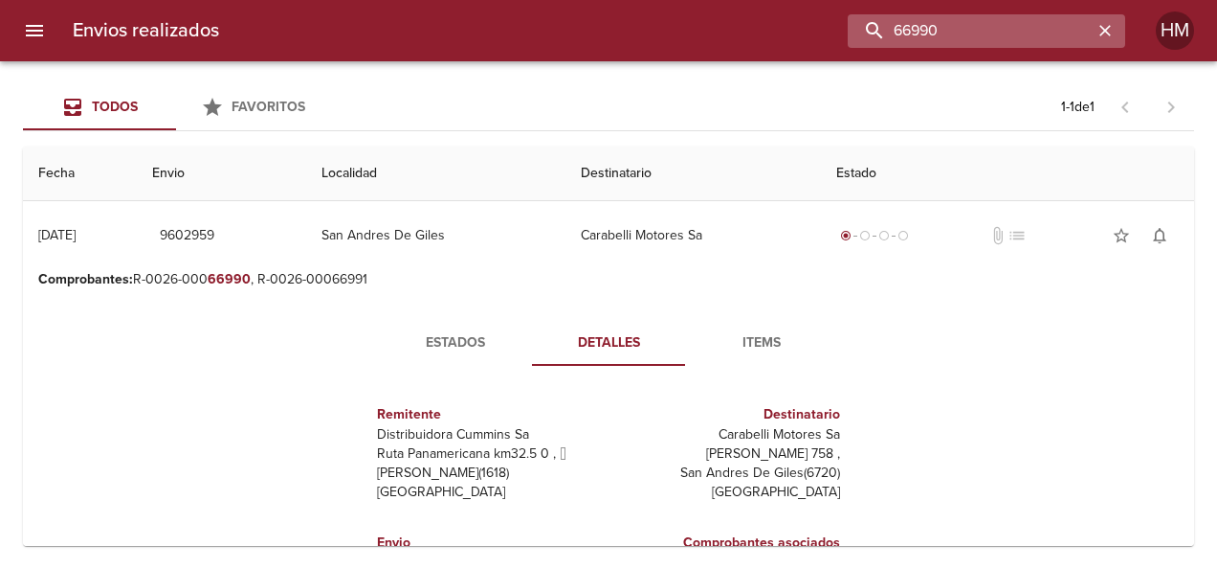
drag, startPoint x: 1036, startPoint y: 28, endPoint x: 1052, endPoint y: 34, distance: 17.6
click at [1045, 31] on input "66990" at bounding box center [970, 30] width 245 height 33
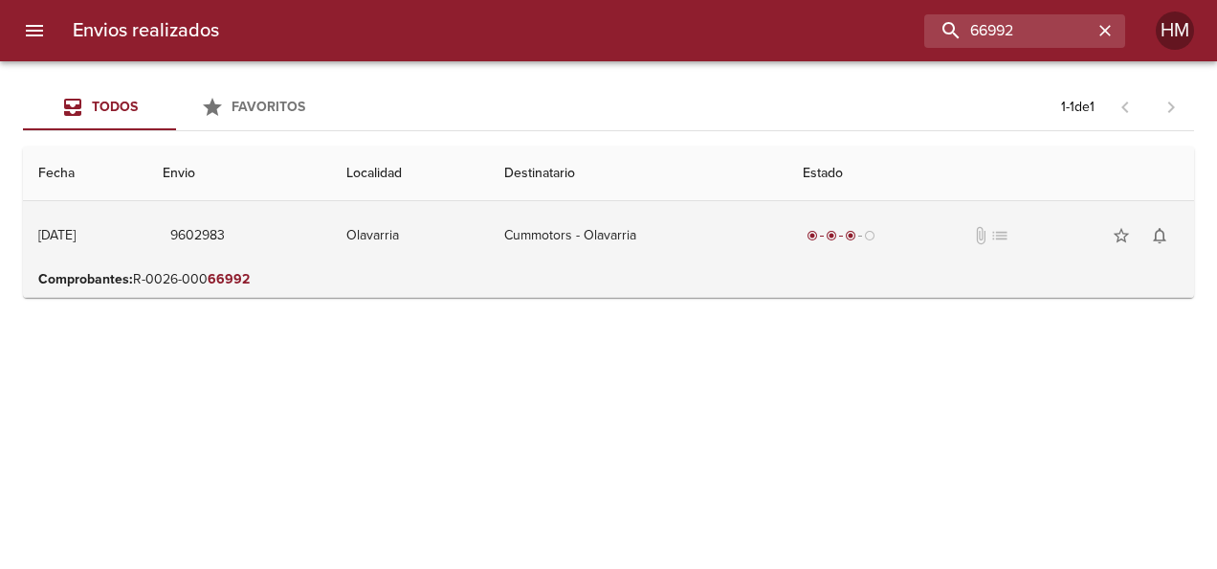
click at [544, 250] on td "Cummotors - Olavarria" at bounding box center [638, 235] width 298 height 69
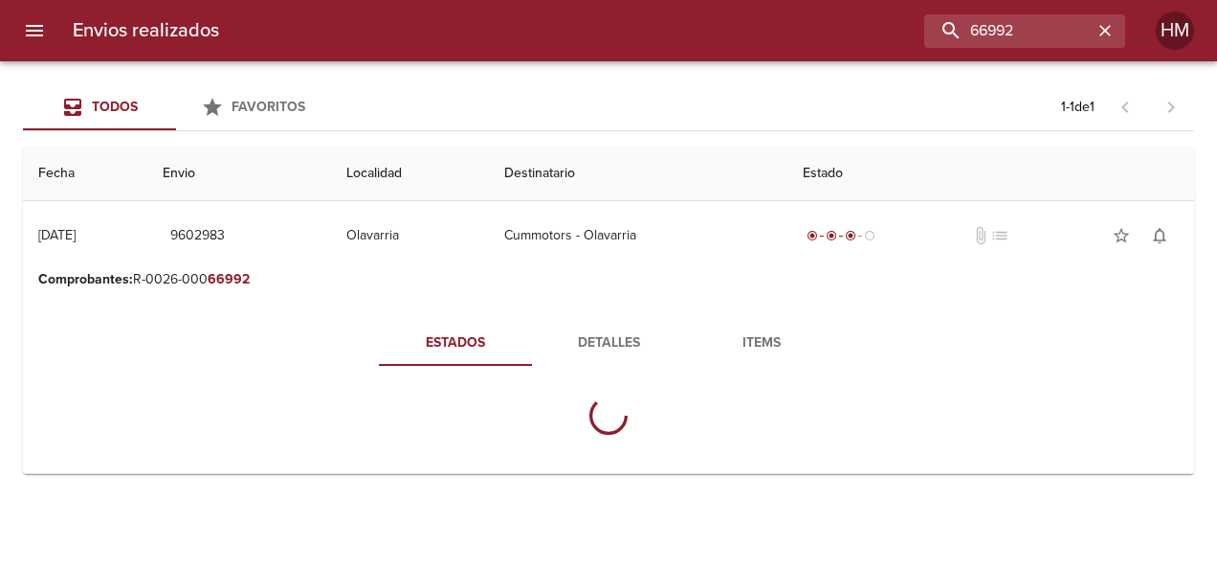
click at [600, 339] on span "Detalles" at bounding box center [609, 343] width 130 height 24
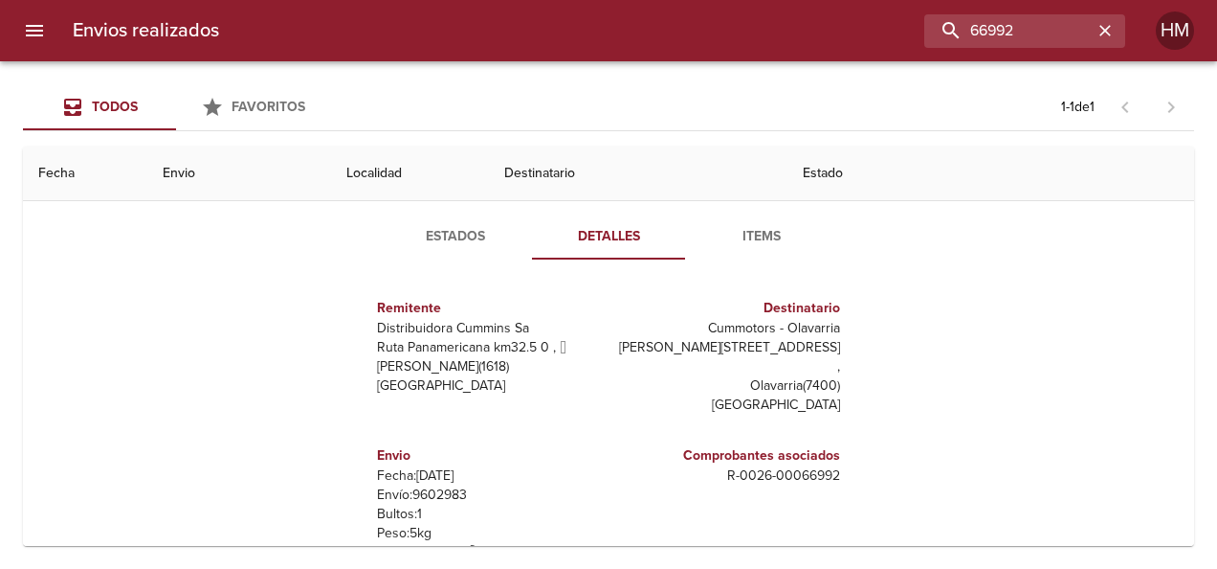
scroll to position [191, 0]
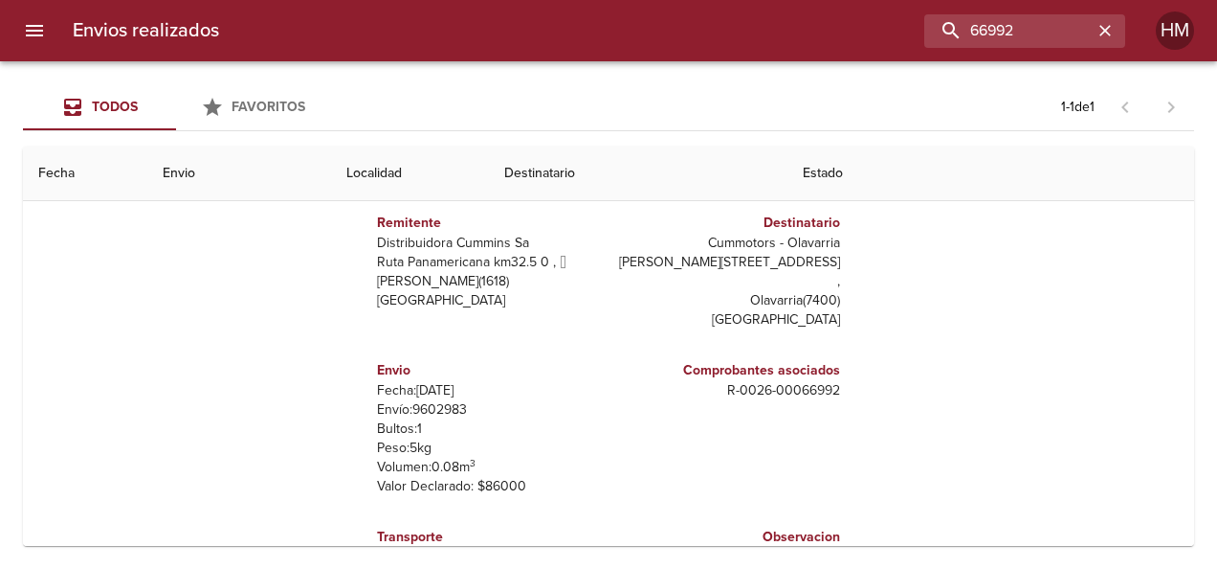
click at [421, 400] on p "Envío: 9602983" at bounding box center [489, 409] width 224 height 19
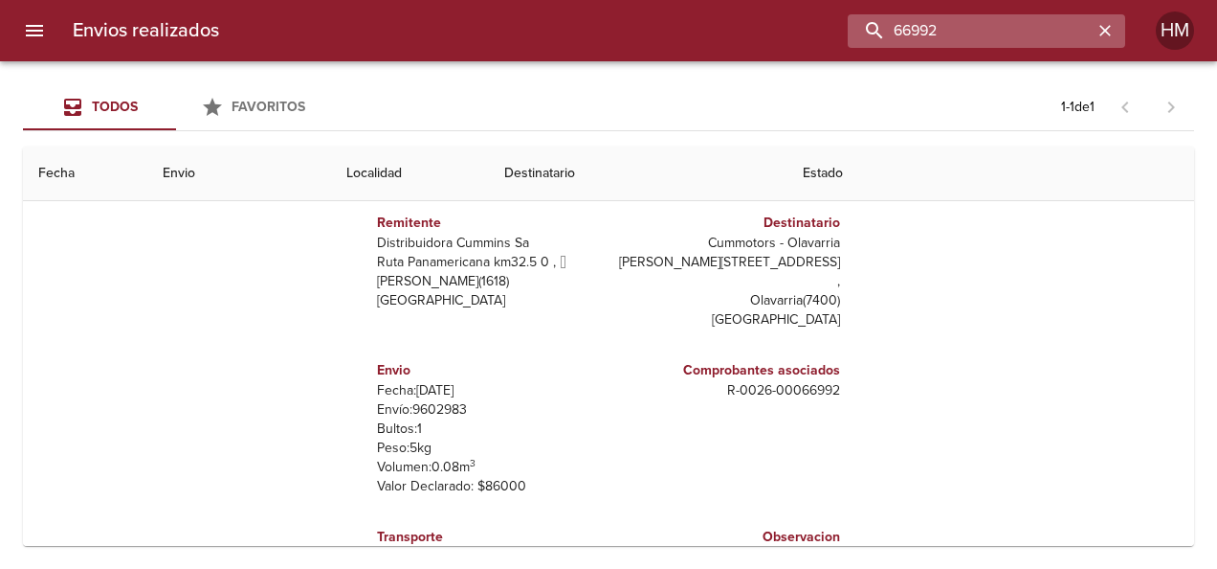
click at [1047, 29] on input "66992" at bounding box center [970, 30] width 245 height 33
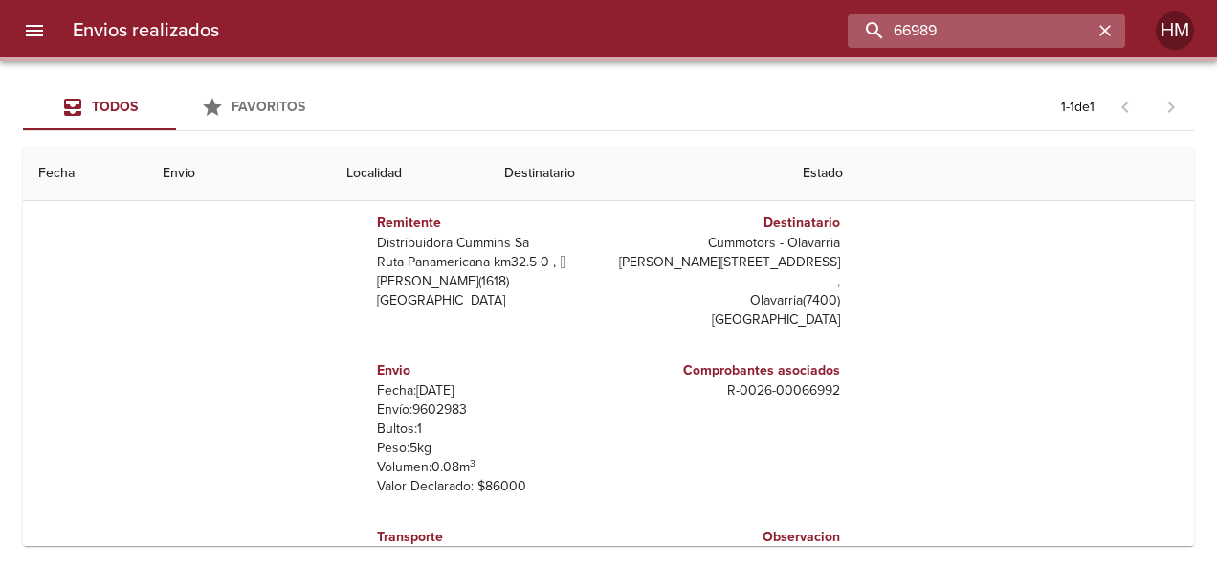
scroll to position [0, 0]
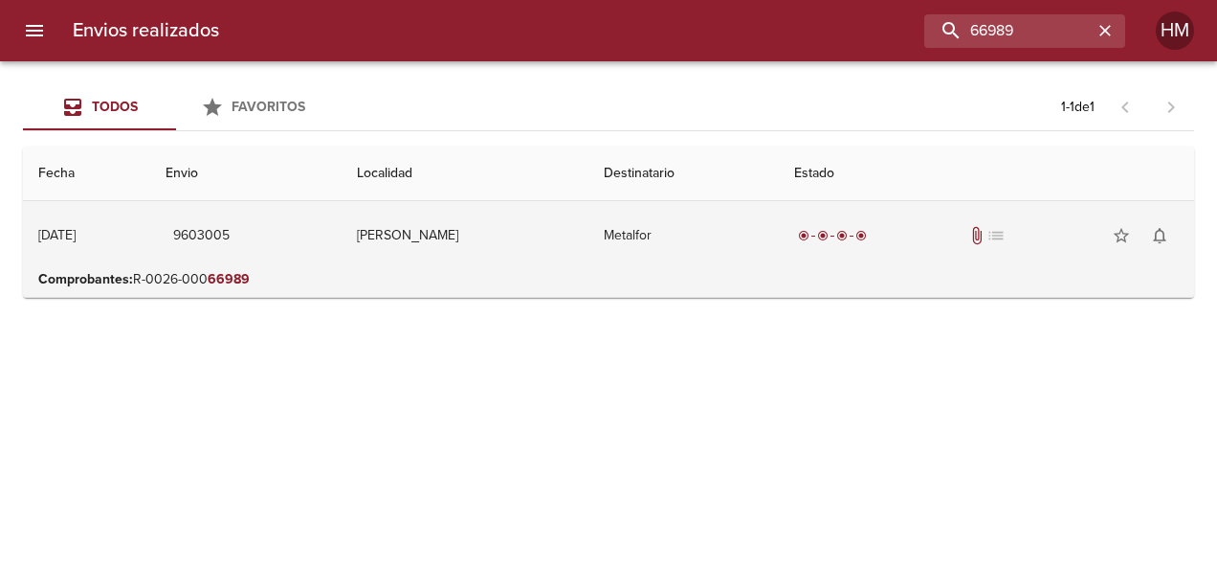
click at [342, 245] on td "9603005" at bounding box center [245, 235] width 191 height 69
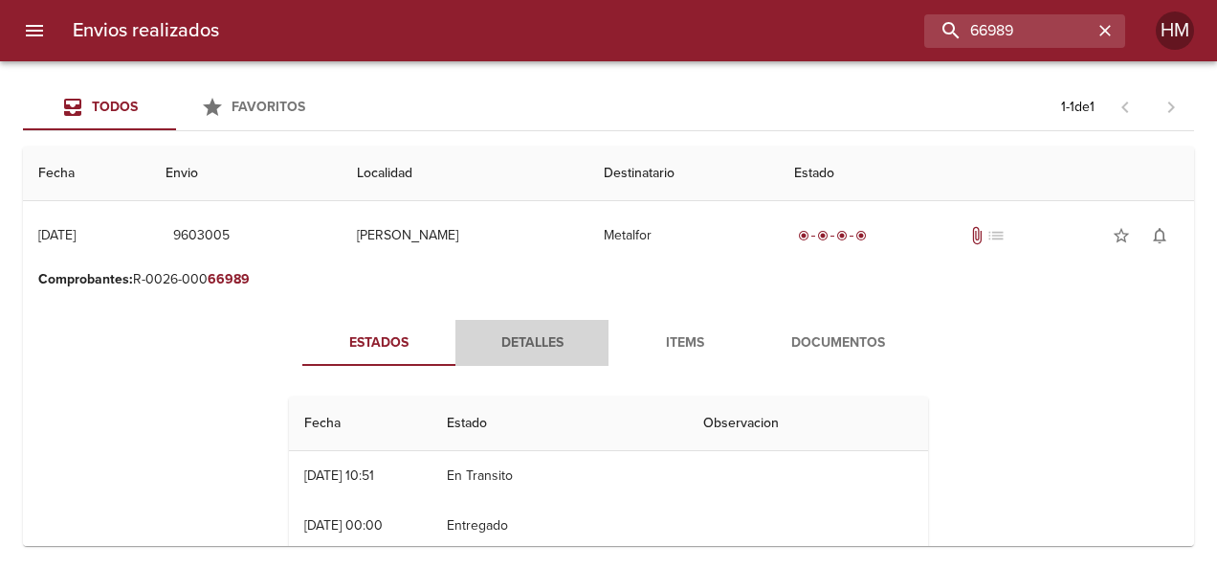
click at [540, 329] on button "Detalles" at bounding box center [532, 343] width 153 height 46
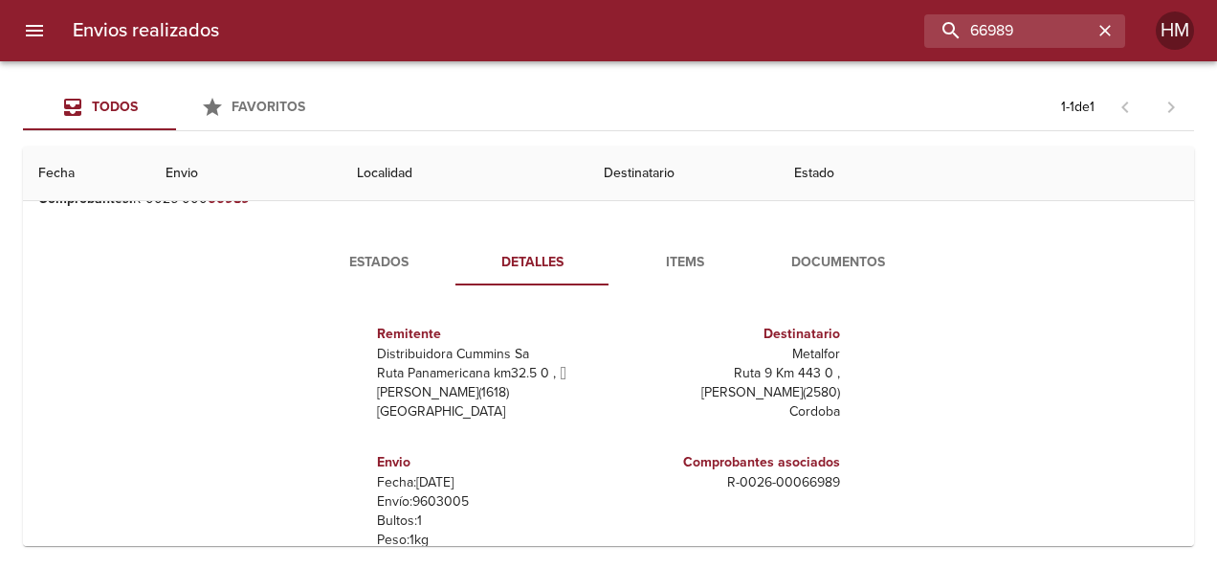
scroll to position [191, 0]
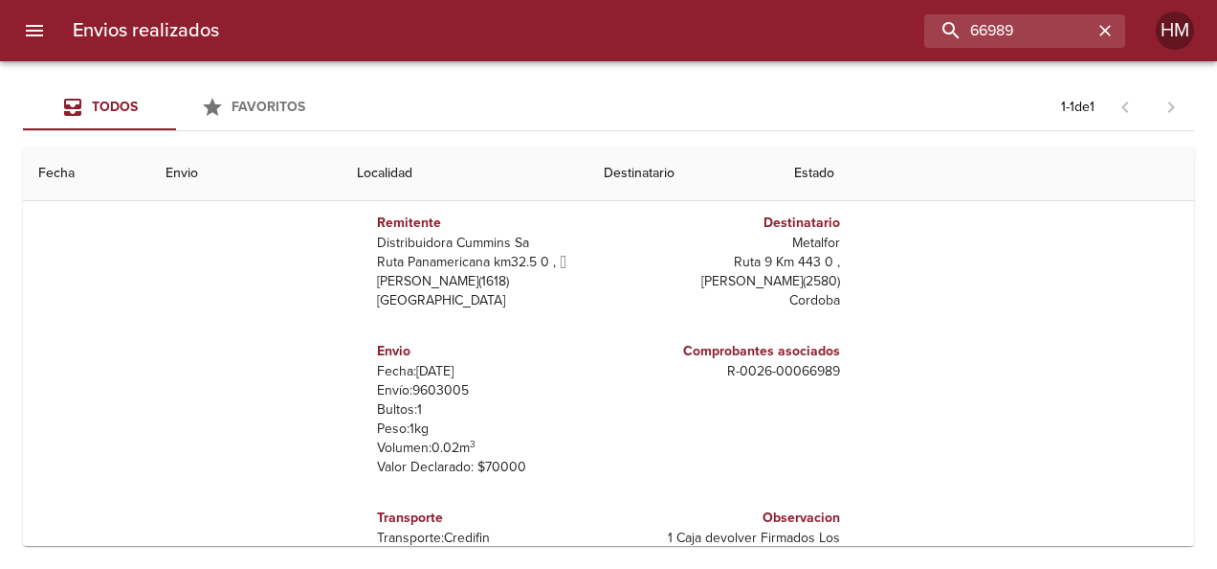
click at [435, 387] on p "Envío: 9603005" at bounding box center [489, 390] width 224 height 19
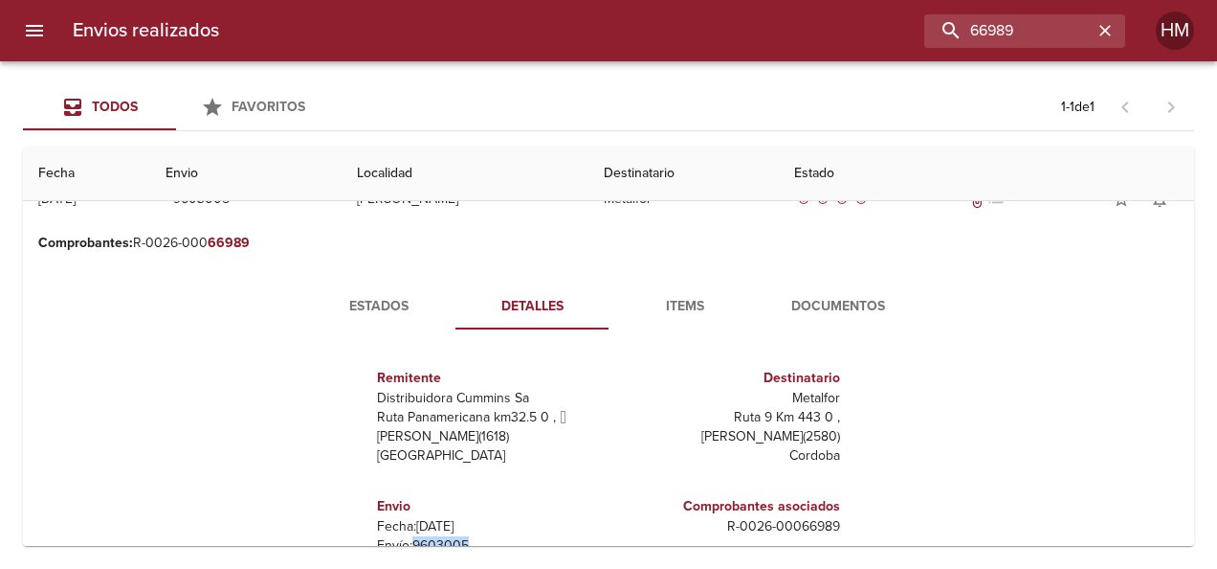
scroll to position [0, 0]
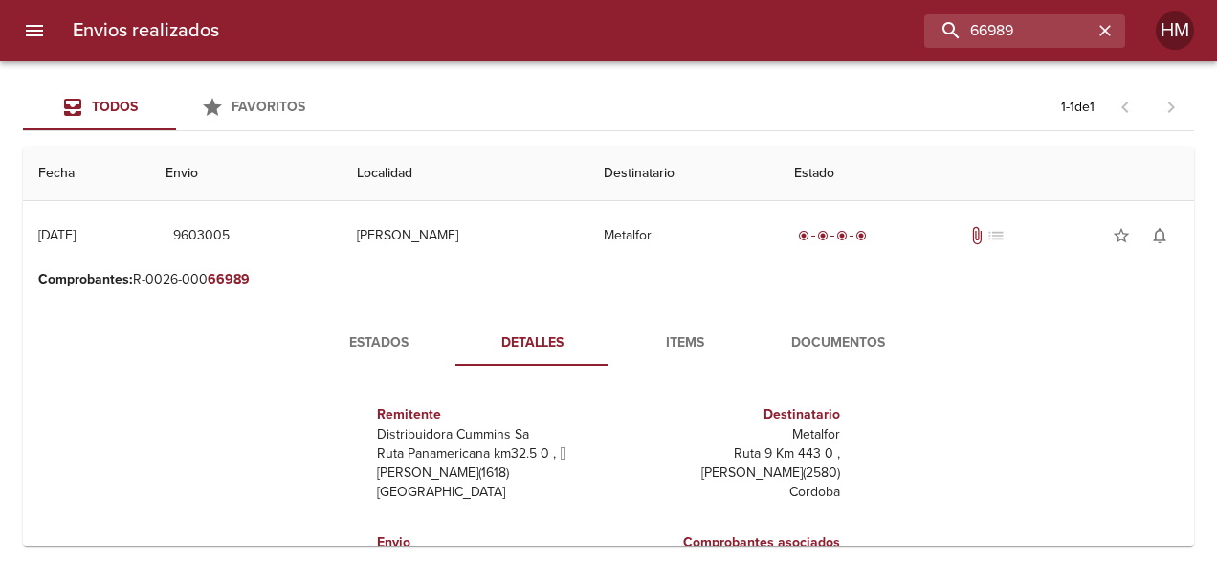
click at [390, 339] on span "Estados" at bounding box center [379, 343] width 130 height 24
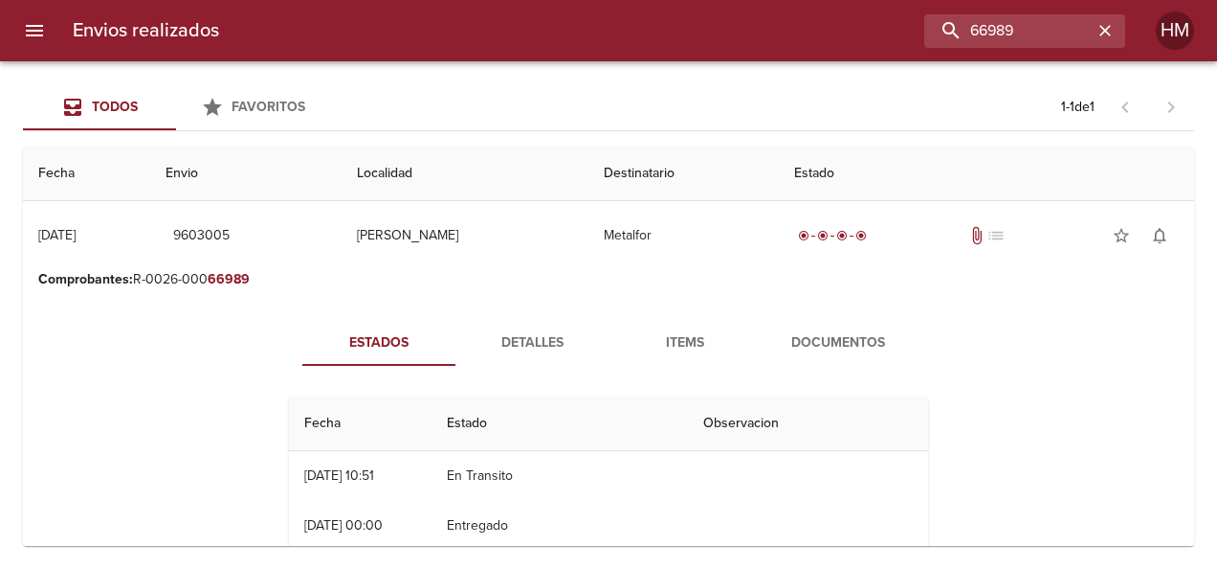
scroll to position [96, 0]
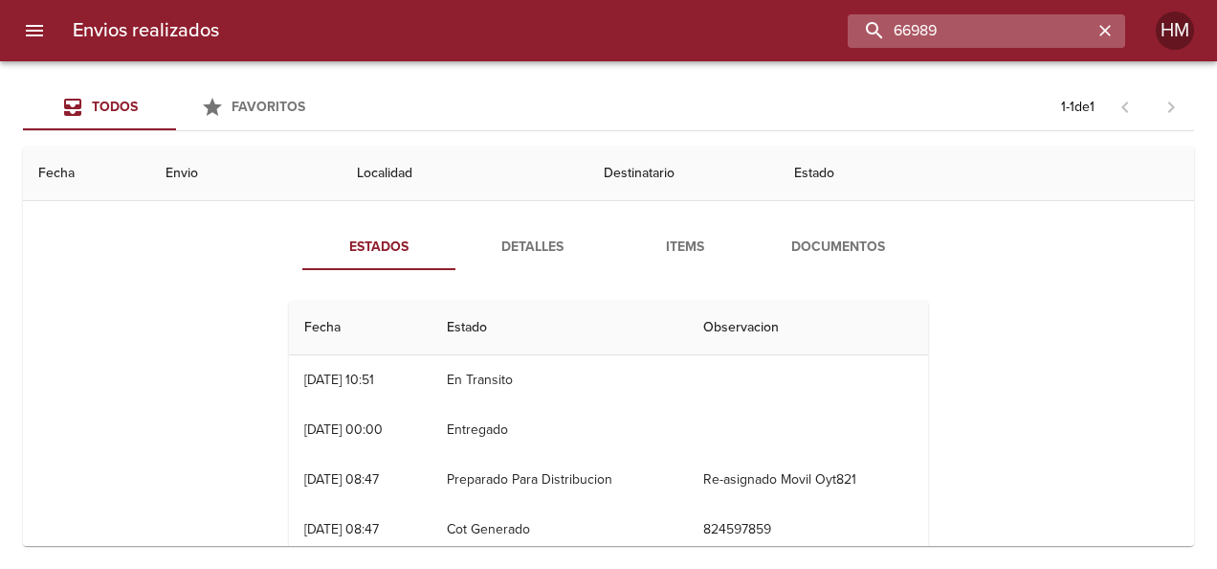
click at [1026, 29] on input "66989" at bounding box center [970, 30] width 245 height 33
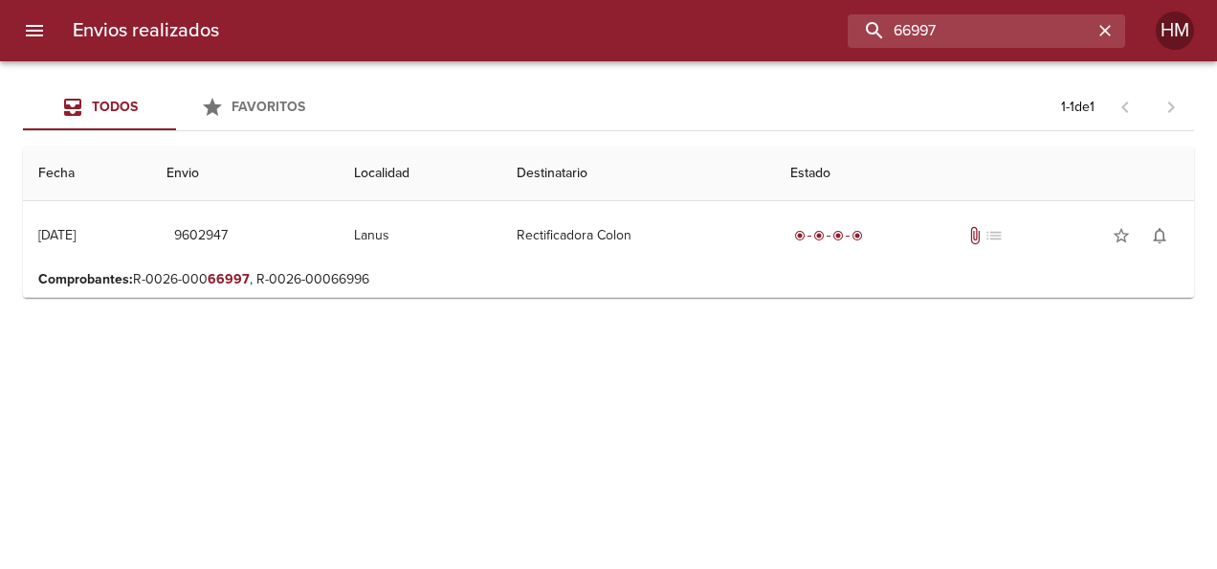
scroll to position [0, 0]
click at [630, 270] on p "Comprobantes : R-0026-000 66997 , R-0026-00066996" at bounding box center [608, 279] width 1141 height 19
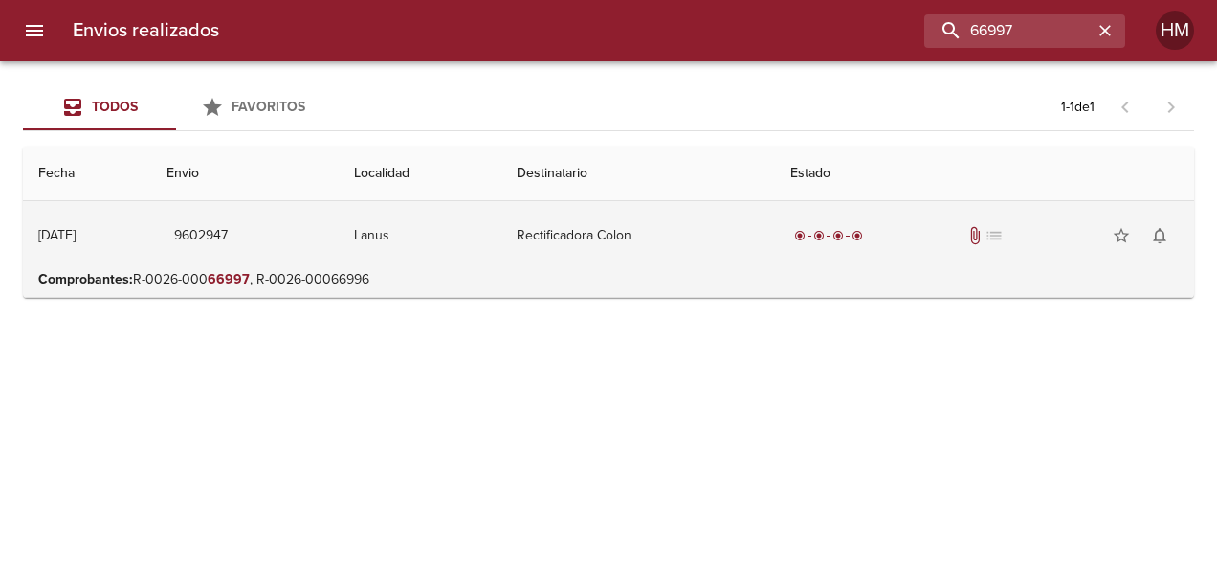
click at [575, 211] on td "Rectificadora Colon" at bounding box center [639, 235] width 275 height 69
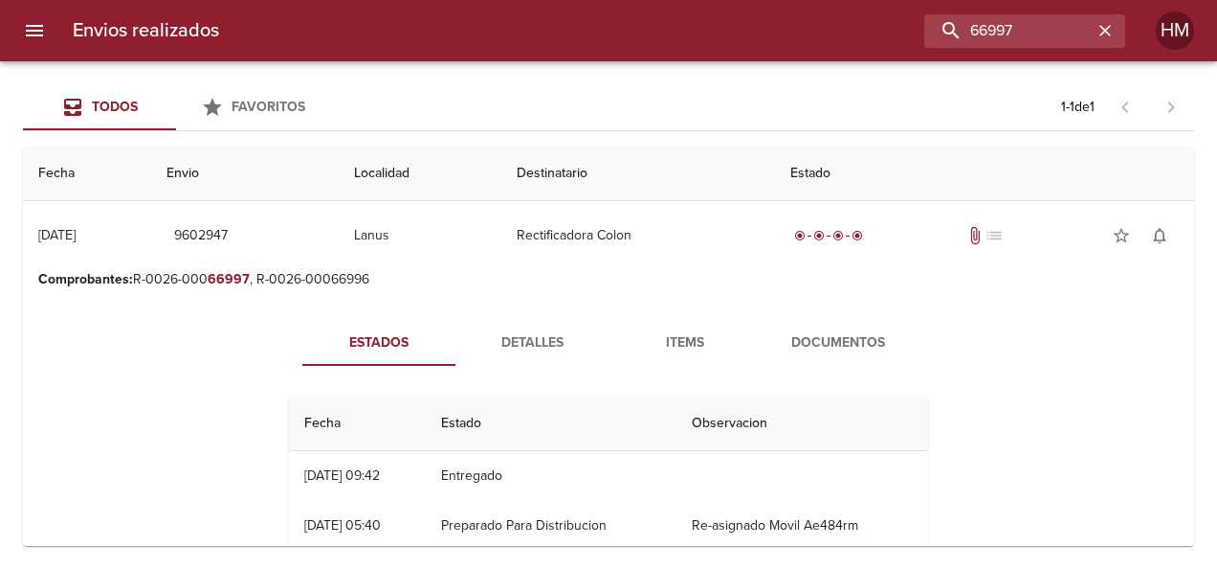
scroll to position [96, 0]
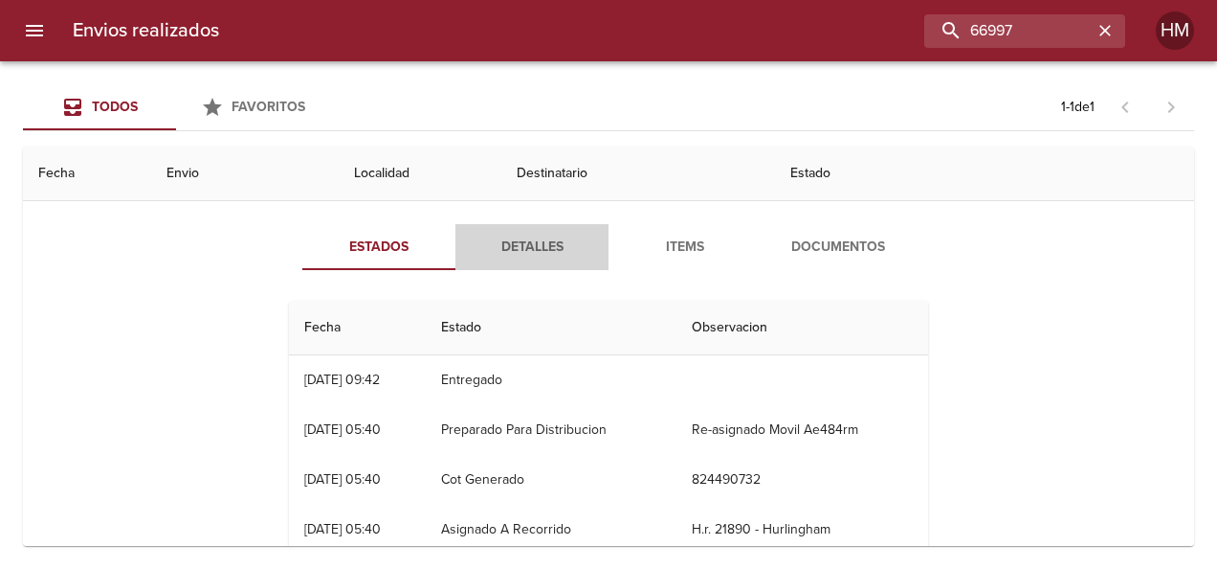
click at [506, 249] on span "Detalles" at bounding box center [532, 247] width 130 height 24
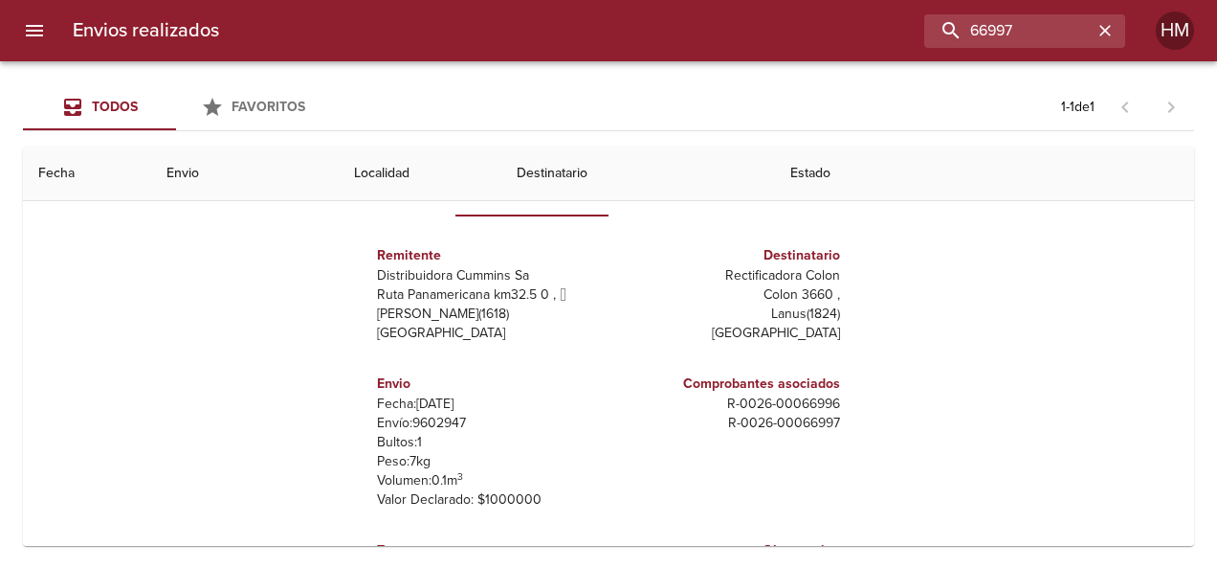
scroll to position [191, 0]
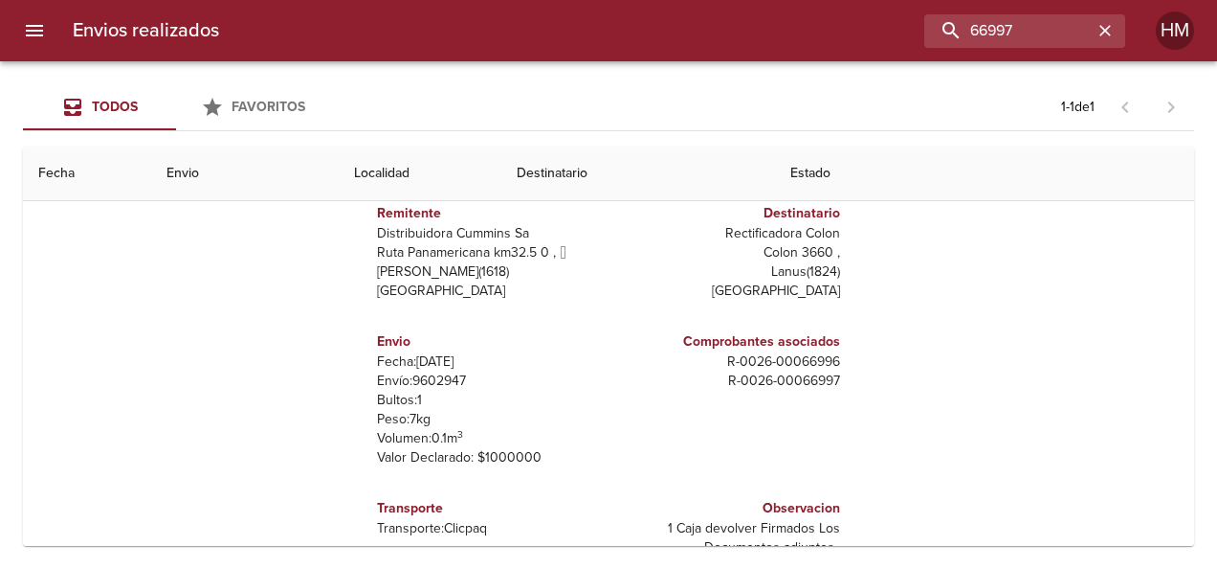
click at [425, 381] on p "Envío: 9602947" at bounding box center [489, 380] width 224 height 19
click at [1085, 23] on input "66997" at bounding box center [970, 30] width 245 height 33
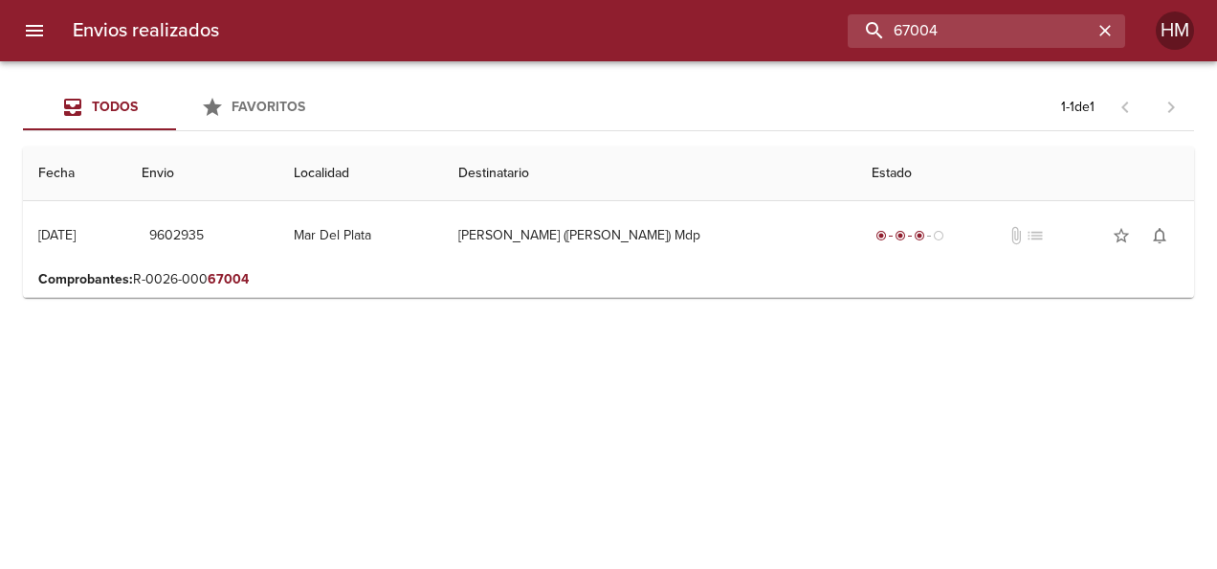
scroll to position [0, 0]
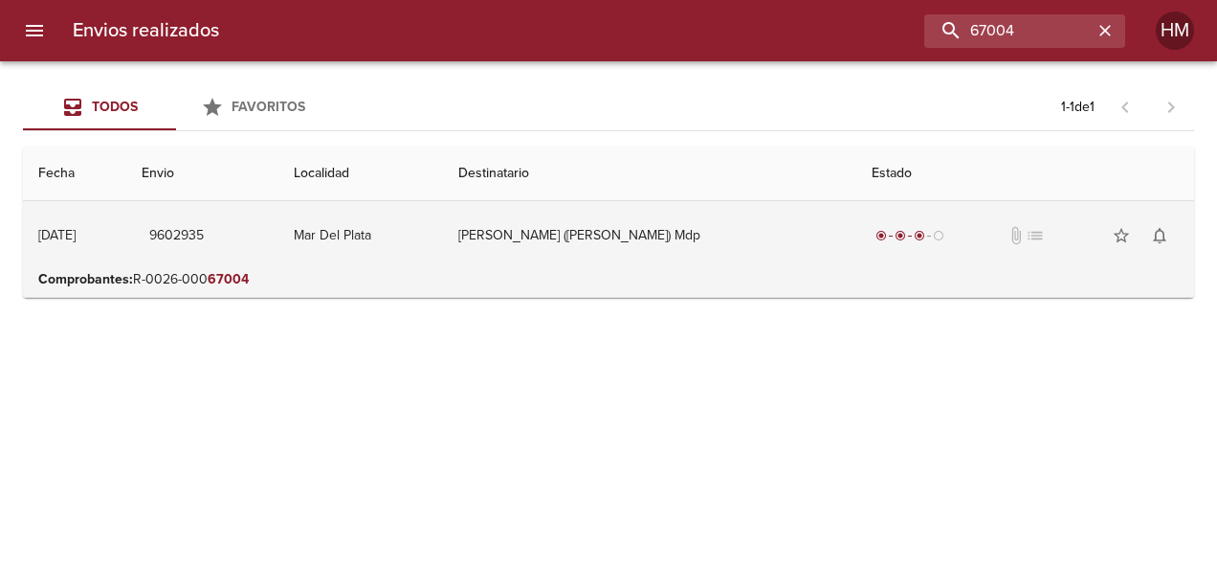
click at [750, 245] on td "[PERSON_NAME] ([PERSON_NAME]) Mdp" at bounding box center [649, 235] width 413 height 69
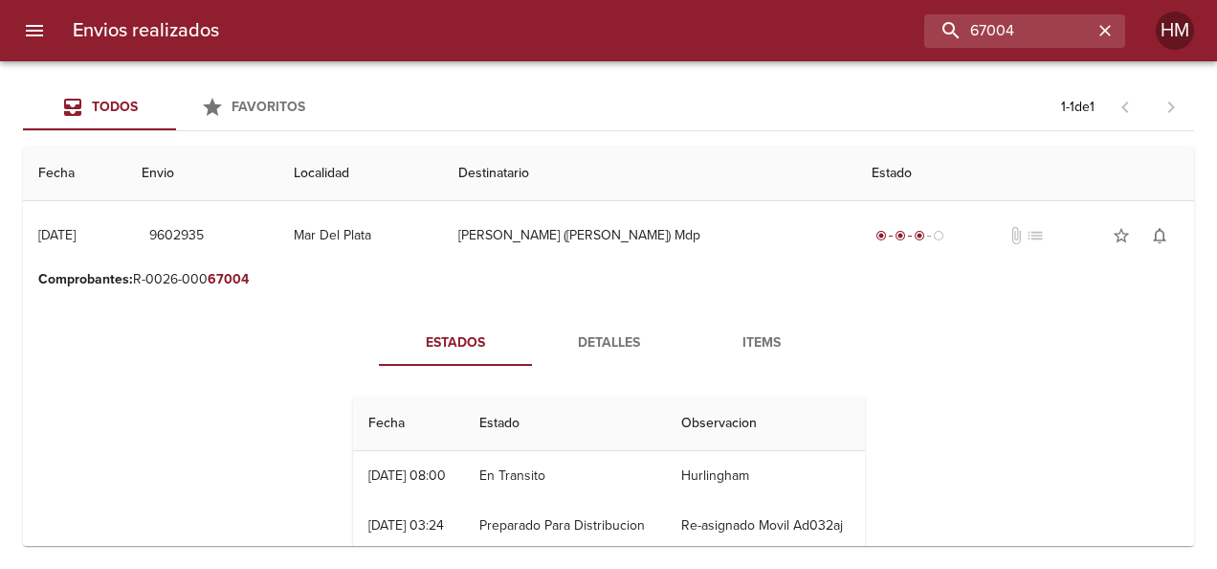
click at [599, 340] on span "Detalles" at bounding box center [609, 343] width 130 height 24
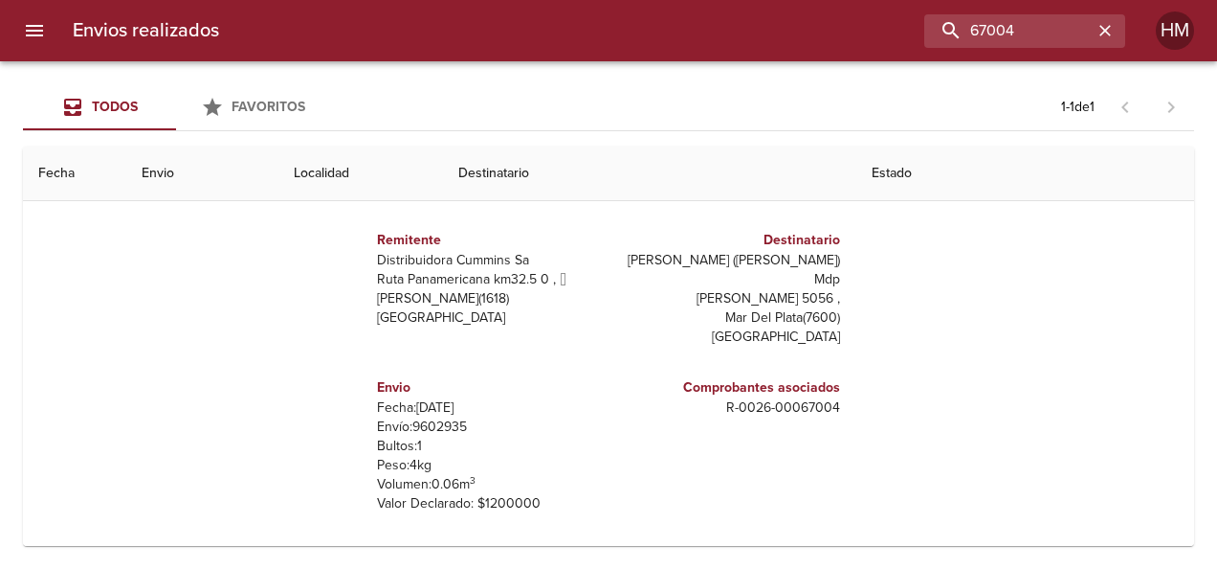
scroll to position [191, 0]
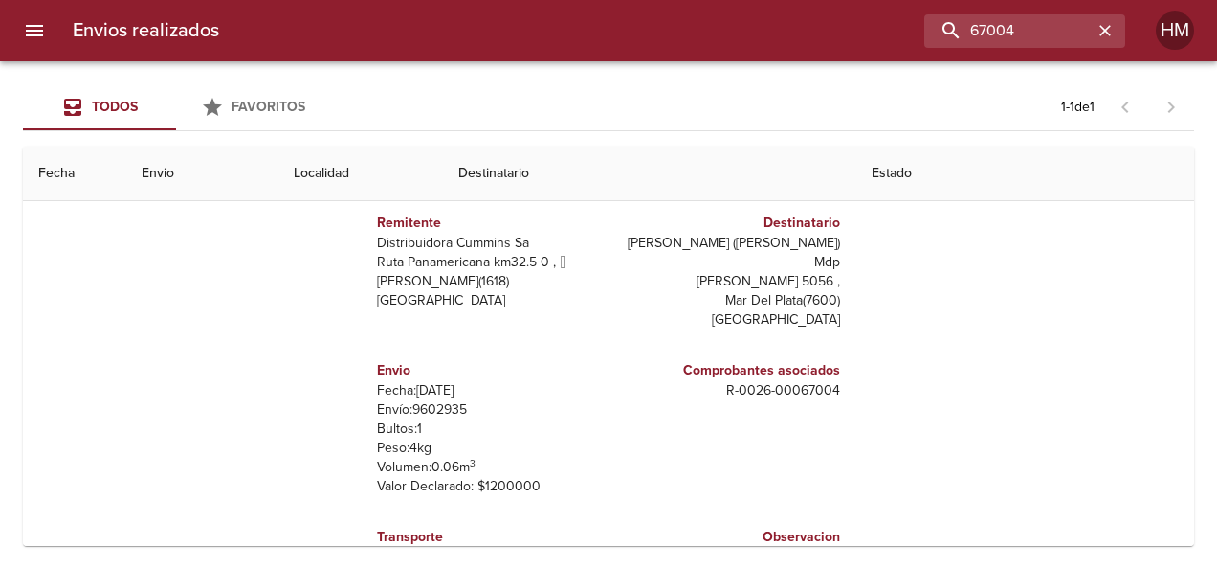
click at [419, 400] on p "Envío: 9602935" at bounding box center [489, 409] width 224 height 19
click at [1050, 36] on input "67004" at bounding box center [970, 30] width 245 height 33
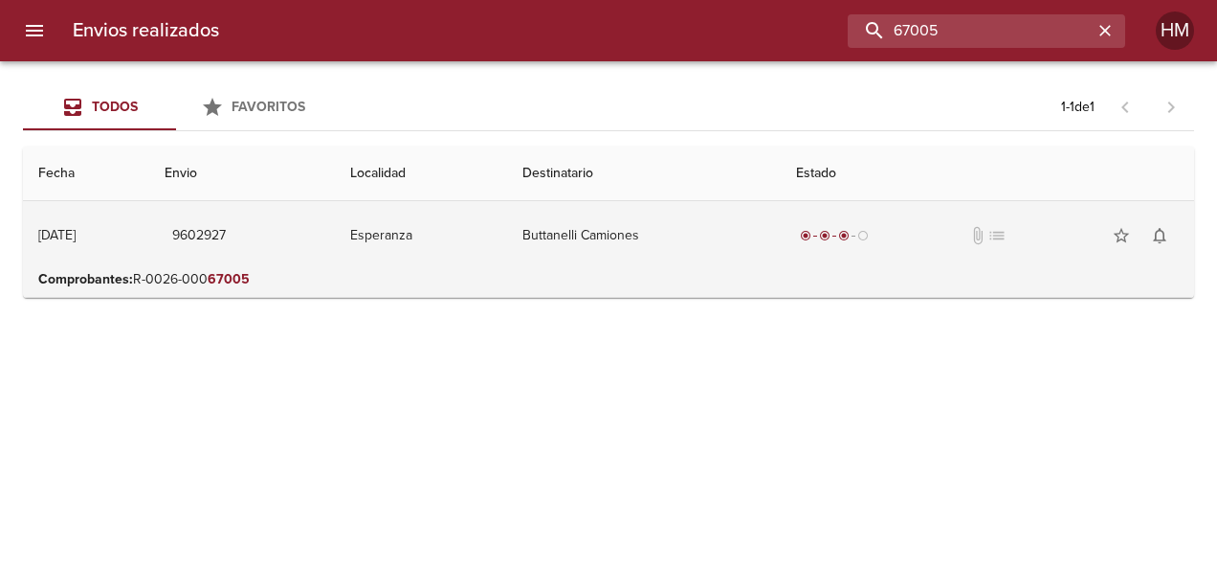
scroll to position [0, 0]
click at [743, 232] on td "Buttanelli Camiones" at bounding box center [644, 235] width 274 height 69
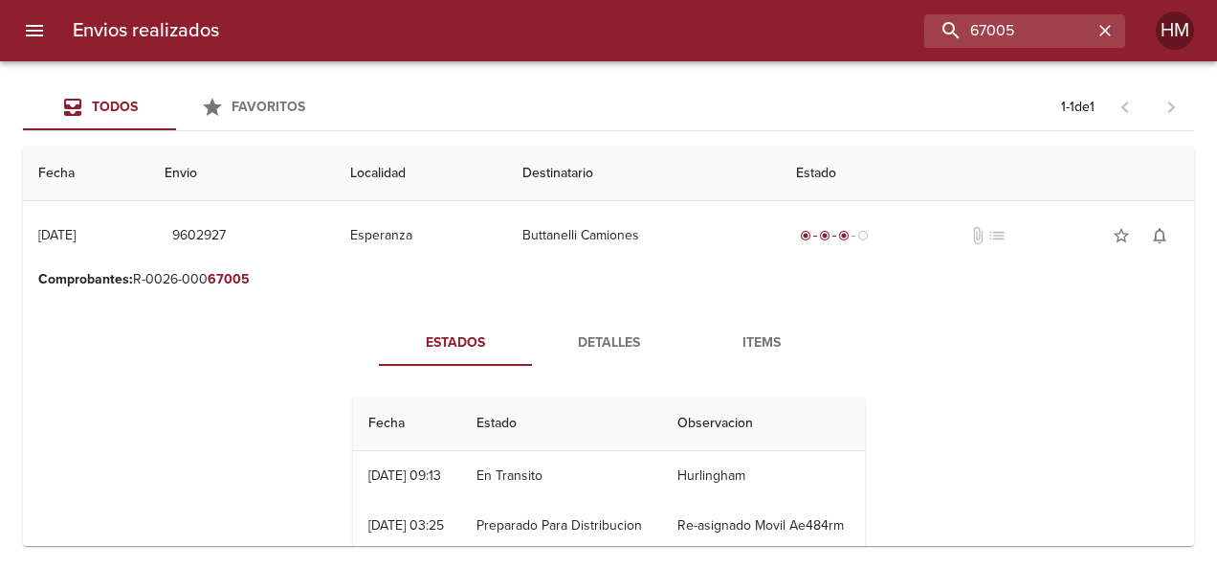
click at [600, 325] on button "Detalles" at bounding box center [608, 343] width 153 height 46
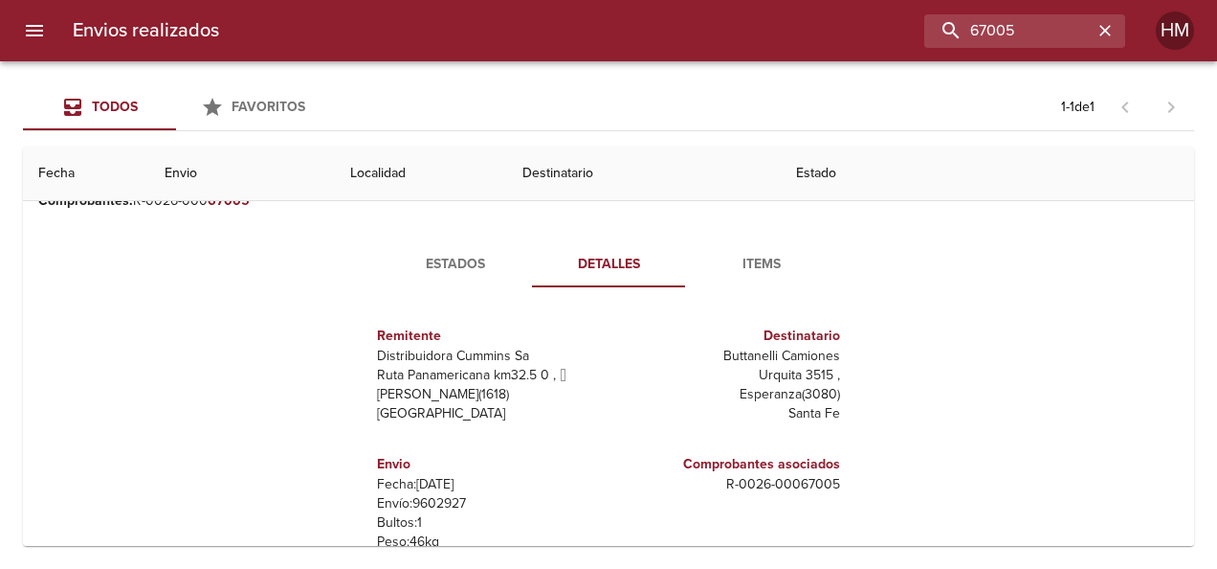
scroll to position [191, 0]
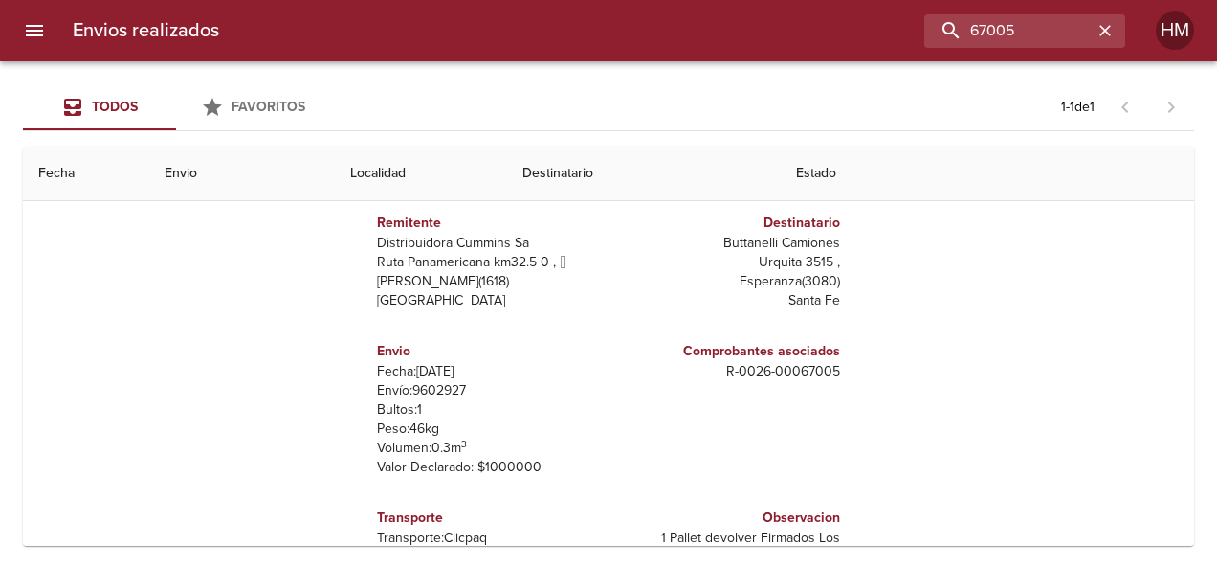
click at [444, 390] on p "Envío: 9602927" at bounding box center [489, 390] width 224 height 19
click at [1032, 25] on input "67005" at bounding box center [970, 30] width 245 height 33
type input "66869"
